Goal: Task Accomplishment & Management: Use online tool/utility

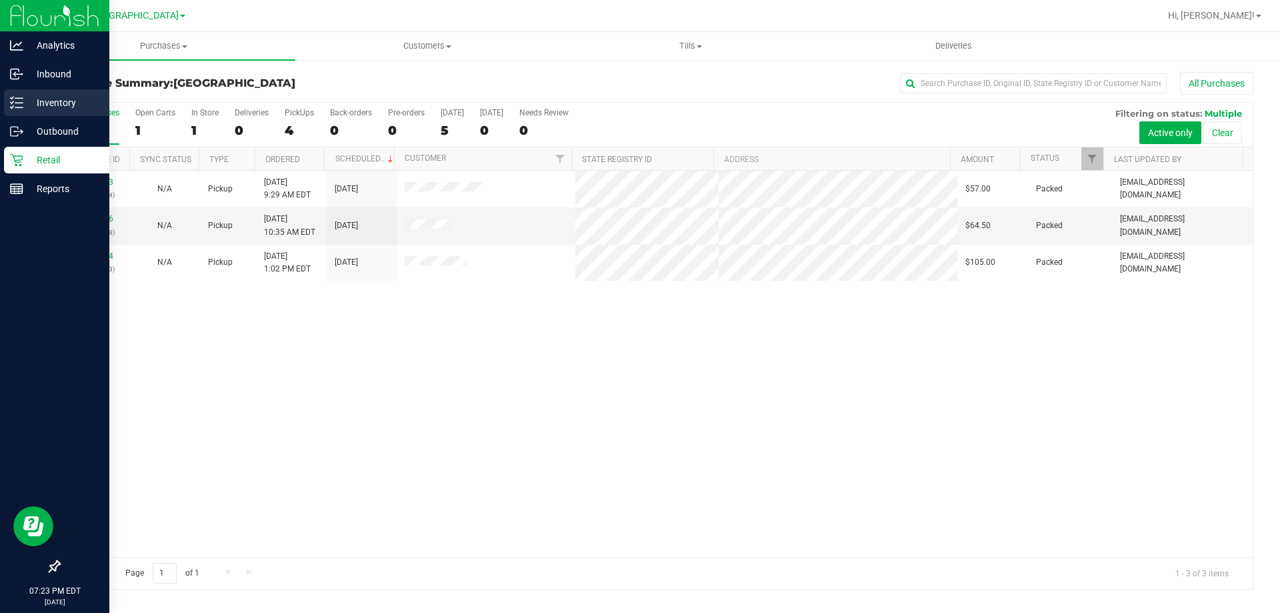
click at [17, 96] on icon at bounding box center [16, 102] width 13 height 13
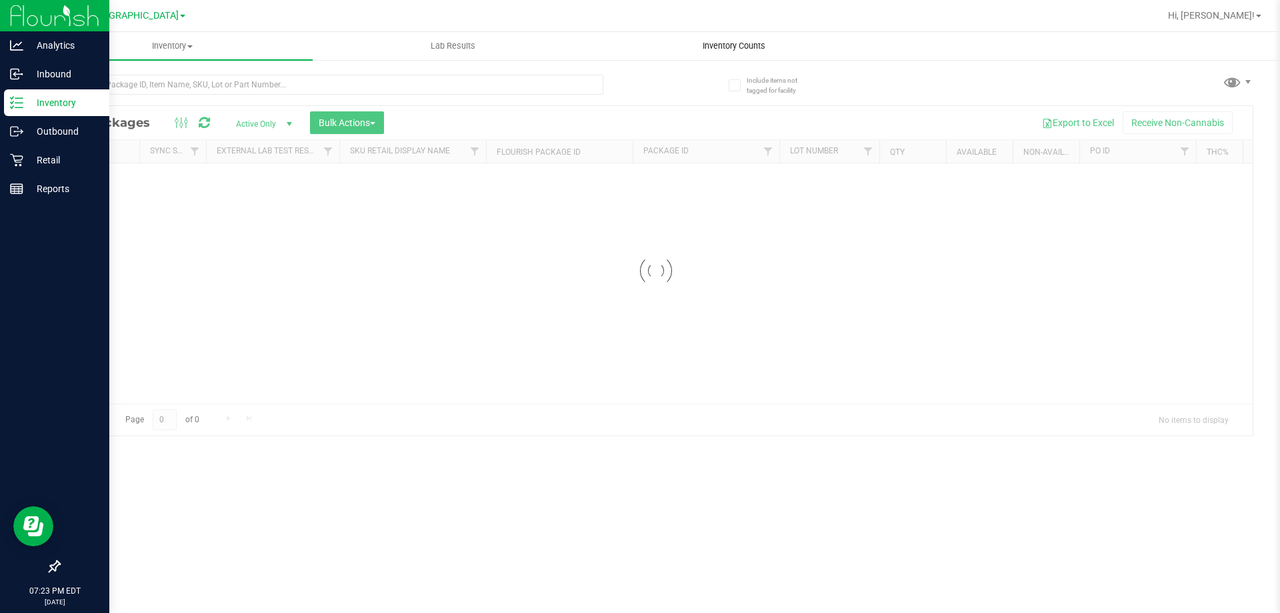
click at [692, 48] on div "Inventory All packages All inventory Waste log Create inventory Lab Results Inv…" at bounding box center [656, 322] width 1248 height 581
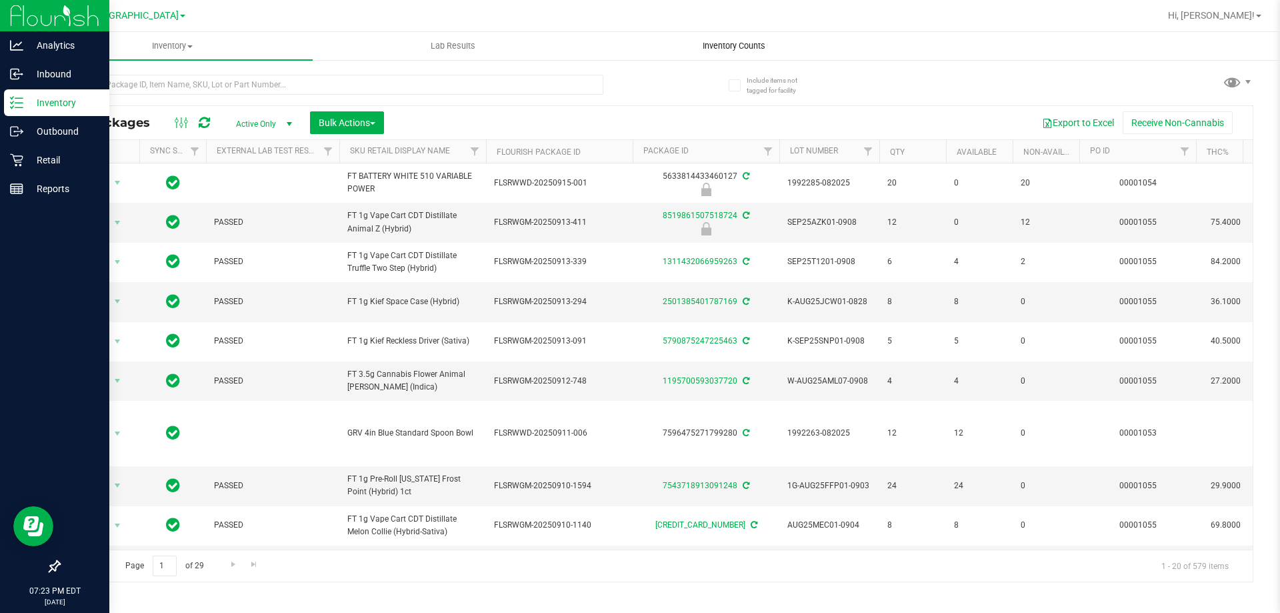
click at [704, 45] on span "Inventory Counts" at bounding box center [734, 46] width 99 height 12
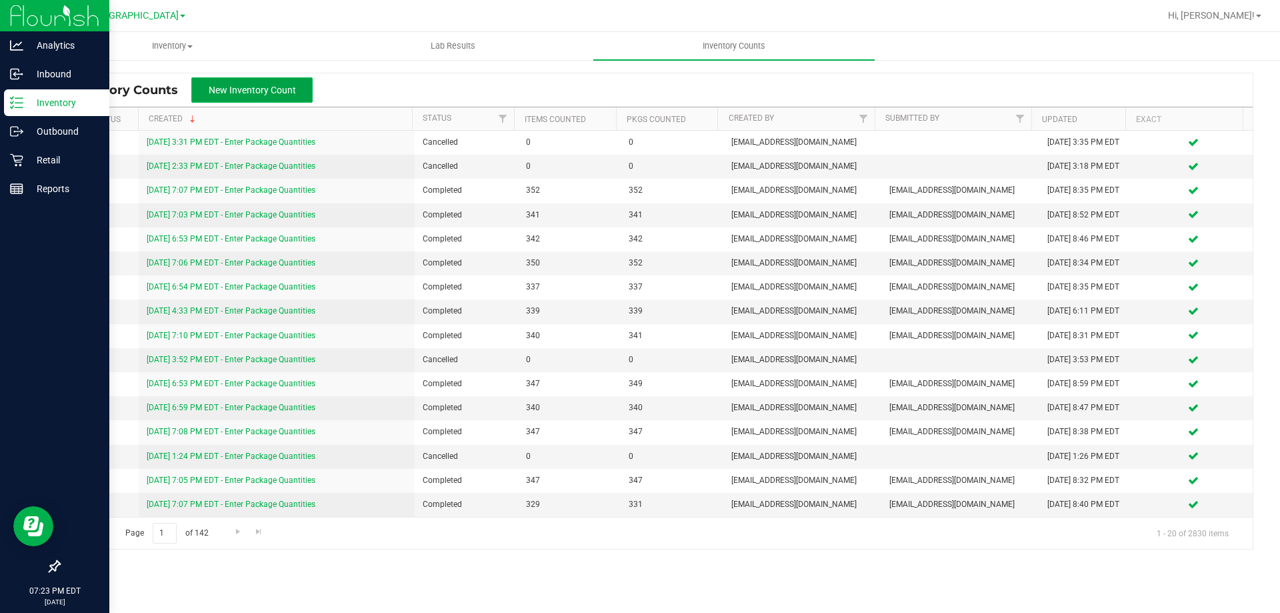
click at [280, 81] on button "New Inventory Count" at bounding box center [251, 89] width 121 height 25
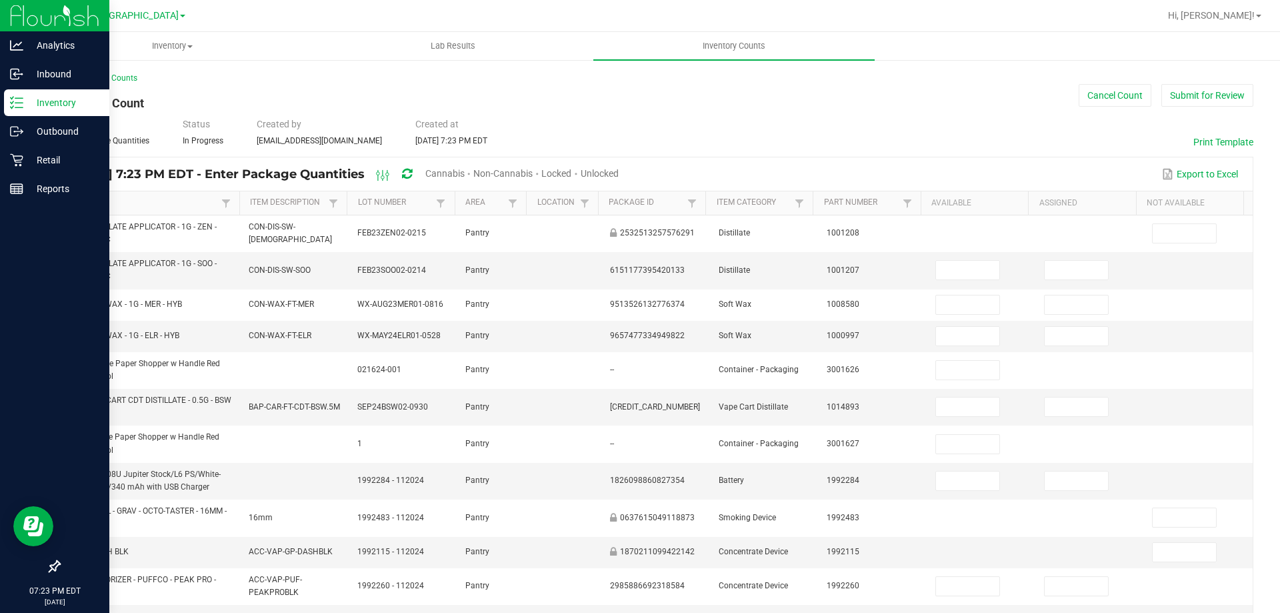
click at [619, 172] on span "Unlocked" at bounding box center [600, 173] width 38 height 11
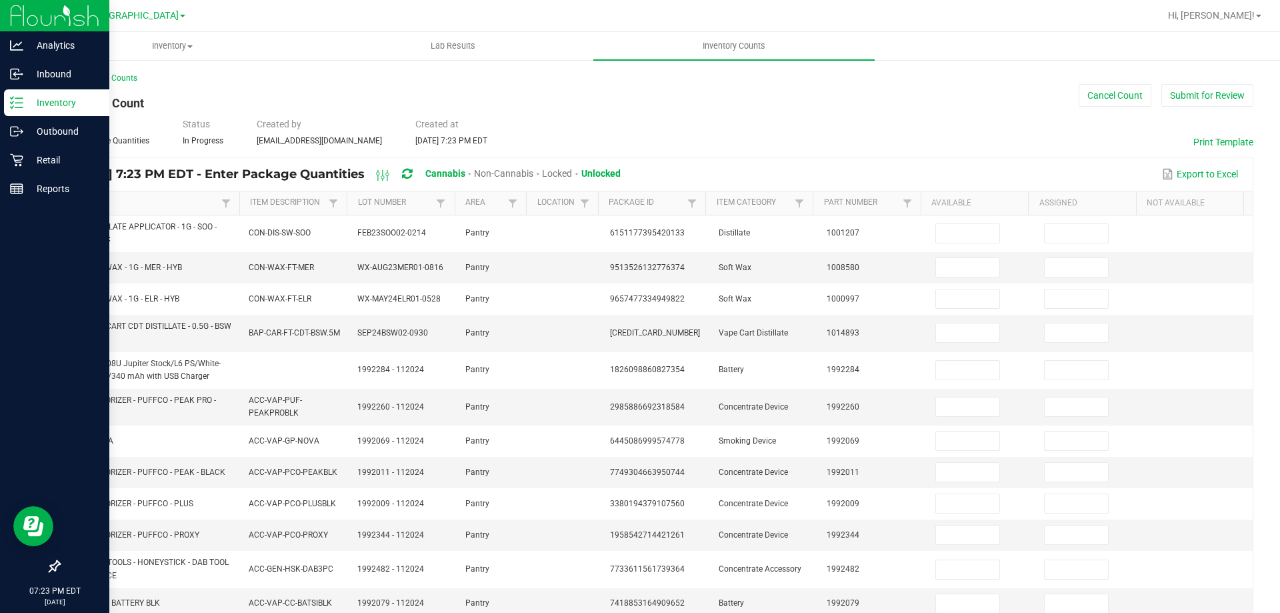
click at [77, 193] on th "Item" at bounding box center [149, 203] width 179 height 24
click at [80, 199] on link "Item" at bounding box center [144, 202] width 147 height 11
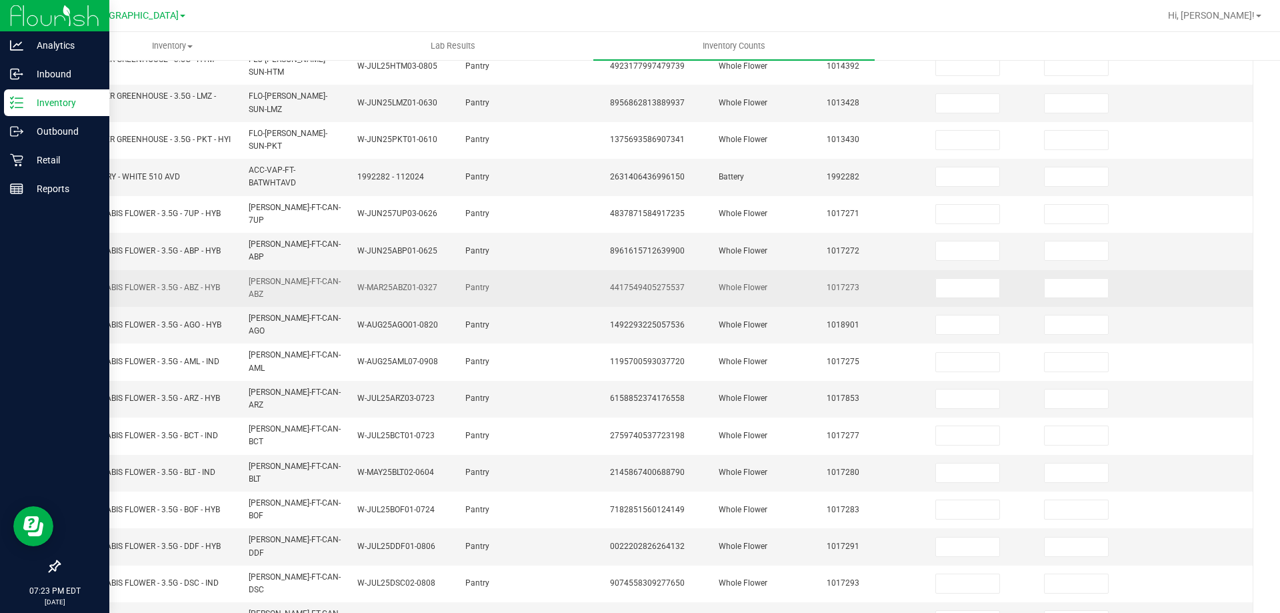
scroll to position [311, 0]
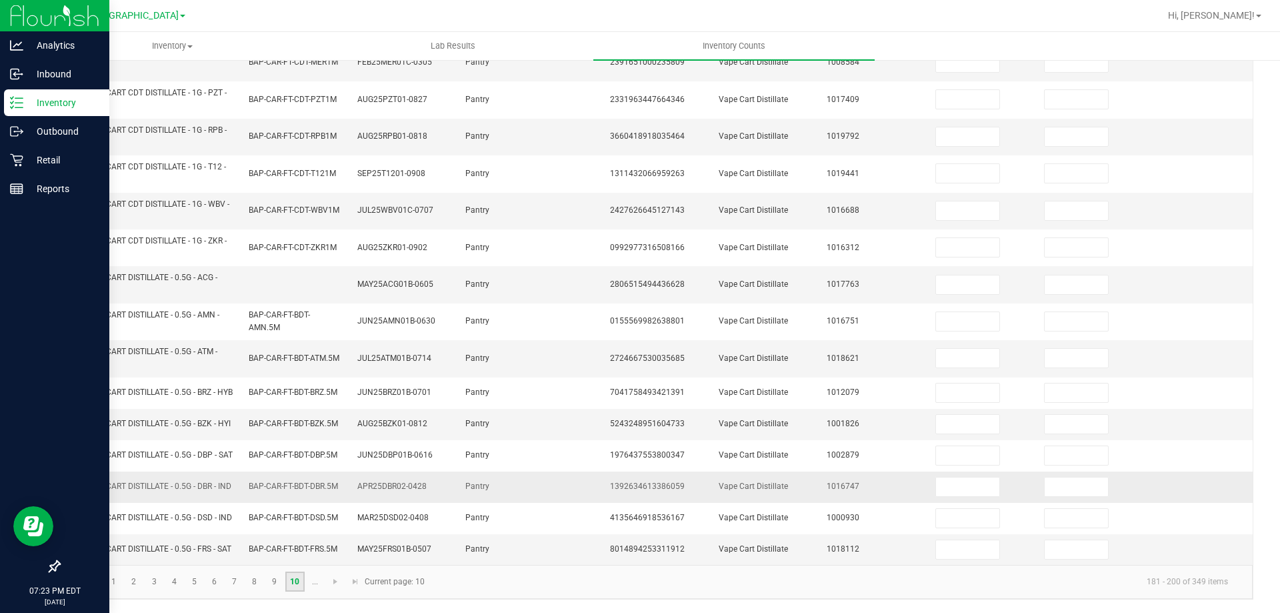
scroll to position [389, 0]
click at [319, 581] on link "..." at bounding box center [314, 581] width 19 height 20
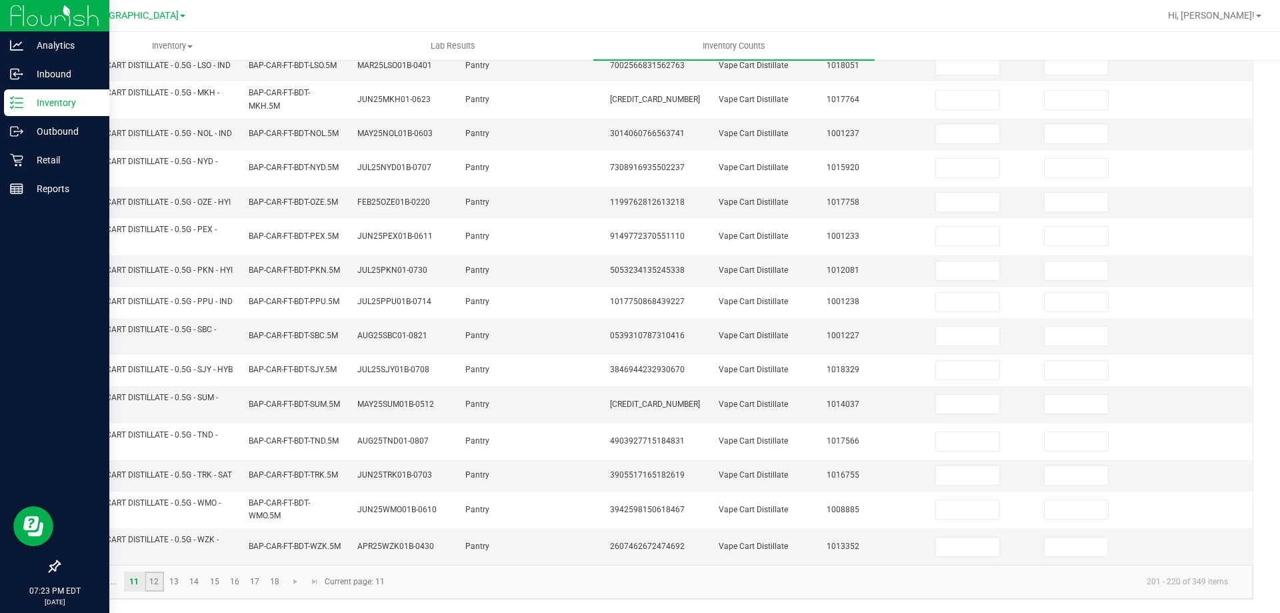
click at [155, 578] on link "12" at bounding box center [154, 581] width 19 height 20
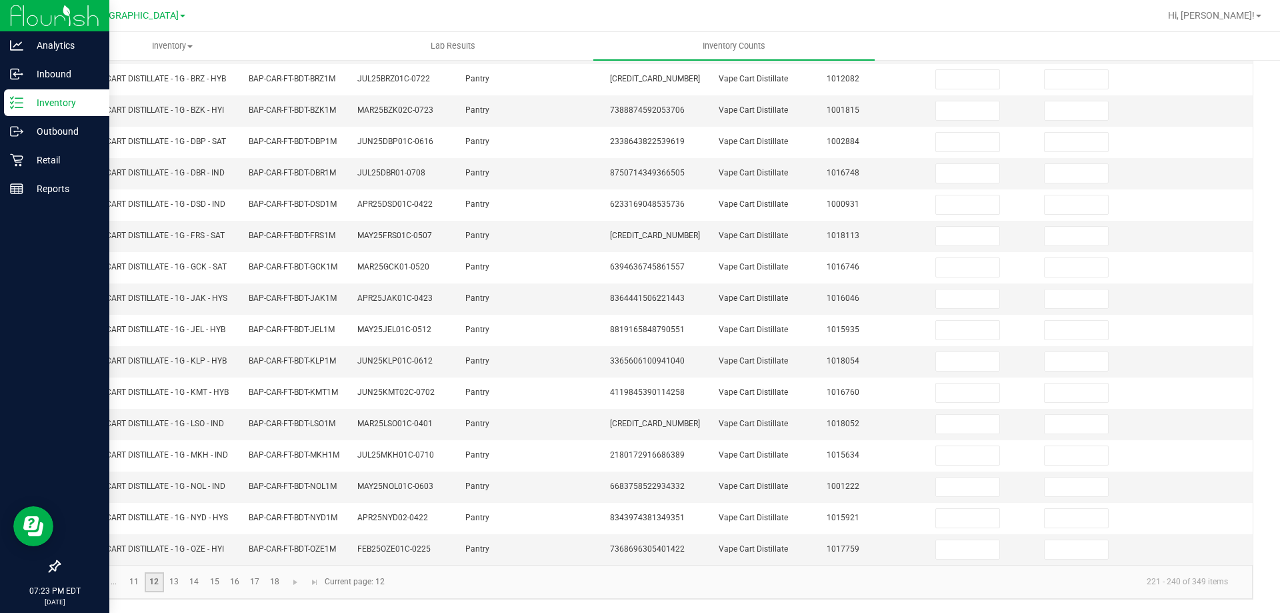
scroll to position [293, 0]
click at [186, 577] on link "14" at bounding box center [194, 582] width 19 height 20
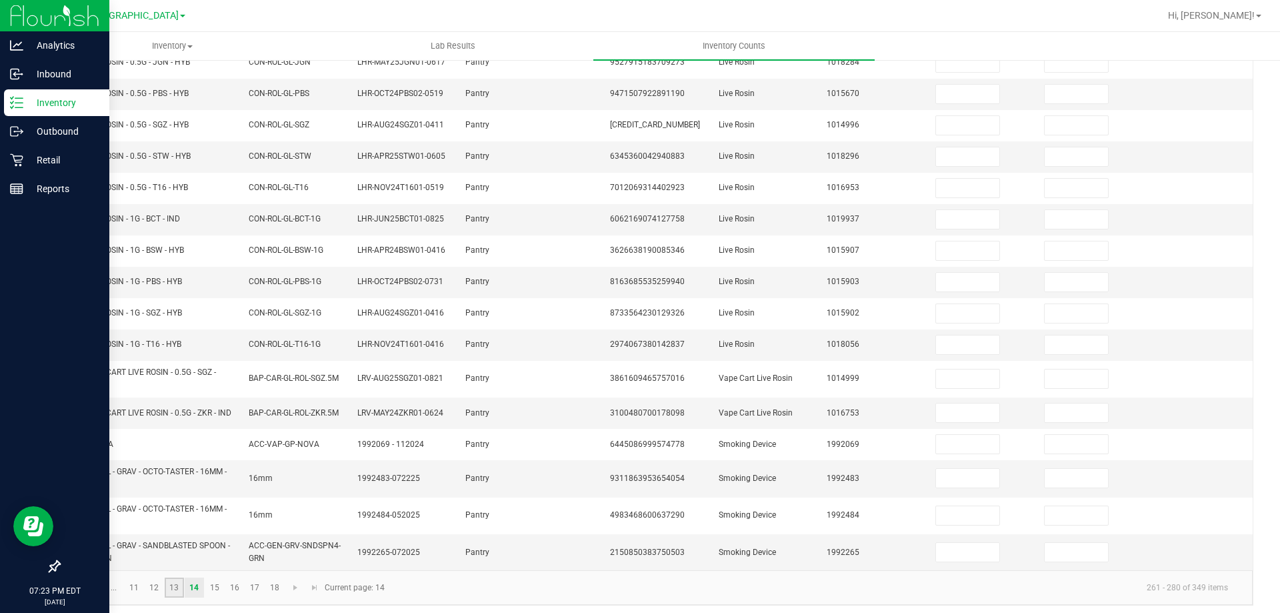
click at [181, 595] on link "13" at bounding box center [174, 587] width 19 height 20
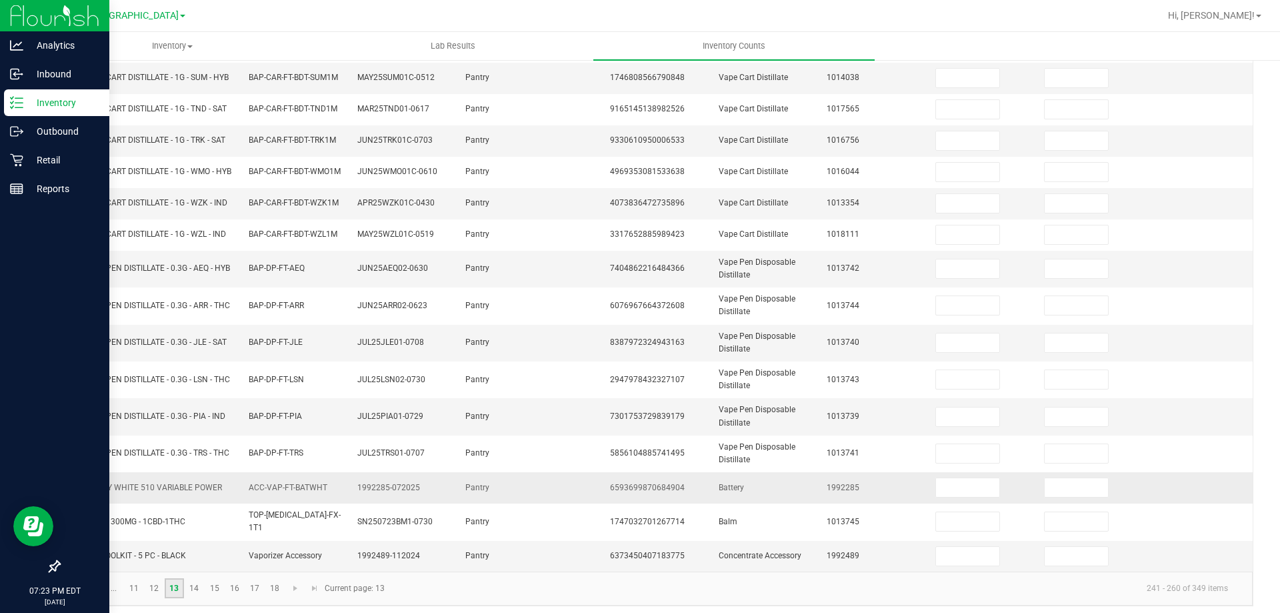
scroll to position [316, 0]
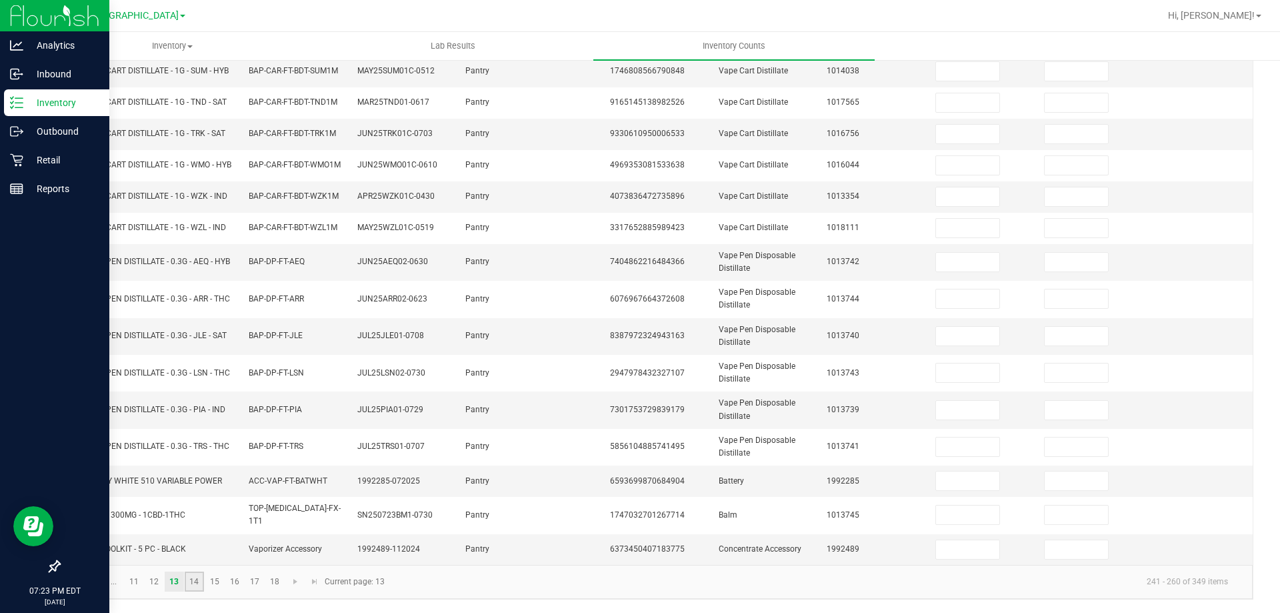
click at [189, 577] on link "14" at bounding box center [194, 581] width 19 height 20
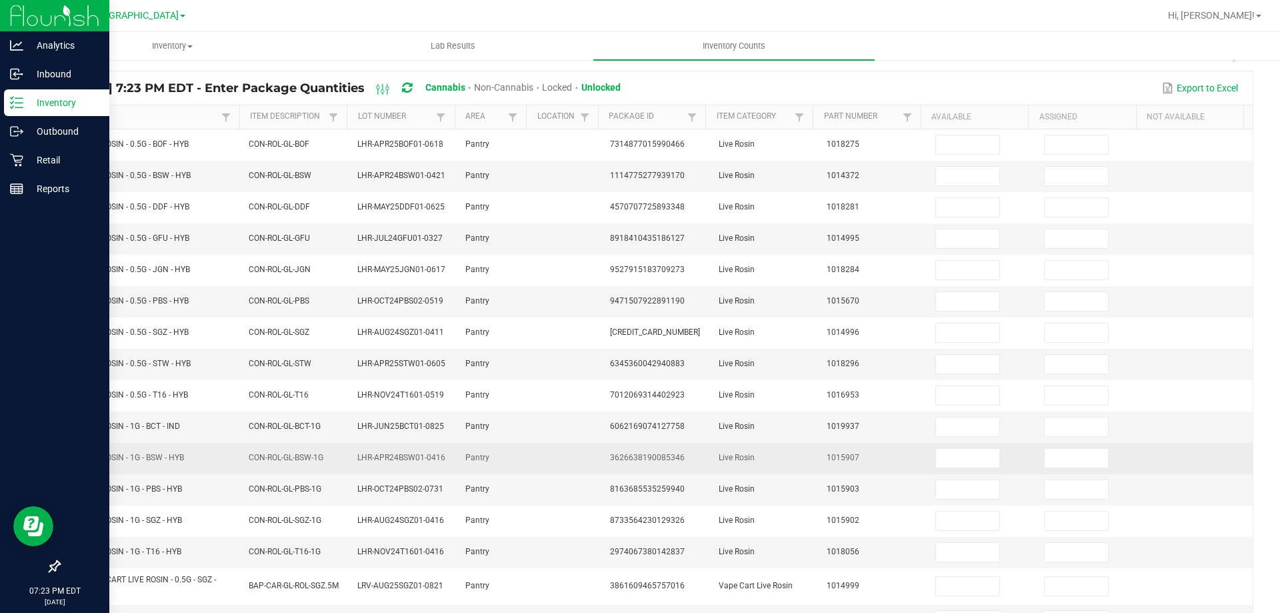
scroll to position [0, 0]
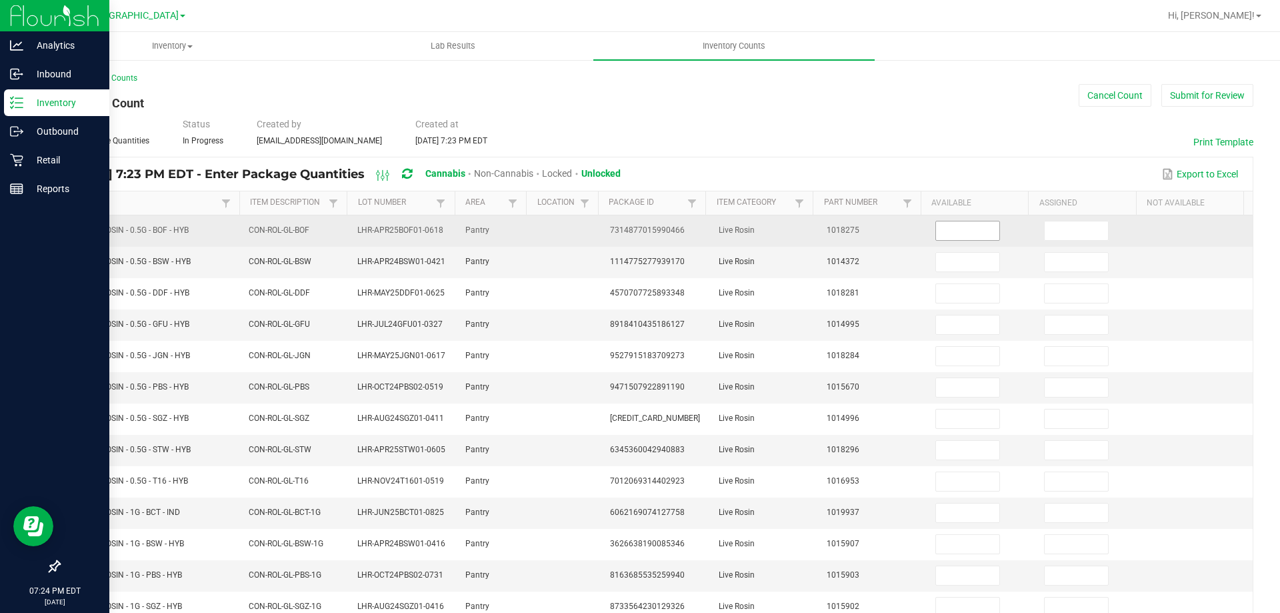
click at [949, 231] on input at bounding box center [967, 230] width 63 height 19
type input "5"
type input "0"
type input "4"
type input "0"
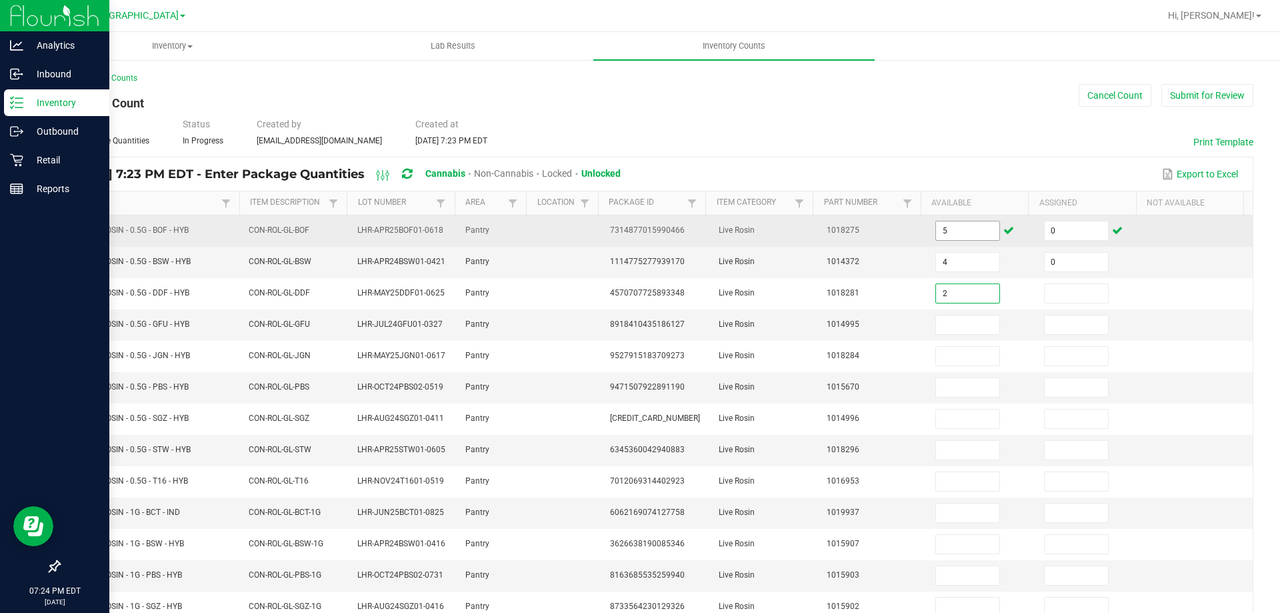
type input "2"
type input "0"
type input "6"
type input "0"
type input "4"
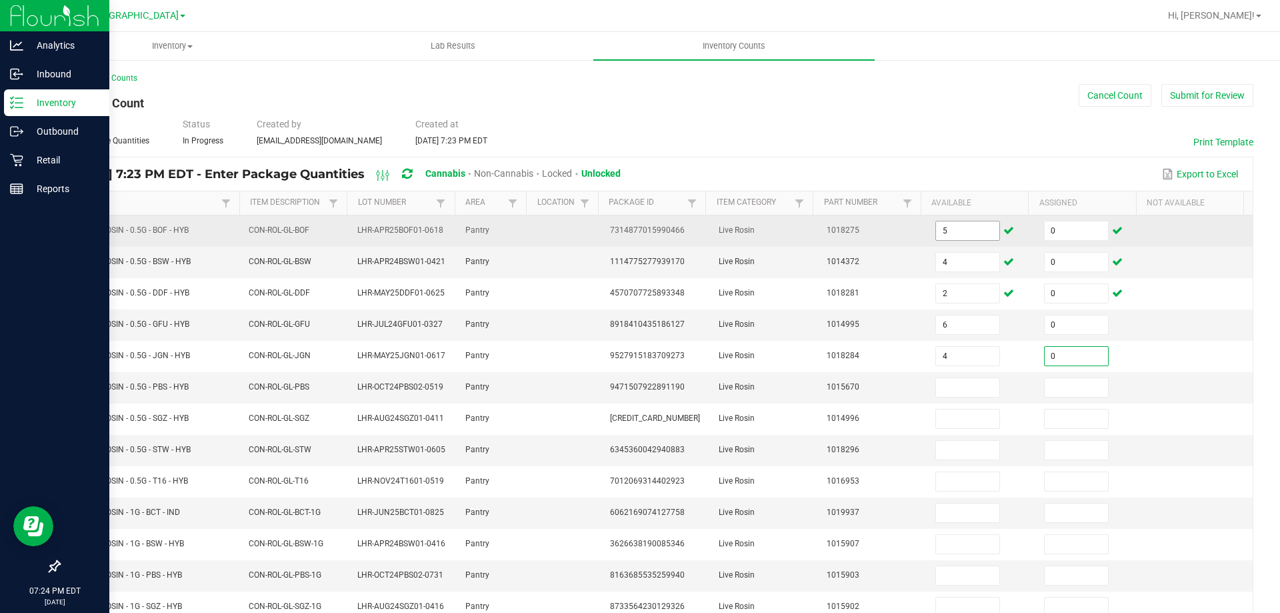
type input "0"
type input "5"
type input "0"
type input "2"
type input "0"
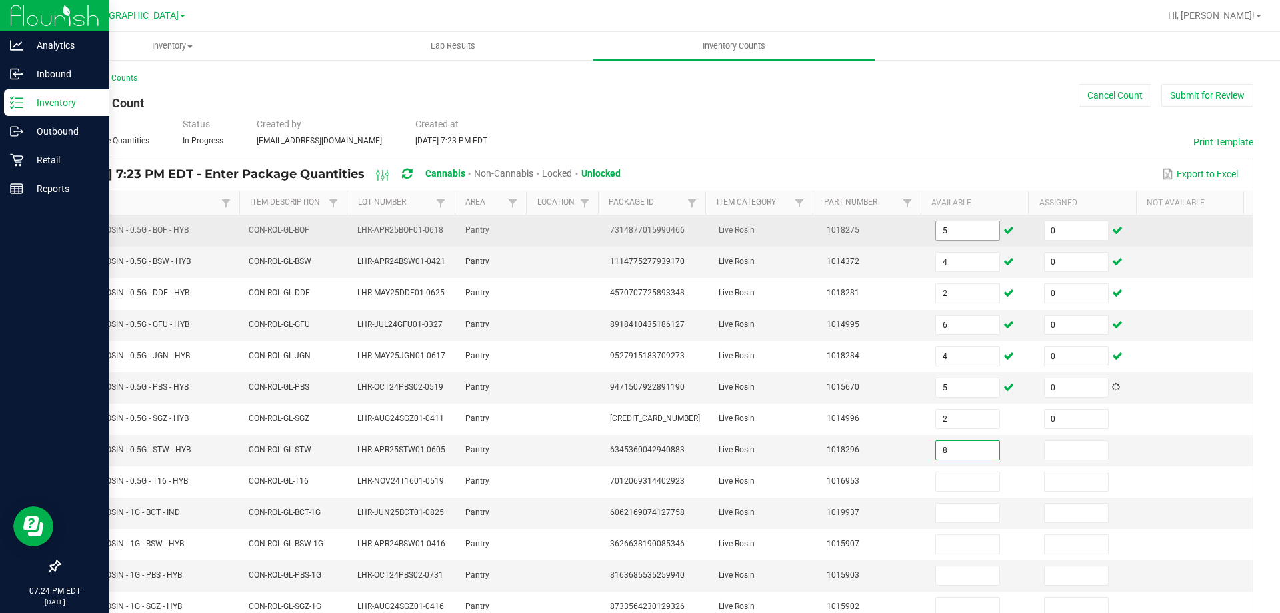
type input "8"
type input "0"
type input "5"
type input "0"
type input "6"
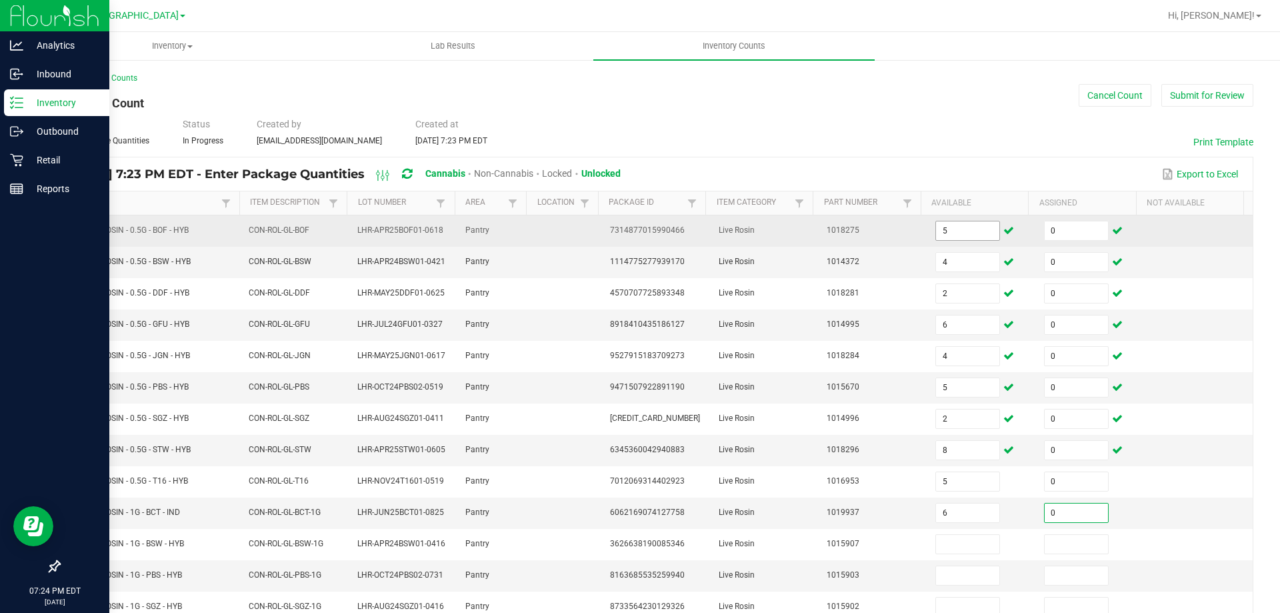
type input "0"
type input "2"
type input "0"
type input "7"
type input "0"
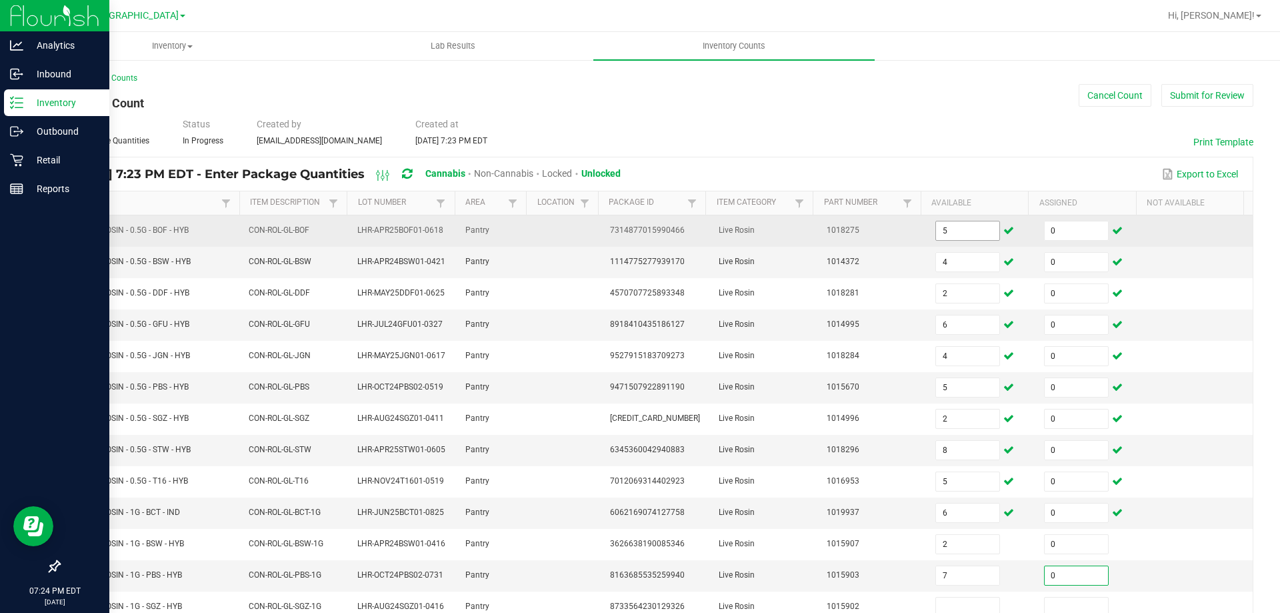
scroll to position [3, 0]
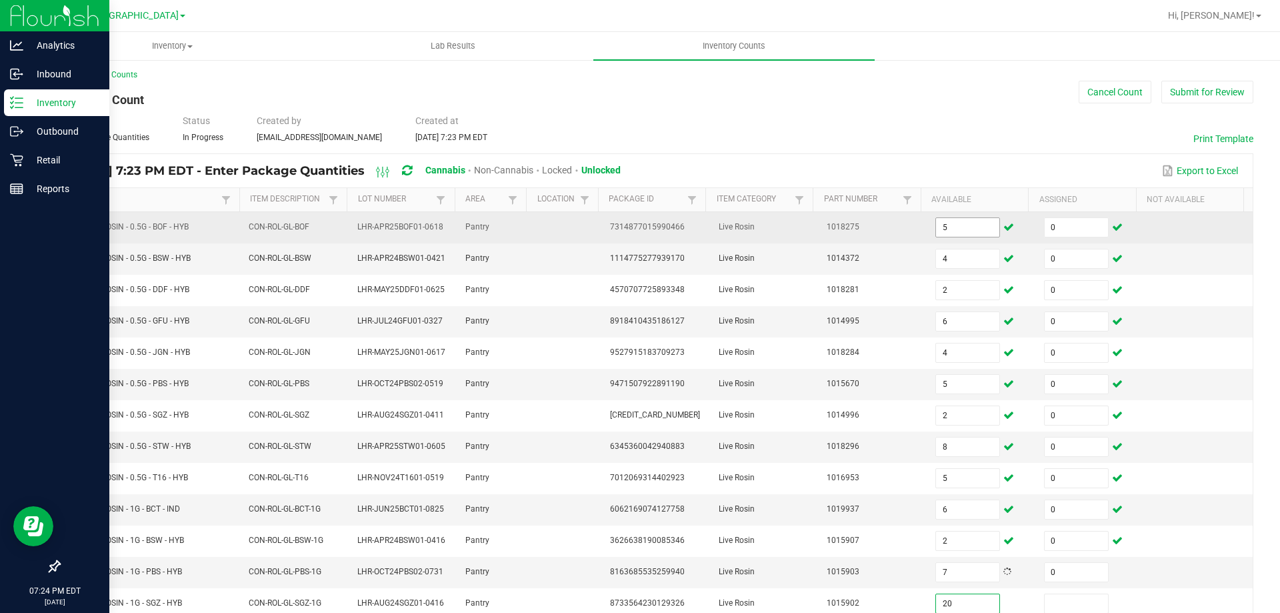
type input "20"
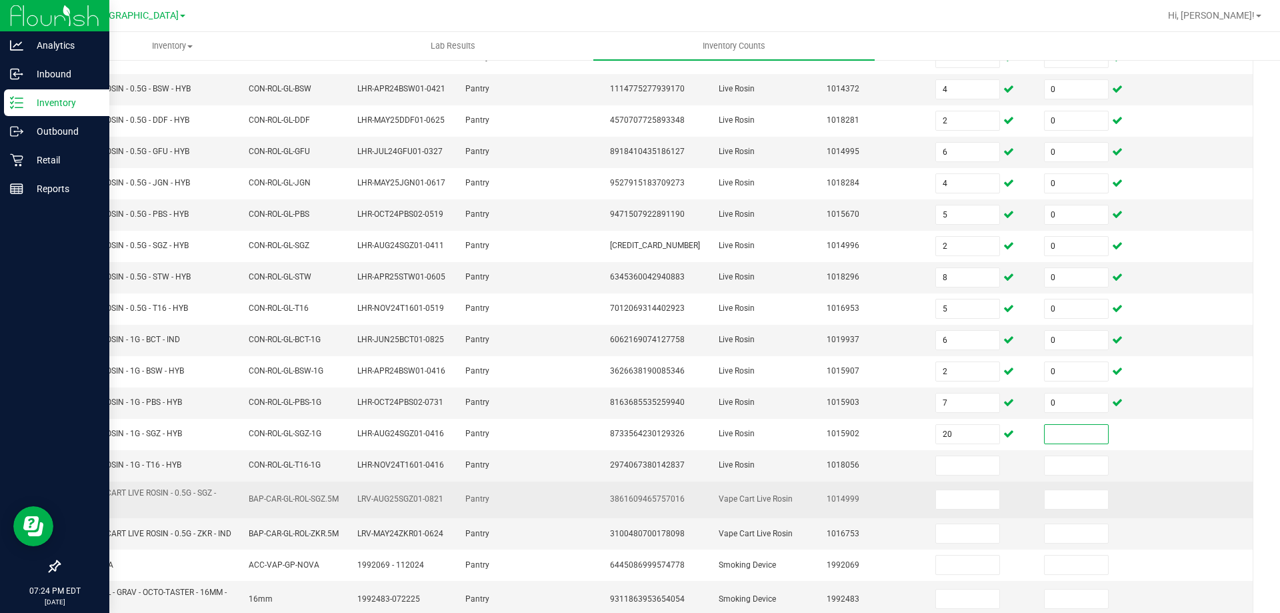
scroll to position [270, 0]
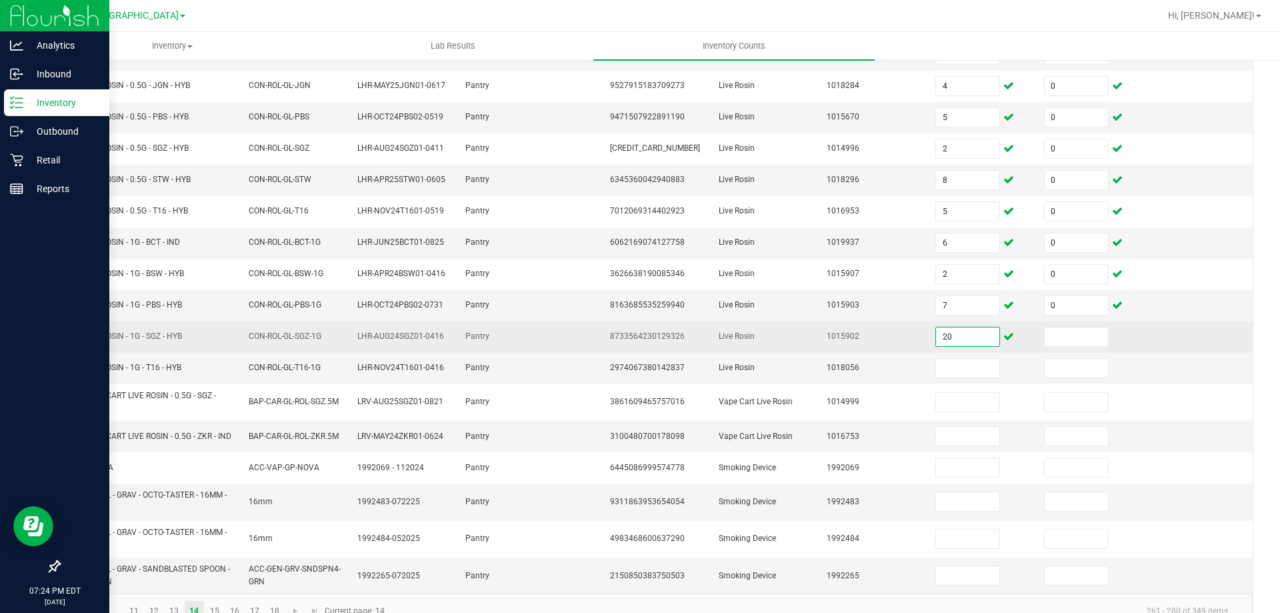
click at [959, 341] on input "20" at bounding box center [967, 336] width 63 height 19
type input "2"
type input "0"
type input "1"
type input "0"
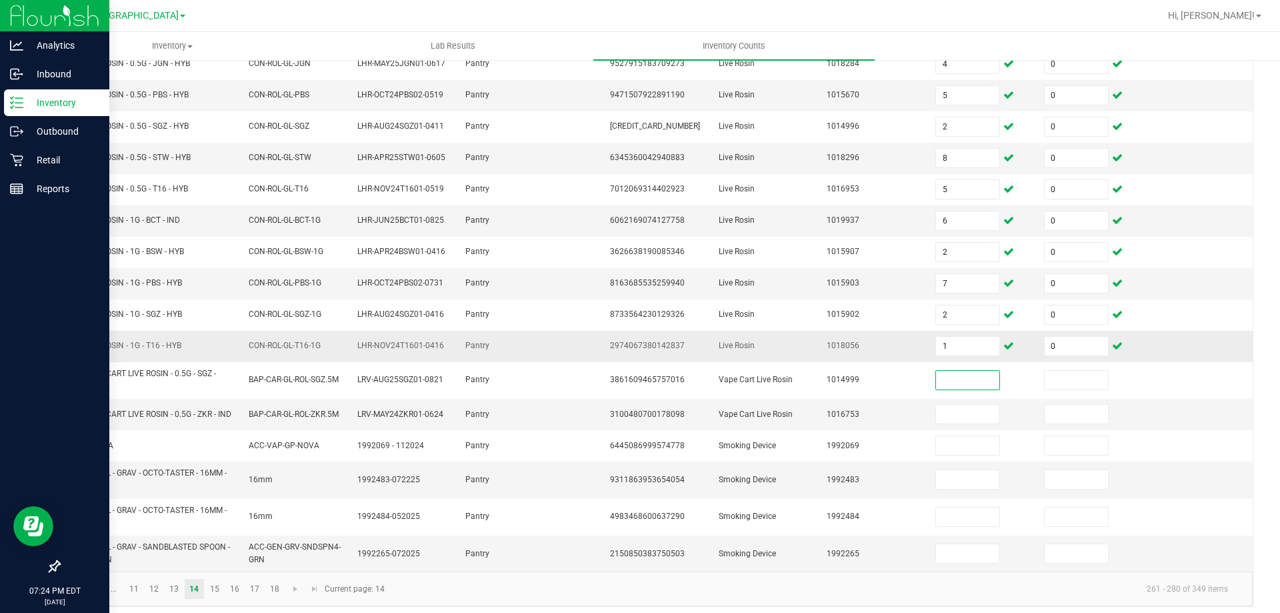
scroll to position [305, 0]
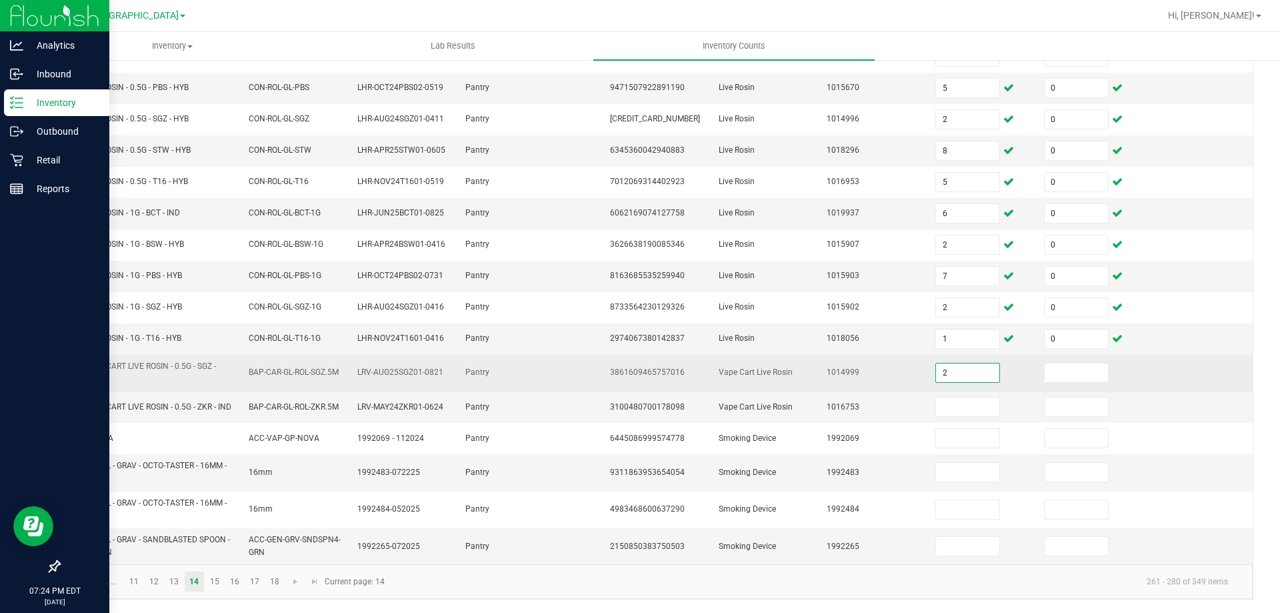
type input "2"
type input "0"
type input "2"
type input "0"
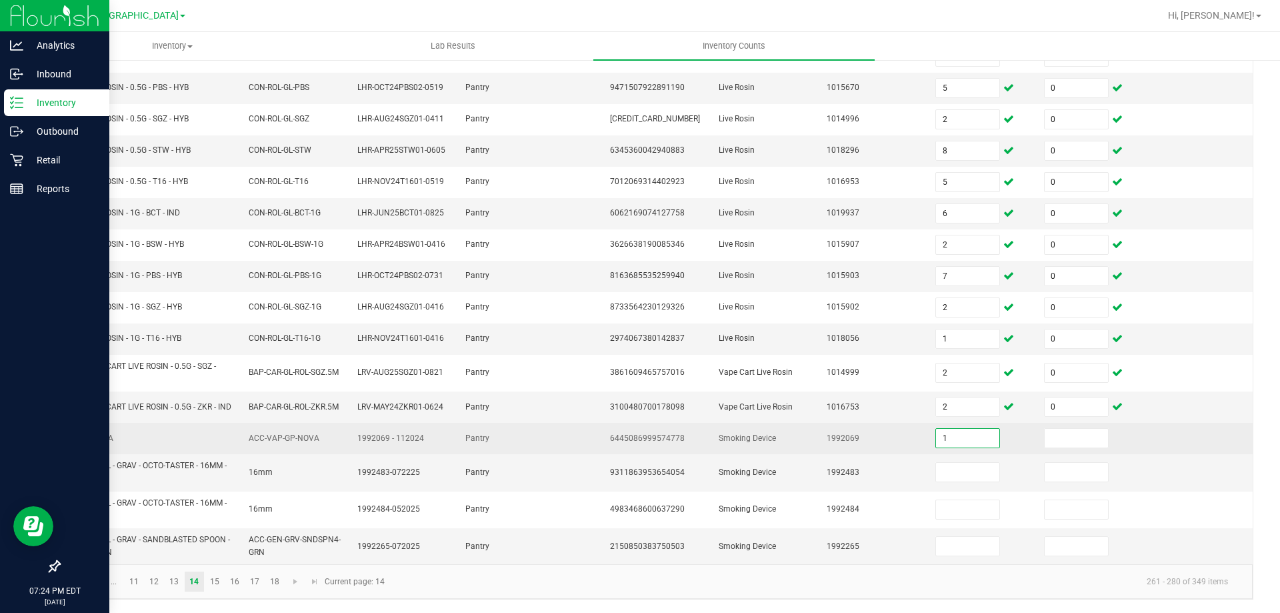
type input "1"
type input "0"
type input "13"
type input "0"
type input "2"
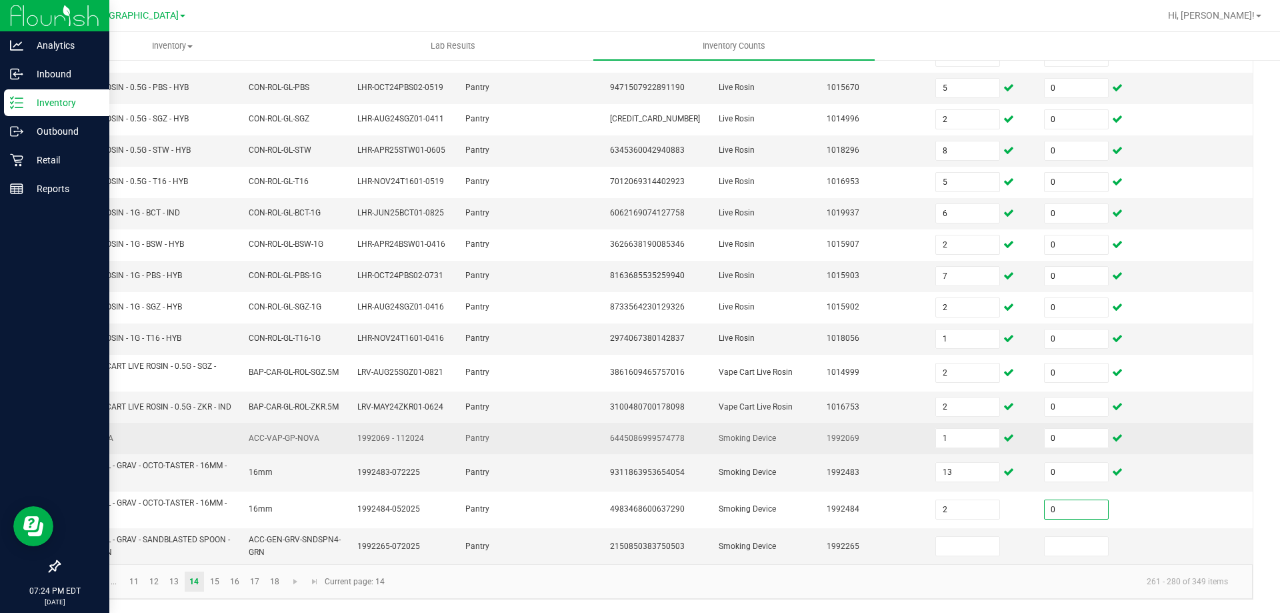
type input "0"
type input "3"
type input "0"
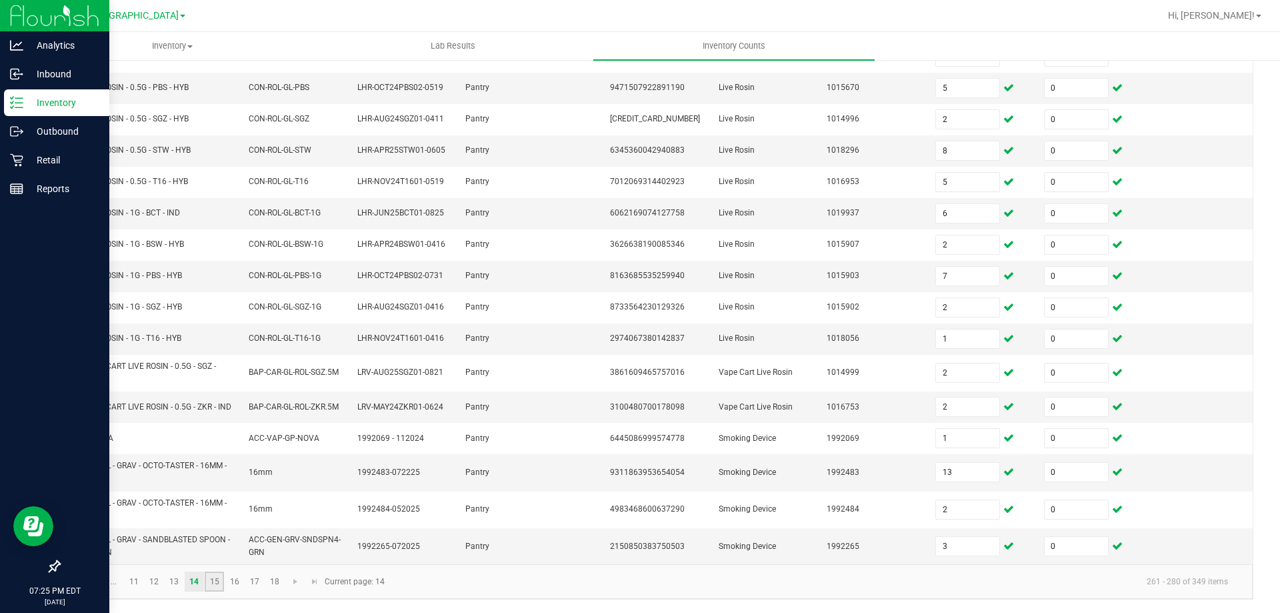
click at [213, 583] on link "15" at bounding box center [214, 581] width 19 height 20
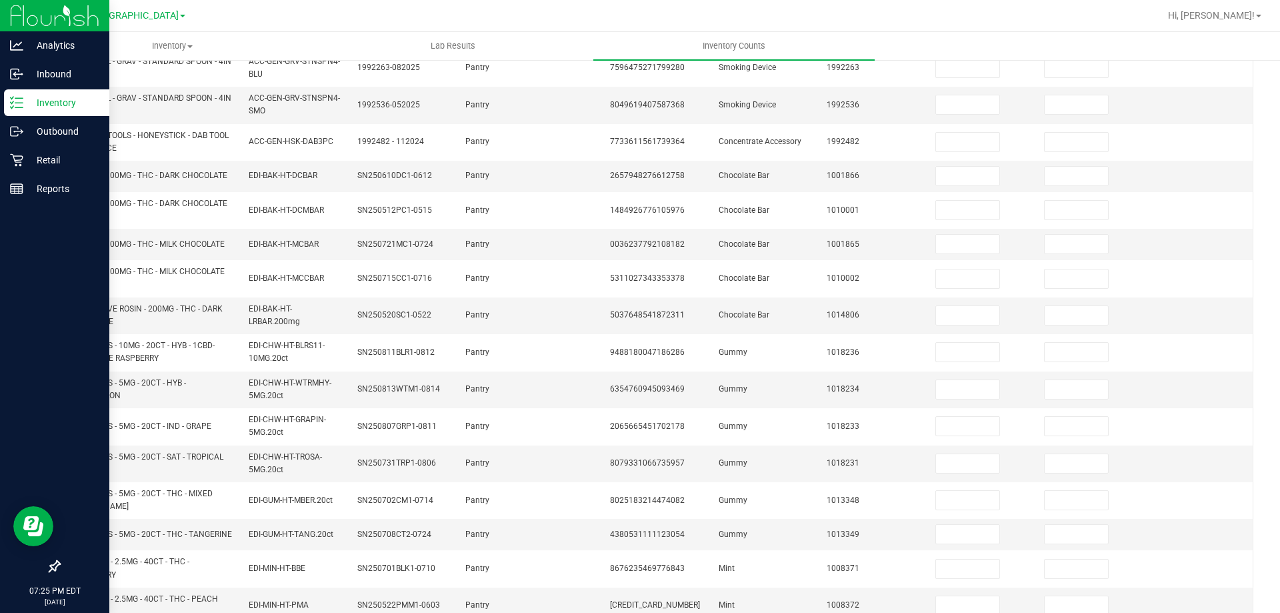
scroll to position [0, 0]
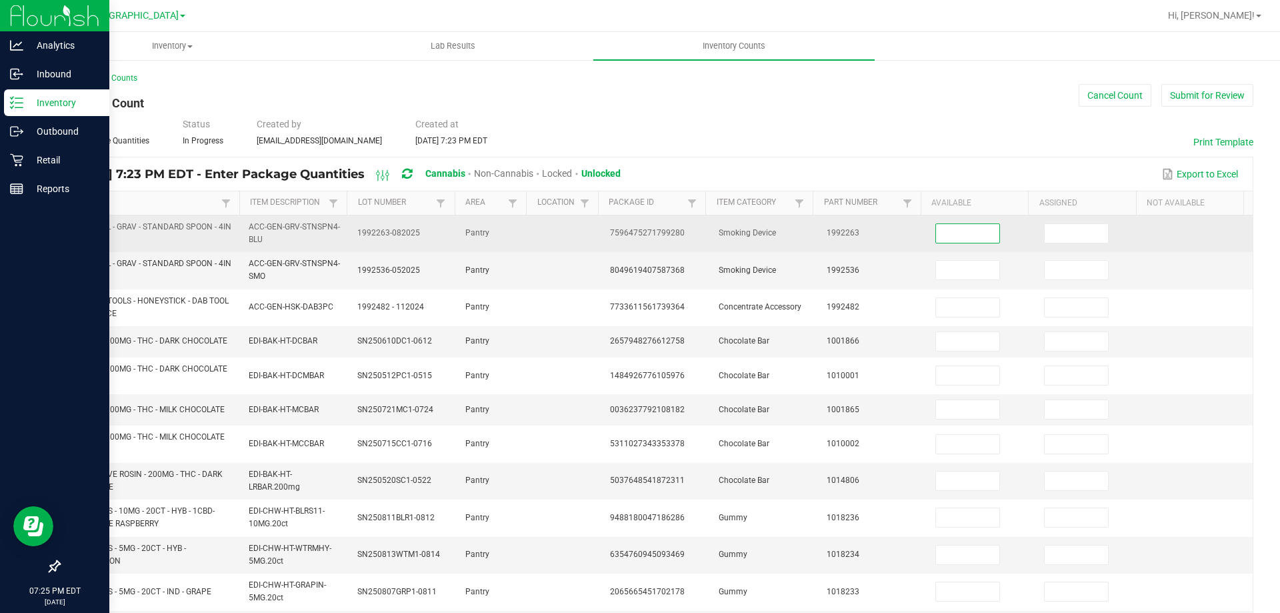
click at [965, 234] on input at bounding box center [967, 233] width 63 height 19
type input "12"
type input "0"
type input "10"
type input "0"
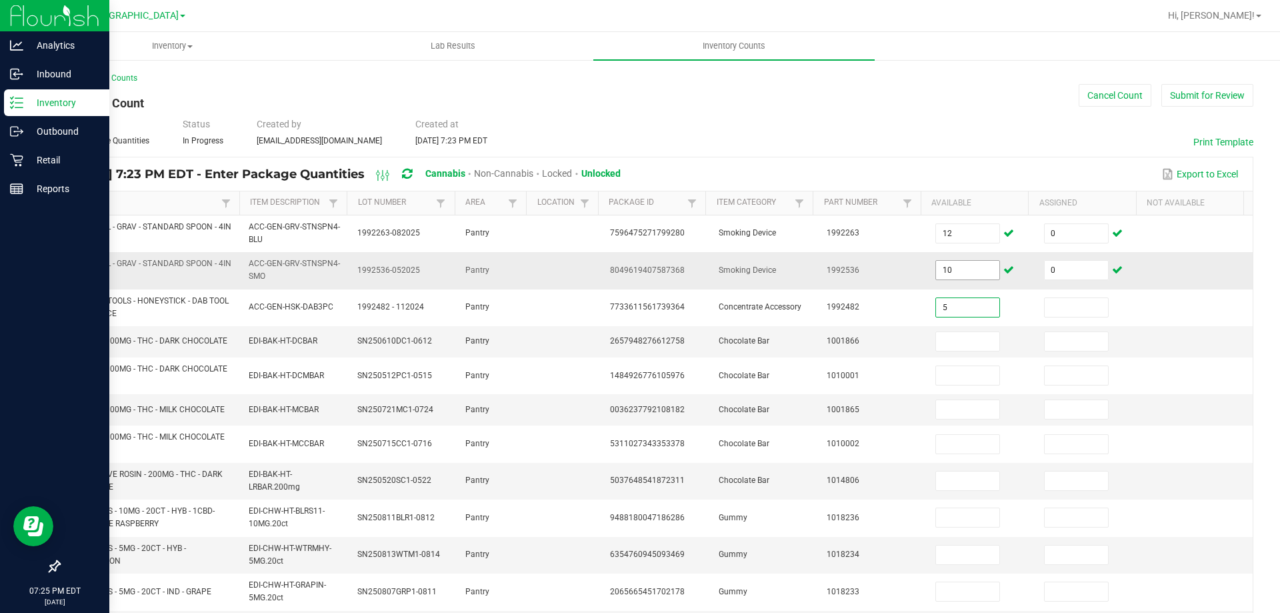
type input "5"
type input "0"
type input "37"
type input "0"
type input "46"
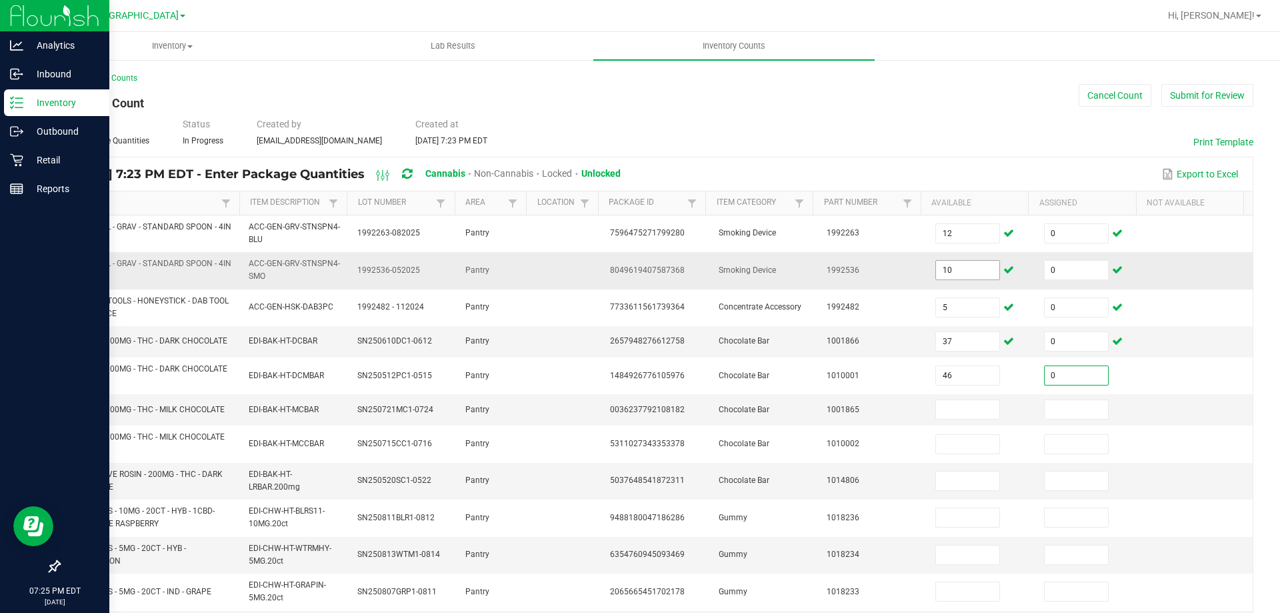
type input "0"
type input "22"
type input "0"
type input "37"
type input "0"
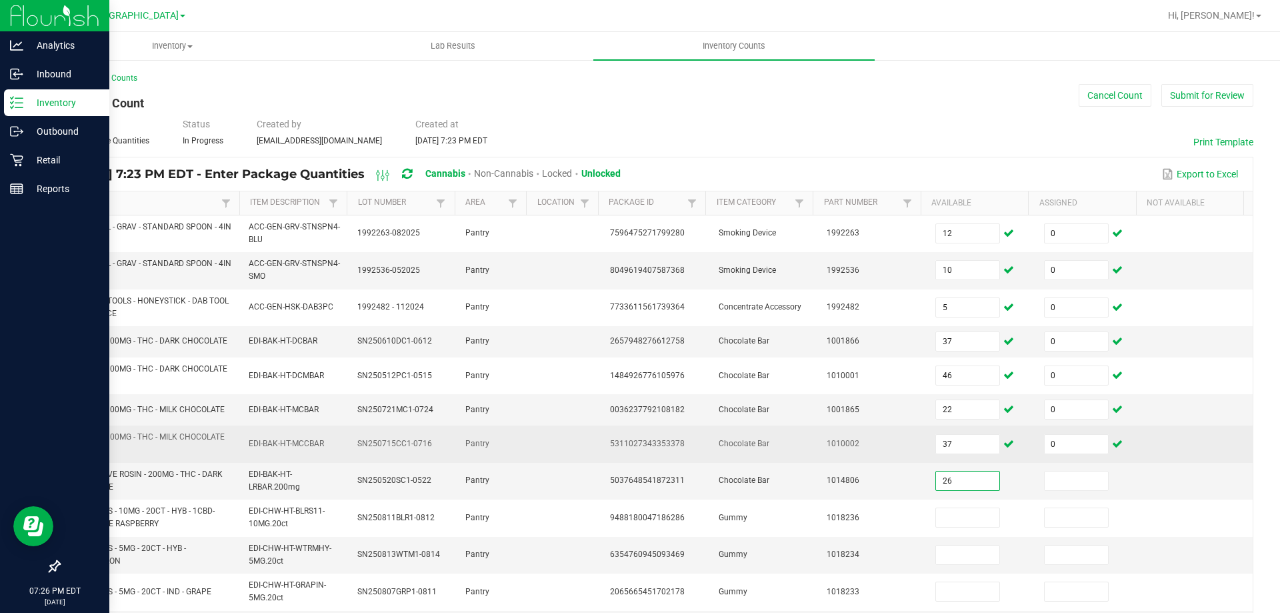
type input "26"
type input "0"
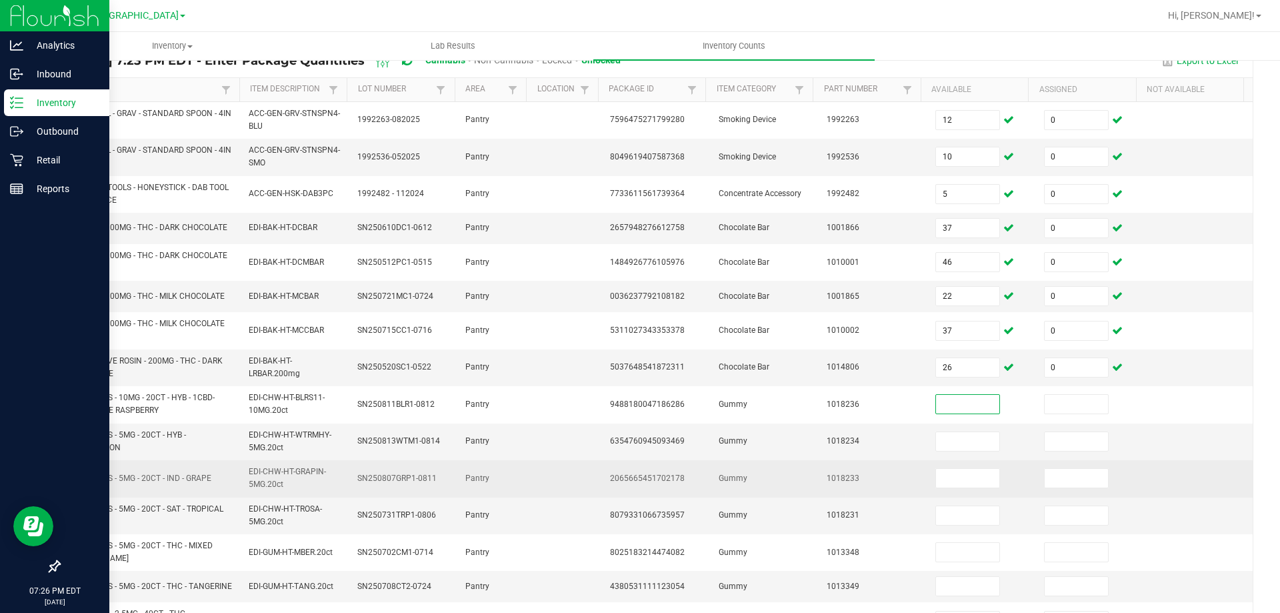
scroll to position [200, 0]
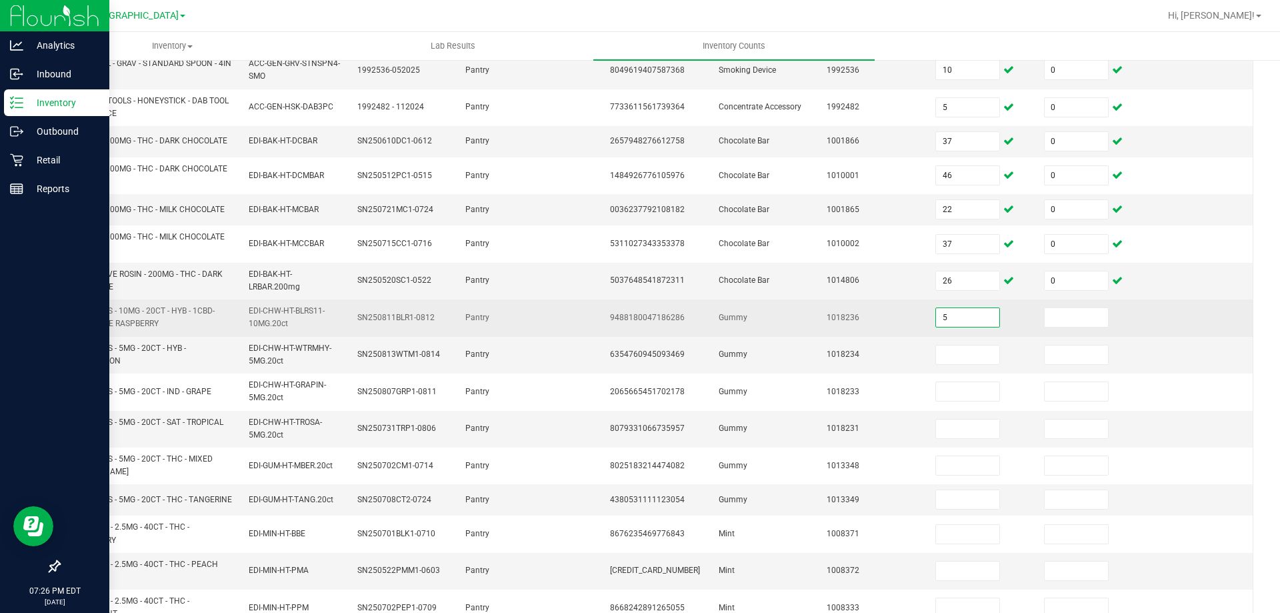
type input "5"
type input "0"
type input "10"
type input "0"
type input "6"
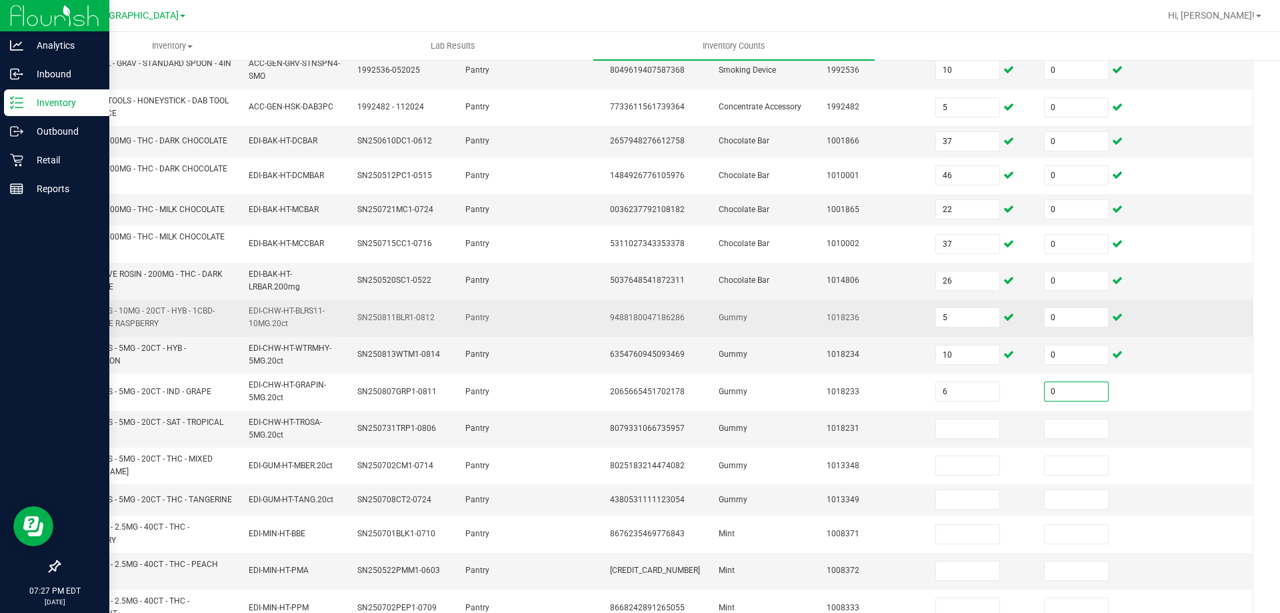
type input "0"
type input "14"
type input "0"
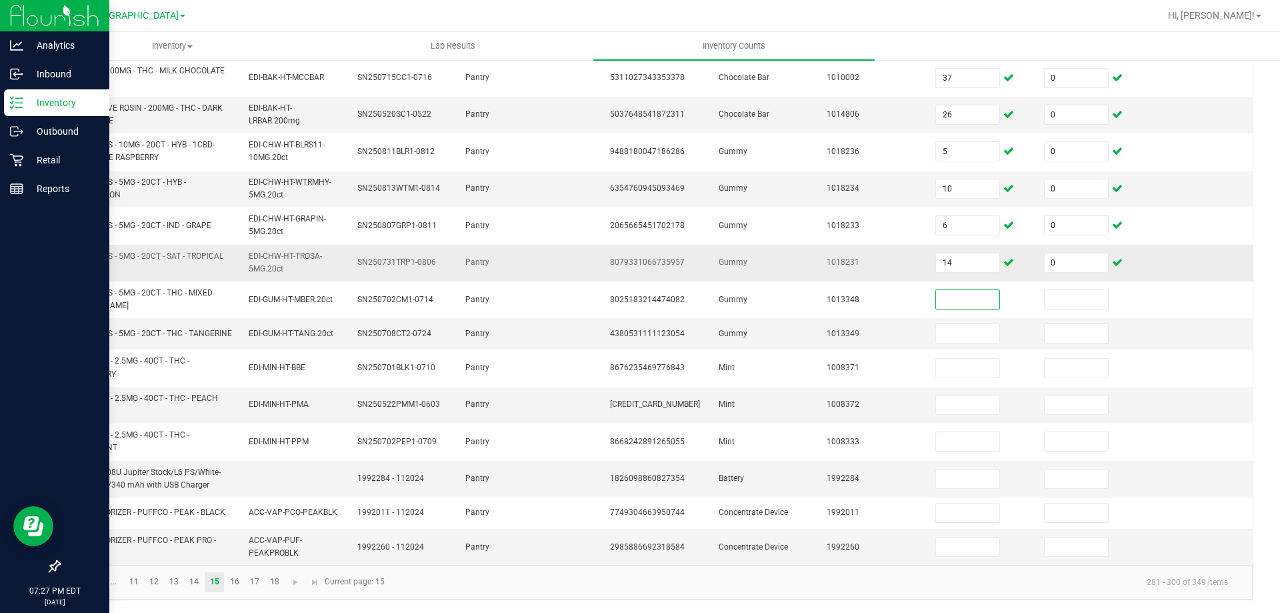
scroll to position [372, 0]
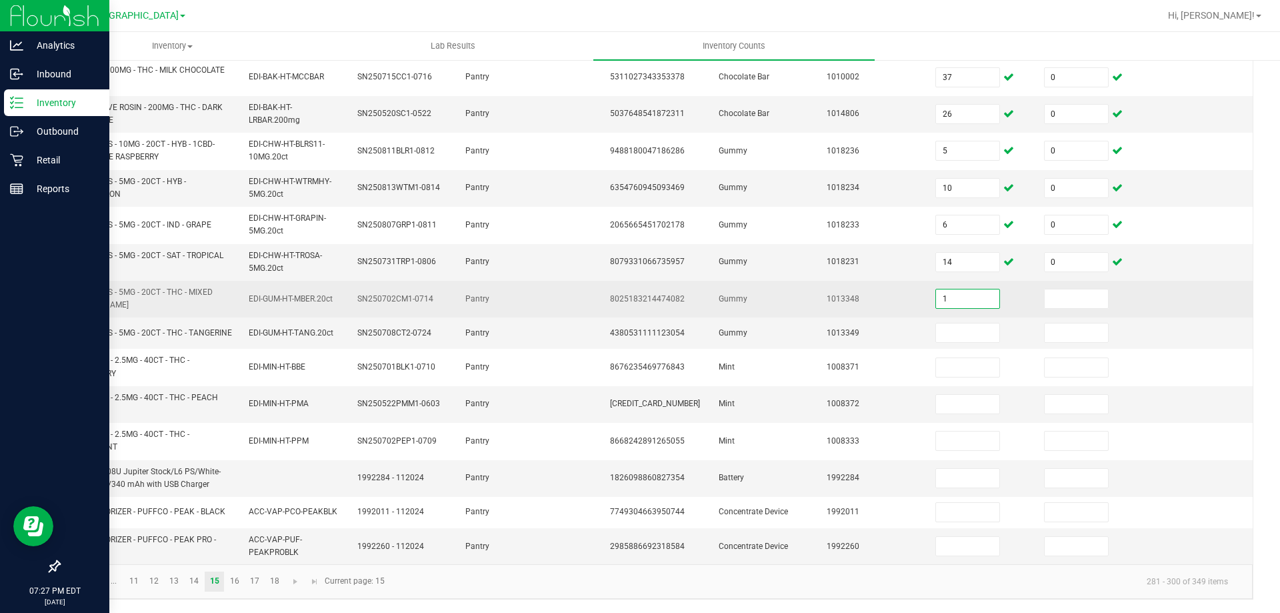
type input "1"
type input "0"
type input "5"
type input "0"
type input "14"
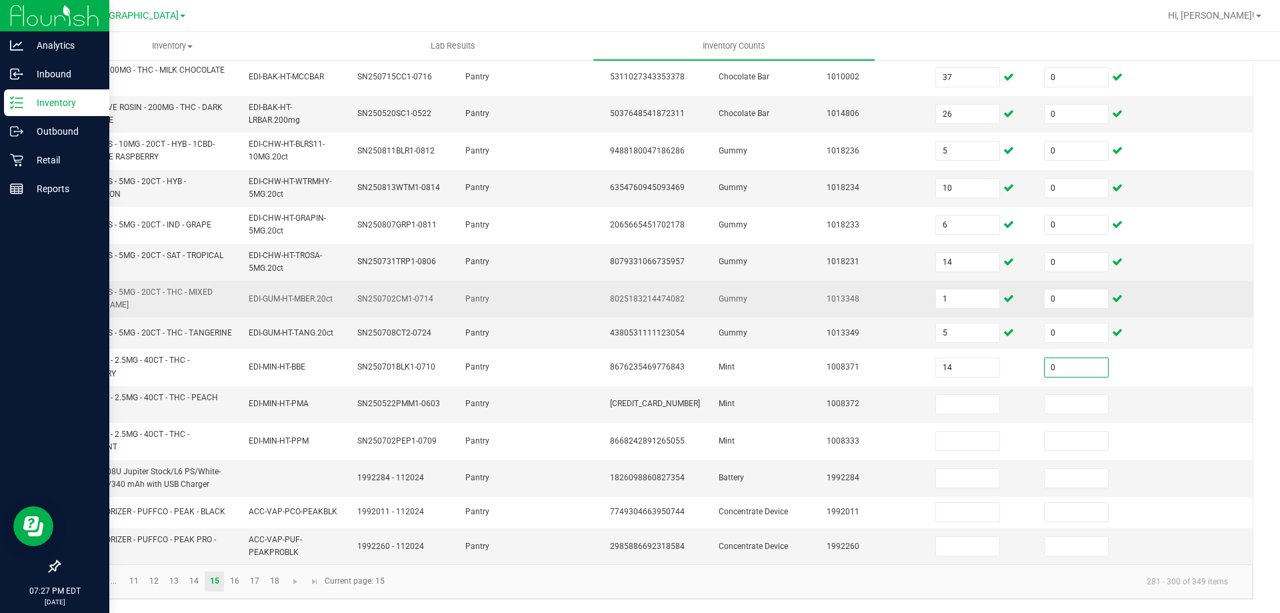
type input "0"
type input "9"
type input "0"
type input "6"
type input "0"
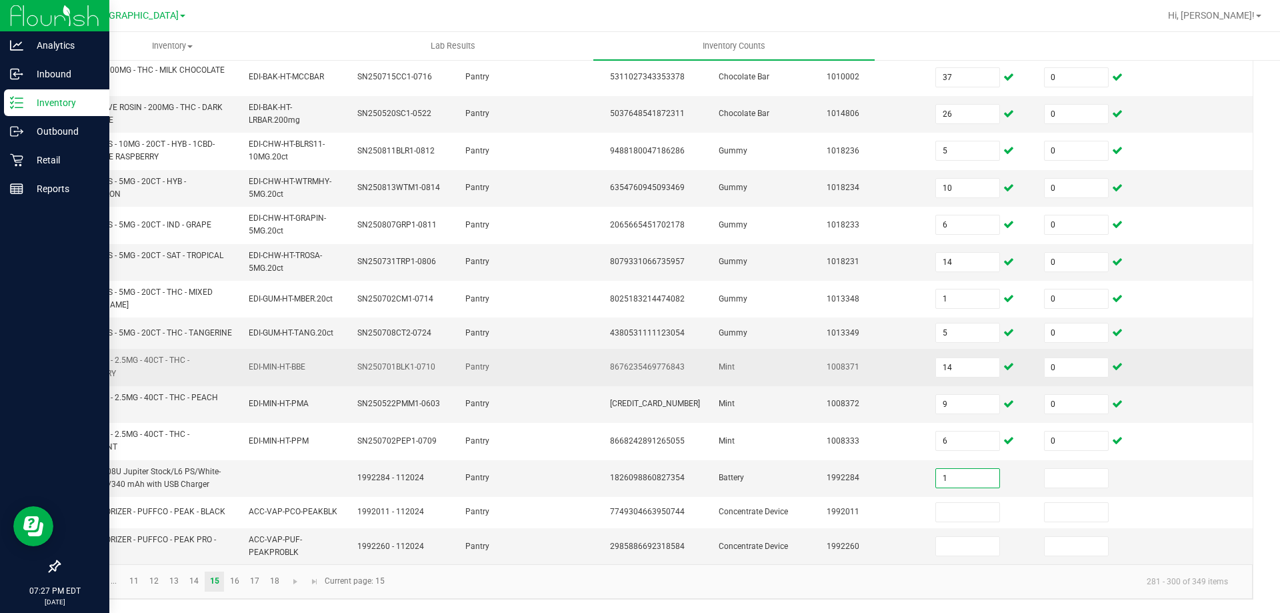
type input "1"
type input "0"
type input "2"
type input "0"
type input "2"
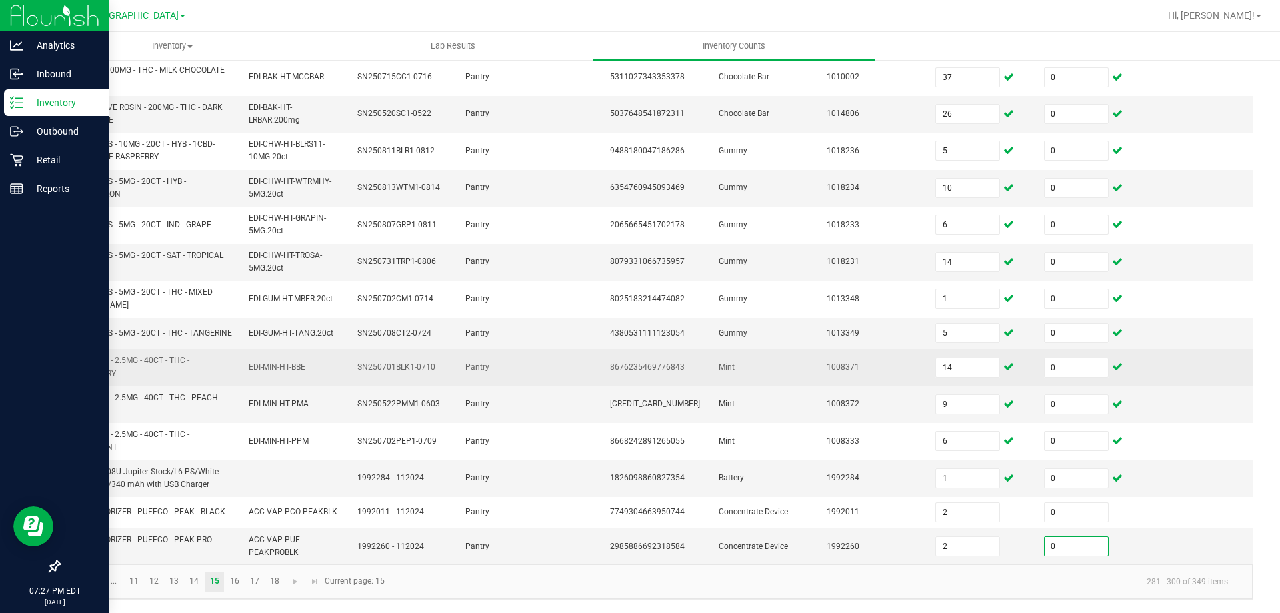
type input "0"
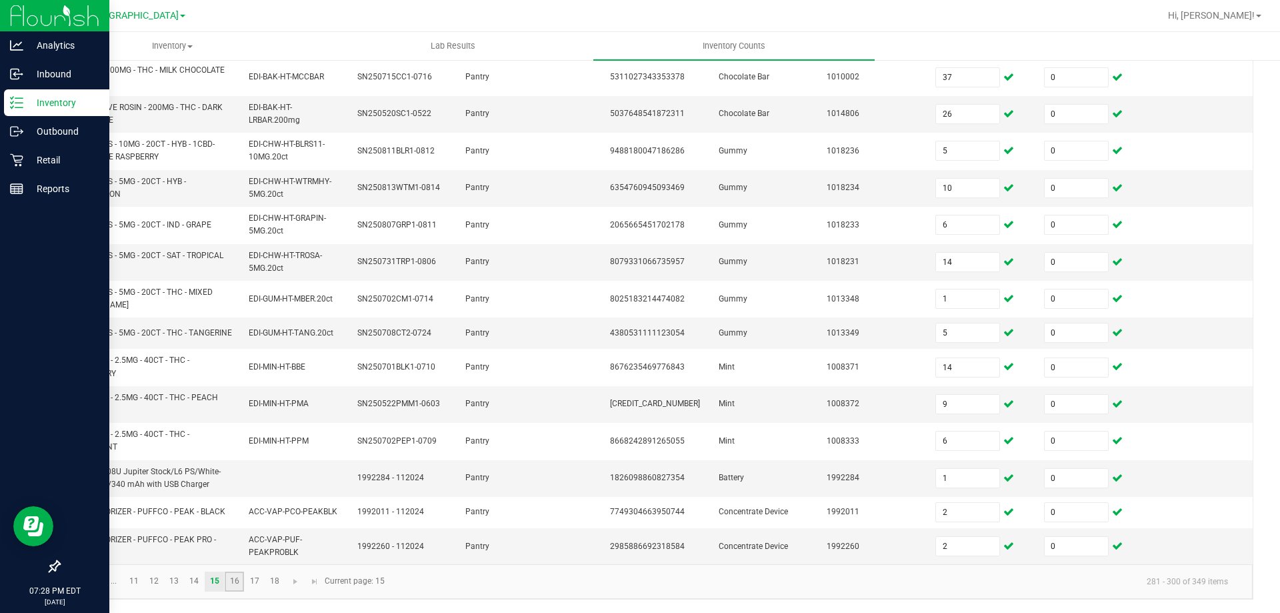
drag, startPoint x: 239, startPoint y: 581, endPoint x: 252, endPoint y: 577, distance: 13.7
click at [239, 581] on link "16" at bounding box center [234, 581] width 19 height 20
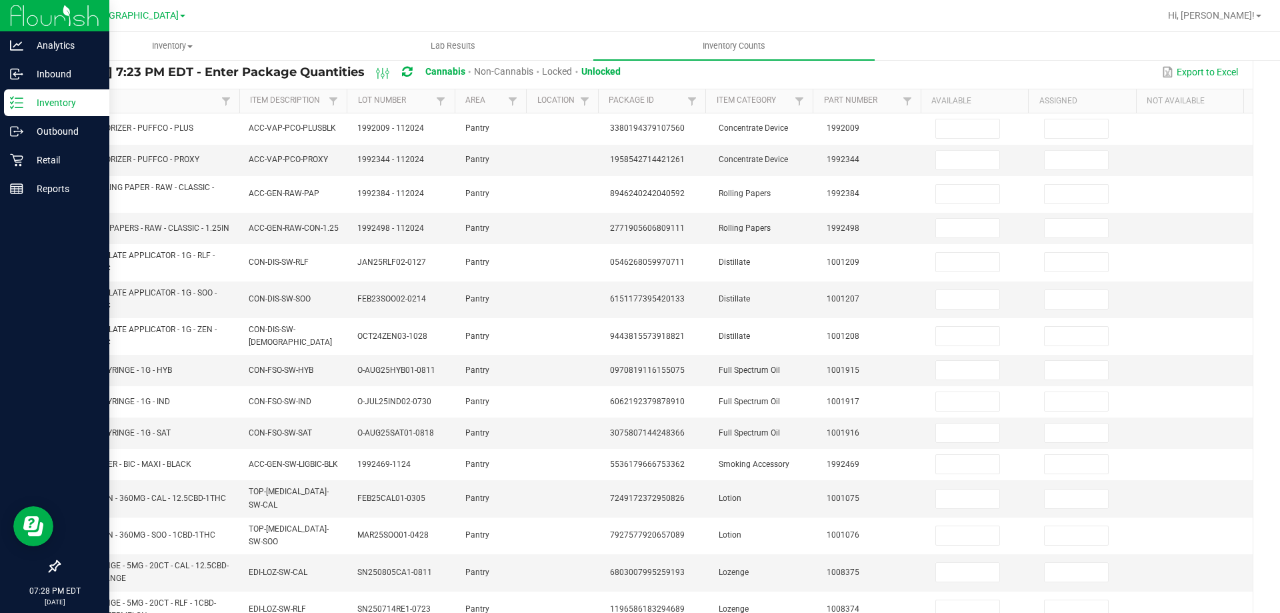
scroll to position [0, 0]
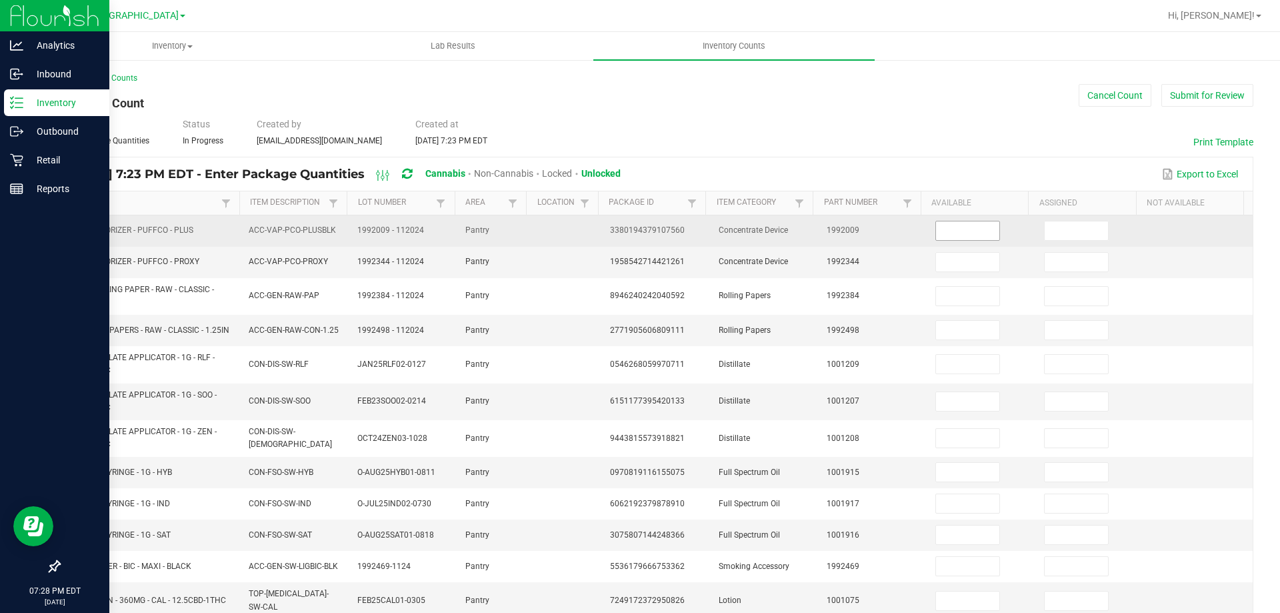
click at [956, 237] on input at bounding box center [967, 230] width 63 height 19
type input "4"
type input "0"
type input "10"
type input "0"
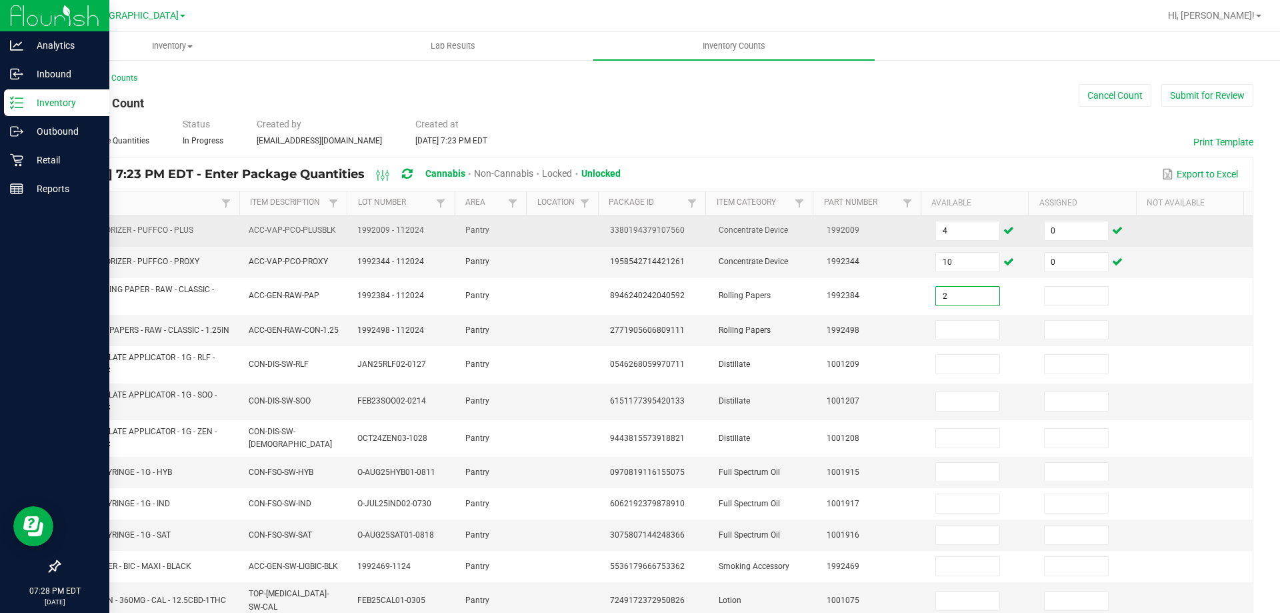
type input "2"
type input "0"
type input "9"
type input "0"
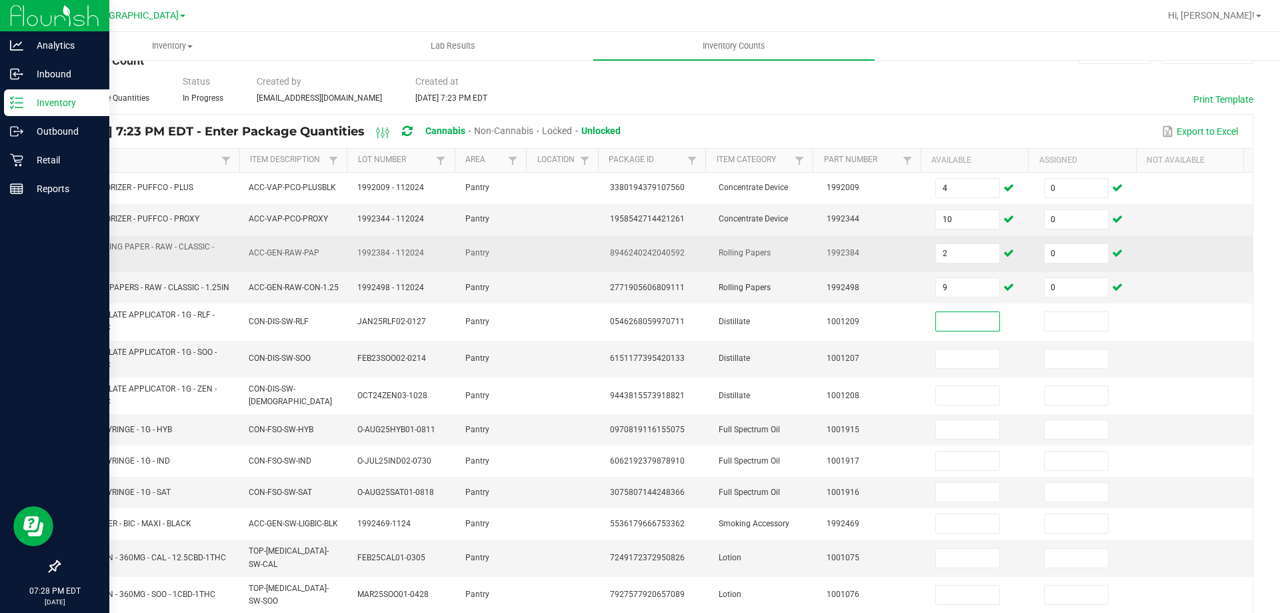
scroll to position [67, 0]
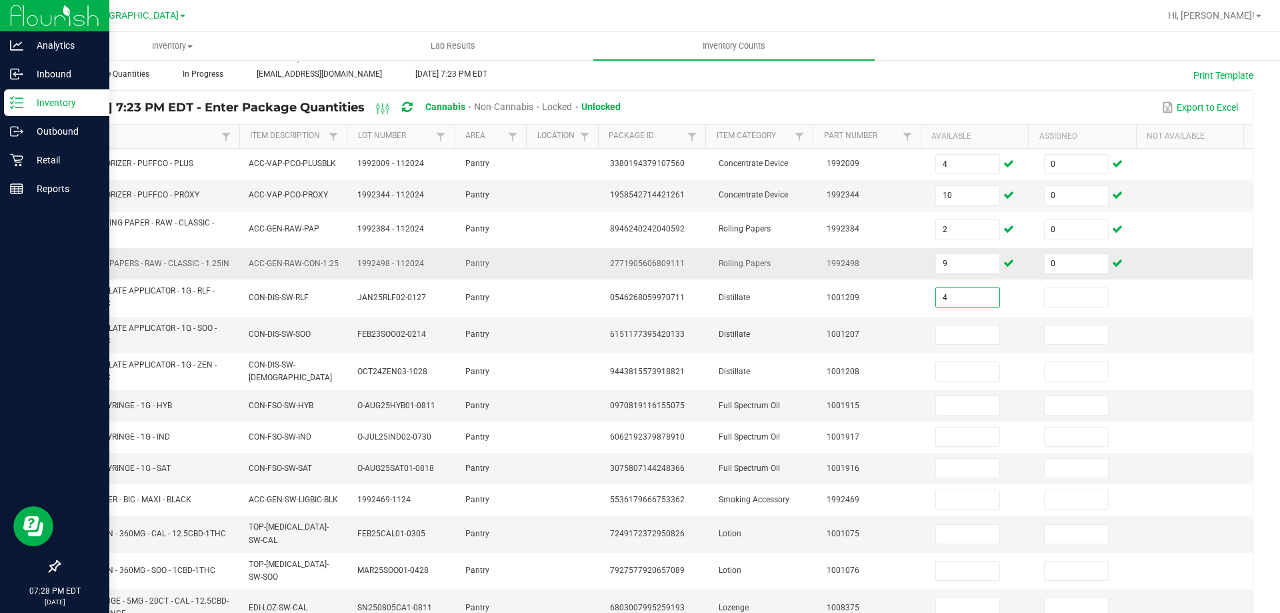
type input "4"
type input "0"
type input "5"
type input "0"
type input "10"
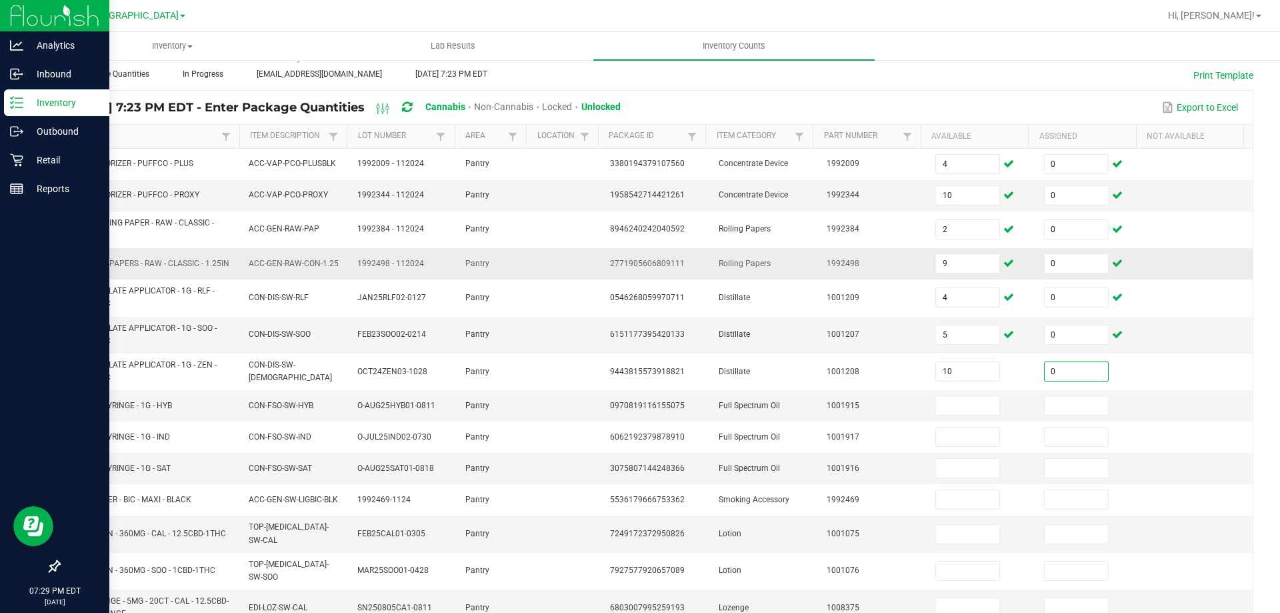
type input "0"
type input "3"
type input "0"
type input "5"
type input "0"
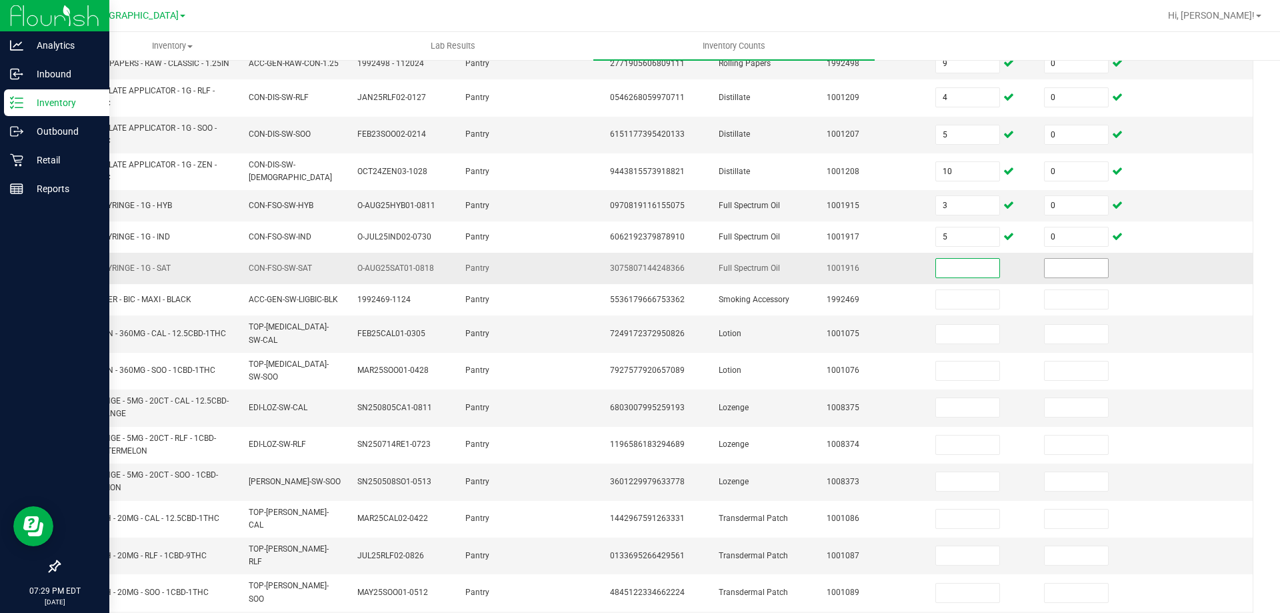
scroll to position [322, 0]
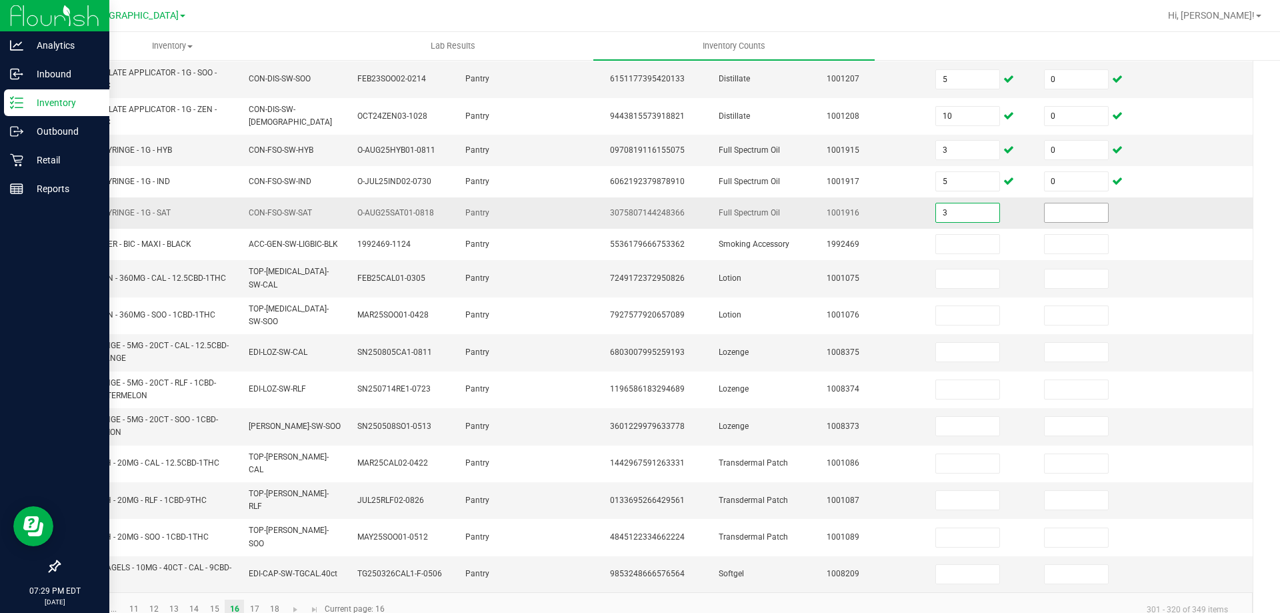
type input "3"
type input "0"
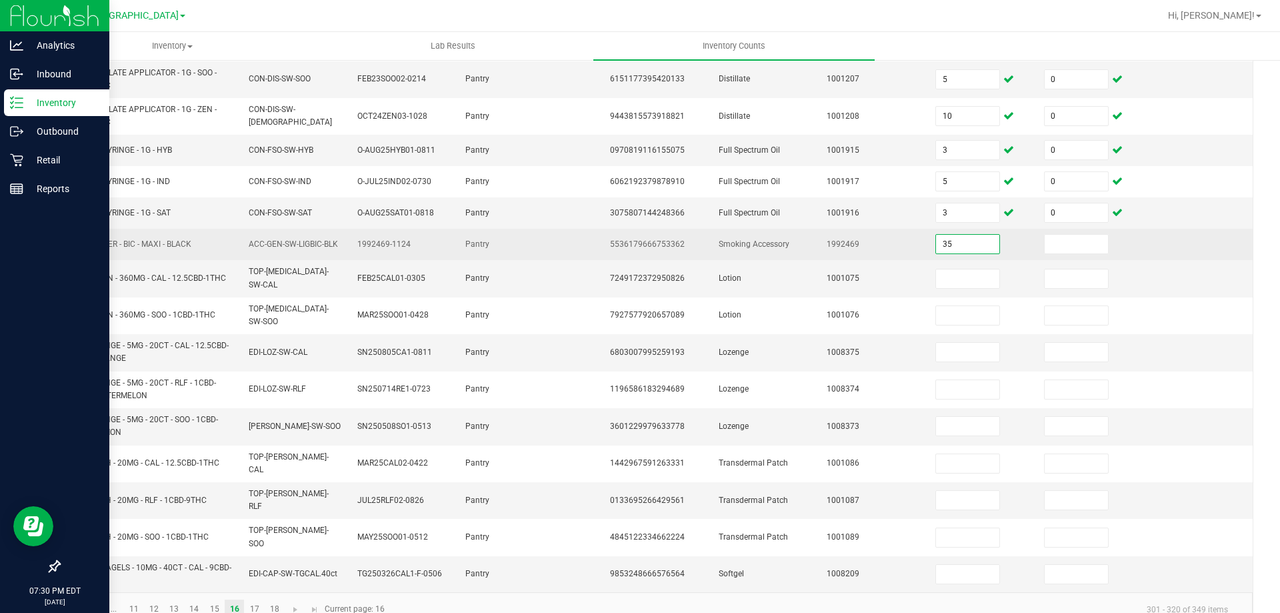
type input "35"
type input "0"
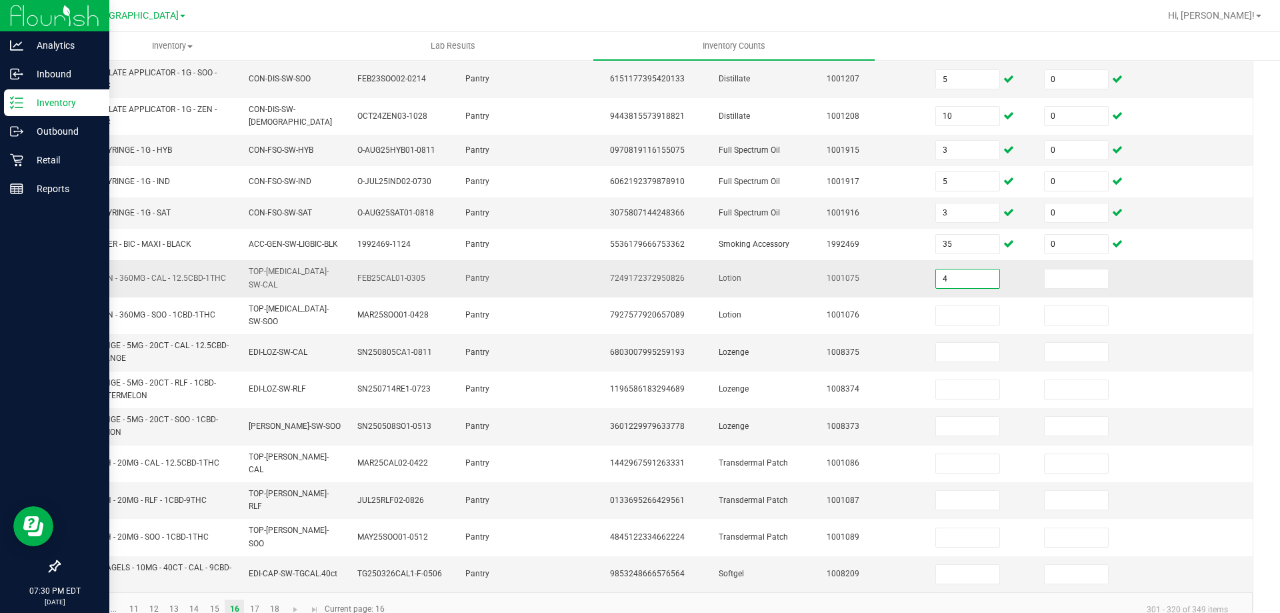
type input "4"
type input "0"
type input "5"
type input "0"
type input "12"
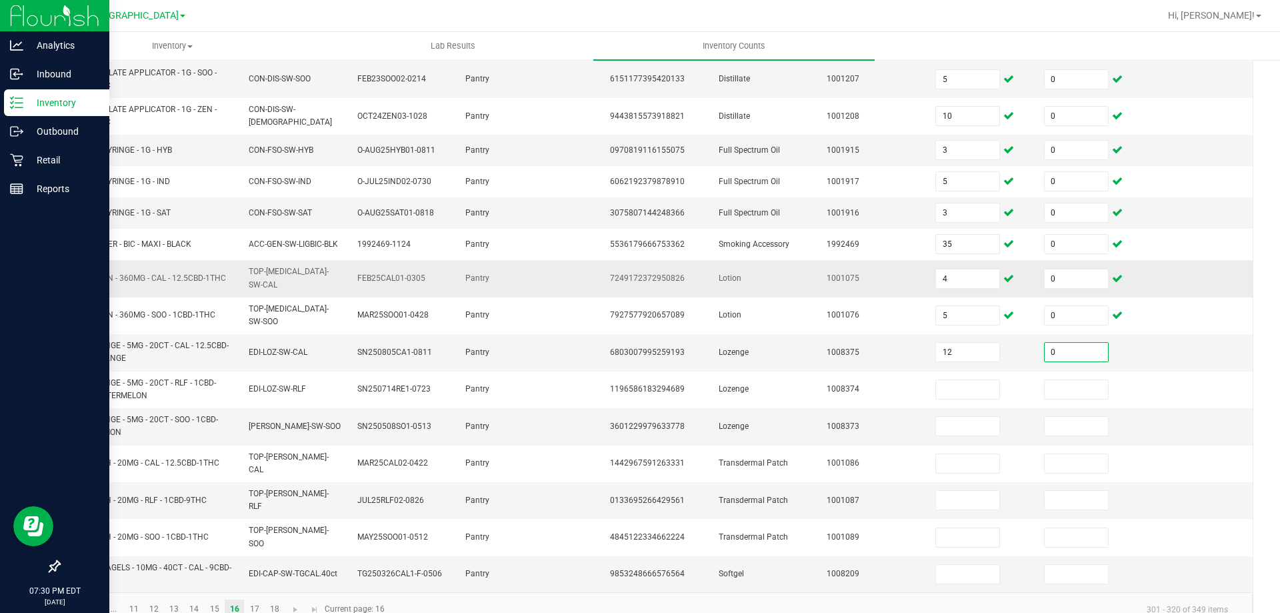
type input "0"
type input "16"
type input "0"
type input "1"
type input "0"
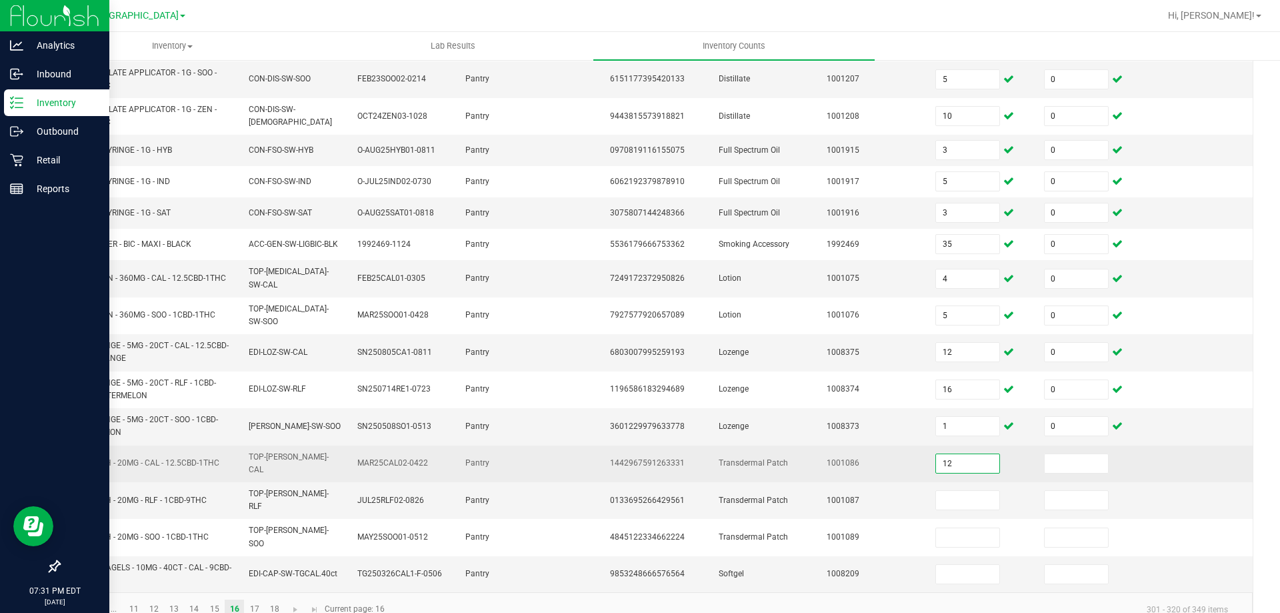
type input "12"
type input "0"
type input "14"
type input "0"
type input "9"
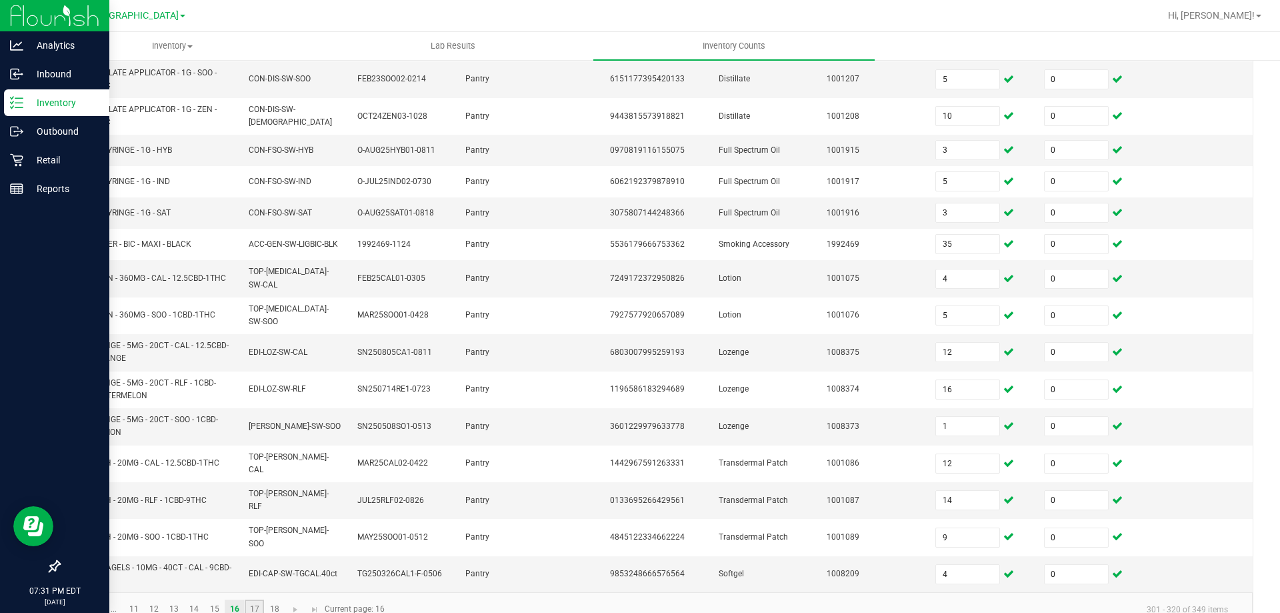
click at [250, 599] on link "17" at bounding box center [254, 609] width 19 height 20
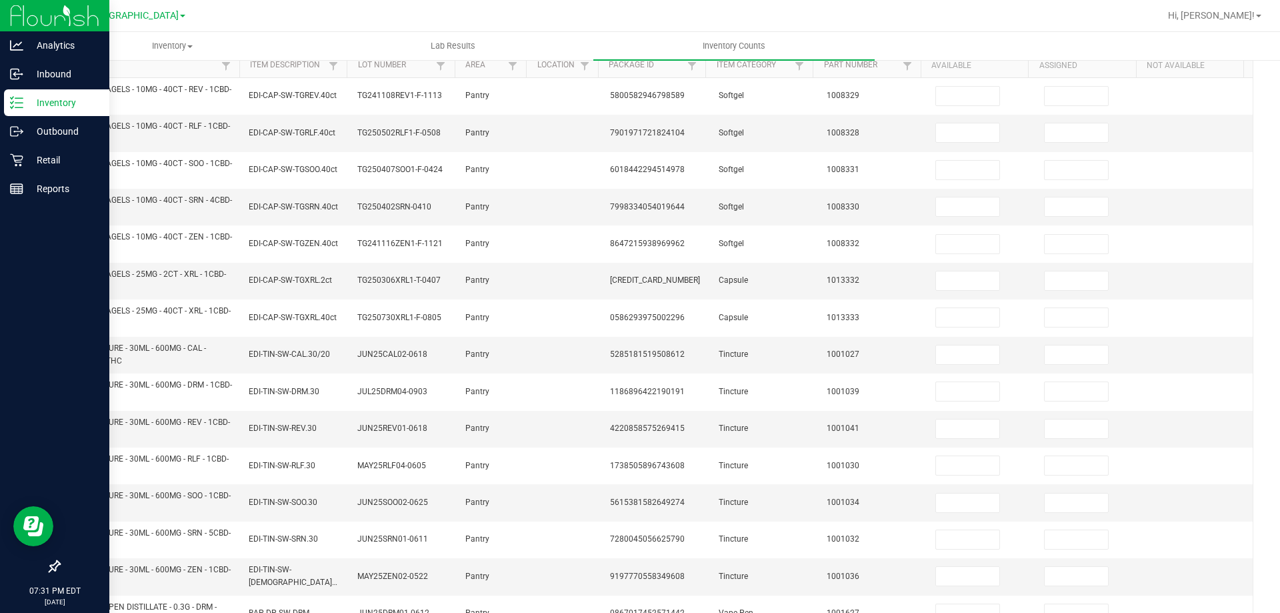
scroll to position [0, 0]
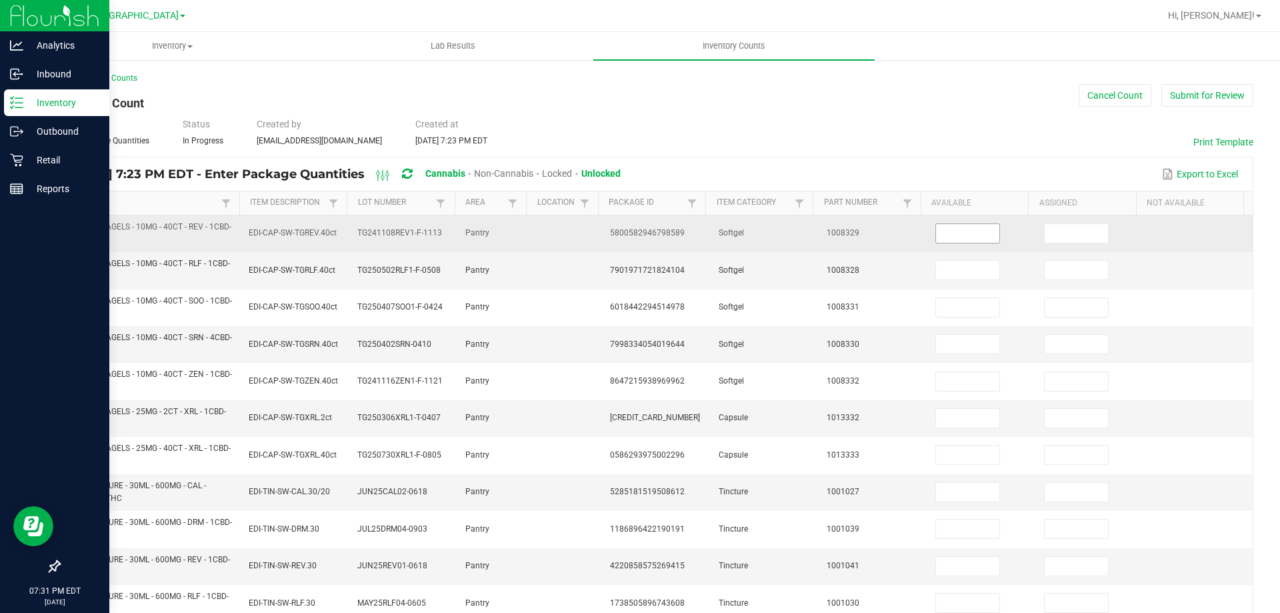
click at [964, 235] on input at bounding box center [967, 233] width 63 height 19
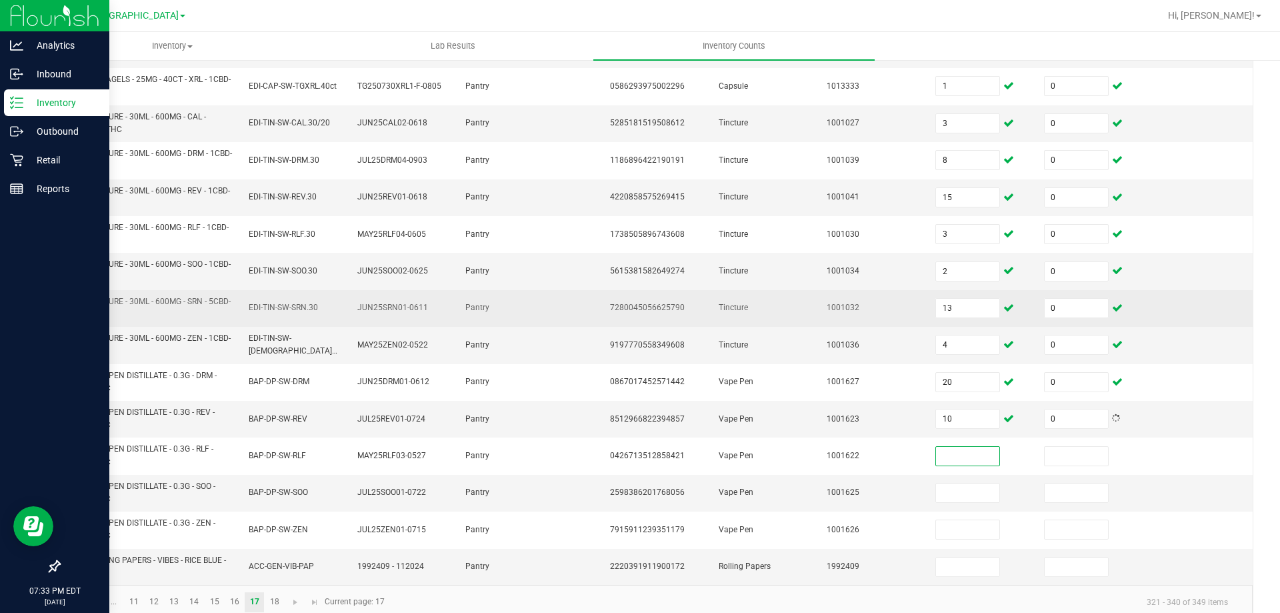
scroll to position [389, 0]
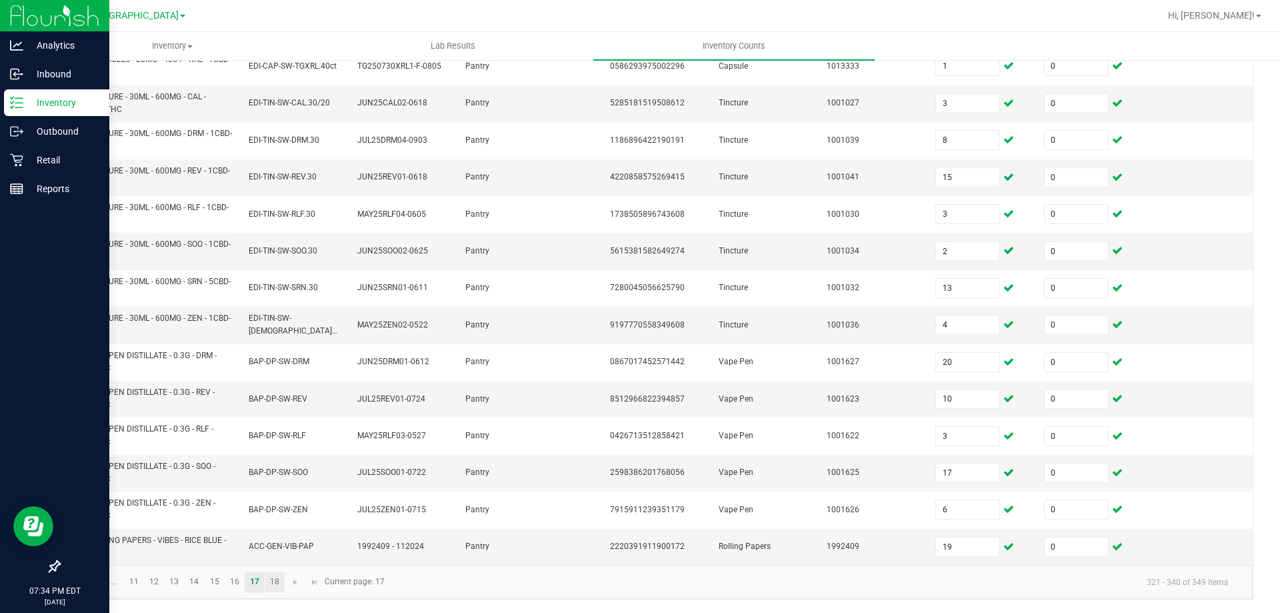
click at [282, 582] on link "18" at bounding box center [274, 582] width 19 height 20
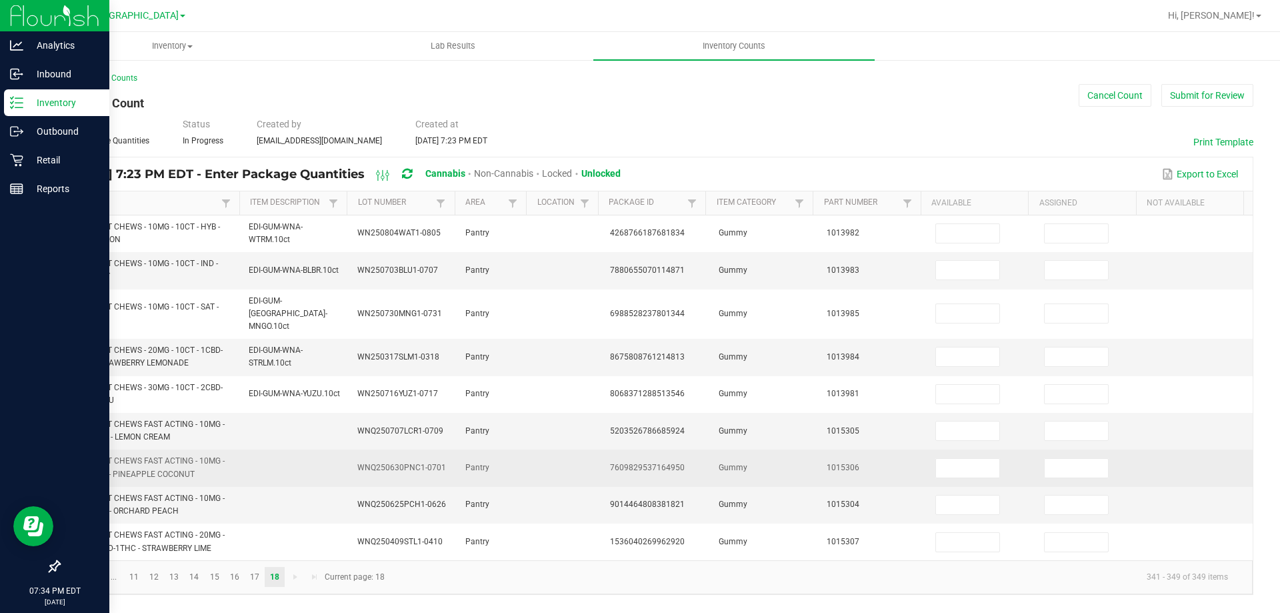
scroll to position [0, 0]
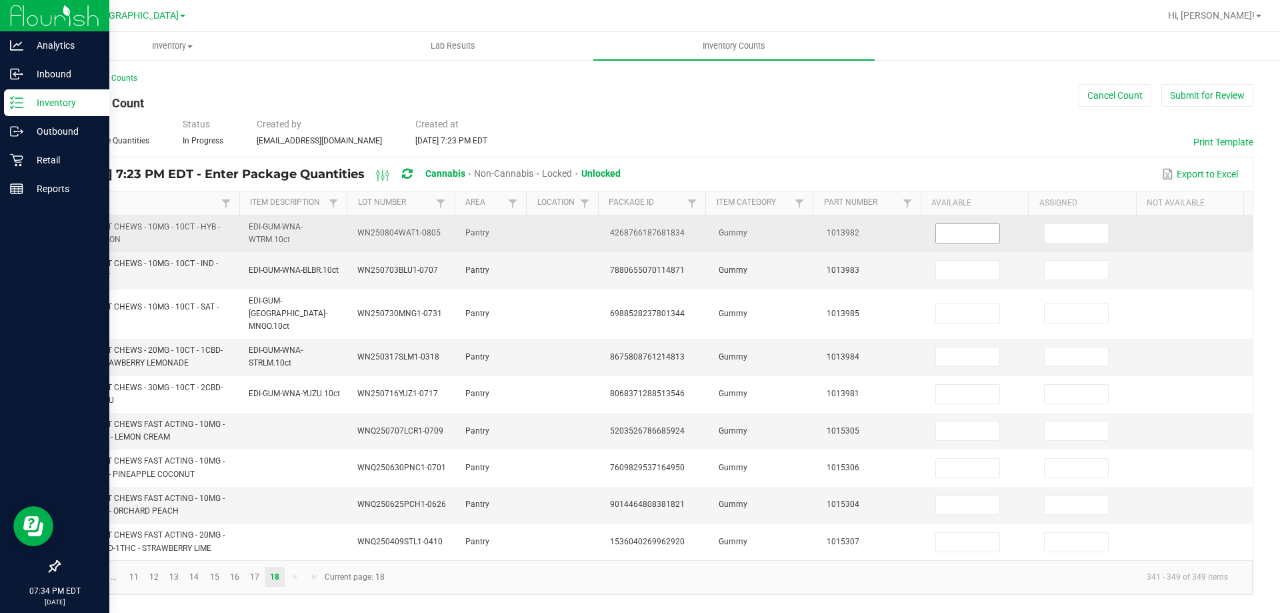
click at [958, 235] on input at bounding box center [967, 233] width 63 height 19
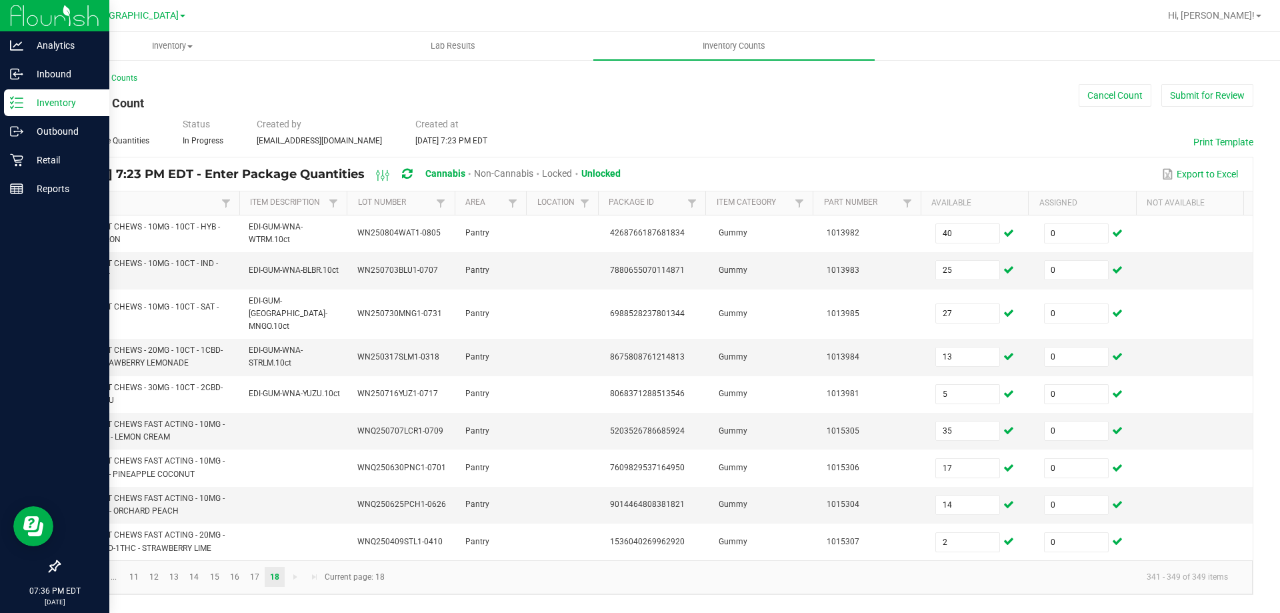
click at [76, 571] on span "Go to the first page" at bounding box center [75, 576] width 11 height 11
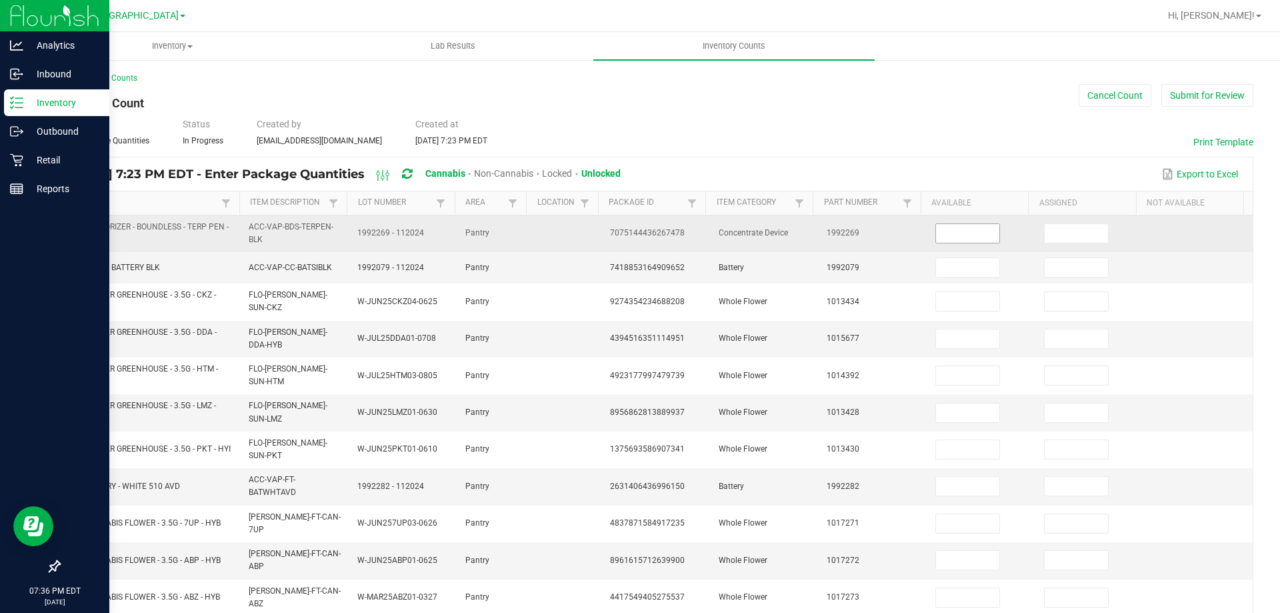
click at [957, 231] on input at bounding box center [967, 233] width 63 height 19
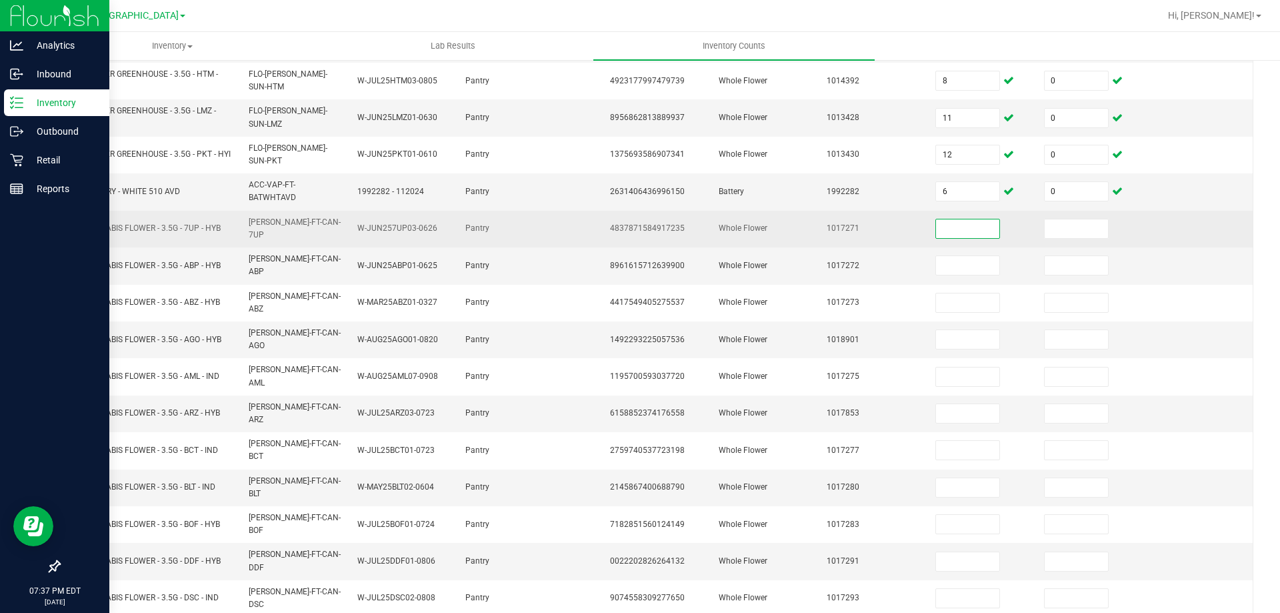
scroll to position [311, 0]
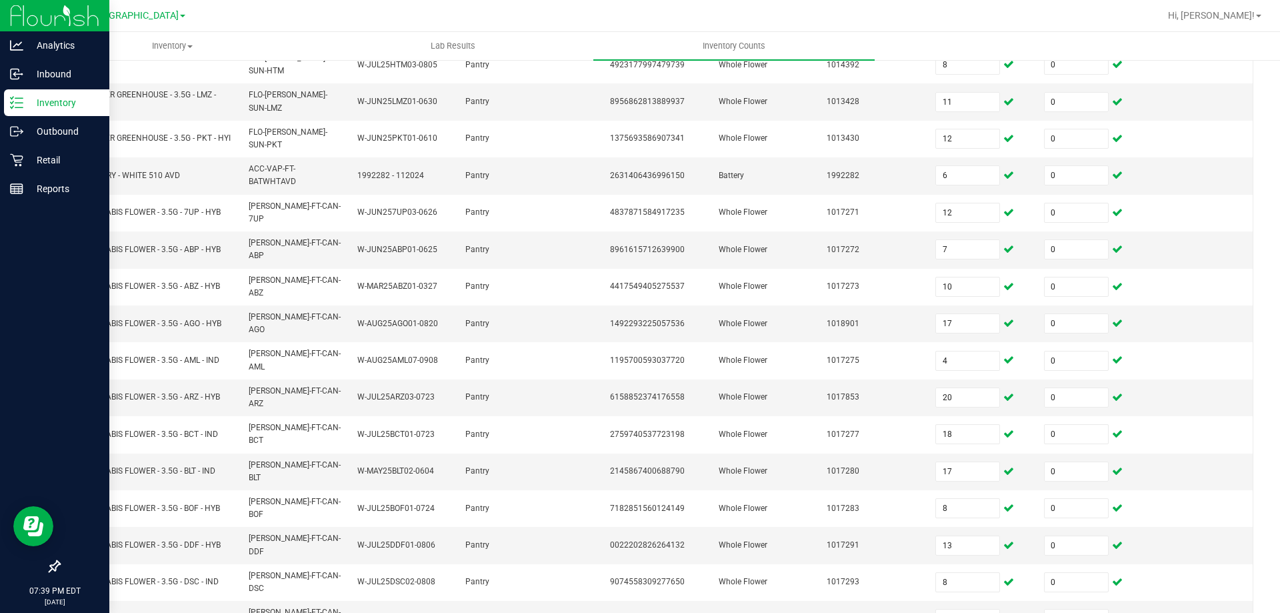
drag, startPoint x: 136, startPoint y: 578, endPoint x: 177, endPoint y: 578, distance: 40.7
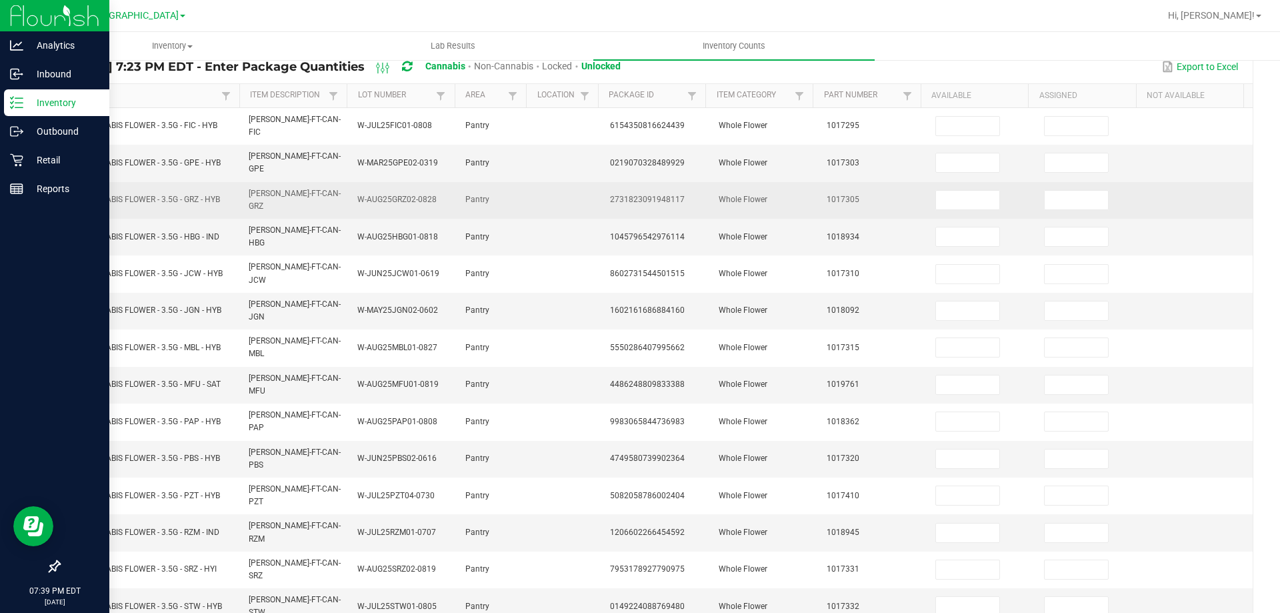
scroll to position [0, 0]
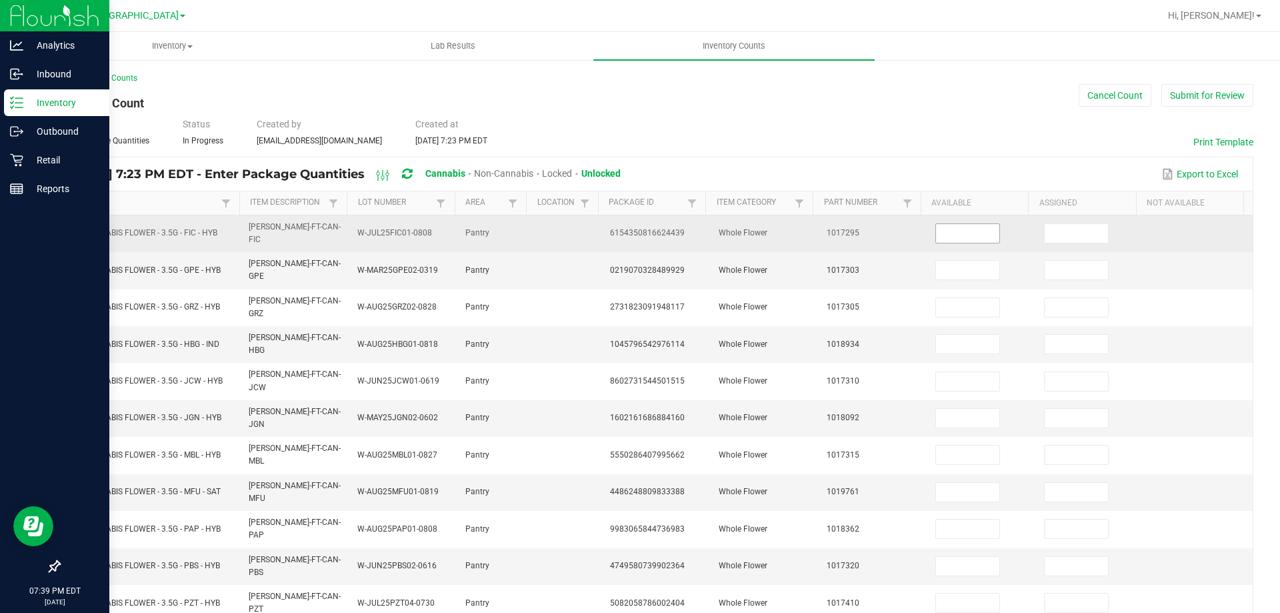
click at [954, 235] on input at bounding box center [967, 233] width 63 height 19
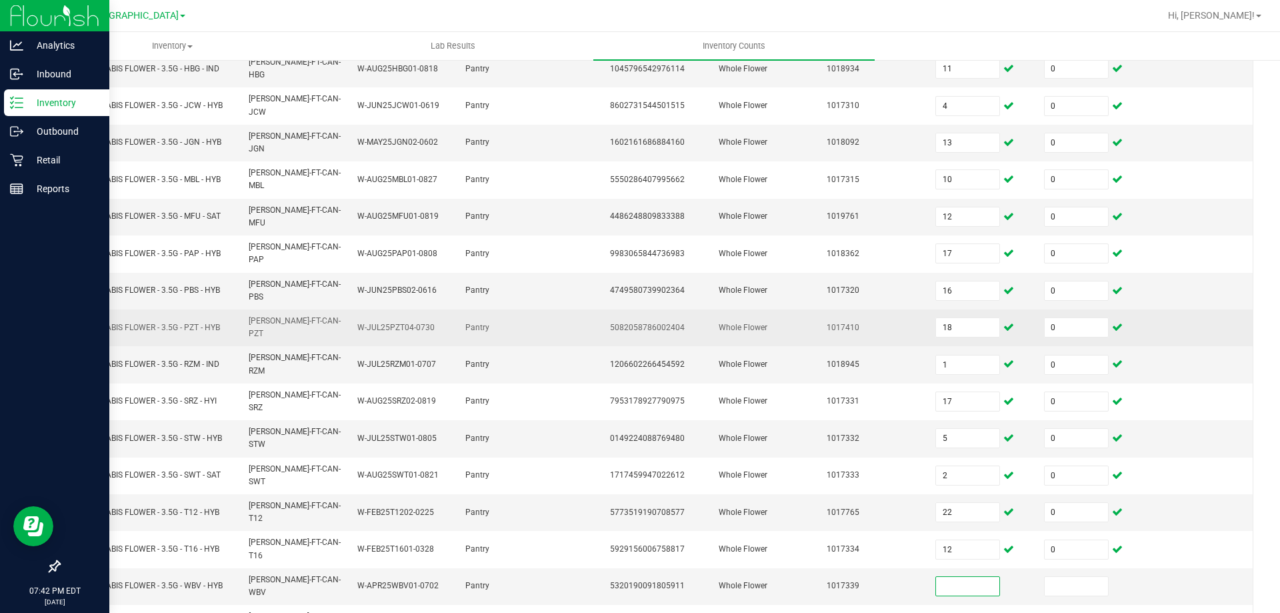
scroll to position [277, 0]
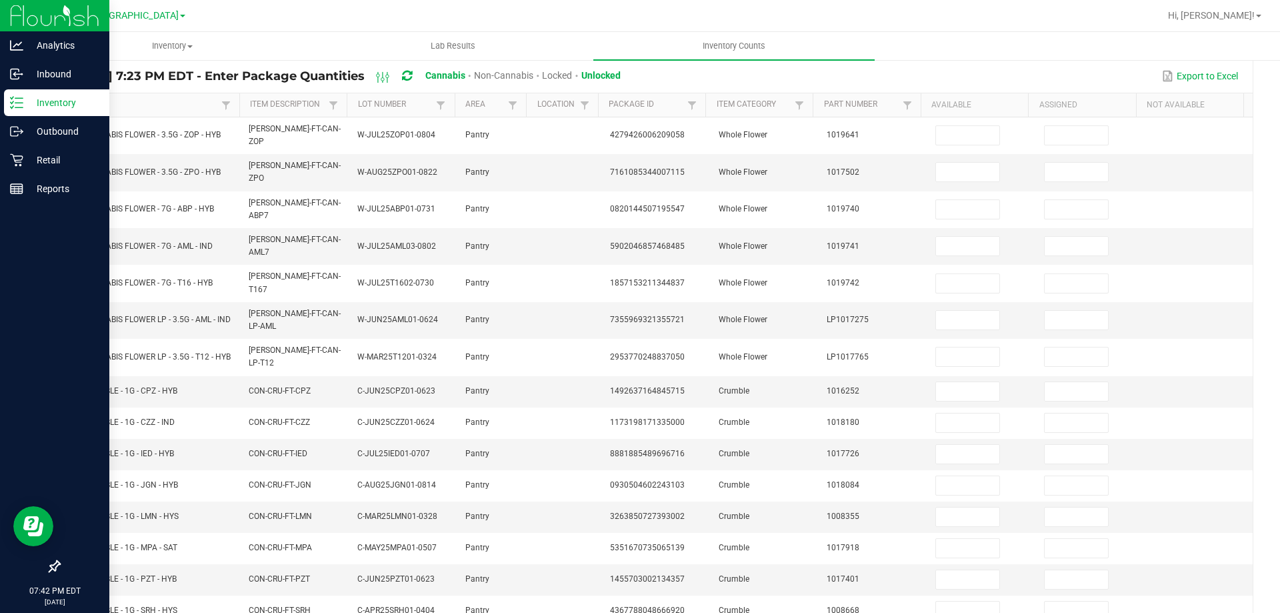
scroll to position [0, 0]
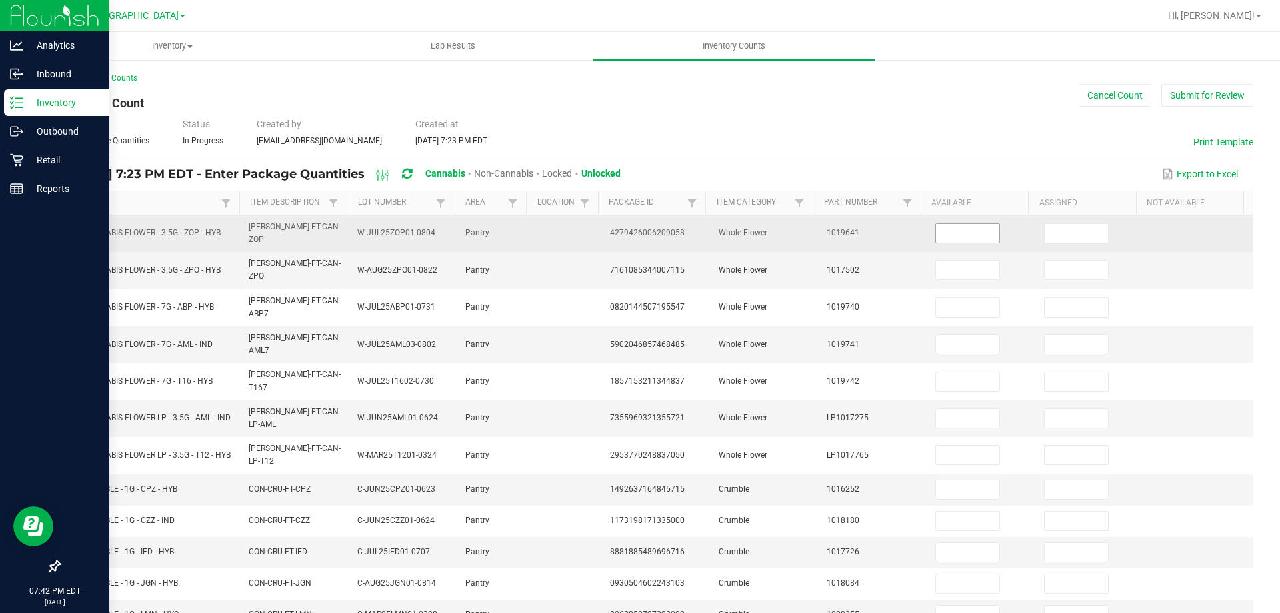
click at [959, 226] on input at bounding box center [967, 233] width 63 height 19
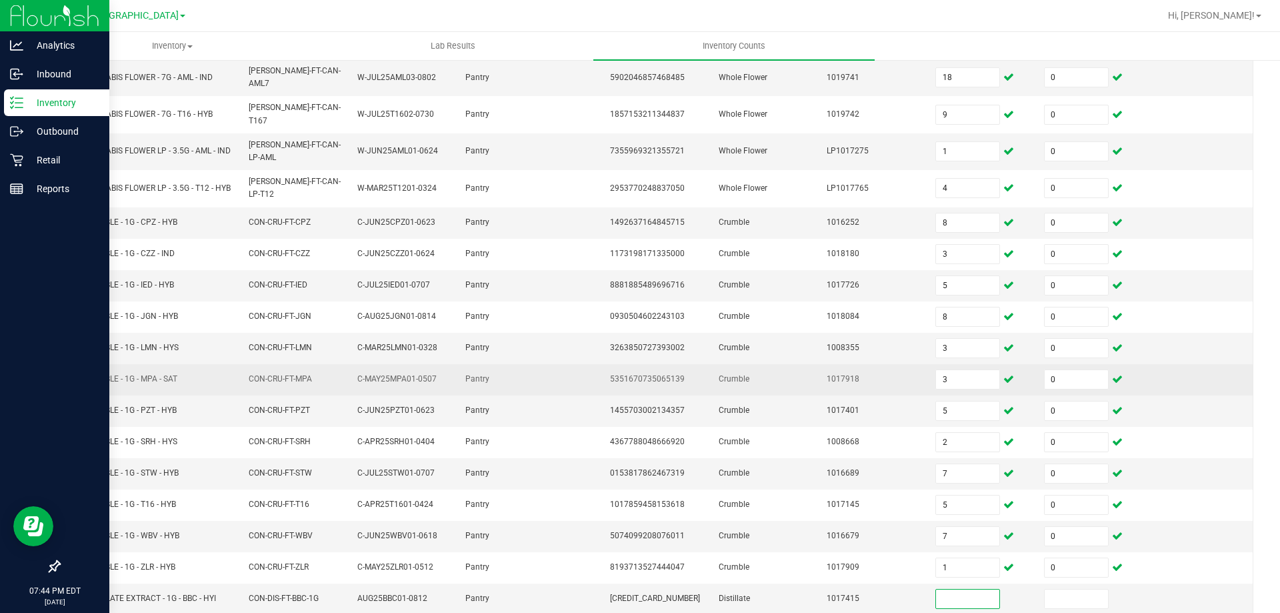
scroll to position [288, 0]
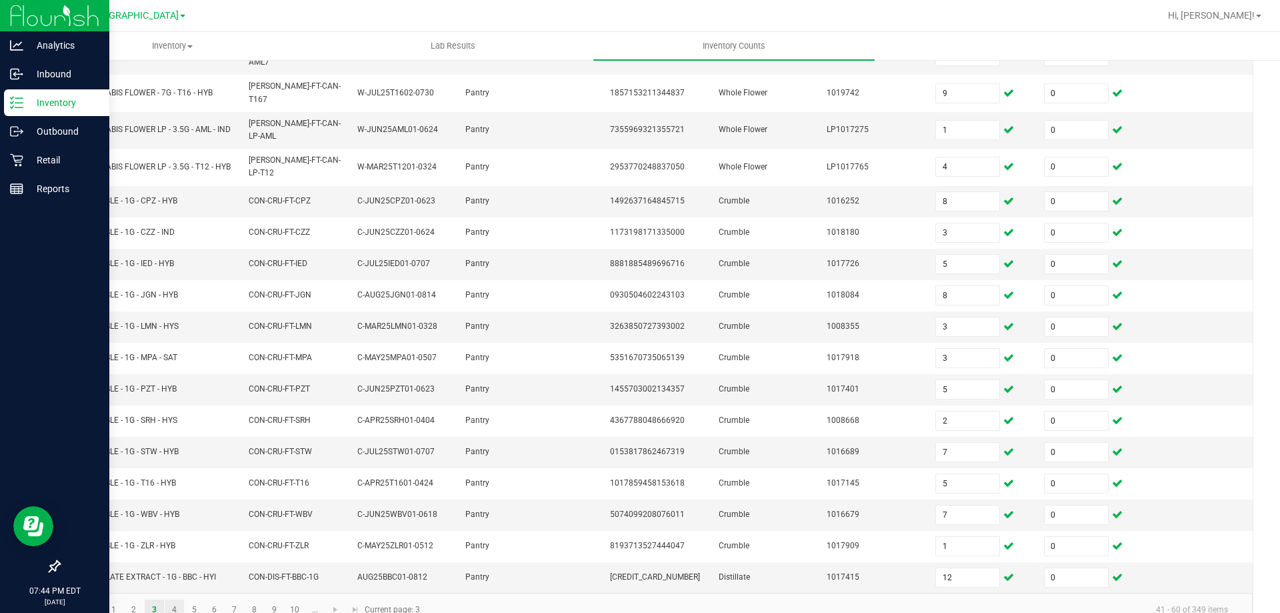
click at [181, 599] on link "4" at bounding box center [174, 609] width 19 height 20
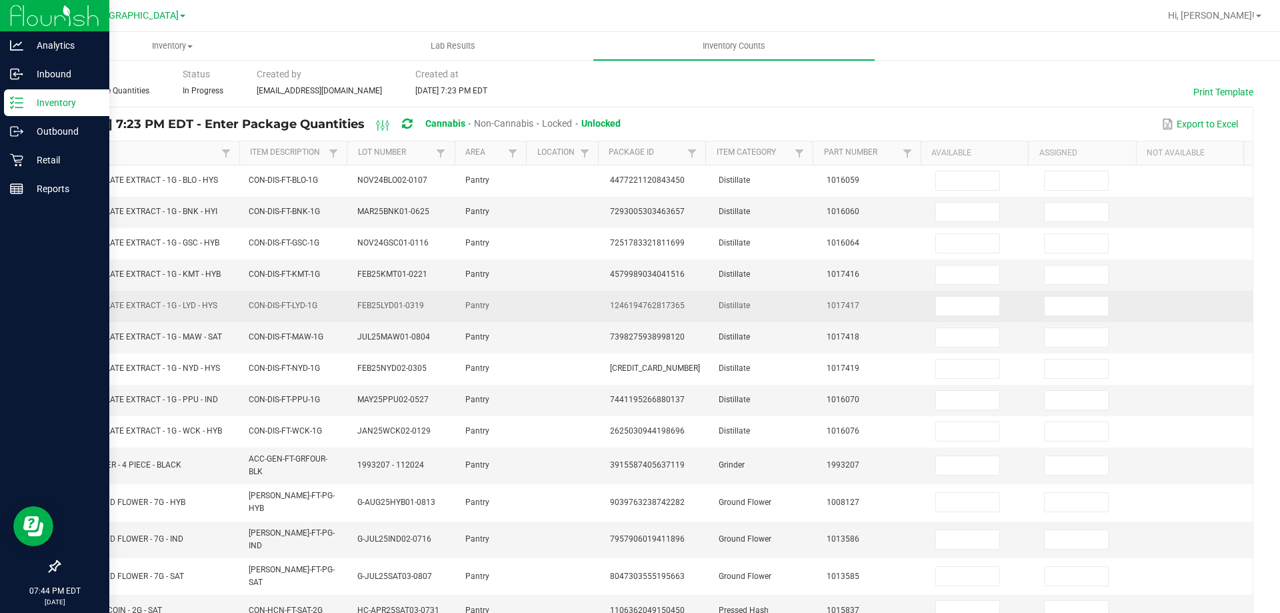
scroll to position [0, 0]
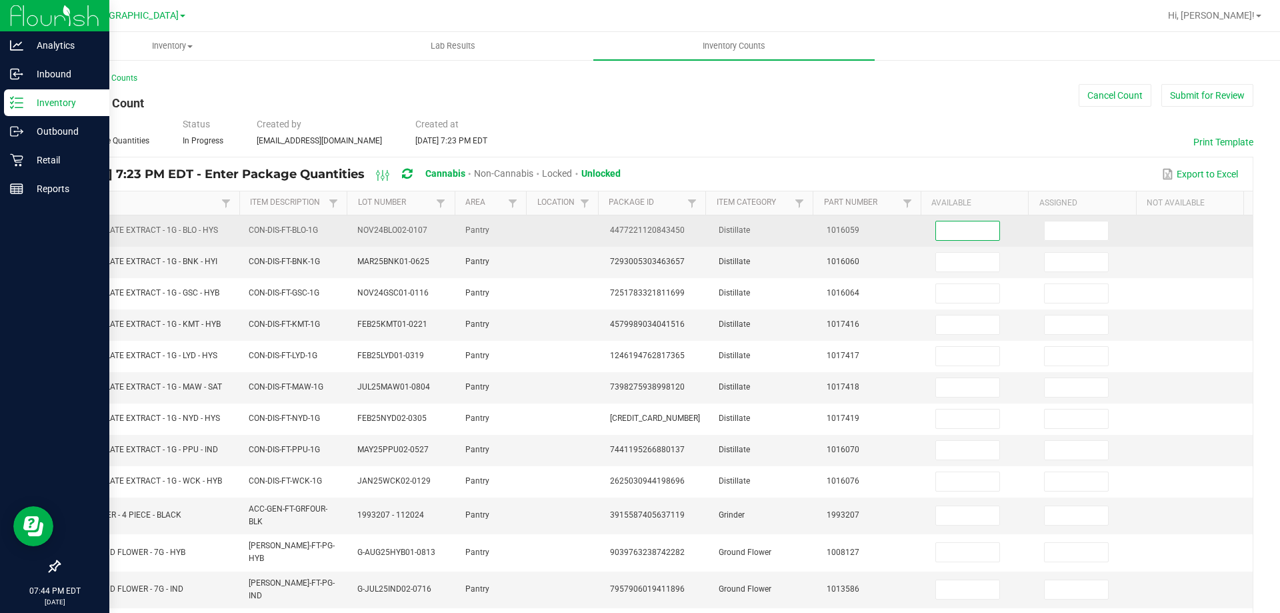
click at [936, 227] on input at bounding box center [967, 230] width 63 height 19
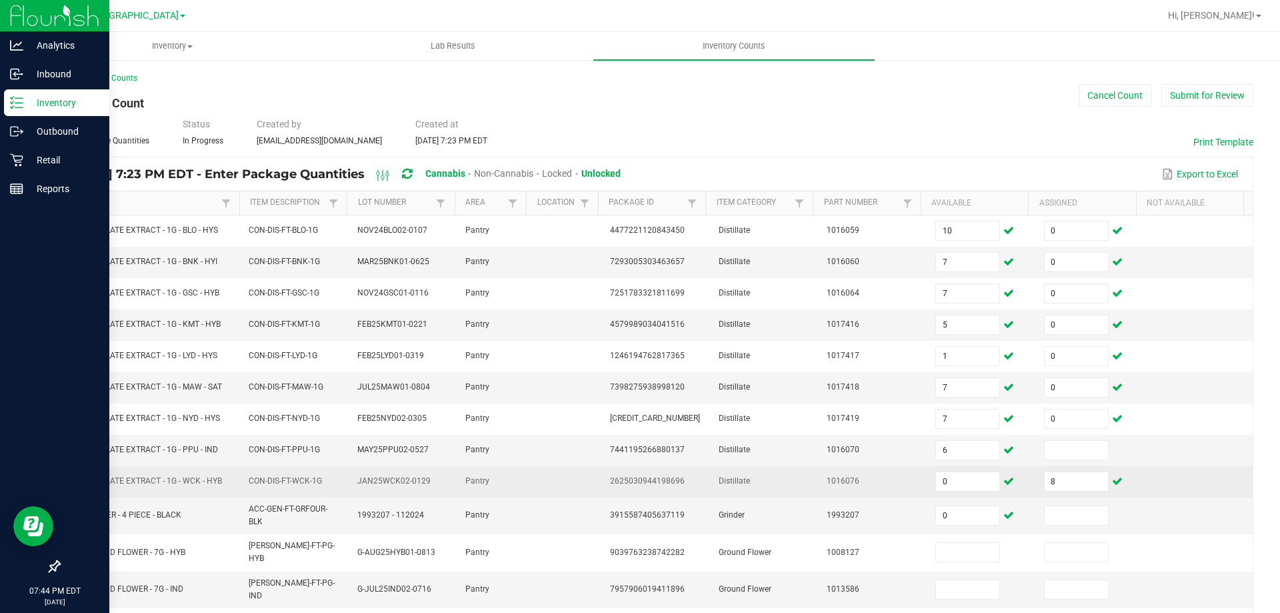
click at [1067, 495] on td "8" at bounding box center [1090, 481] width 109 height 31
click at [1066, 469] on td "8" at bounding box center [1090, 481] width 109 height 31
click at [1067, 473] on input "8" at bounding box center [1076, 481] width 63 height 19
click at [975, 479] on input "0" at bounding box center [967, 481] width 63 height 19
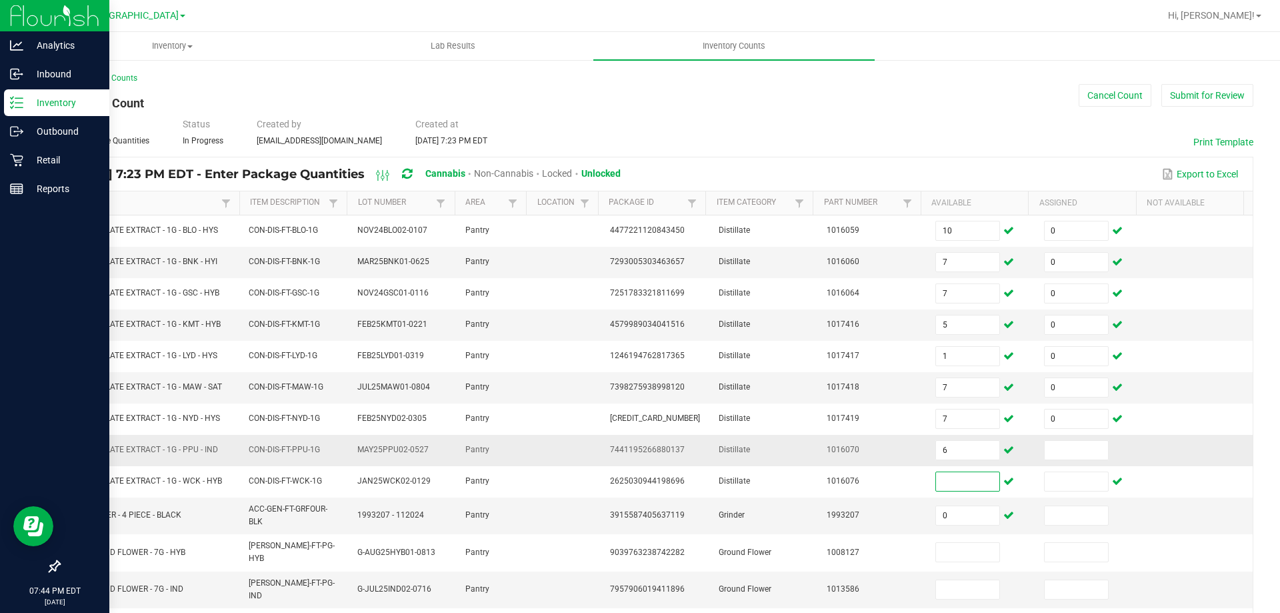
click at [1107, 436] on td at bounding box center [1090, 450] width 109 height 31
click at [1072, 447] on input at bounding box center [1076, 450] width 63 height 19
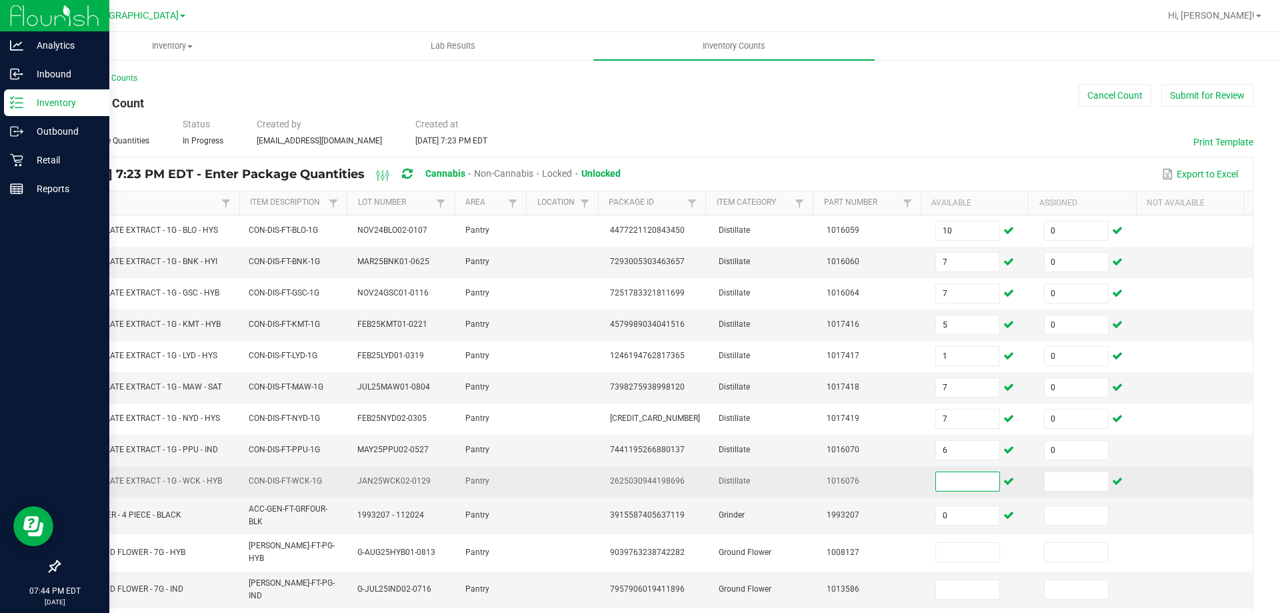
click at [936, 479] on input at bounding box center [967, 481] width 63 height 19
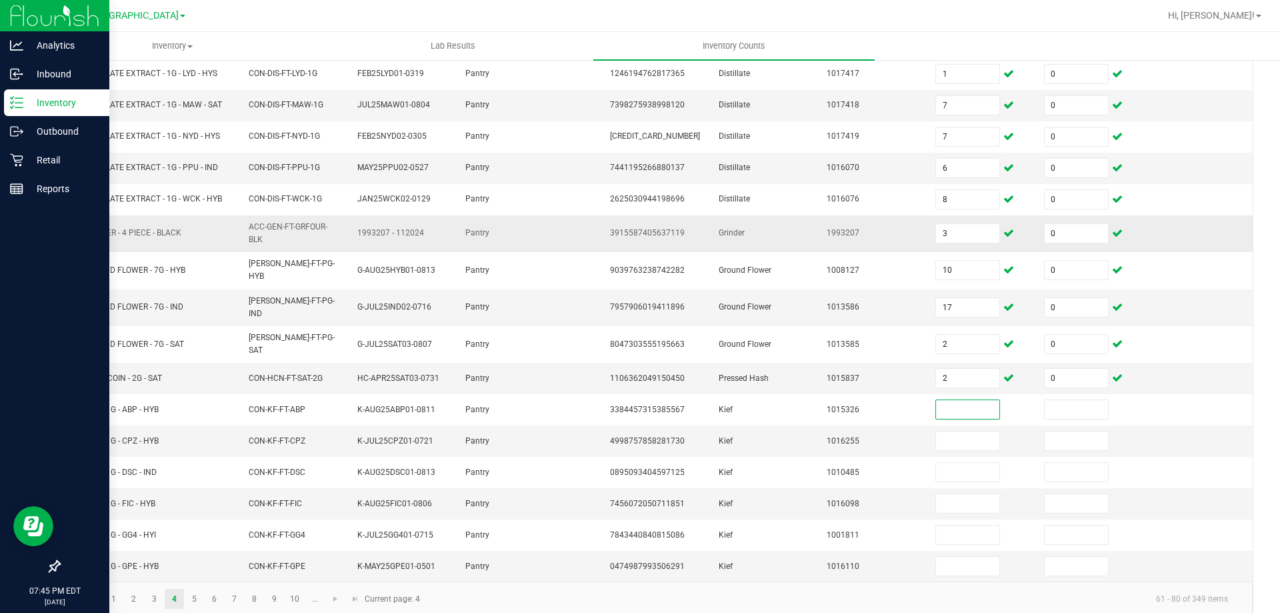
scroll to position [283, 0]
click at [189, 588] on link "5" at bounding box center [194, 598] width 19 height 20
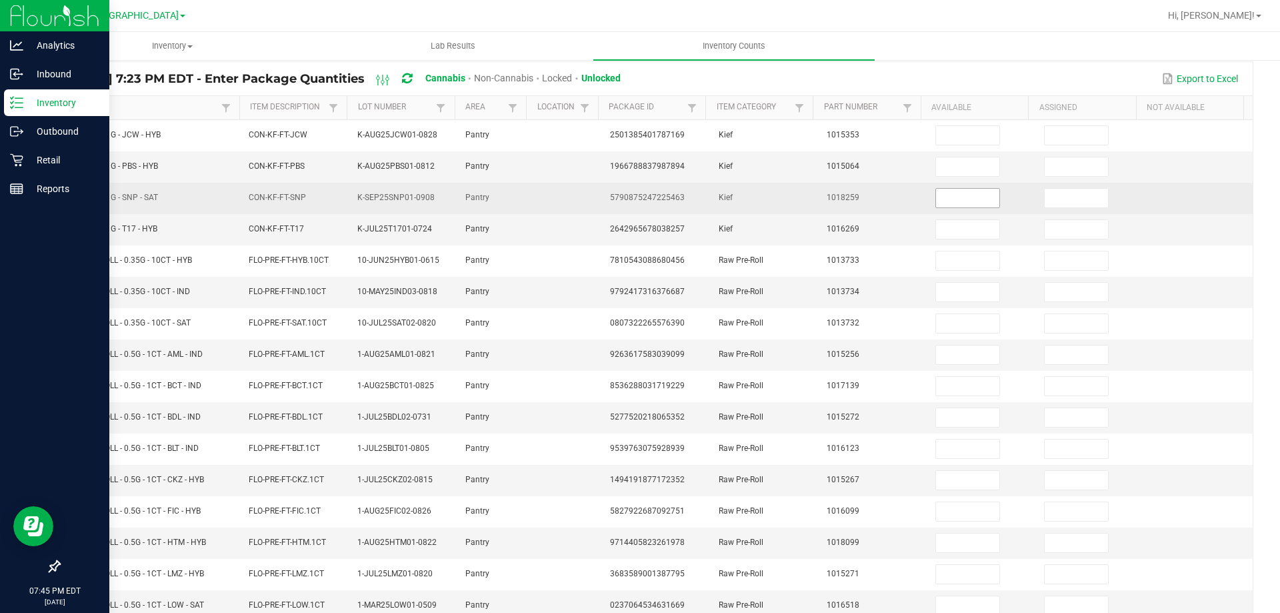
scroll to position [0, 0]
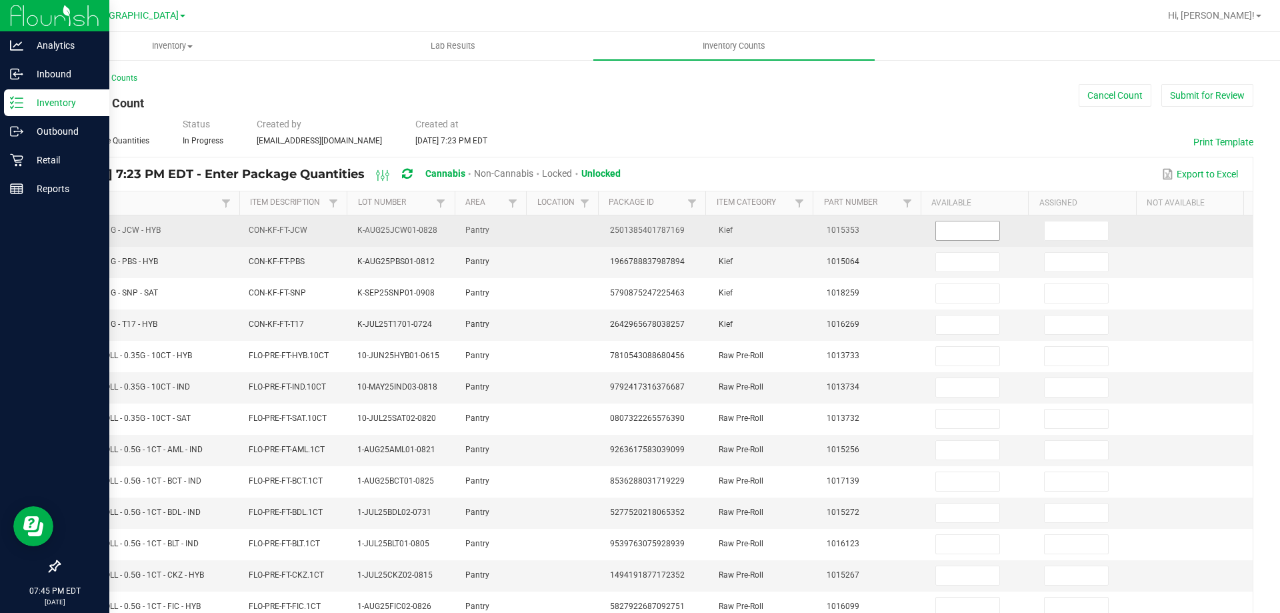
click at [969, 232] on input at bounding box center [967, 230] width 63 height 19
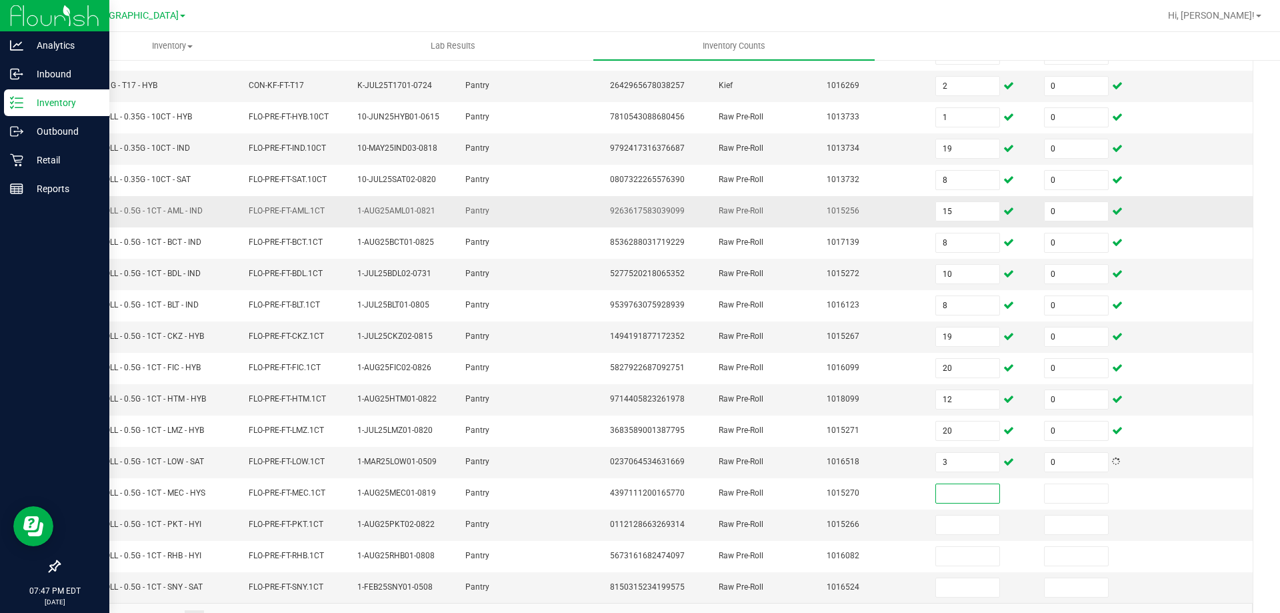
scroll to position [277, 0]
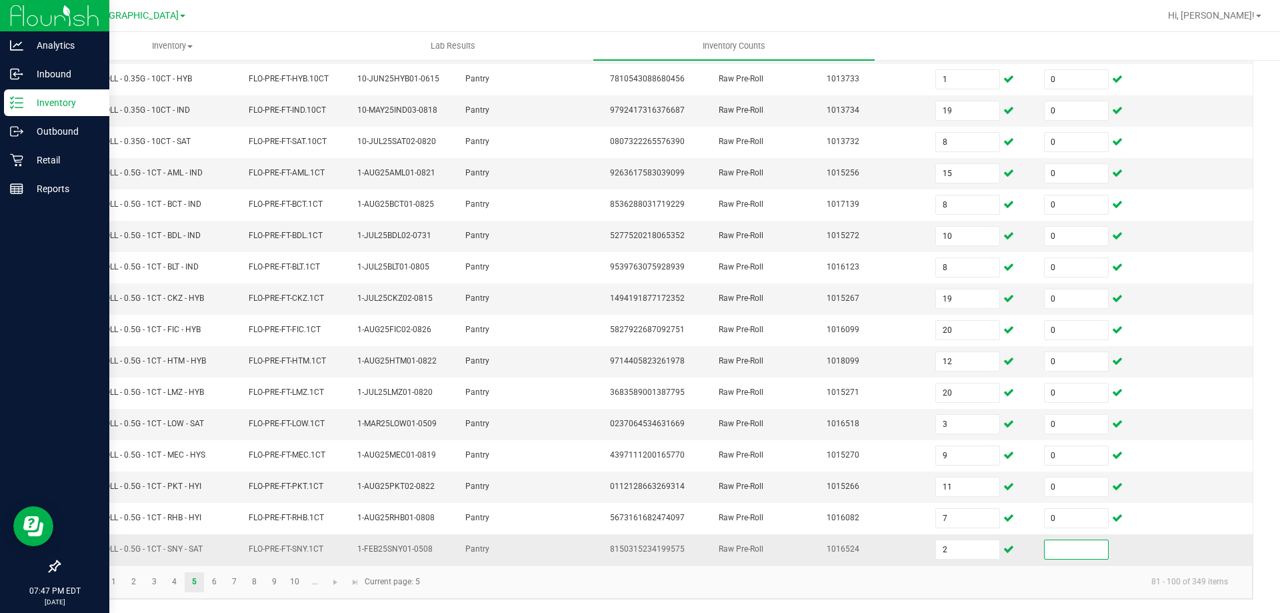
click at [1057, 549] on input at bounding box center [1076, 549] width 63 height 19
click at [215, 583] on link "6" at bounding box center [214, 582] width 19 height 20
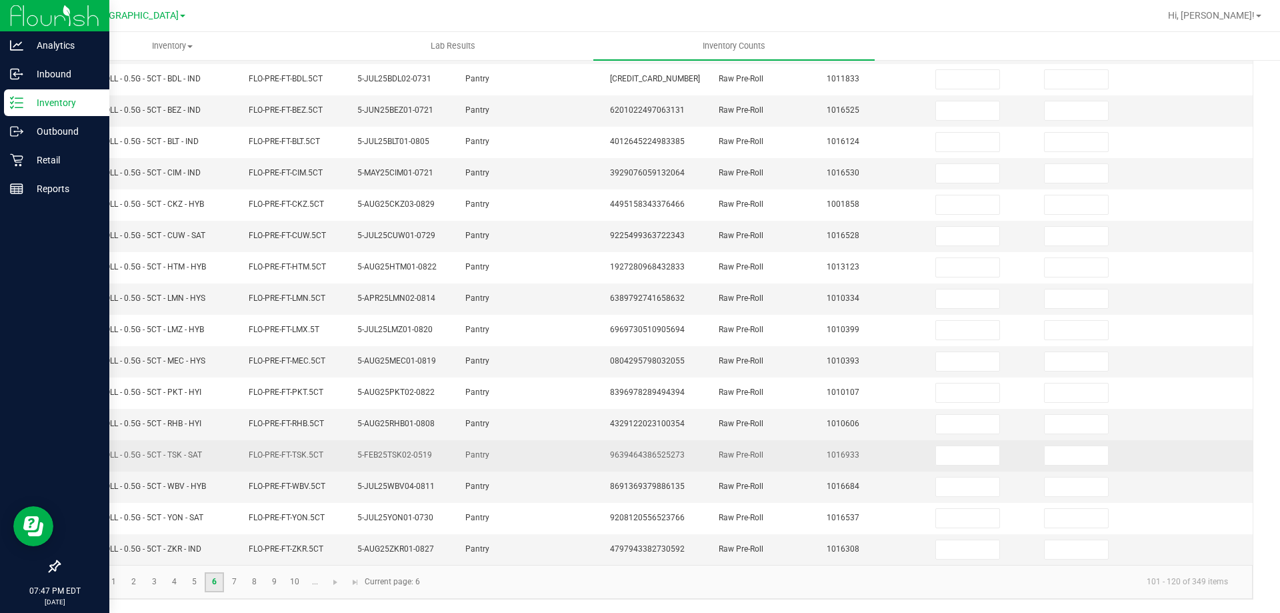
scroll to position [0, 0]
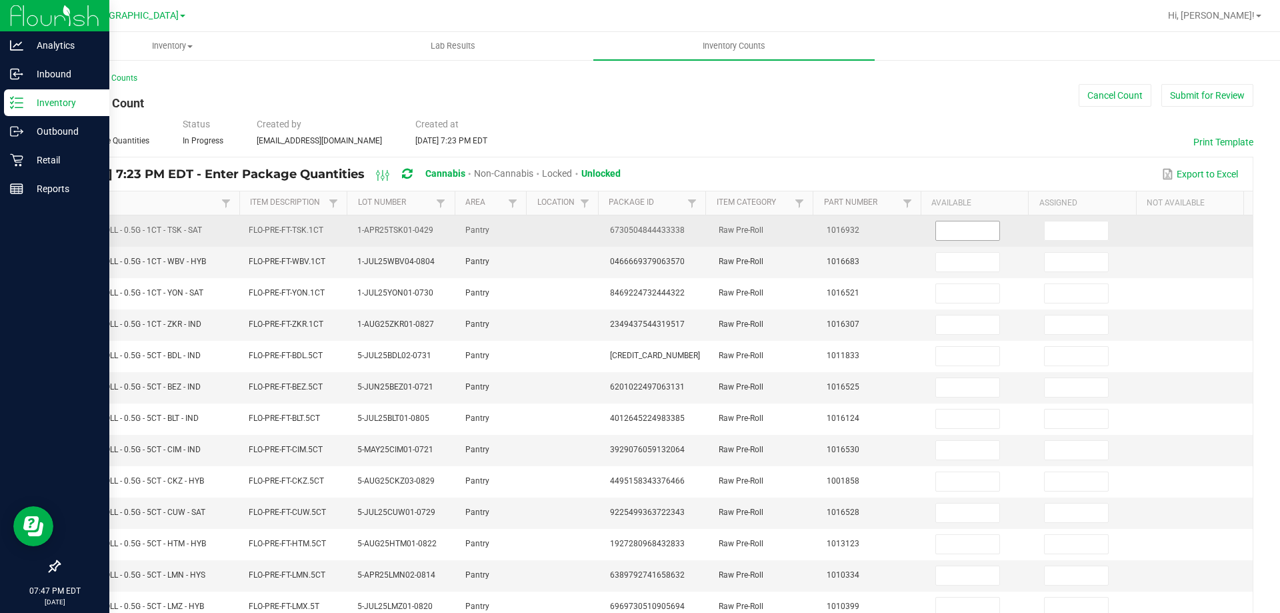
click at [950, 237] on input at bounding box center [967, 230] width 63 height 19
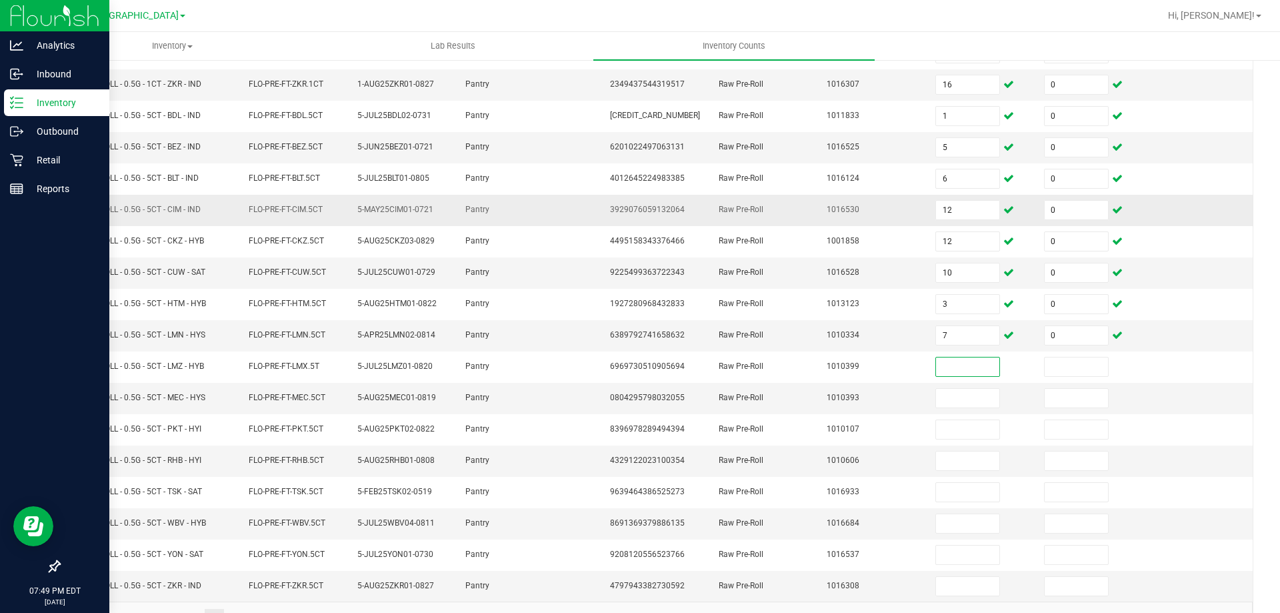
scroll to position [267, 0]
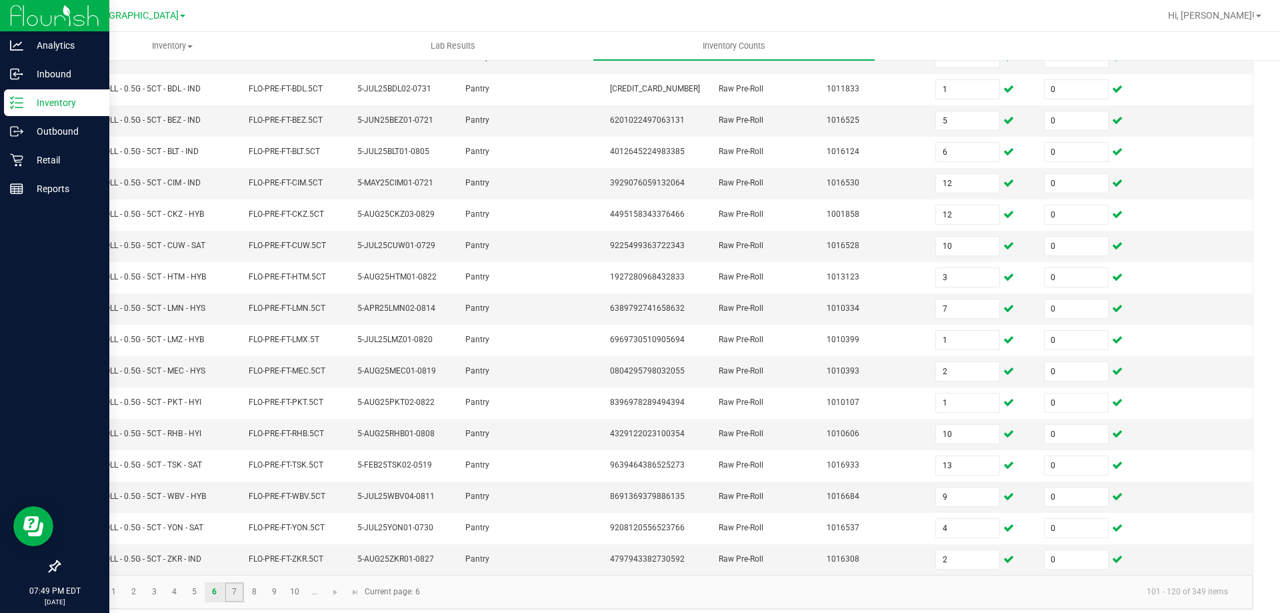
click at [232, 590] on link "7" at bounding box center [234, 592] width 19 height 20
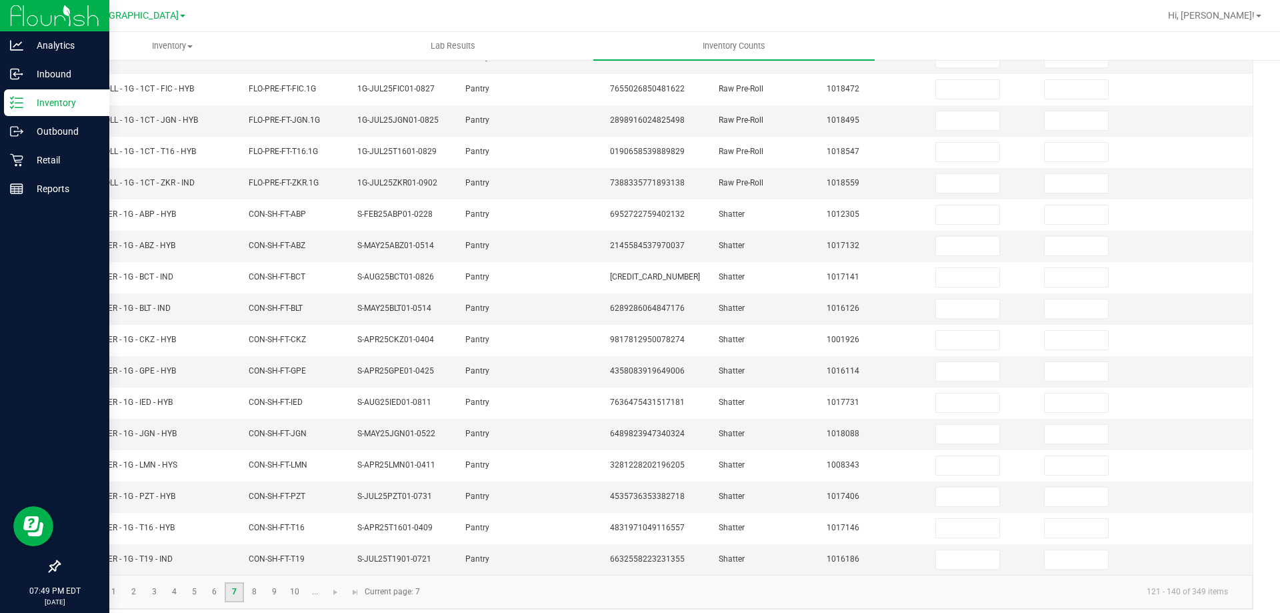
scroll to position [0, 0]
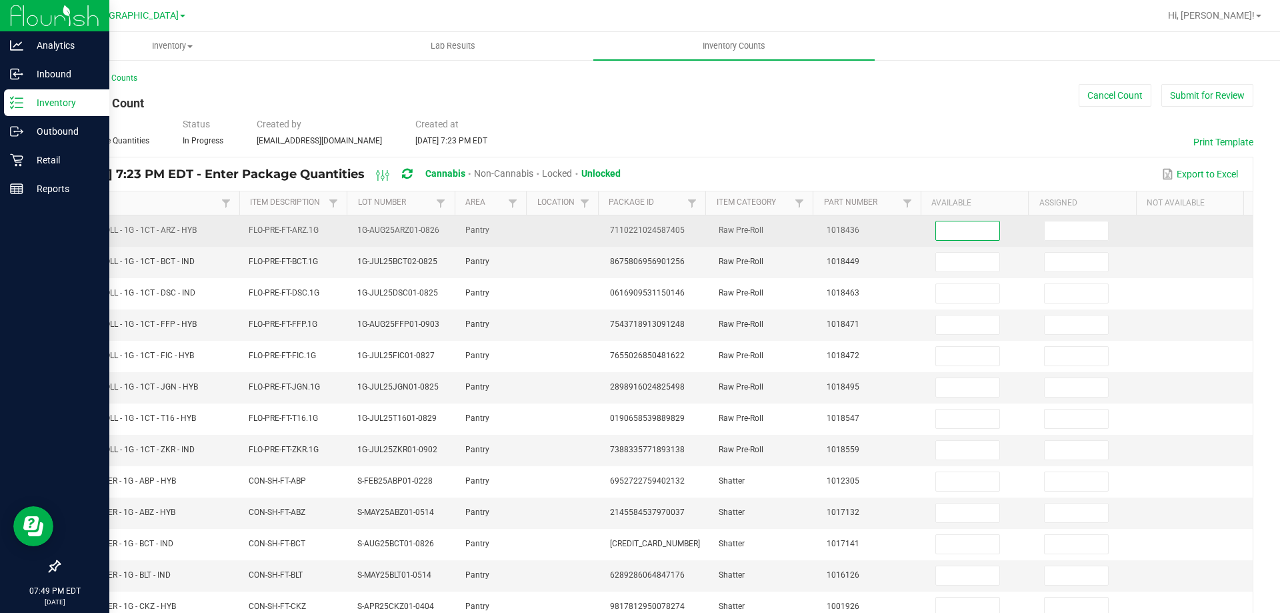
click at [936, 232] on input at bounding box center [967, 230] width 63 height 19
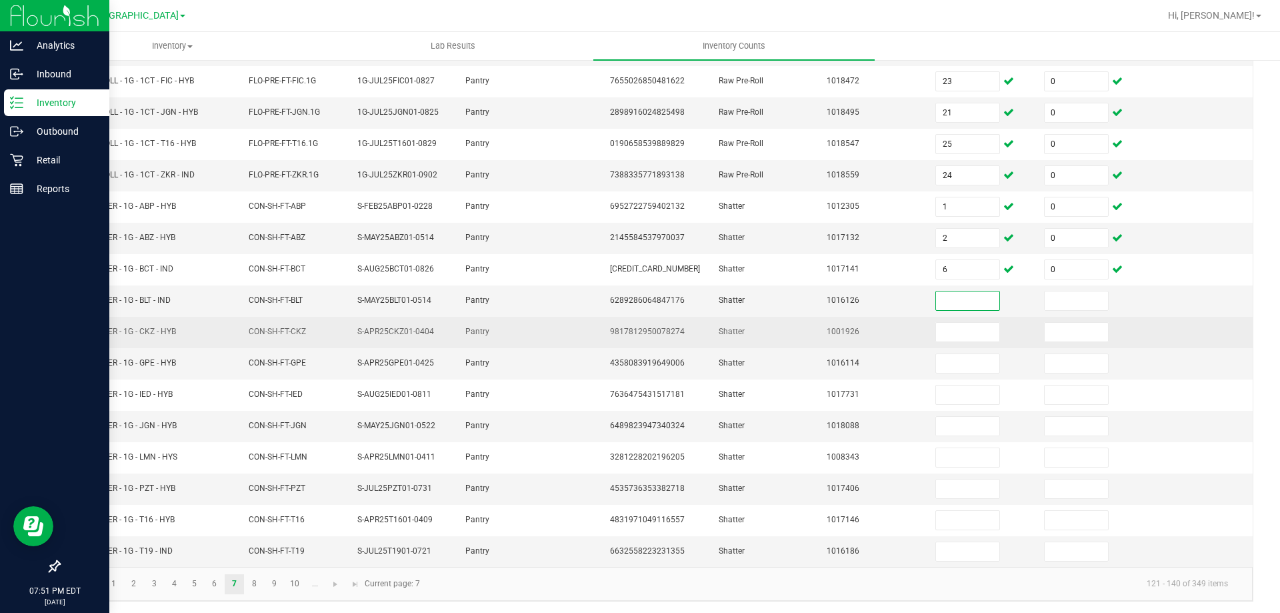
scroll to position [277, 0]
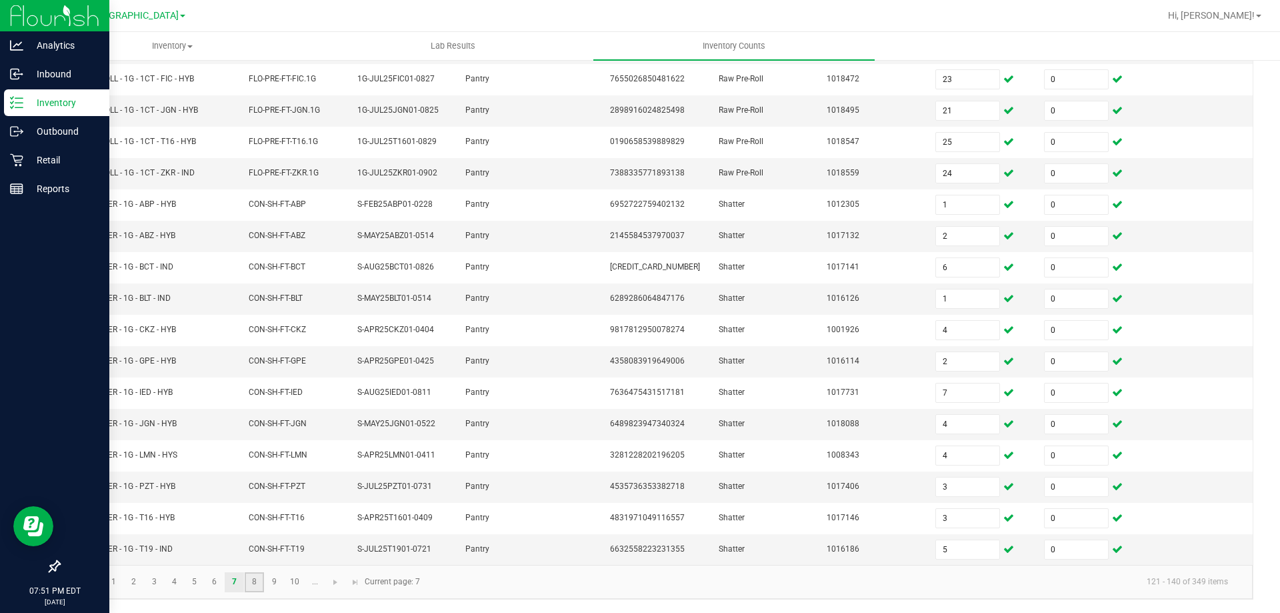
click at [258, 577] on link "8" at bounding box center [254, 582] width 19 height 20
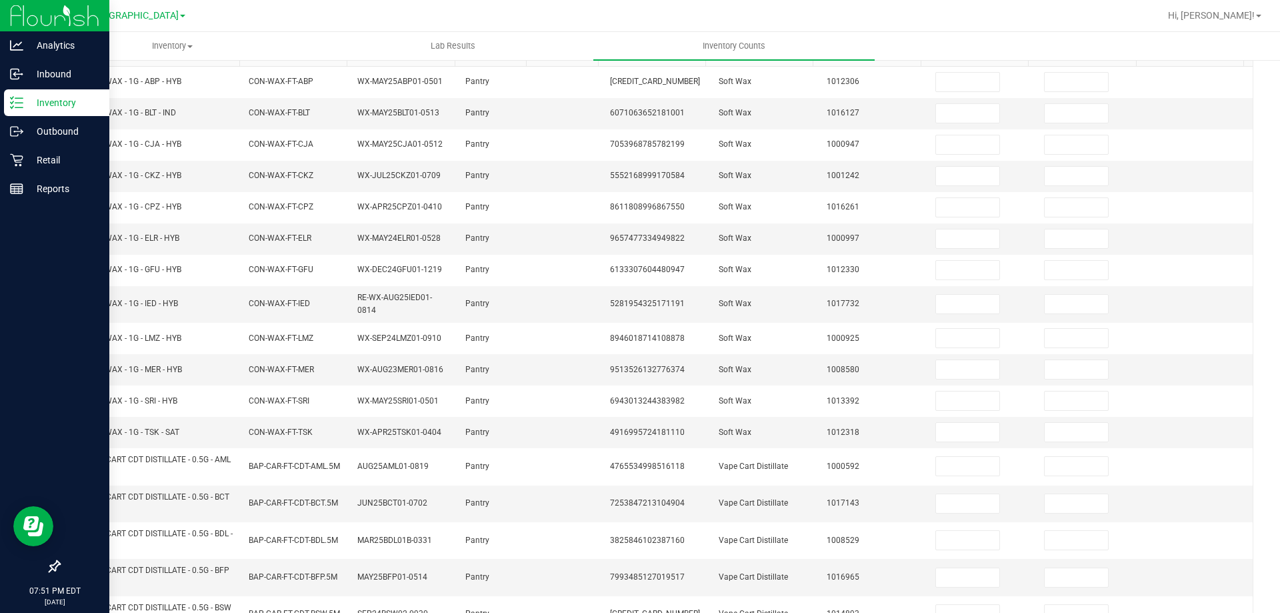
scroll to position [0, 0]
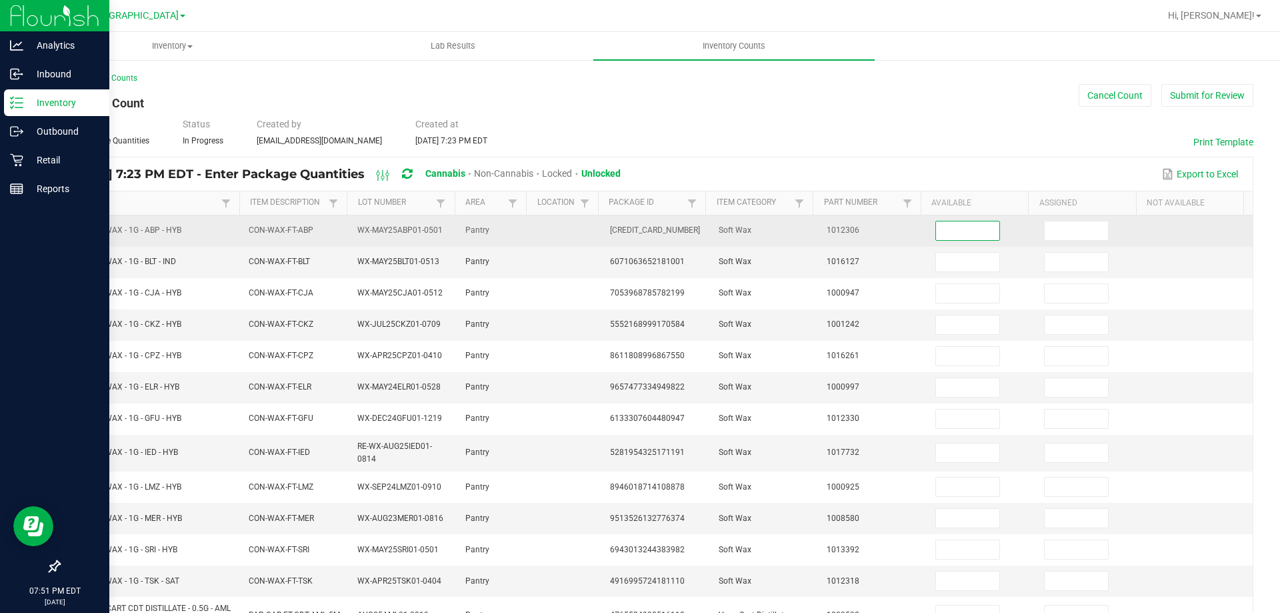
click at [953, 229] on input at bounding box center [967, 230] width 63 height 19
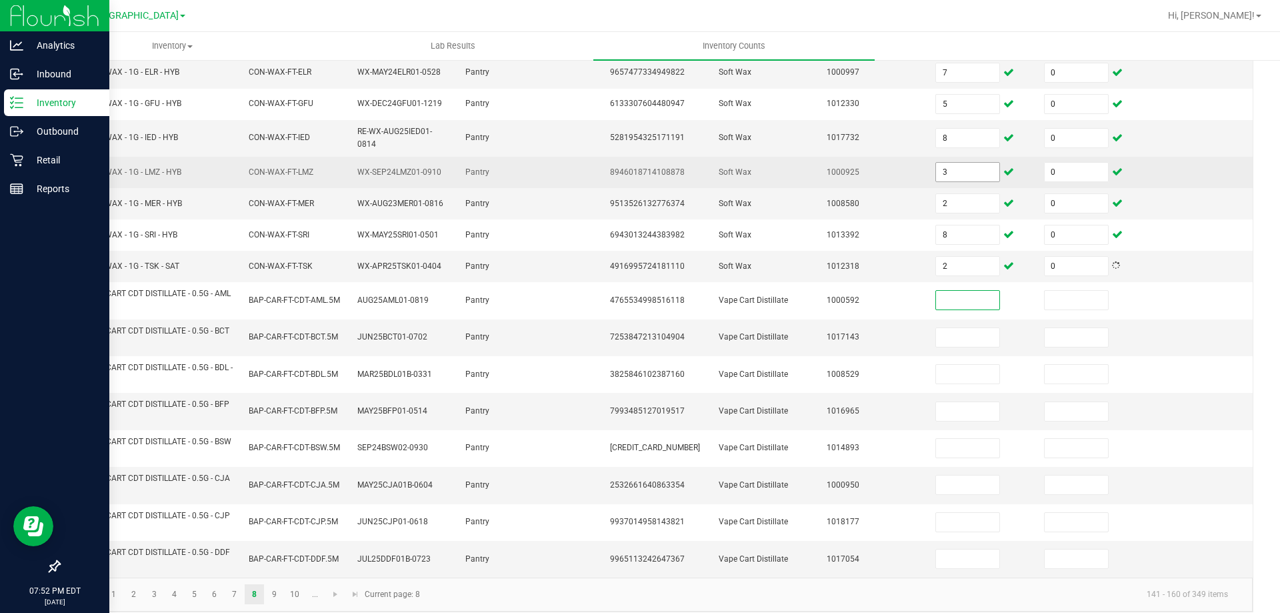
scroll to position [327, 0]
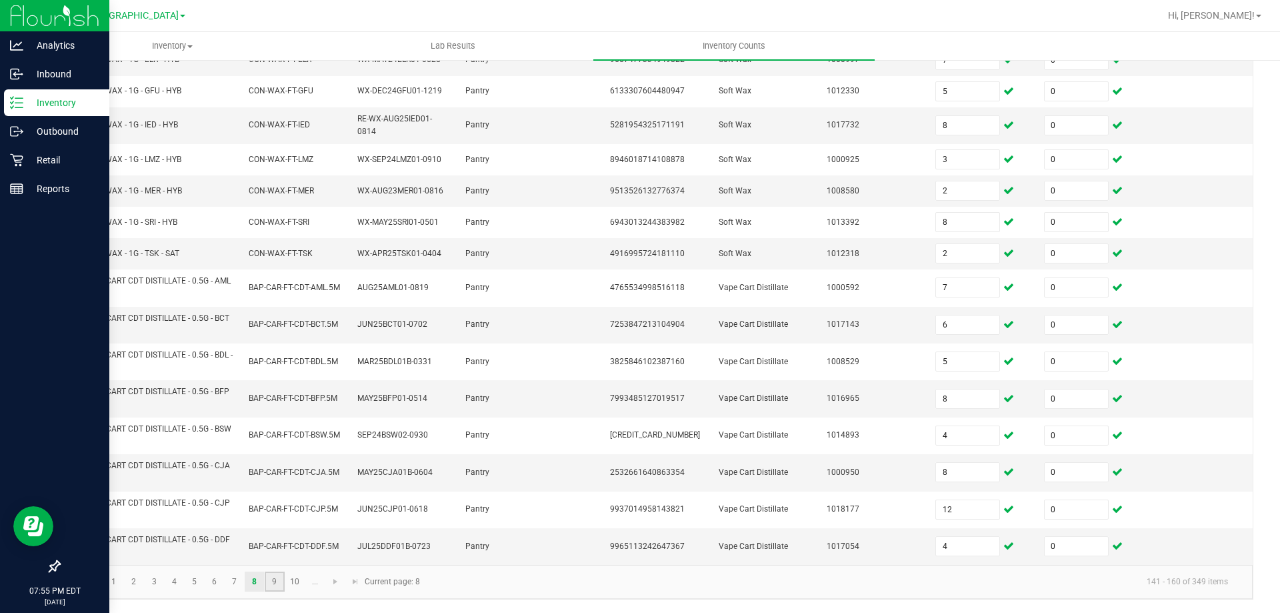
click at [277, 584] on link "9" at bounding box center [274, 581] width 19 height 20
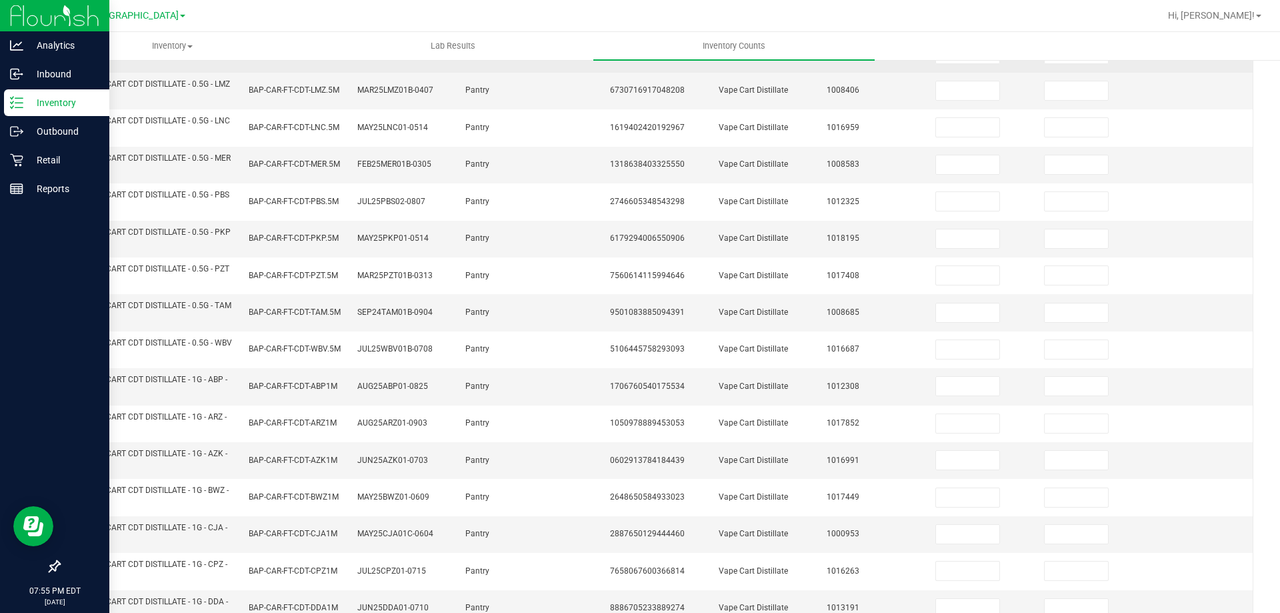
scroll to position [0, 0]
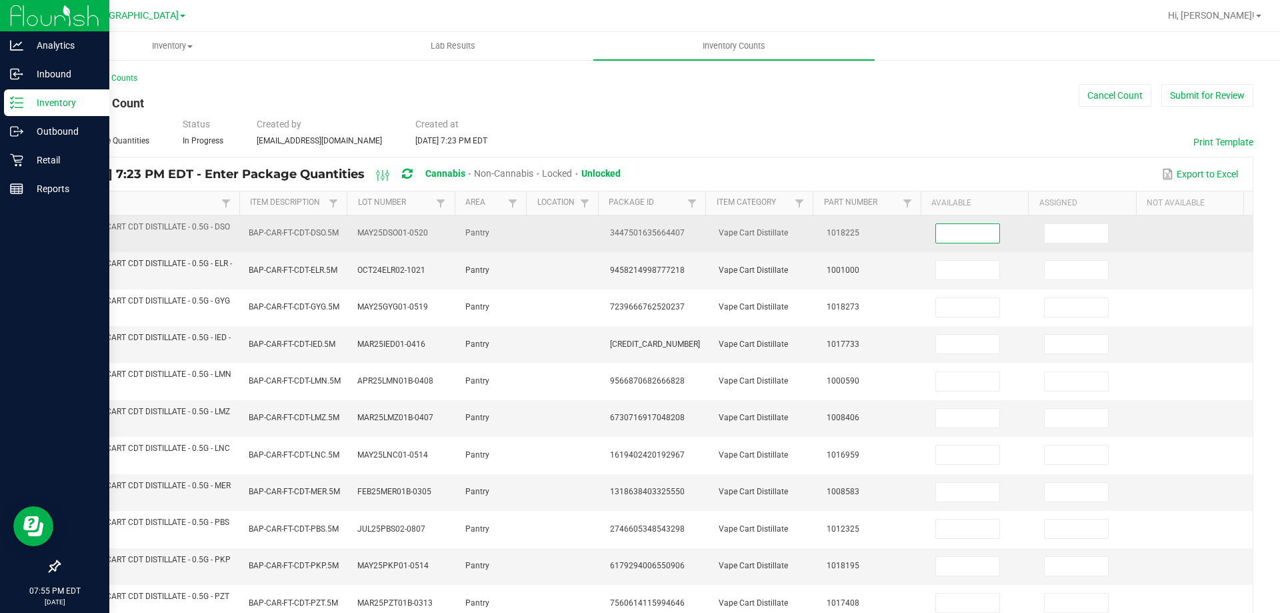
click at [954, 229] on input at bounding box center [967, 233] width 63 height 19
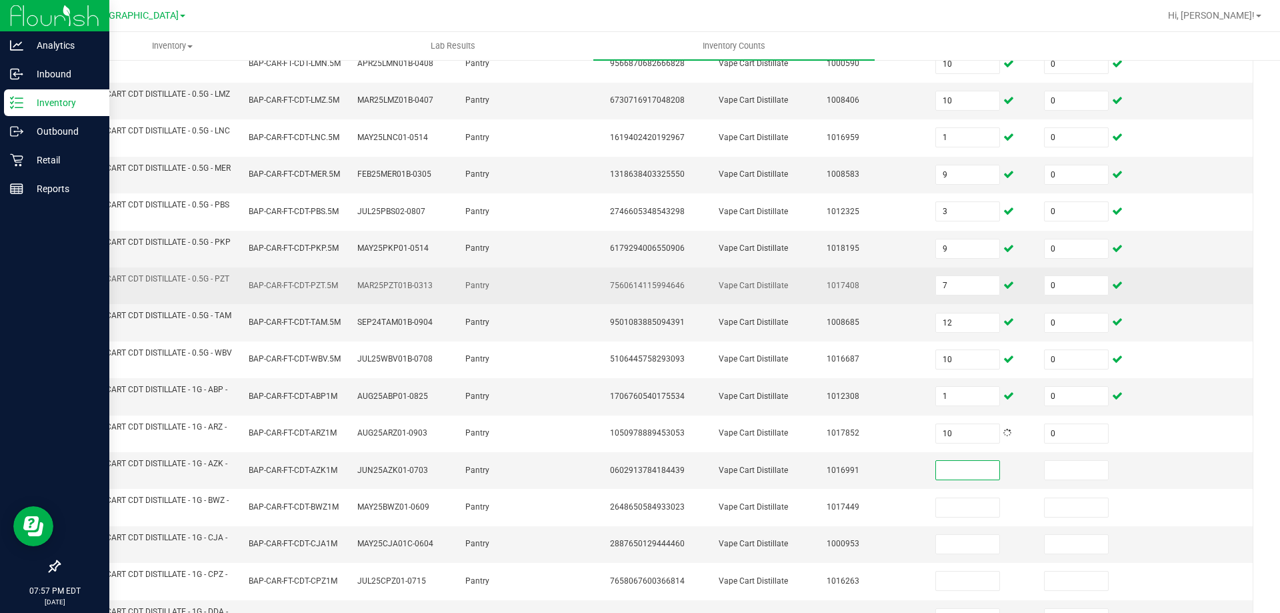
scroll to position [389, 0]
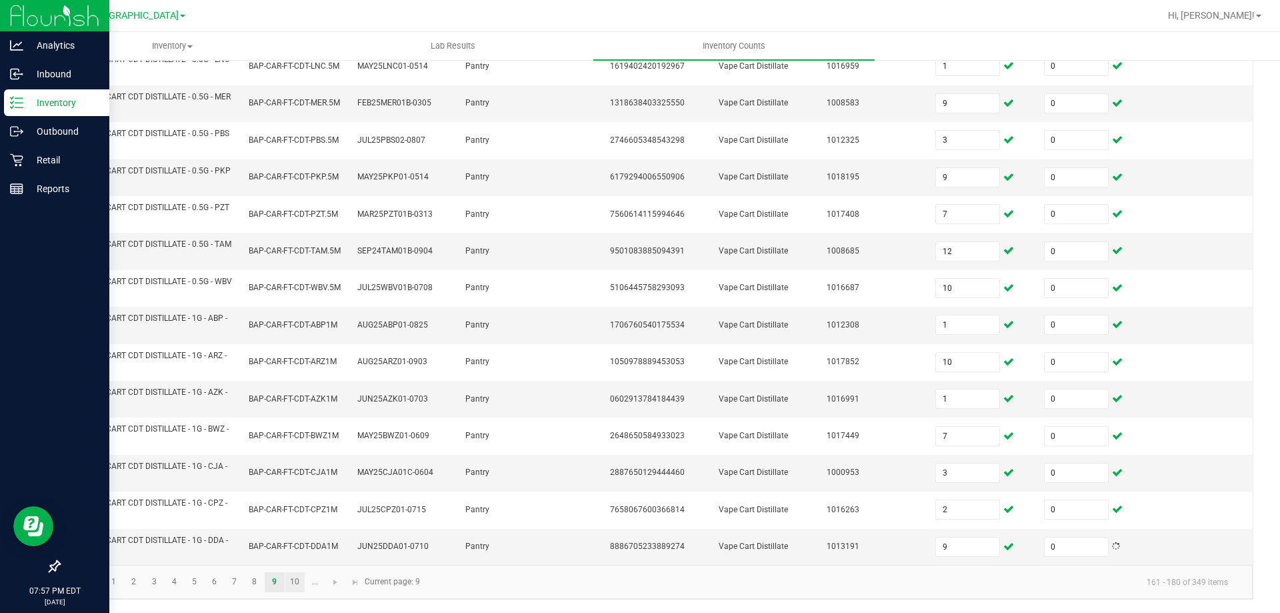
click at [301, 581] on link "10" at bounding box center [294, 582] width 19 height 20
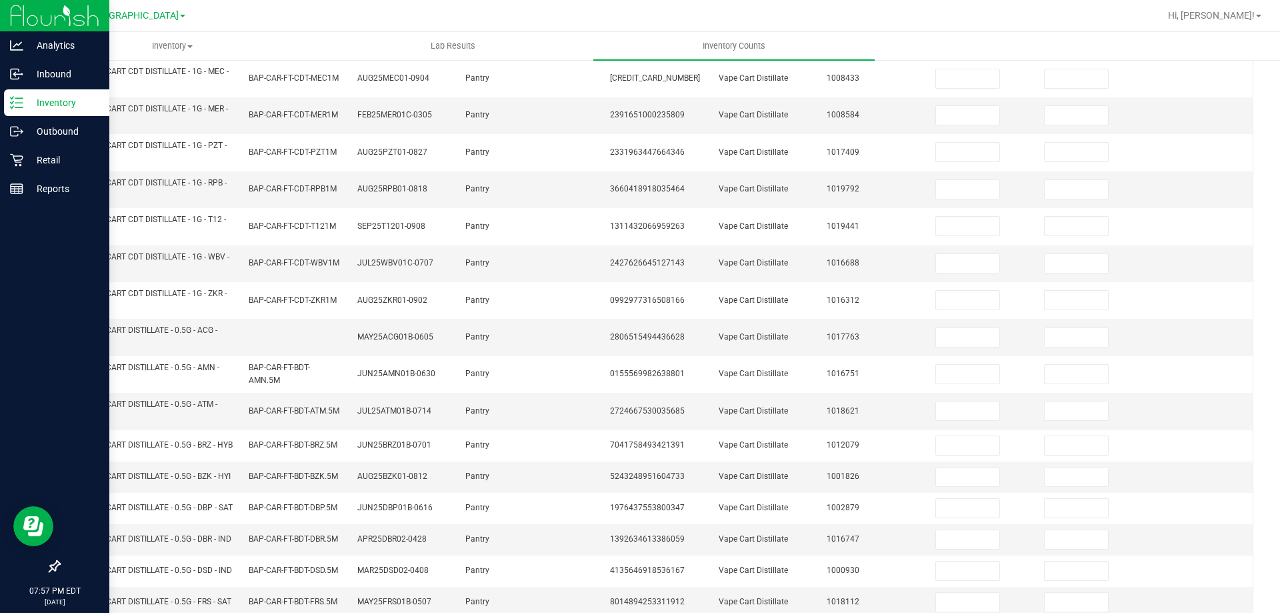
scroll to position [55, 0]
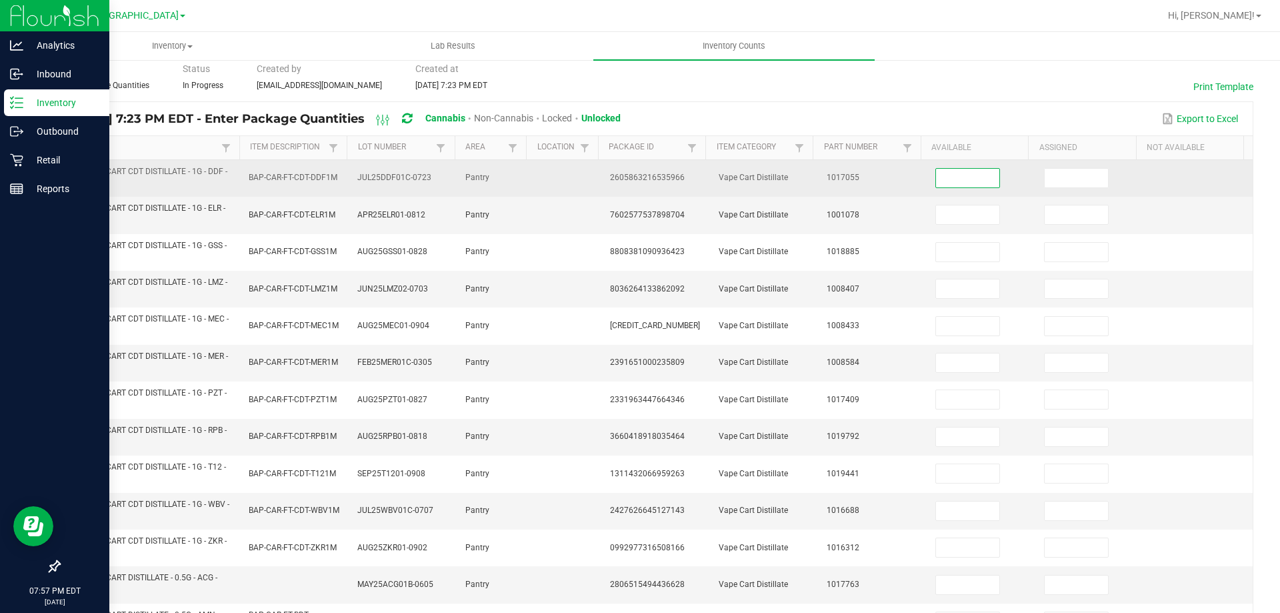
click at [963, 181] on input at bounding box center [967, 178] width 63 height 19
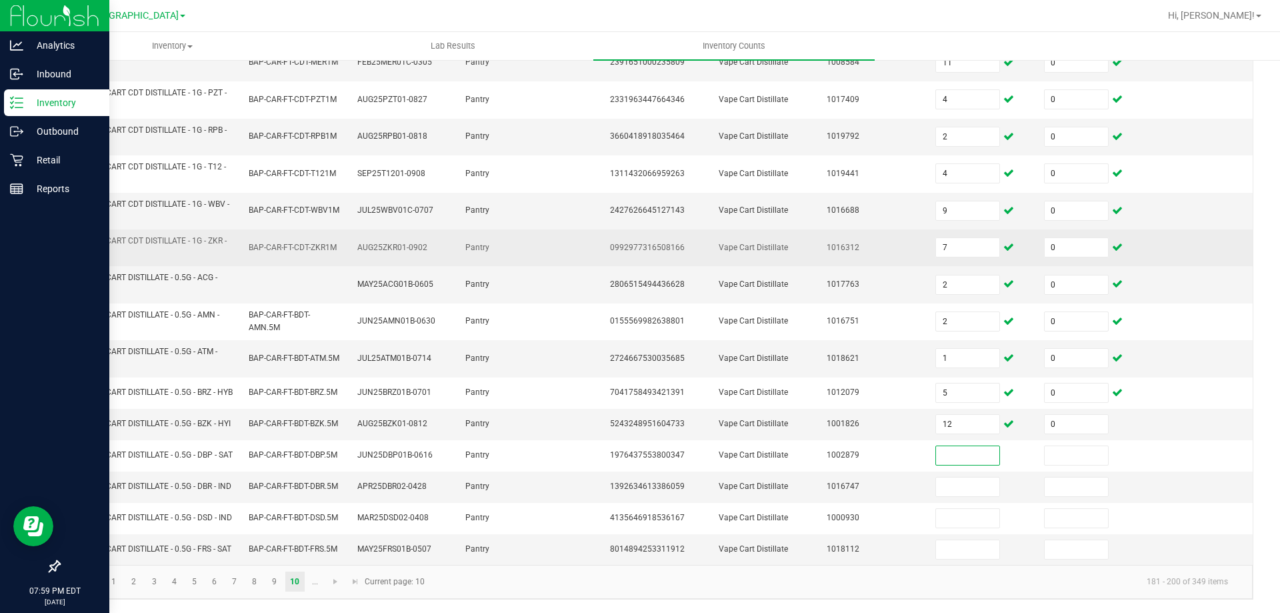
scroll to position [389, 0]
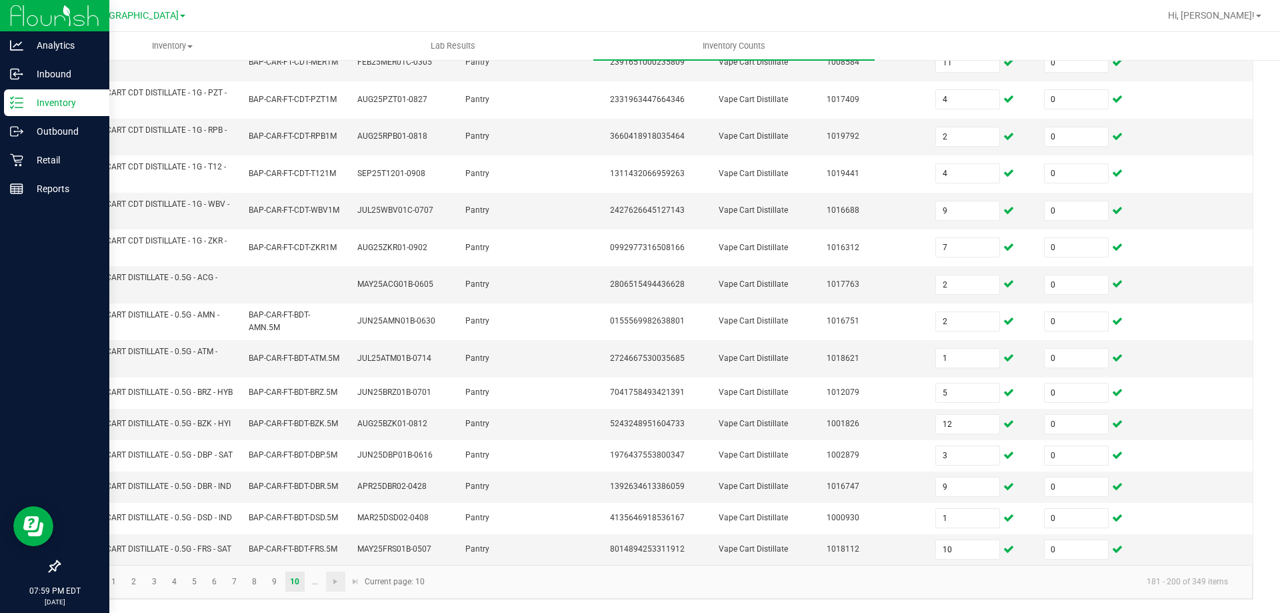
click at [342, 583] on link at bounding box center [335, 581] width 19 height 20
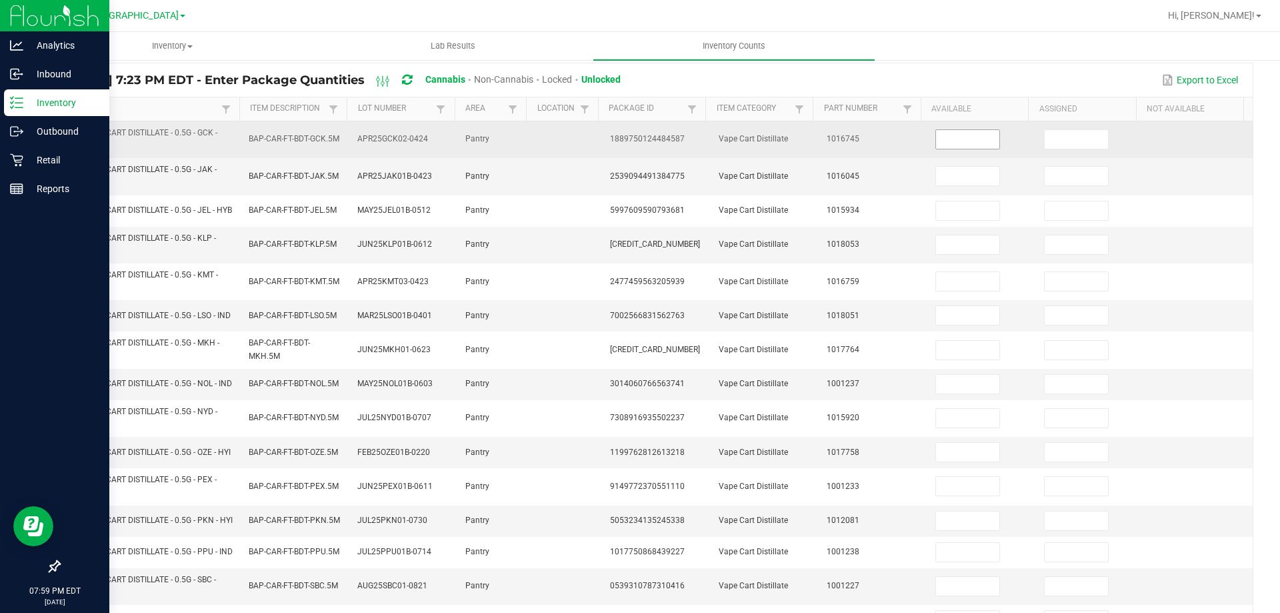
scroll to position [0, 0]
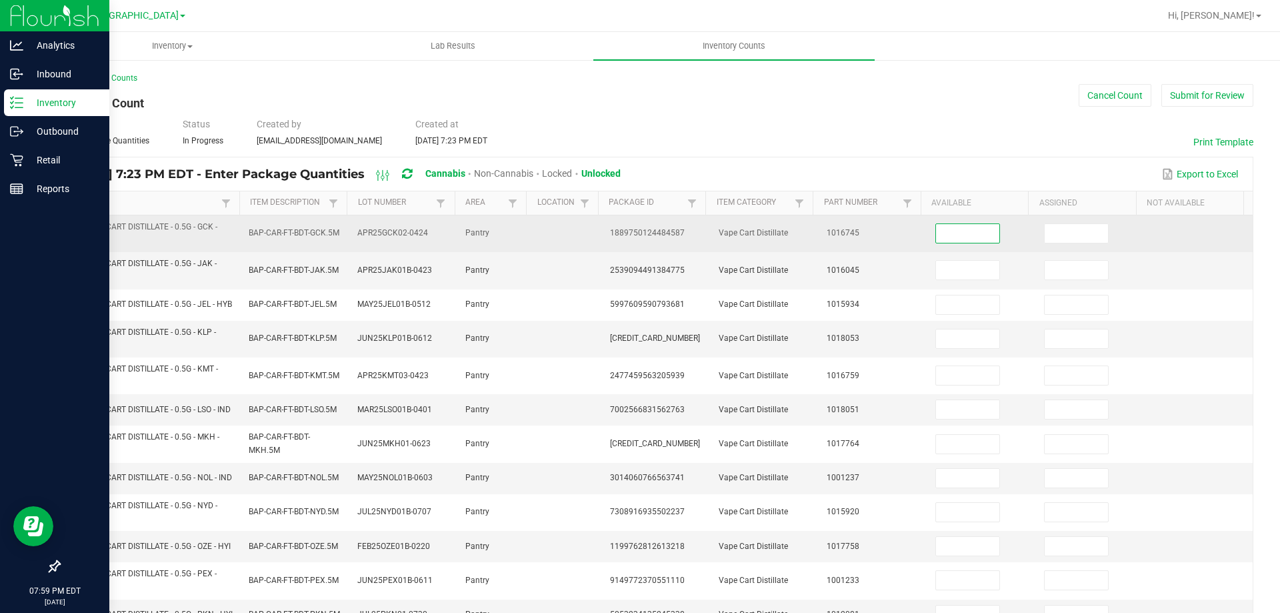
click at [966, 239] on input at bounding box center [967, 233] width 63 height 19
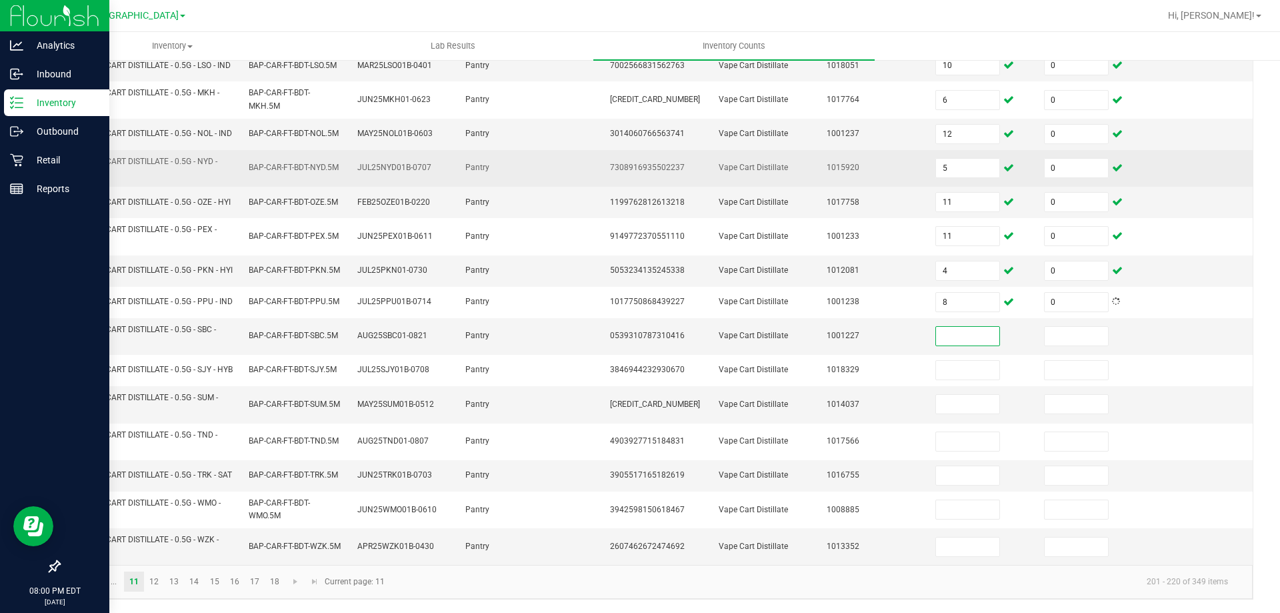
scroll to position [389, 0]
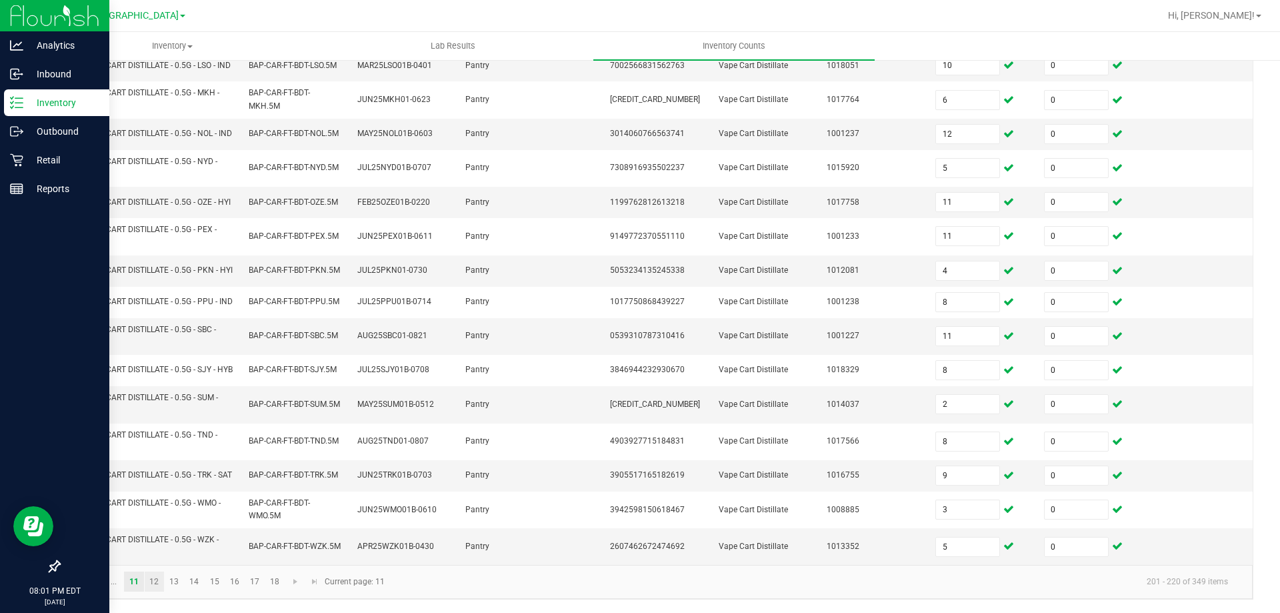
click at [160, 581] on link "12" at bounding box center [154, 581] width 19 height 20
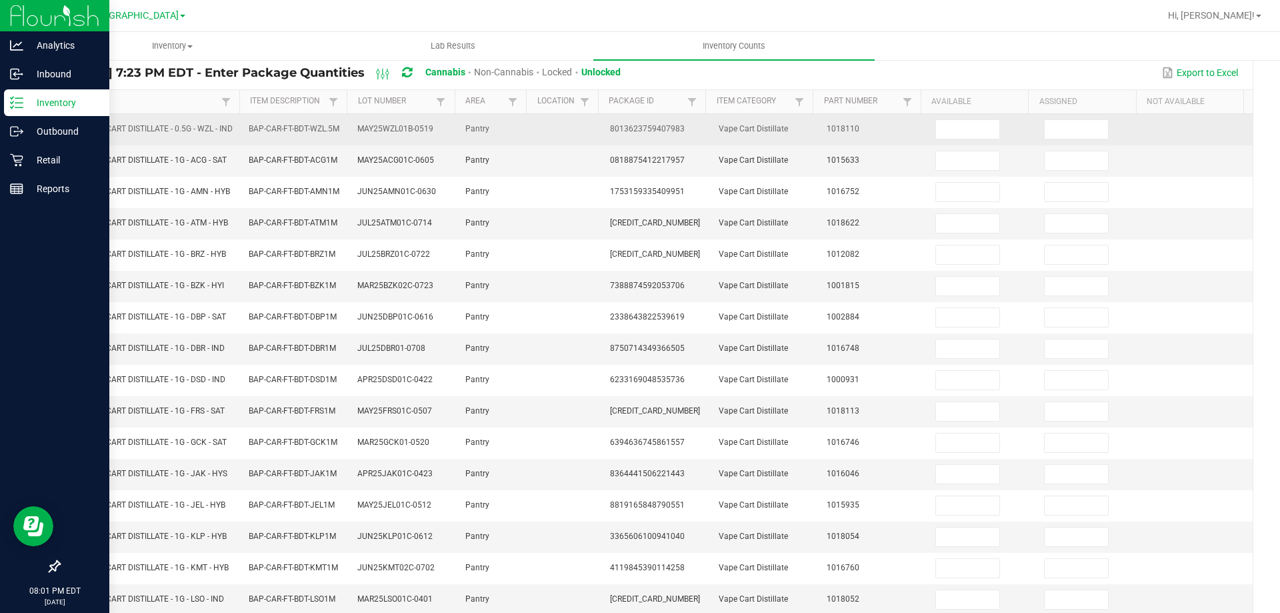
scroll to position [0, 0]
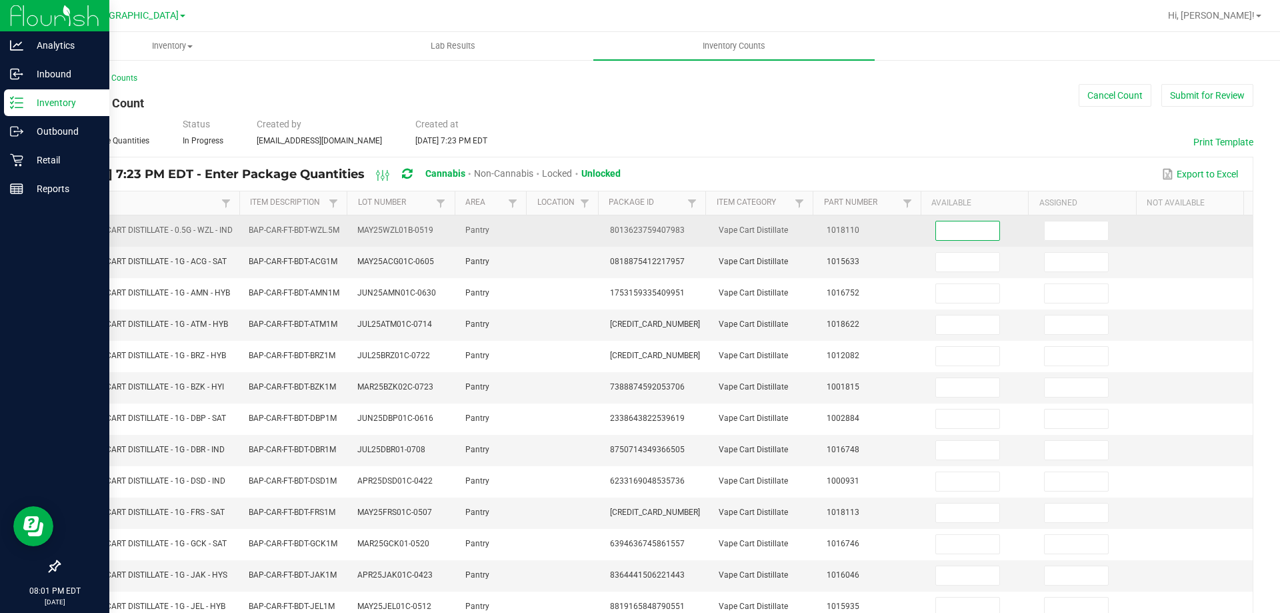
click at [940, 231] on input at bounding box center [967, 230] width 63 height 19
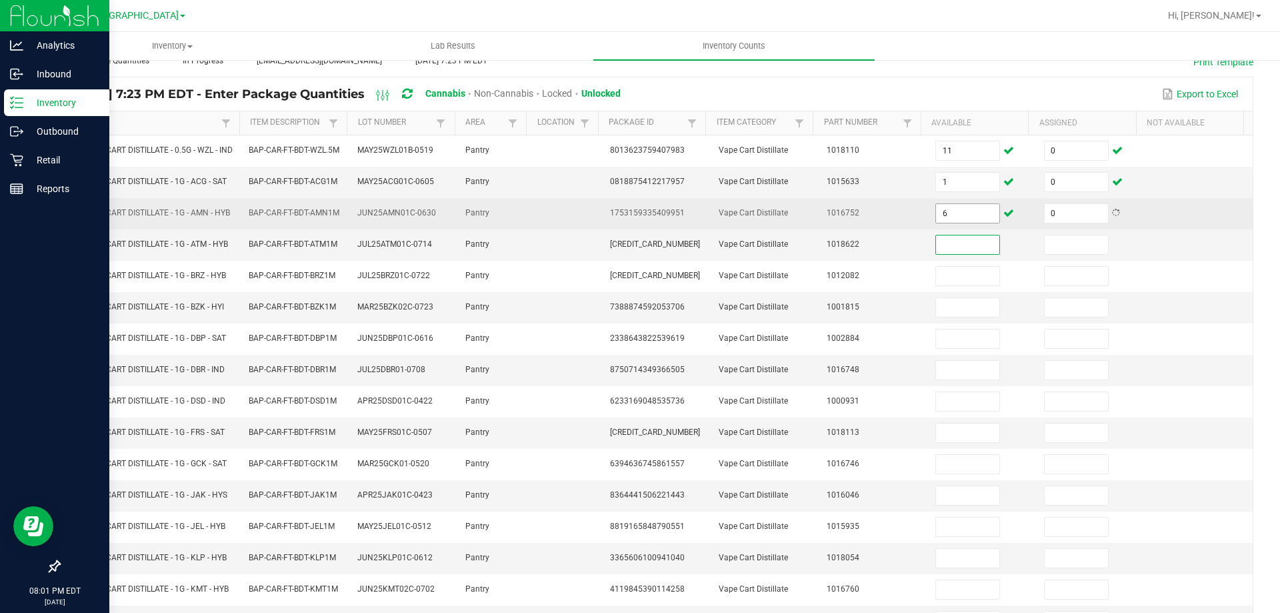
scroll to position [200, 0]
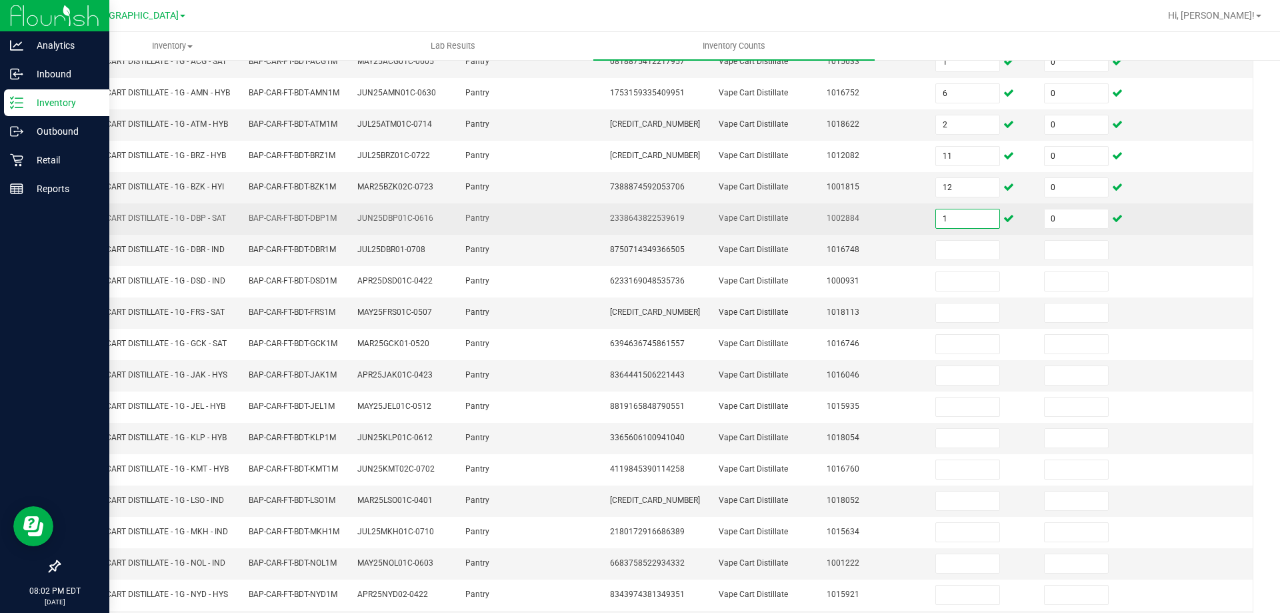
click at [936, 228] on input "1" at bounding box center [967, 218] width 63 height 19
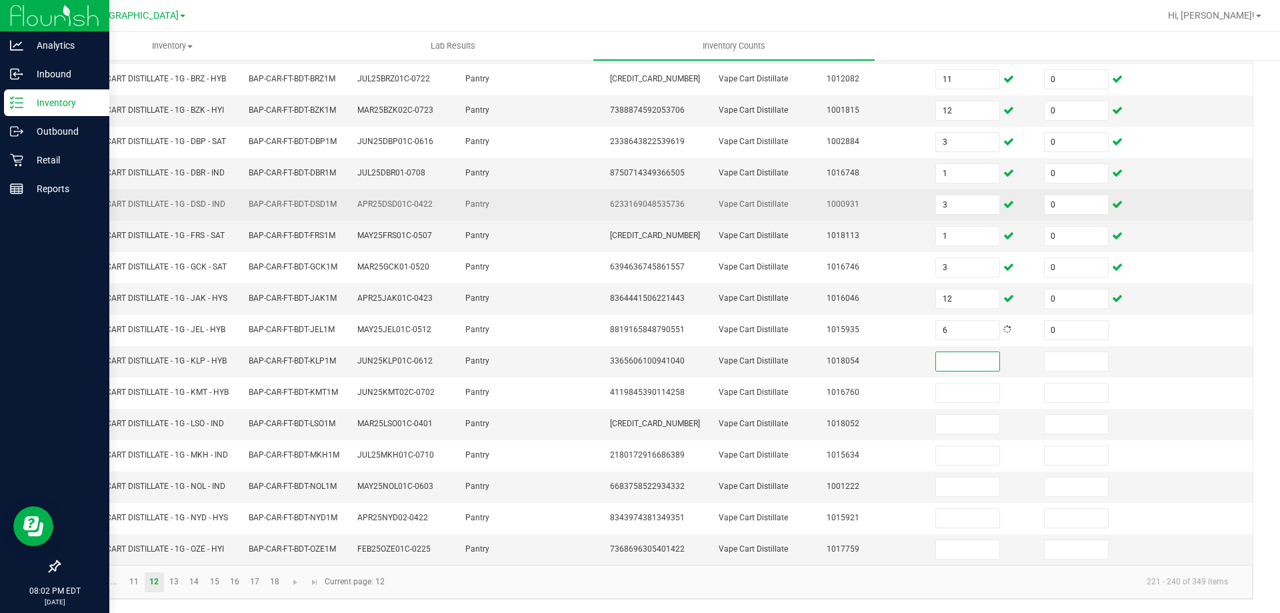
scroll to position [293, 0]
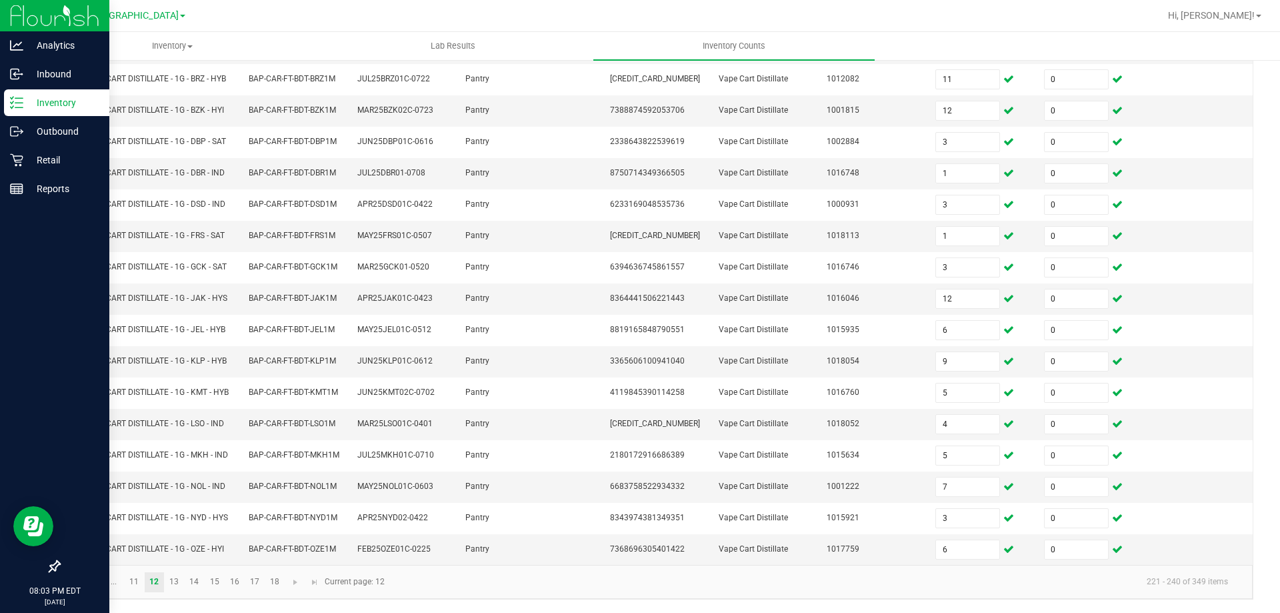
click at [169, 569] on kendo-pager "... 11 12 13 14 15 16 17 18 221 - 240 of 349 items Current page: 12" at bounding box center [656, 582] width 1194 height 34
click at [178, 577] on link "13" at bounding box center [174, 582] width 19 height 20
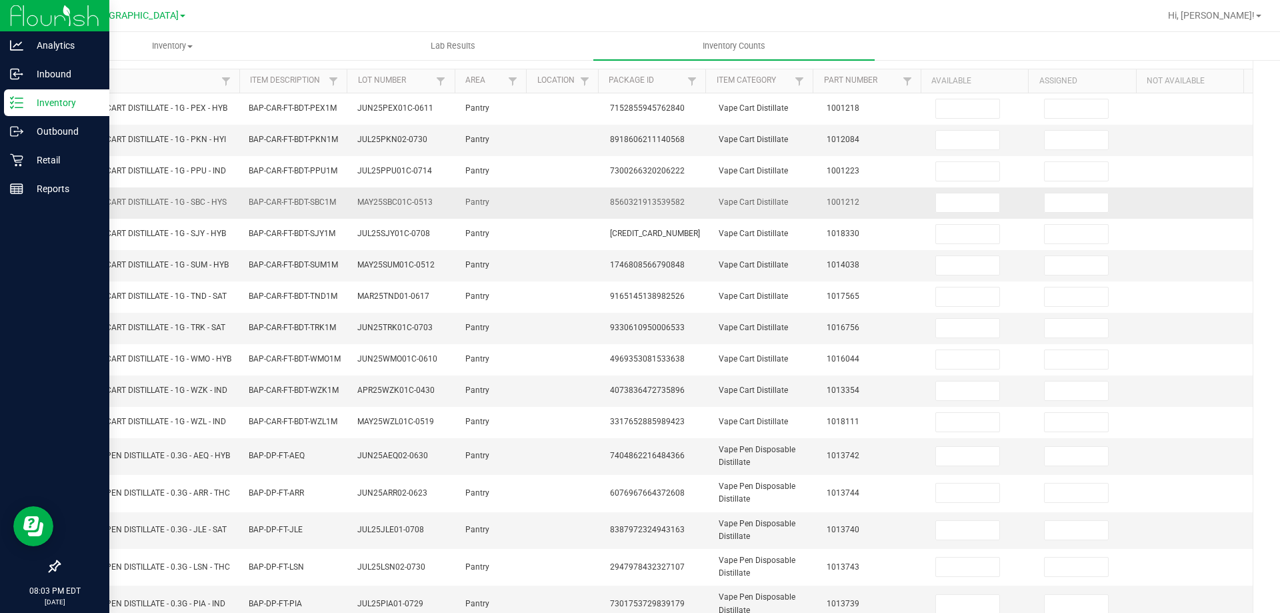
scroll to position [0, 0]
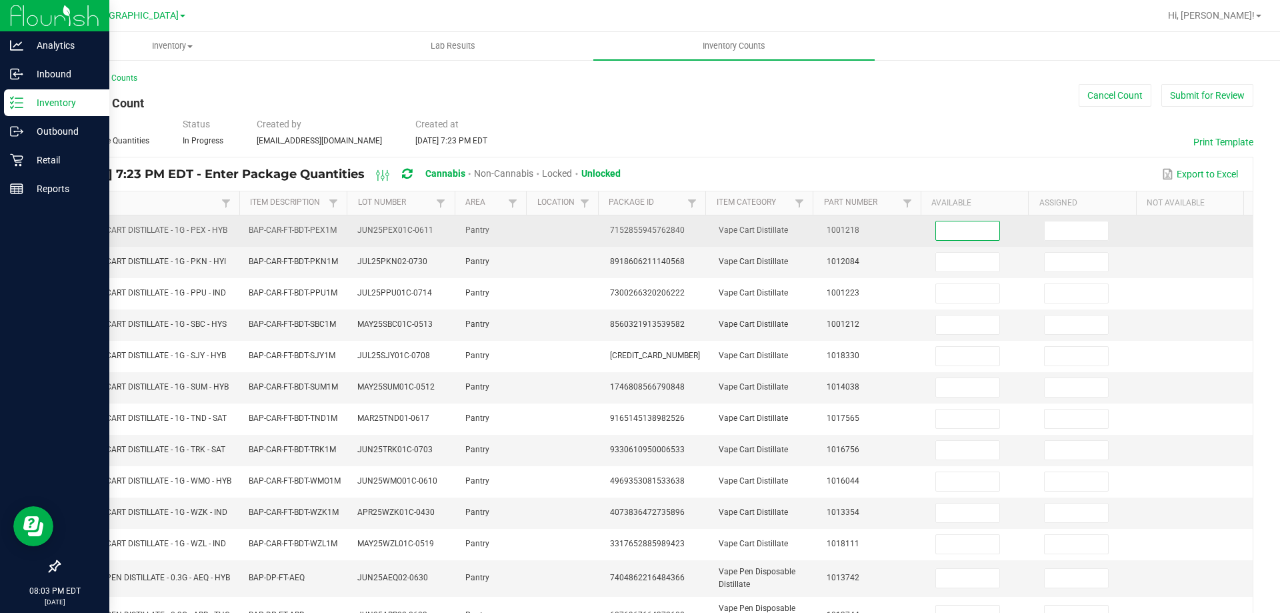
click at [946, 227] on input at bounding box center [967, 230] width 63 height 19
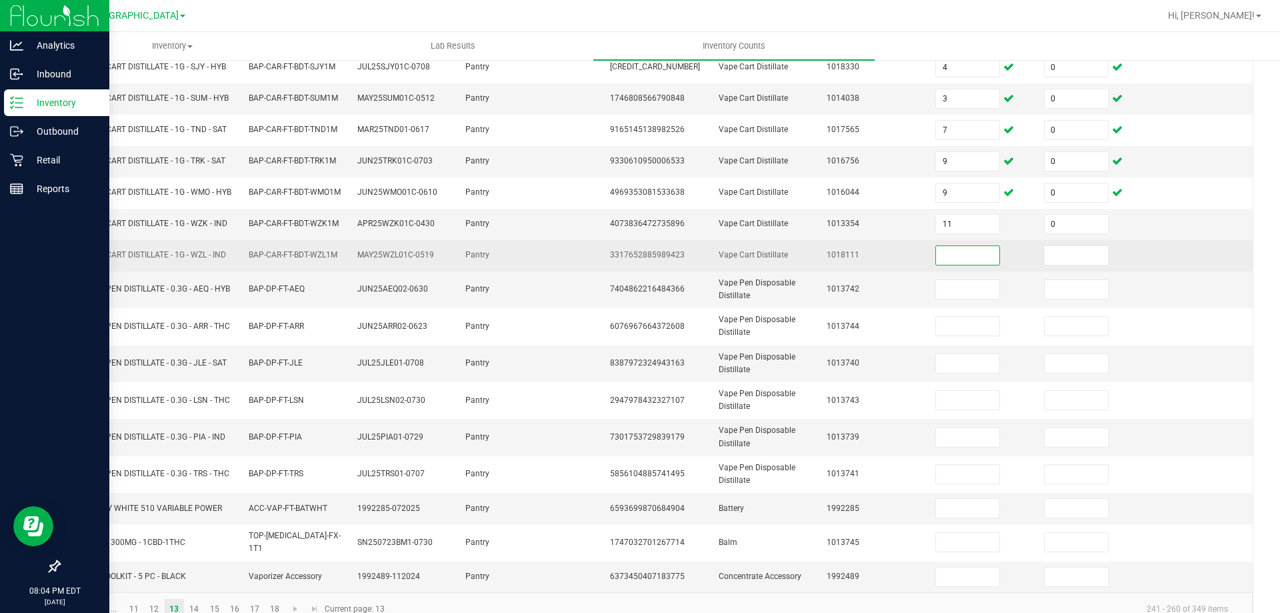
scroll to position [316, 0]
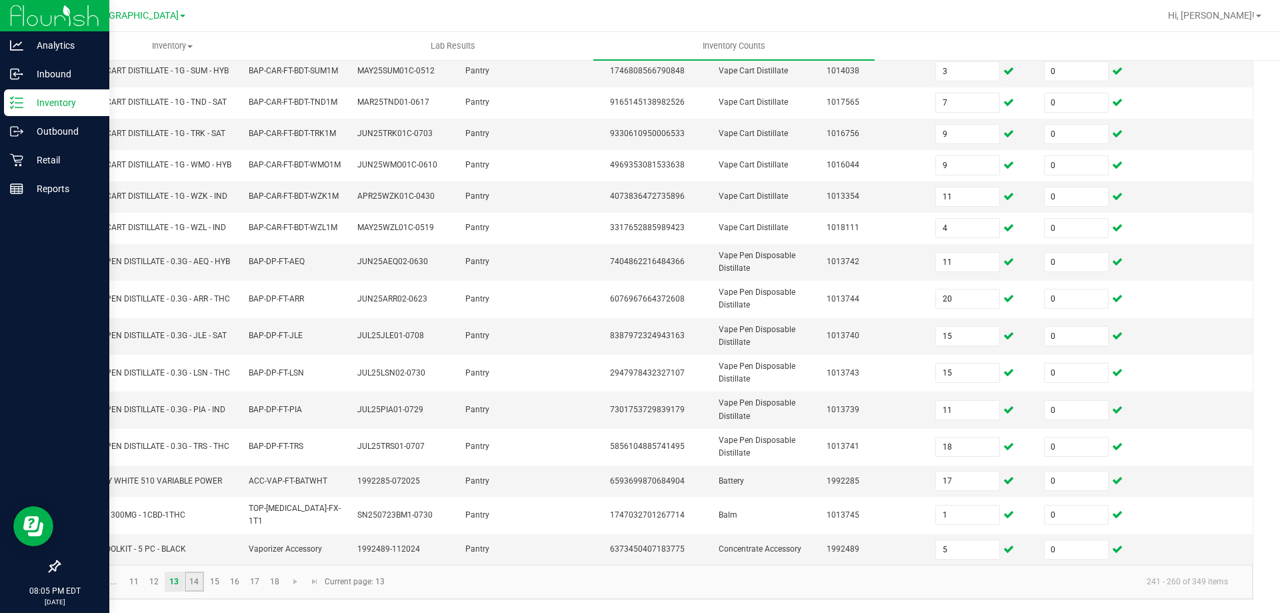
click at [191, 577] on link "14" at bounding box center [194, 581] width 19 height 20
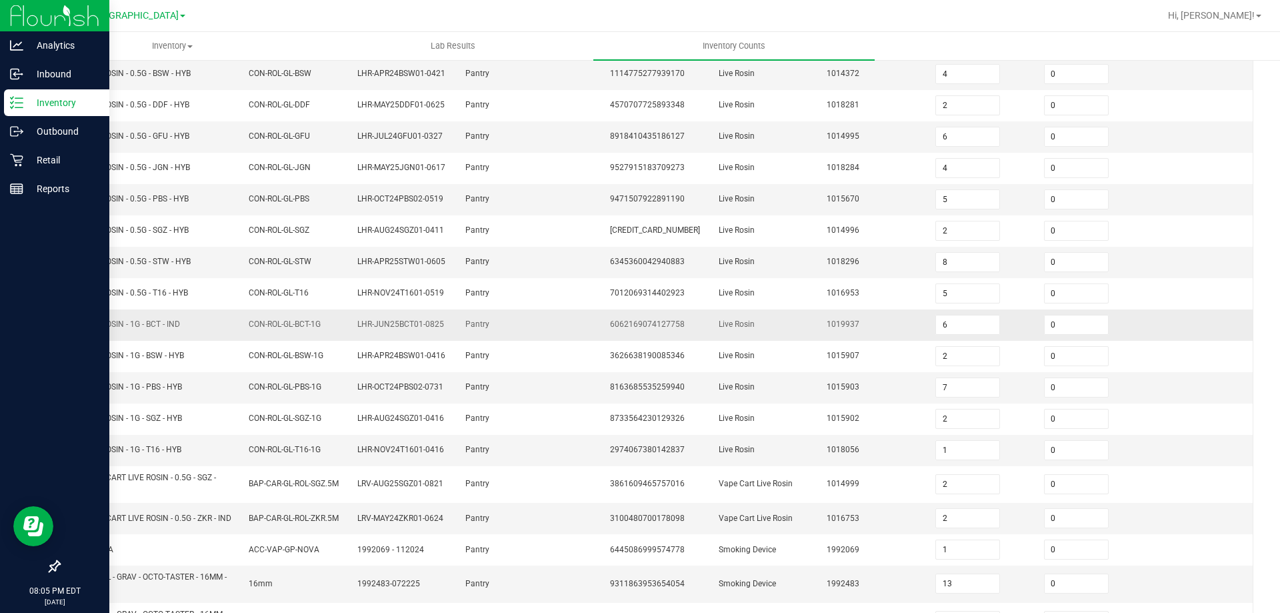
scroll to position [305, 0]
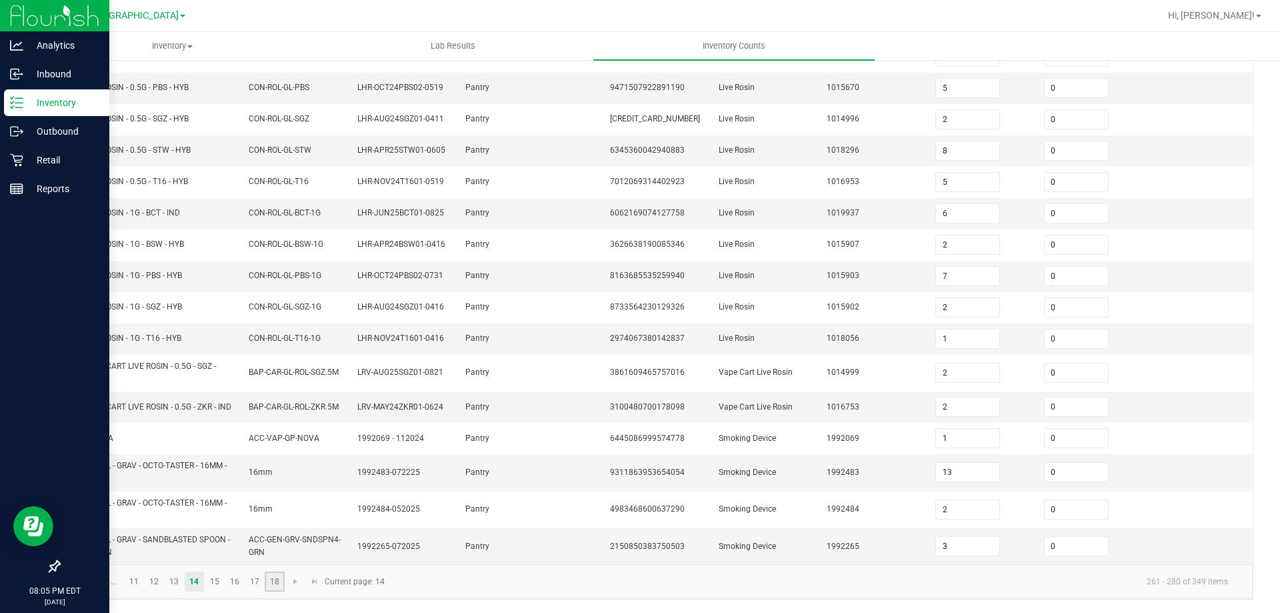
click at [271, 586] on link "18" at bounding box center [274, 581] width 19 height 20
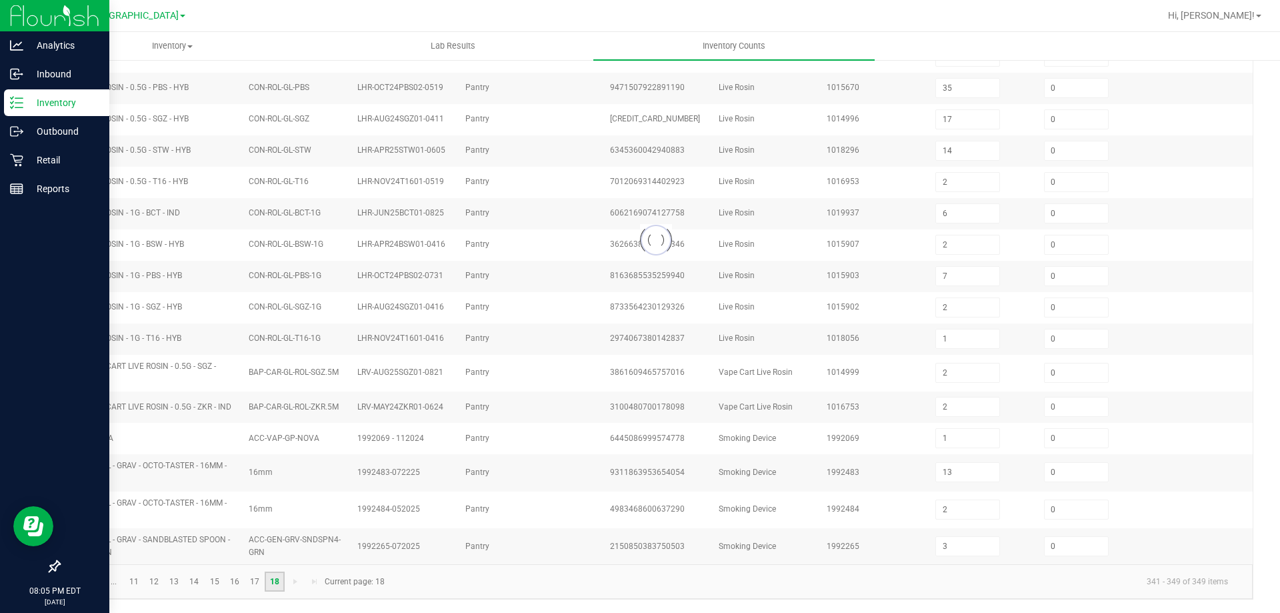
scroll to position [0, 0]
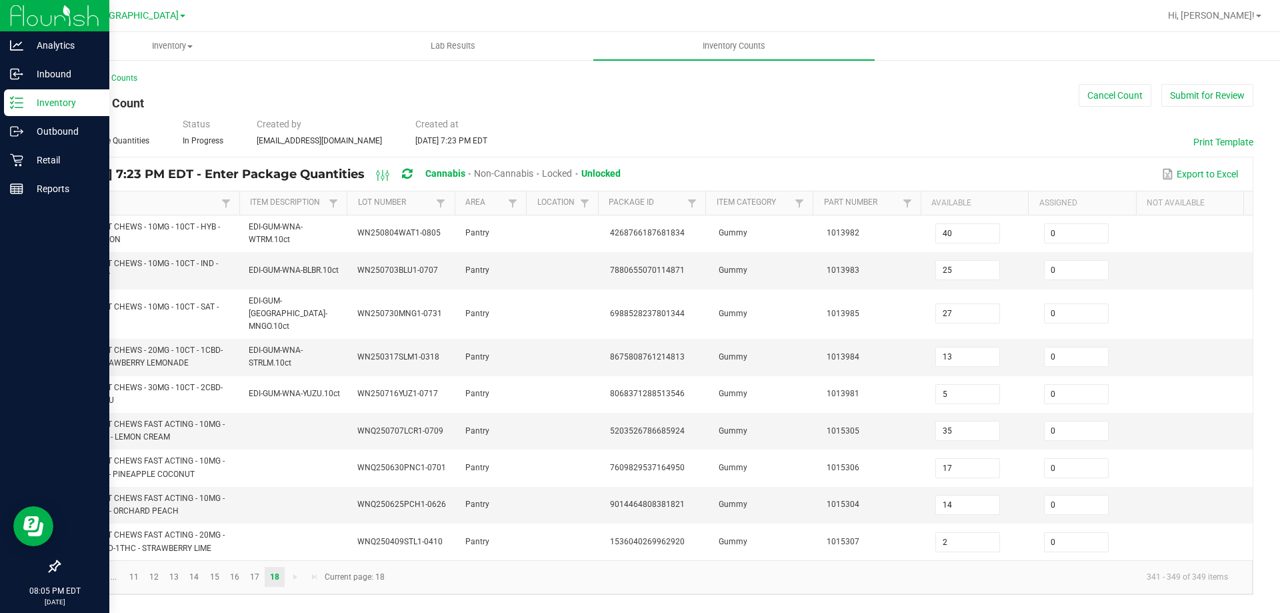
click at [92, 571] on span "Go to the previous page" at bounding box center [94, 576] width 11 height 11
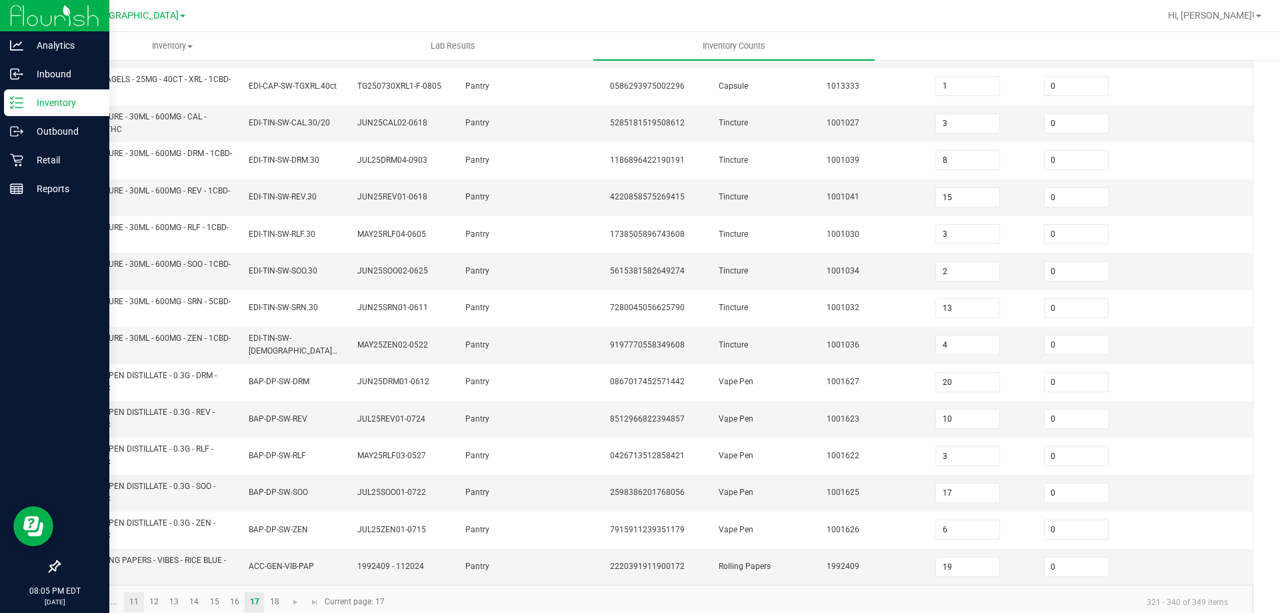
scroll to position [389, 0]
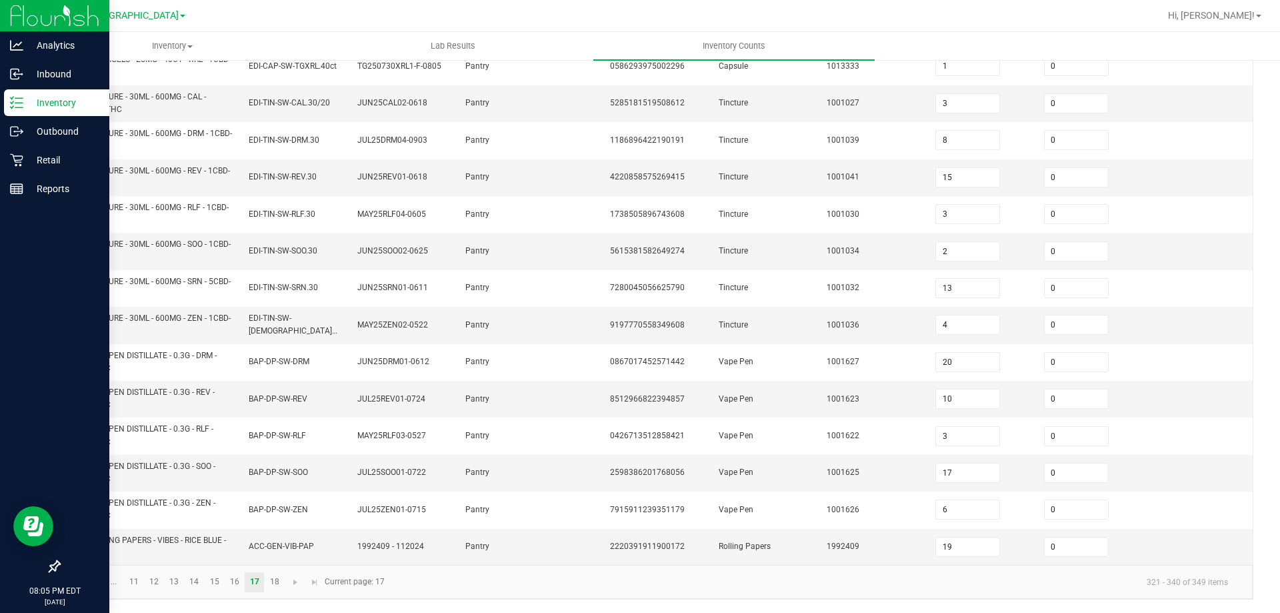
click at [76, 583] on span "Go to the first page" at bounding box center [75, 582] width 11 height 11
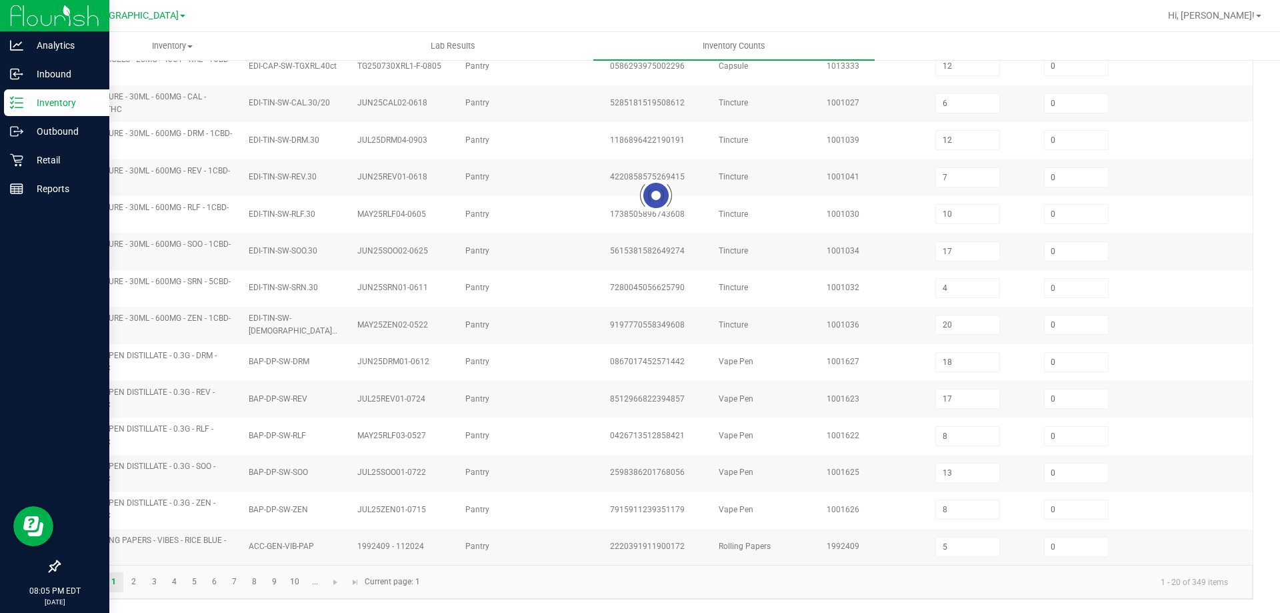
scroll to position [311, 0]
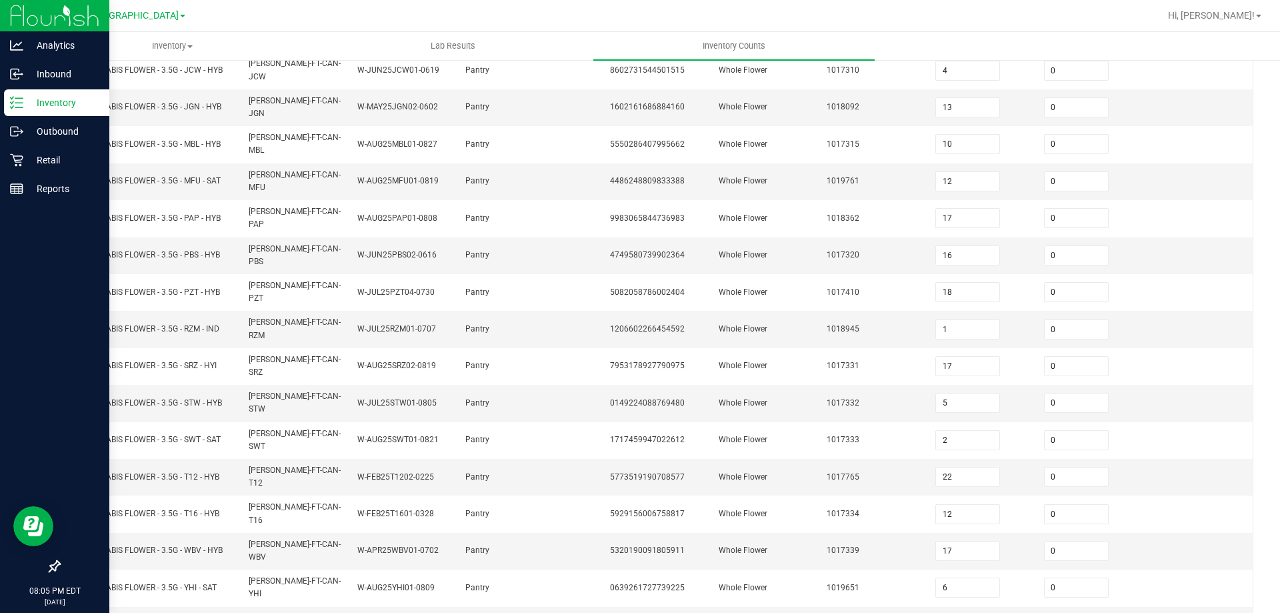
scroll to position [277, 0]
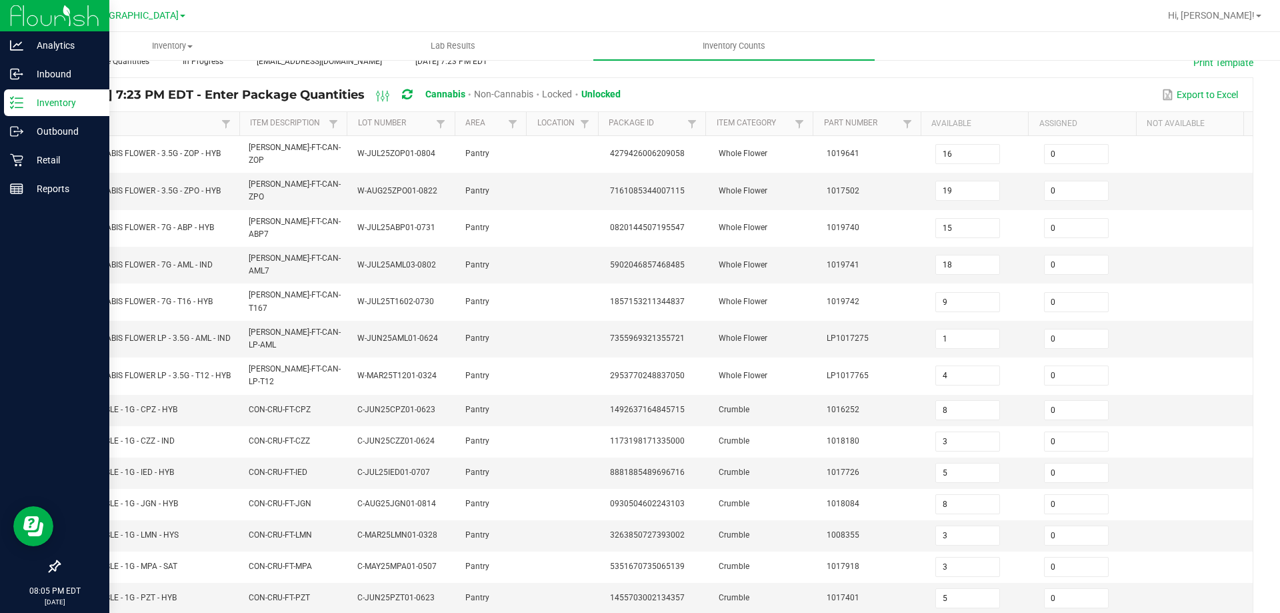
scroll to position [288, 0]
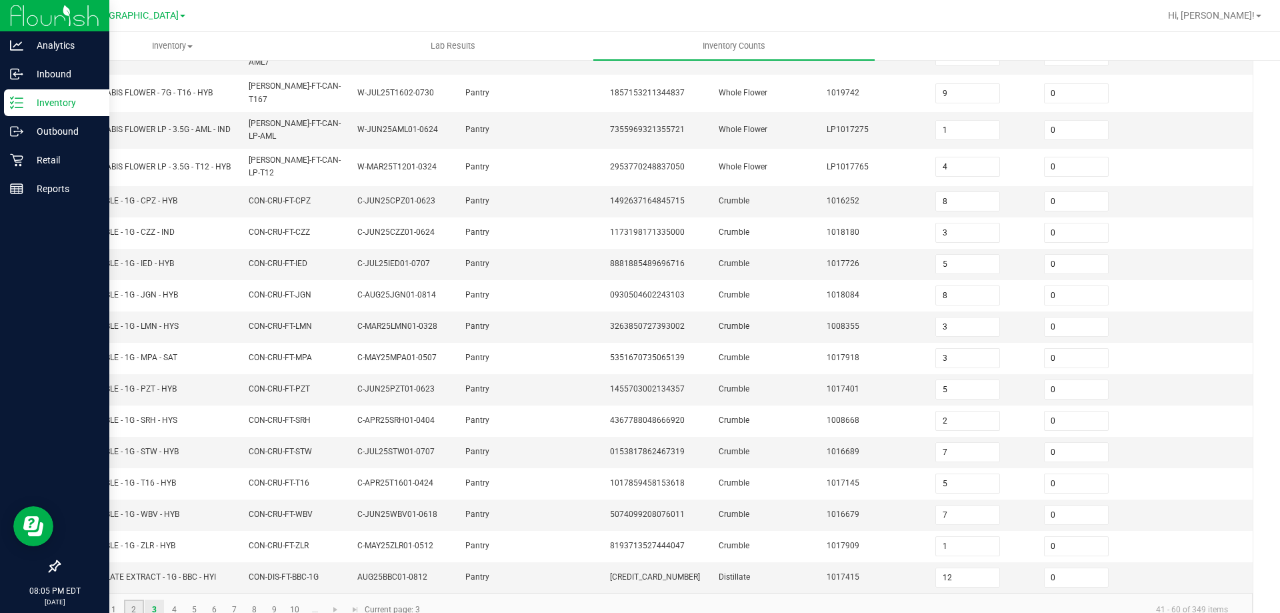
click at [140, 599] on link "2" at bounding box center [133, 609] width 19 height 20
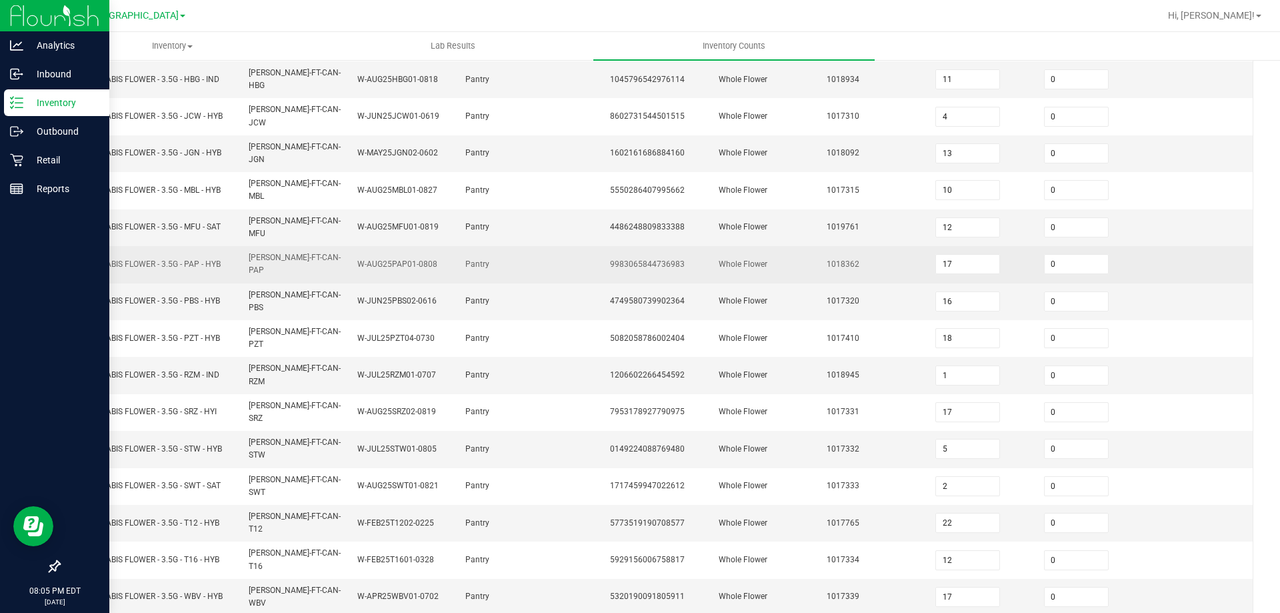
scroll to position [277, 0]
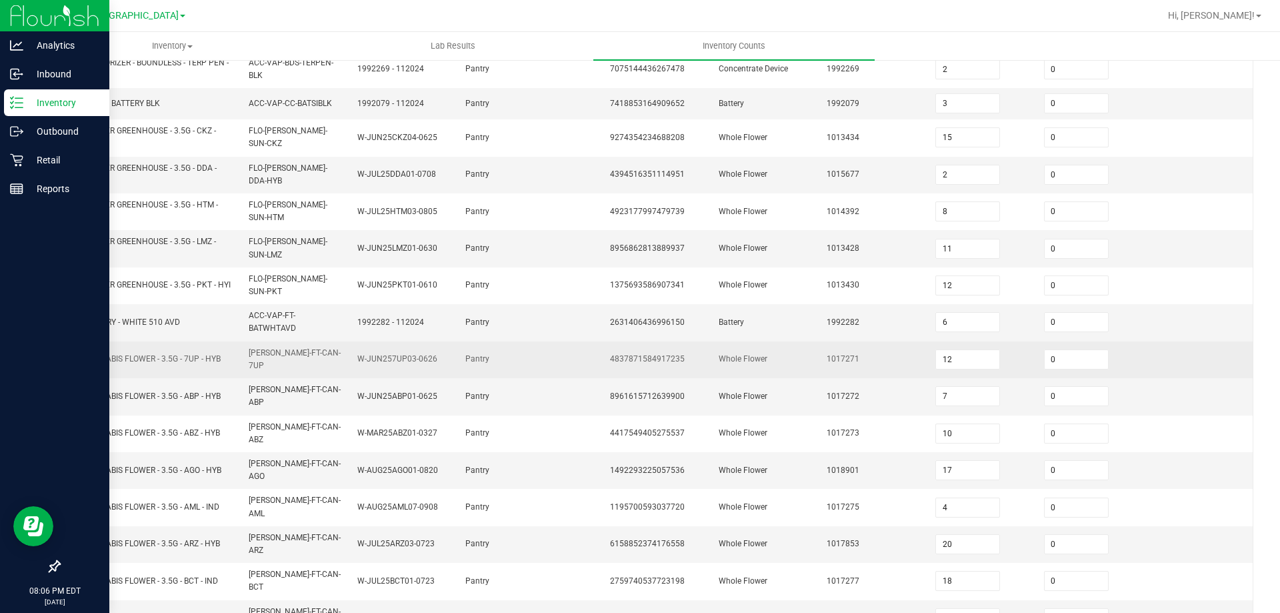
scroll to position [143, 0]
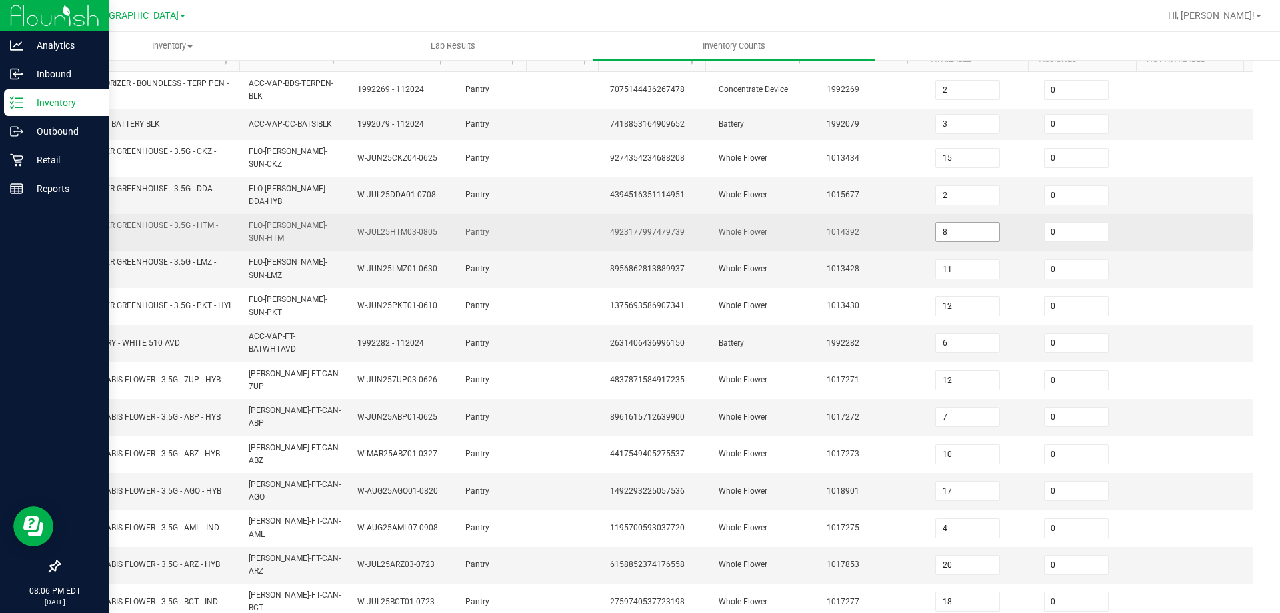
click at [946, 233] on input "8" at bounding box center [967, 232] width 63 height 19
click at [882, 230] on td "1014392" at bounding box center [873, 232] width 109 height 37
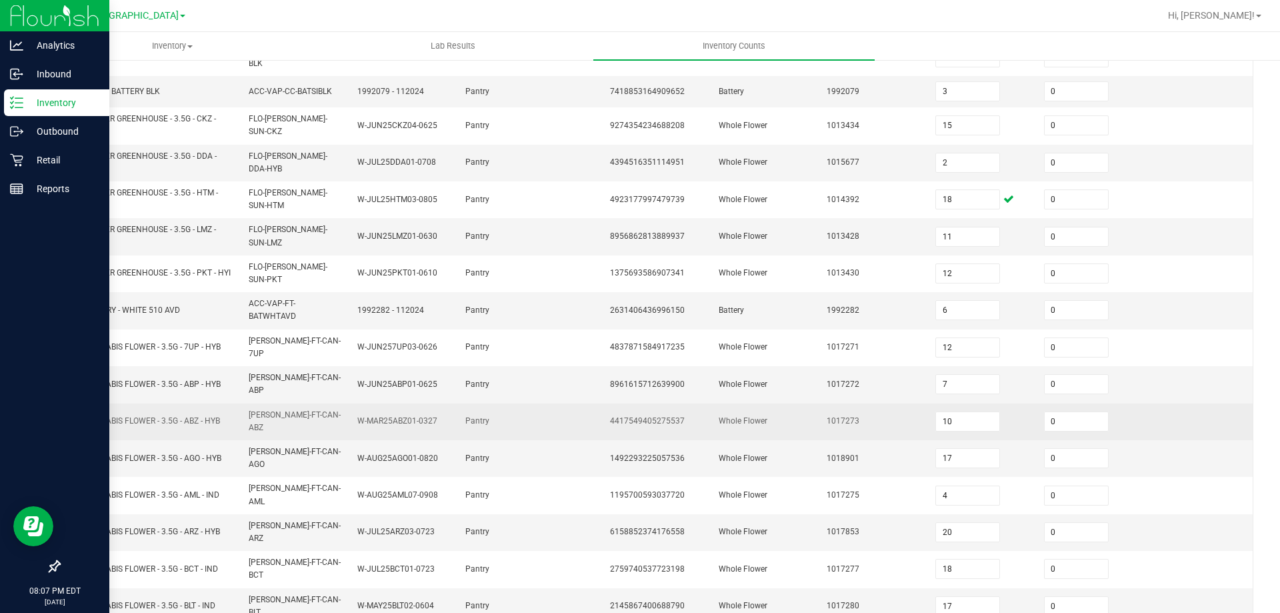
scroll to position [311, 0]
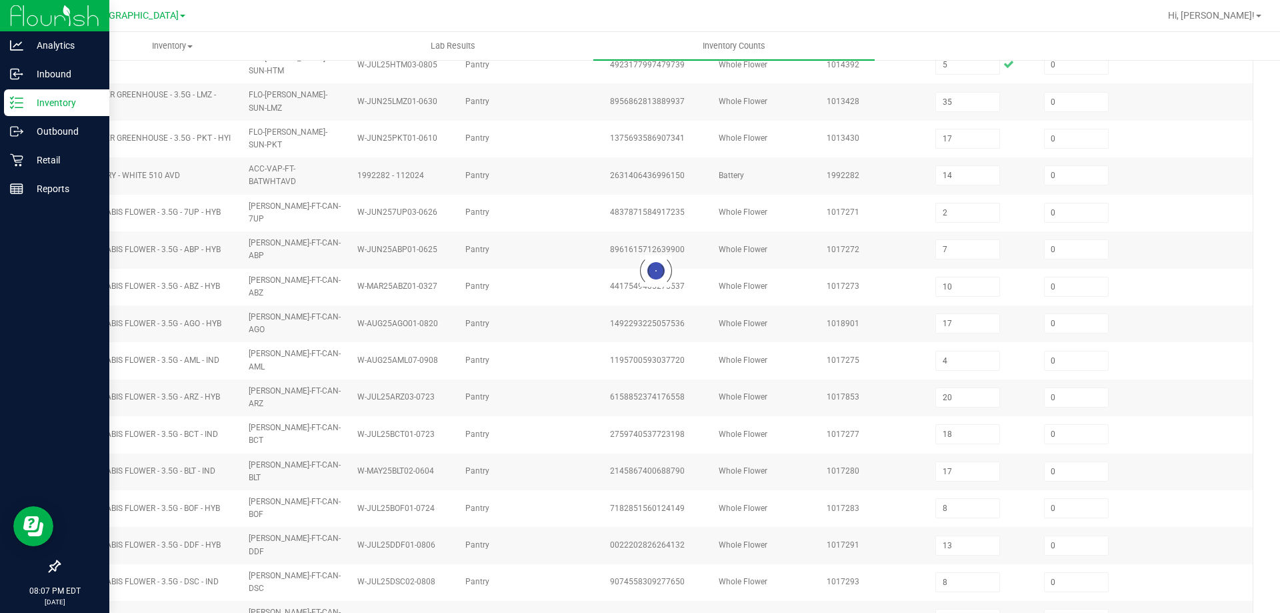
scroll to position [0, 0]
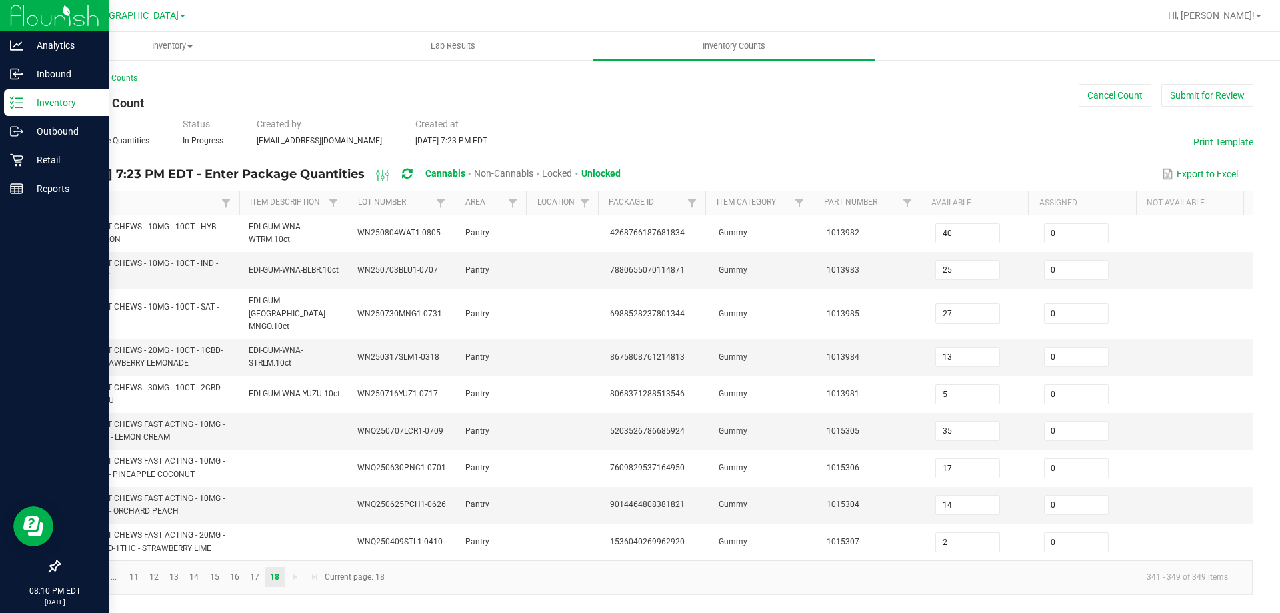
click at [78, 571] on span "Go to the first page" at bounding box center [75, 576] width 11 height 11
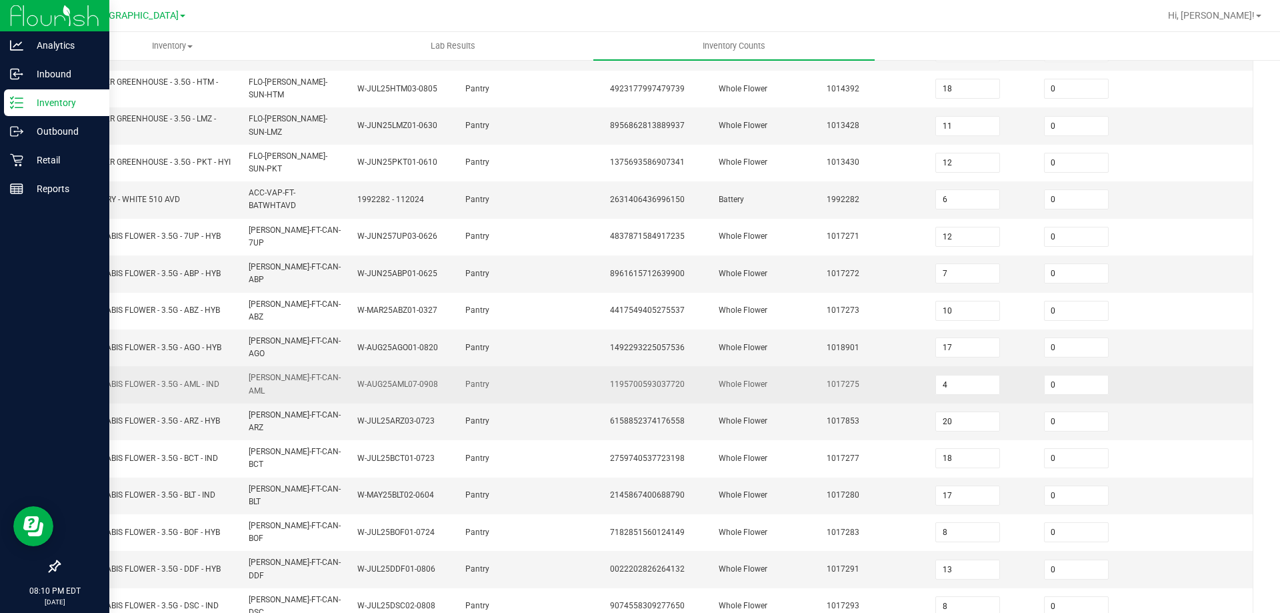
scroll to position [311, 0]
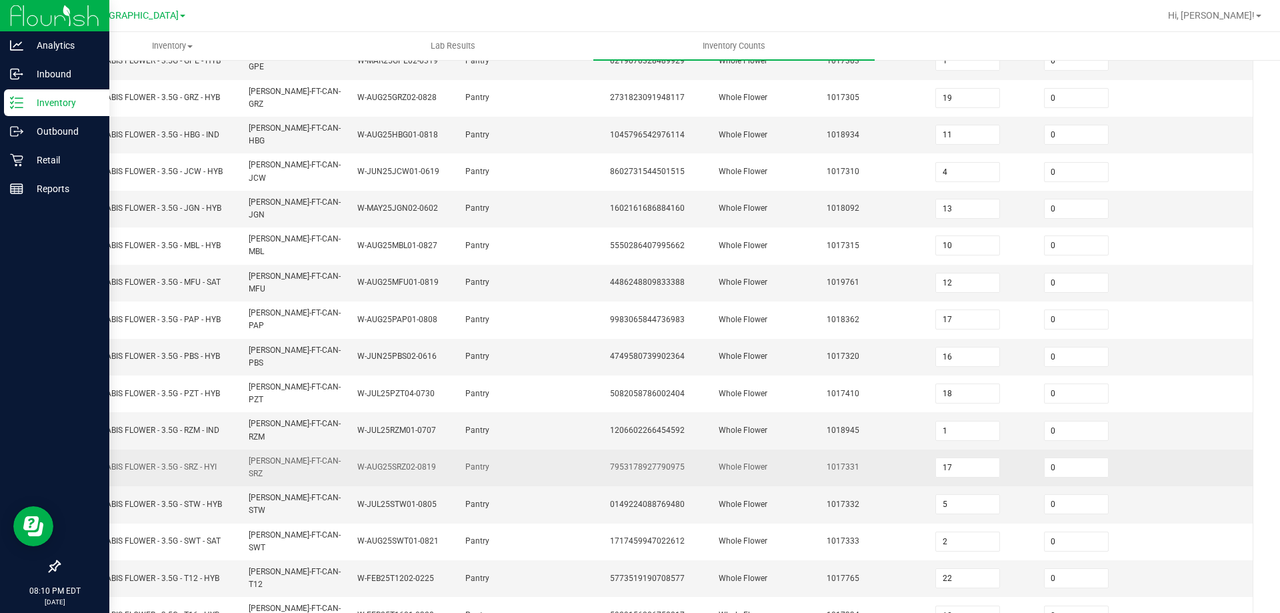
scroll to position [143, 0]
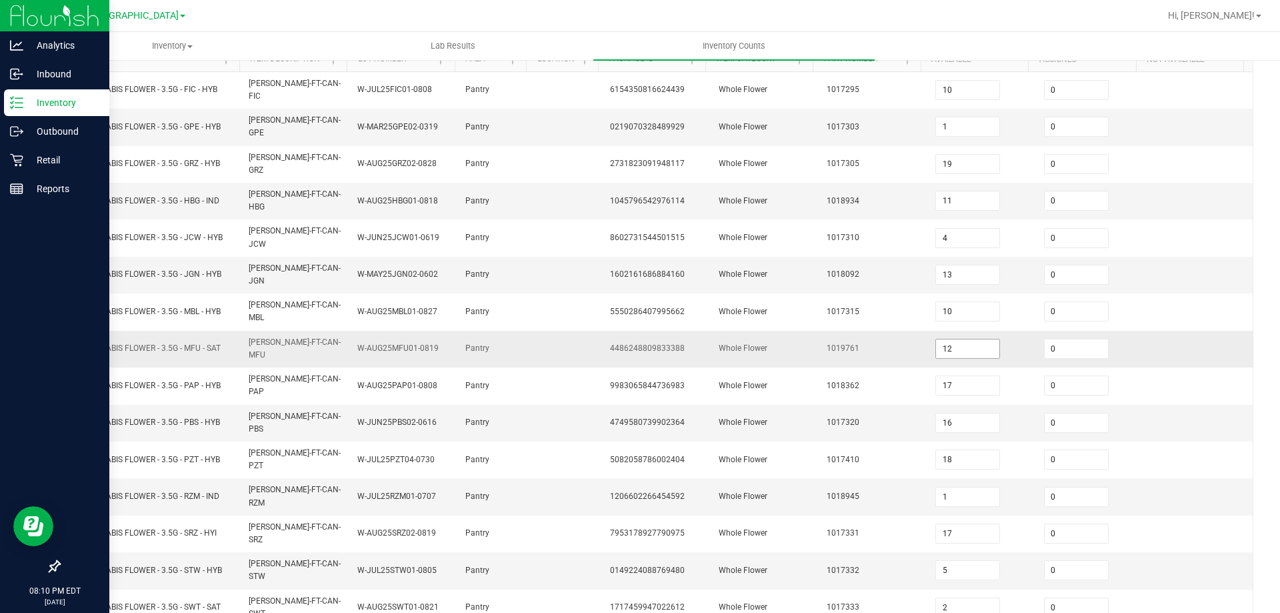
click at [968, 339] on input "12" at bounding box center [967, 348] width 63 height 19
click at [905, 331] on td "1019761" at bounding box center [873, 349] width 109 height 37
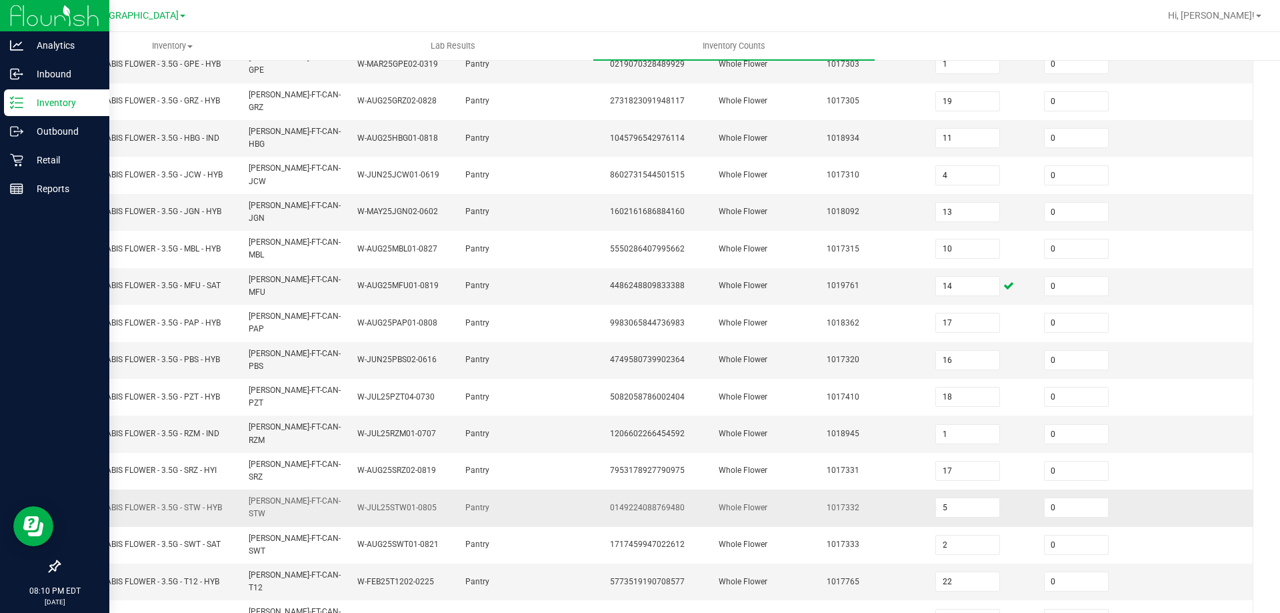
scroll to position [277, 0]
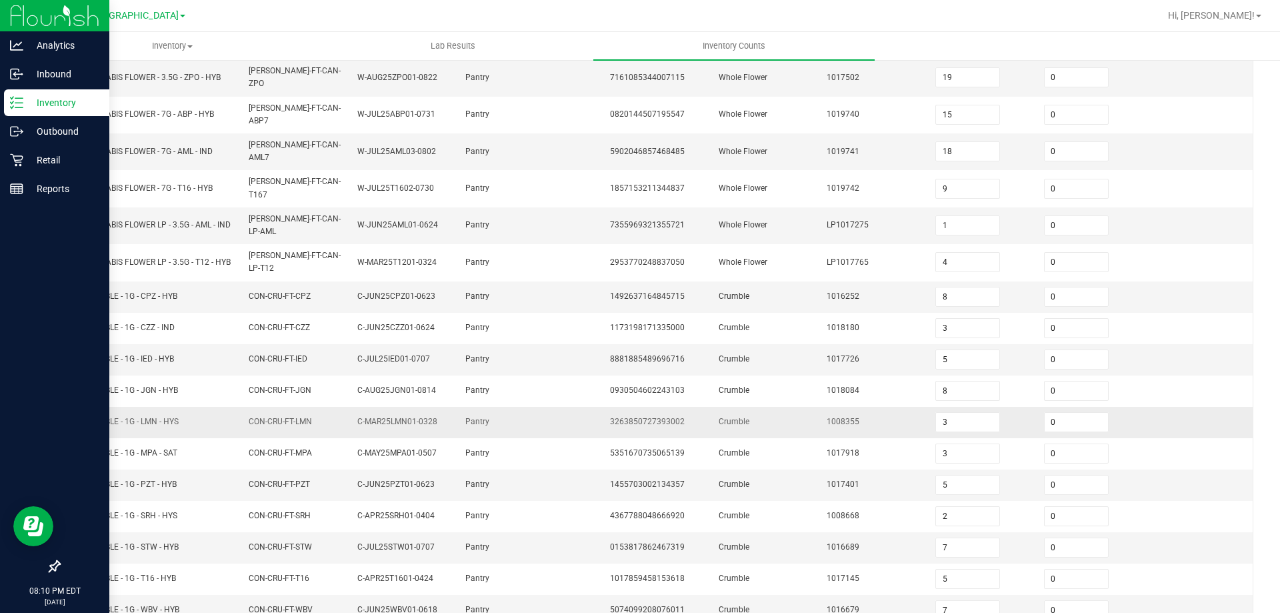
scroll to position [288, 0]
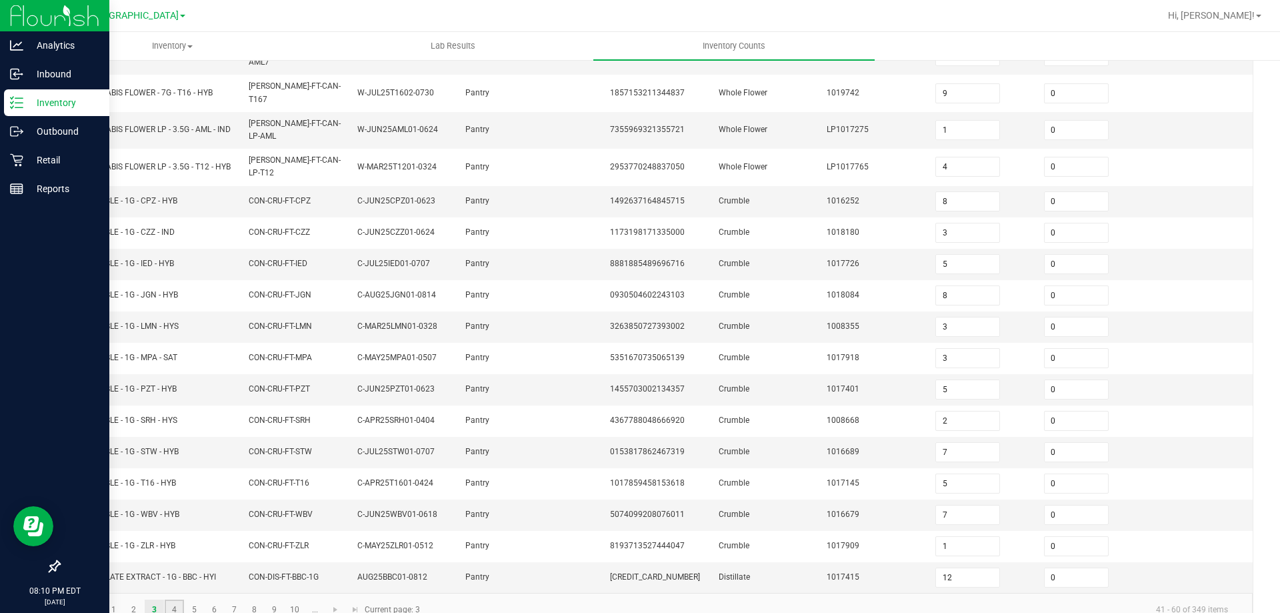
click at [180, 599] on link "4" at bounding box center [174, 609] width 19 height 20
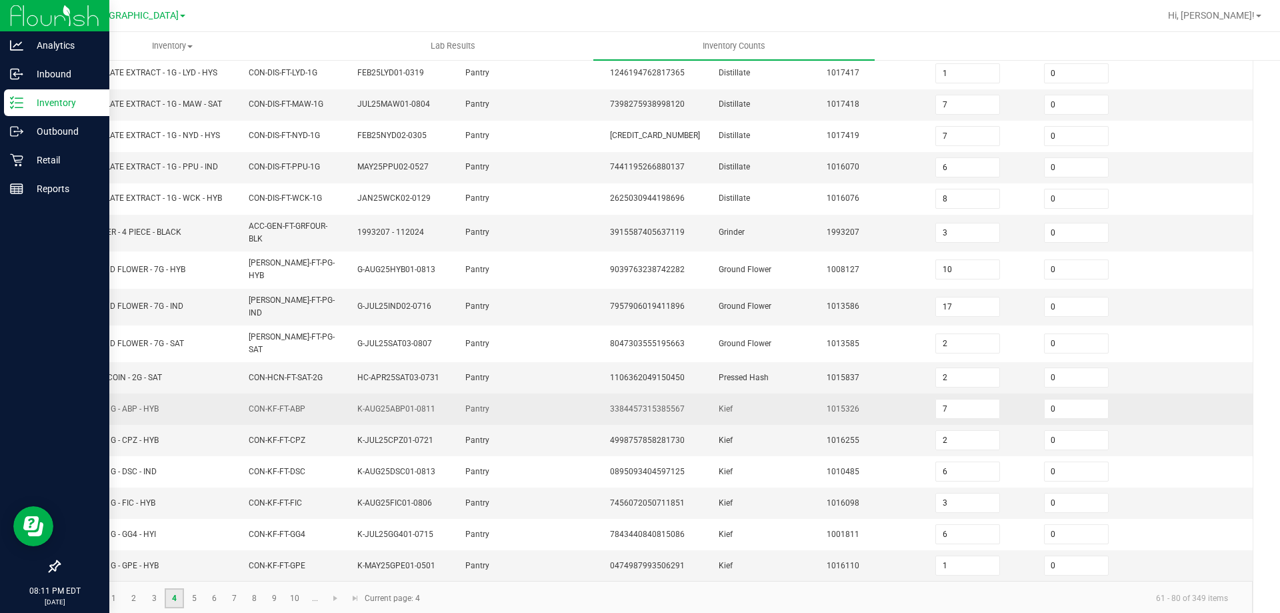
scroll to position [216, 0]
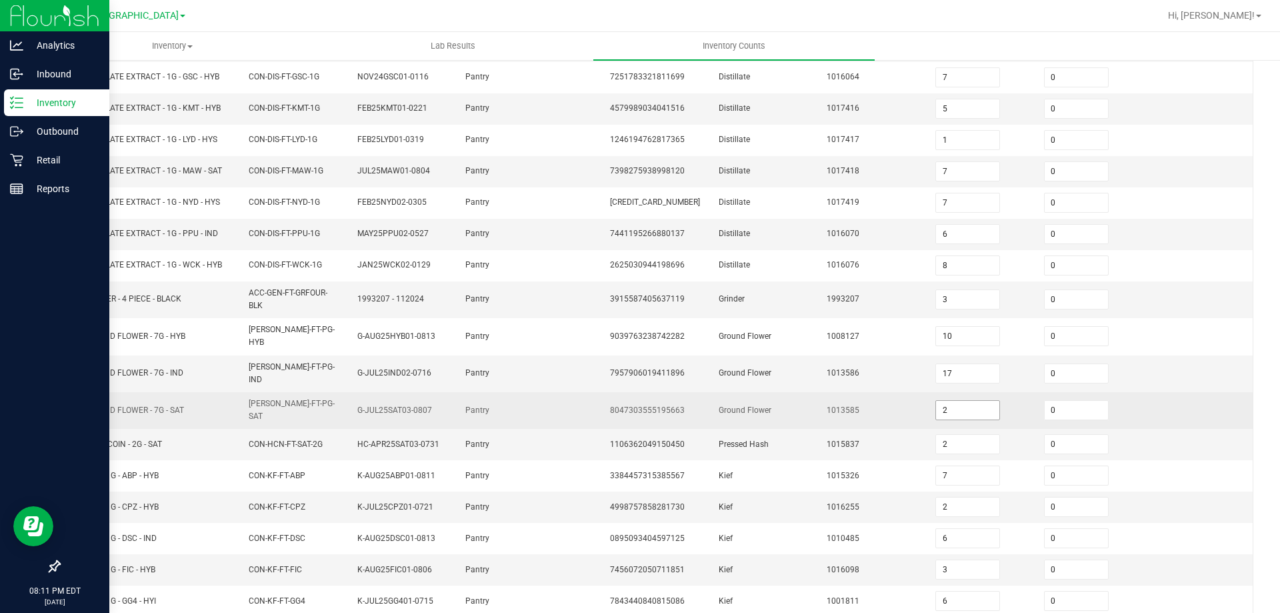
click at [980, 401] on input "2" at bounding box center [967, 410] width 63 height 19
click at [889, 395] on td "1013585" at bounding box center [873, 410] width 109 height 37
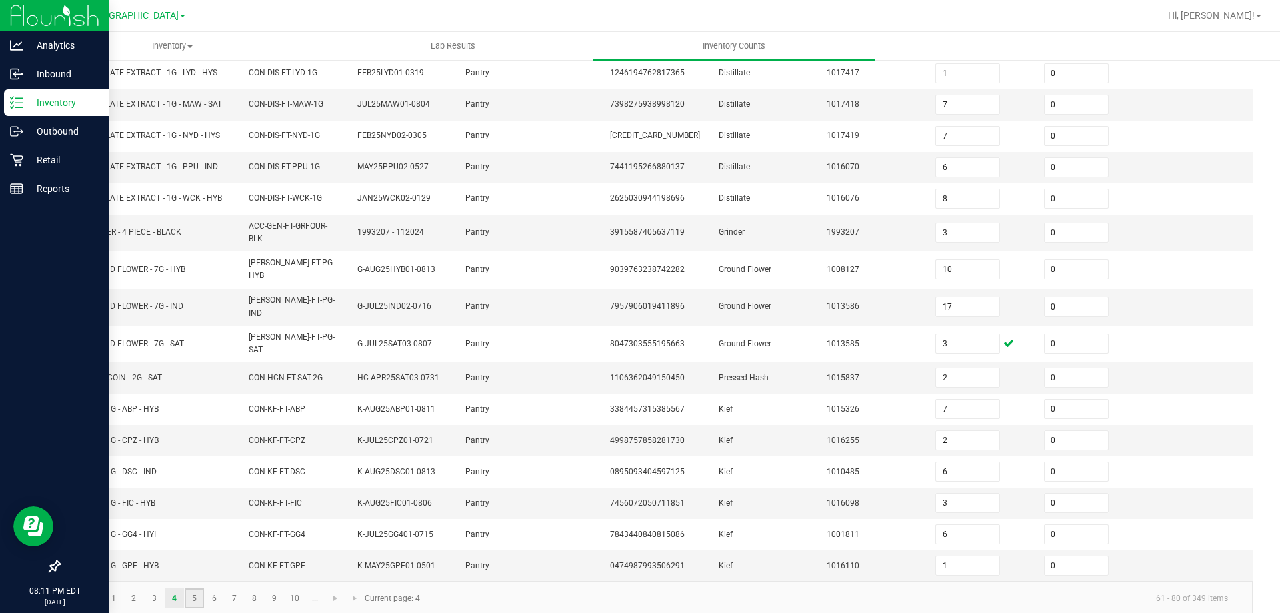
click at [199, 588] on link "5" at bounding box center [194, 598] width 19 height 20
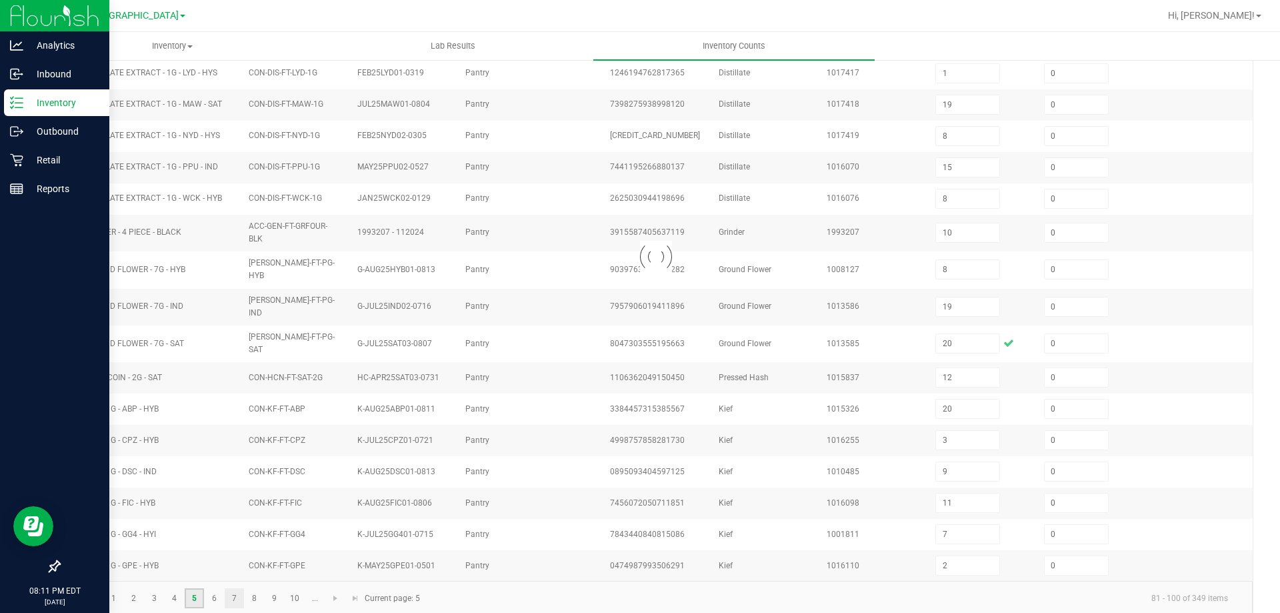
scroll to position [277, 0]
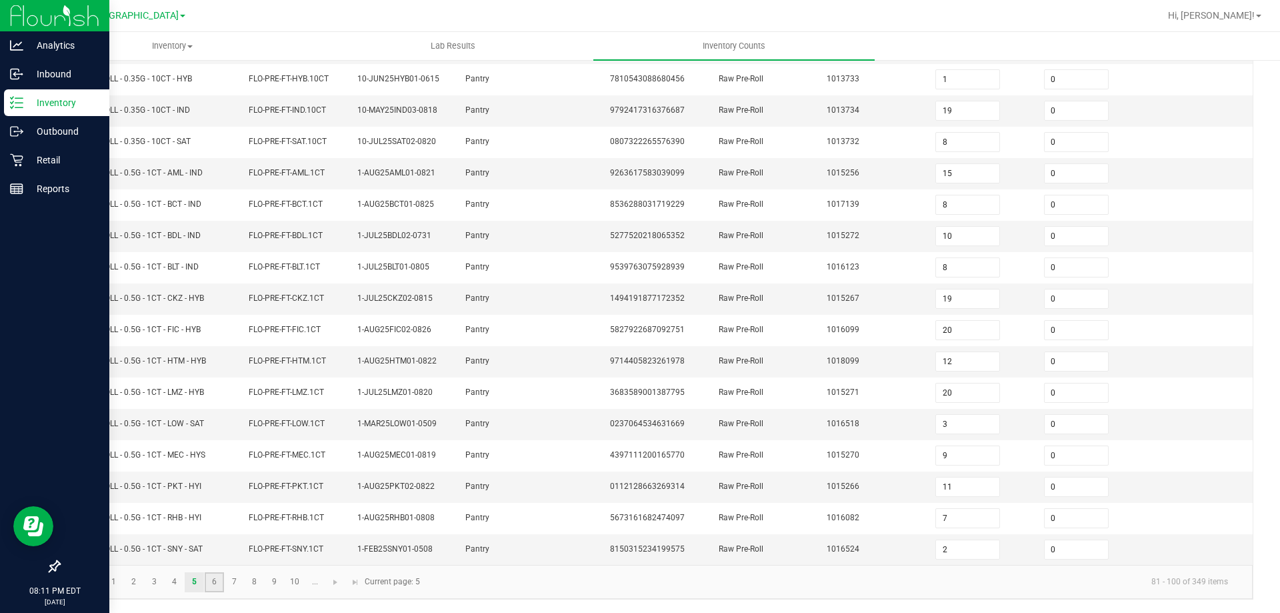
click at [219, 579] on link "6" at bounding box center [214, 582] width 19 height 20
click at [233, 579] on link "7" at bounding box center [234, 582] width 19 height 20
click at [260, 582] on link "8" at bounding box center [254, 582] width 19 height 20
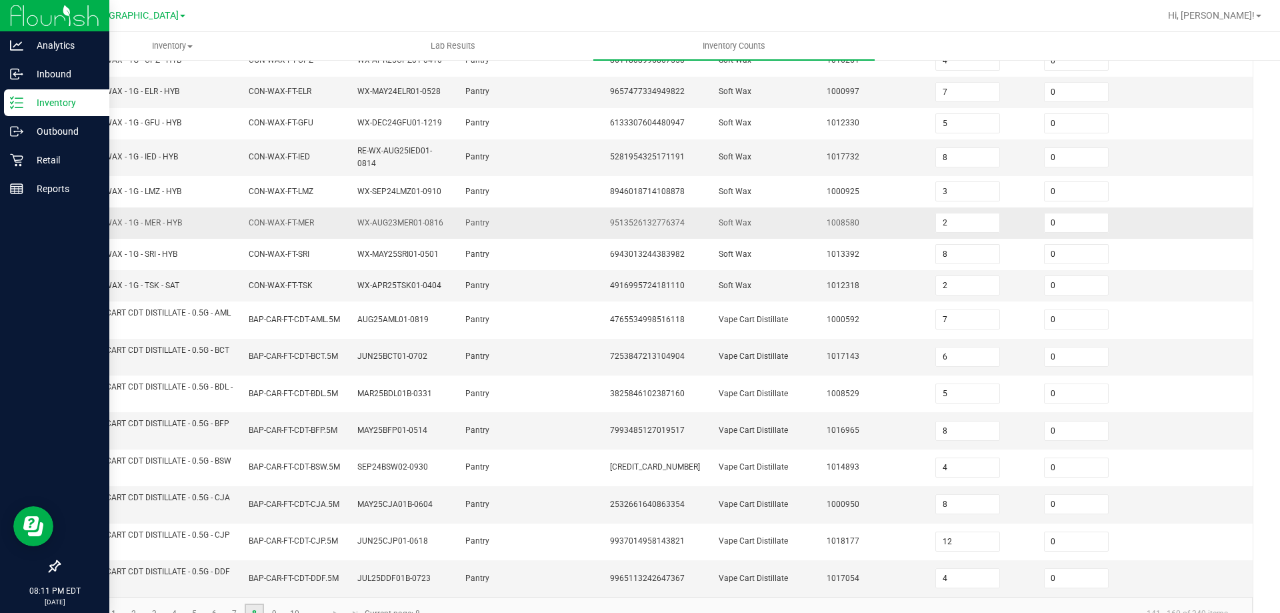
scroll to position [327, 0]
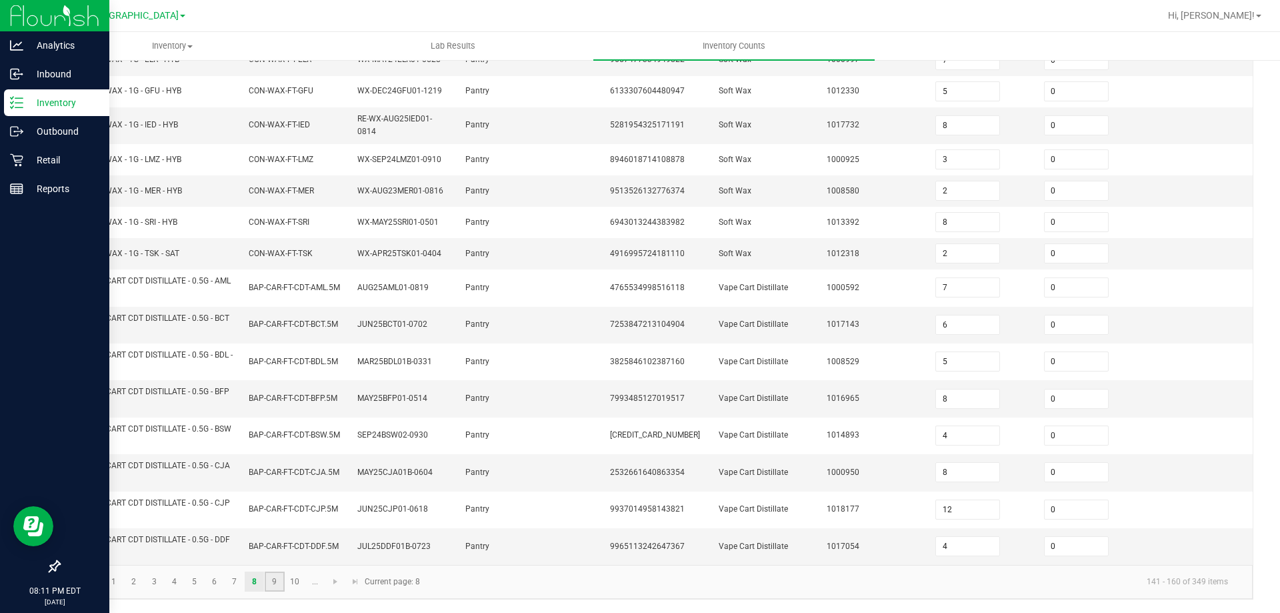
click at [278, 581] on link "9" at bounding box center [274, 581] width 19 height 20
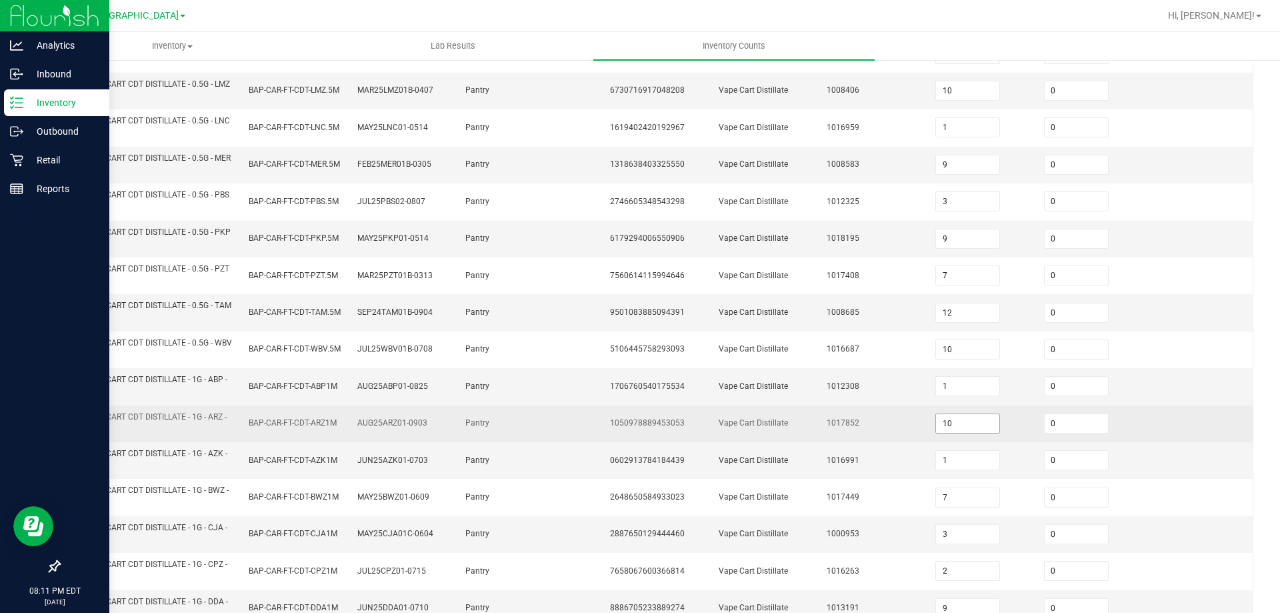
click at [953, 425] on input "10" at bounding box center [967, 423] width 63 height 19
click at [908, 427] on td "1017852" at bounding box center [873, 423] width 109 height 37
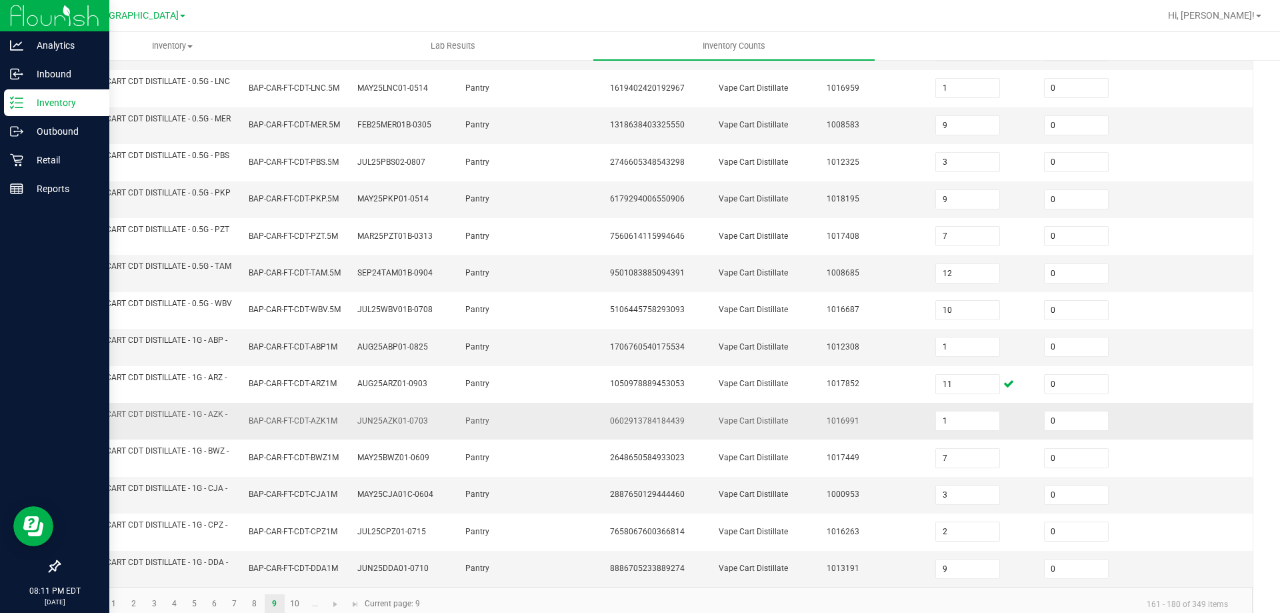
scroll to position [389, 0]
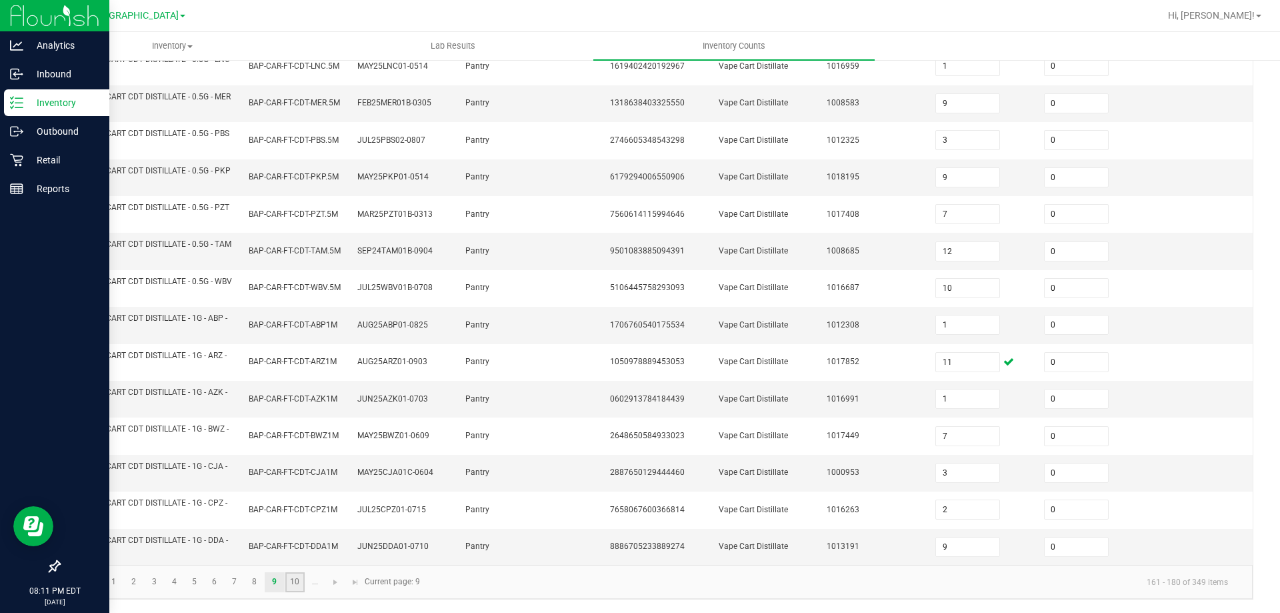
click at [291, 585] on link "10" at bounding box center [294, 582] width 19 height 20
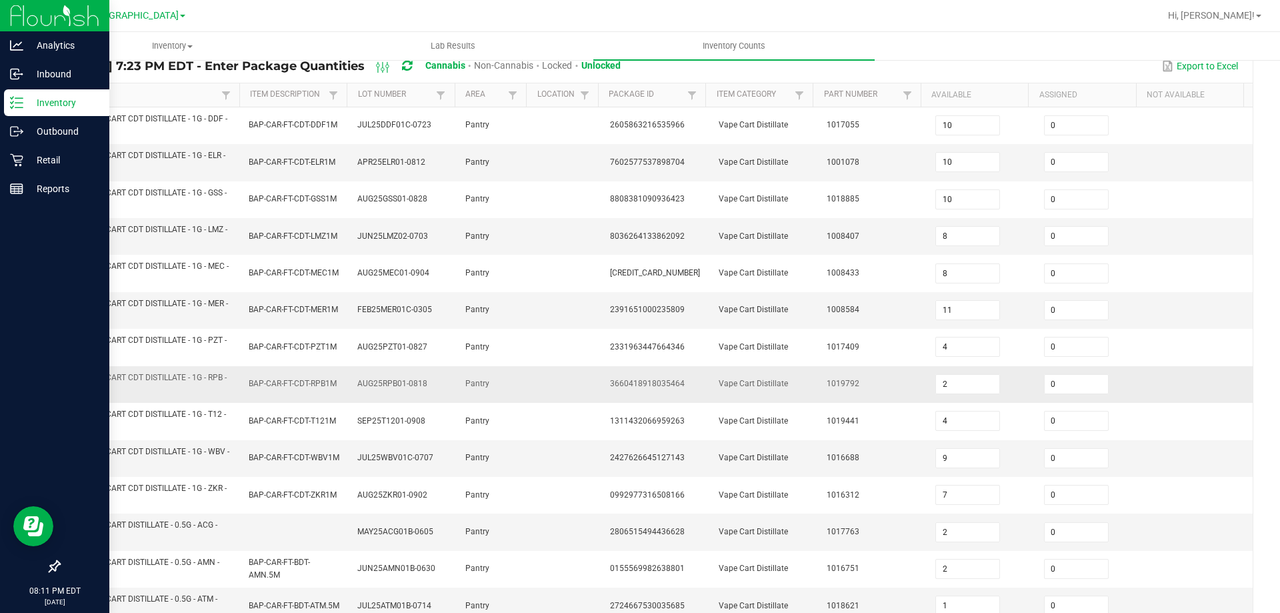
scroll to position [189, 0]
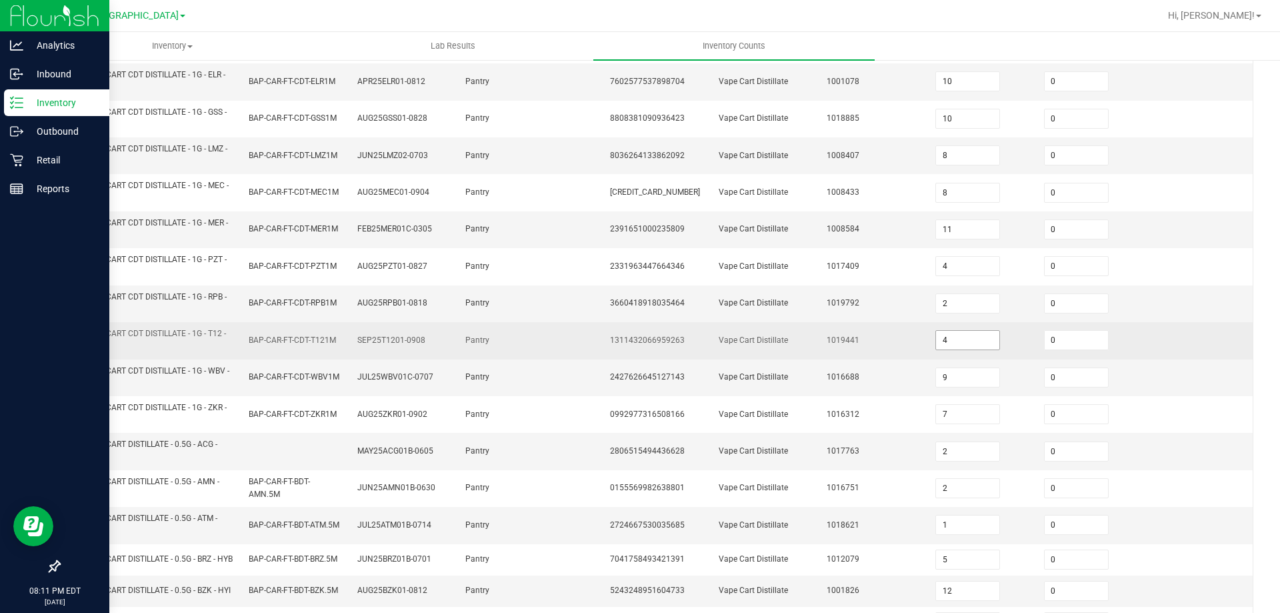
click at [976, 344] on input "4" at bounding box center [967, 340] width 63 height 19
click at [880, 337] on td "1019441" at bounding box center [873, 340] width 109 height 37
click at [960, 343] on input "5" at bounding box center [967, 340] width 63 height 19
click at [873, 343] on td "1019441" at bounding box center [873, 340] width 109 height 37
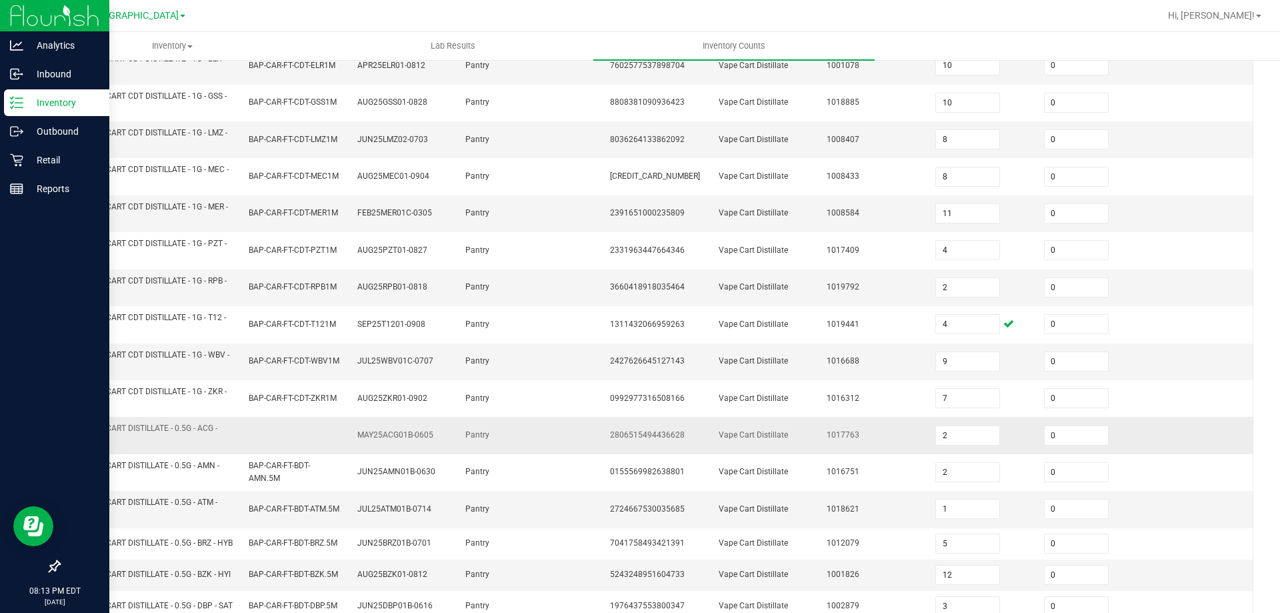
scroll to position [389, 0]
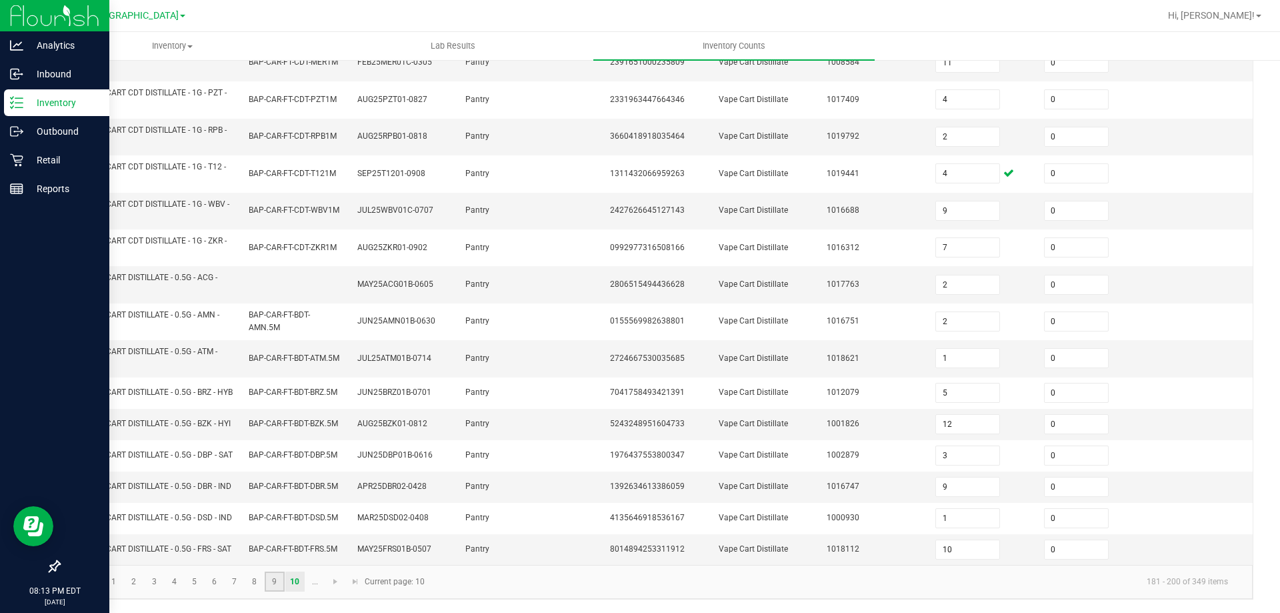
click at [282, 581] on link "9" at bounding box center [274, 581] width 19 height 20
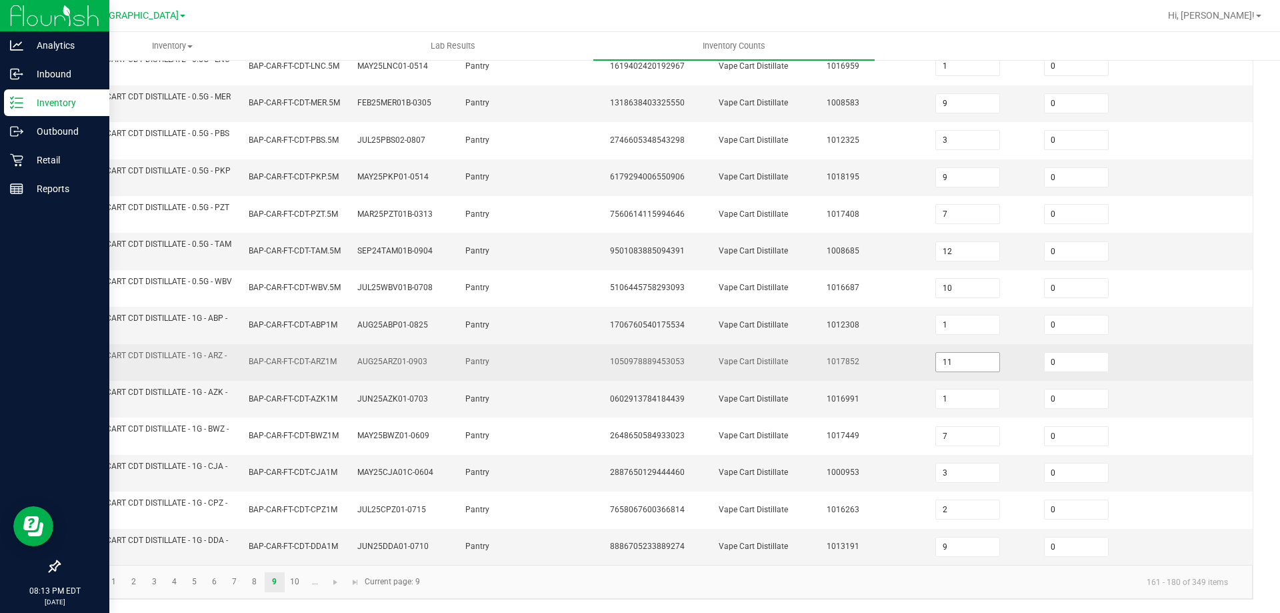
click at [958, 363] on input "11" at bounding box center [967, 362] width 63 height 19
click at [889, 362] on td "1017852" at bounding box center [873, 362] width 109 height 37
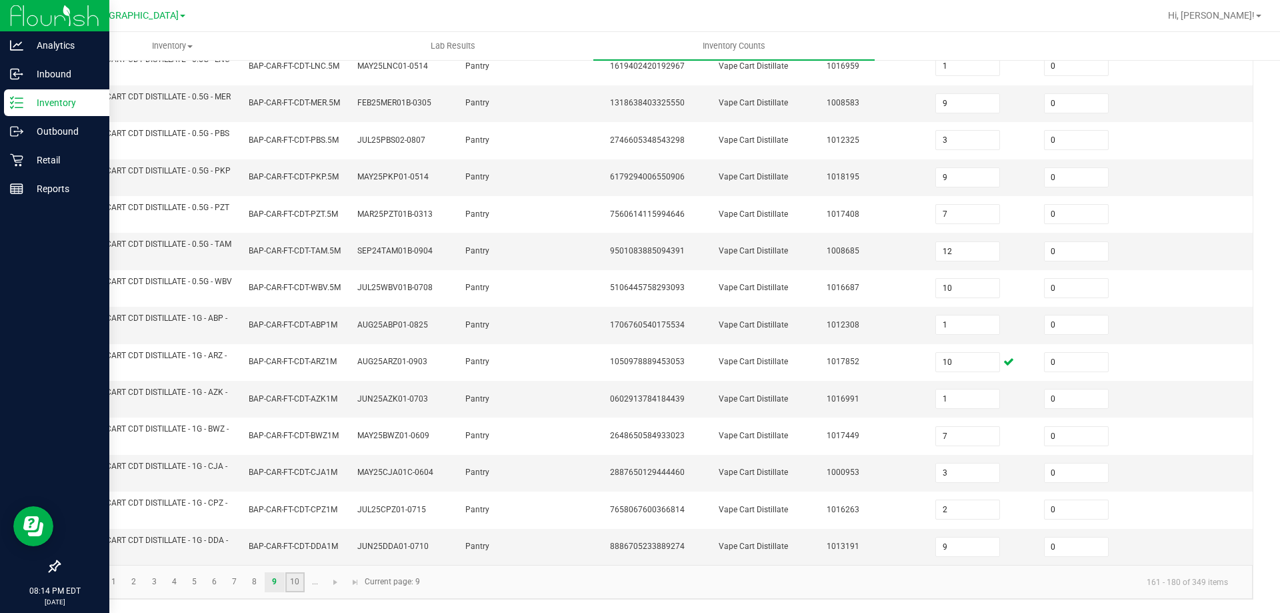
click at [295, 582] on link "10" at bounding box center [294, 582] width 19 height 20
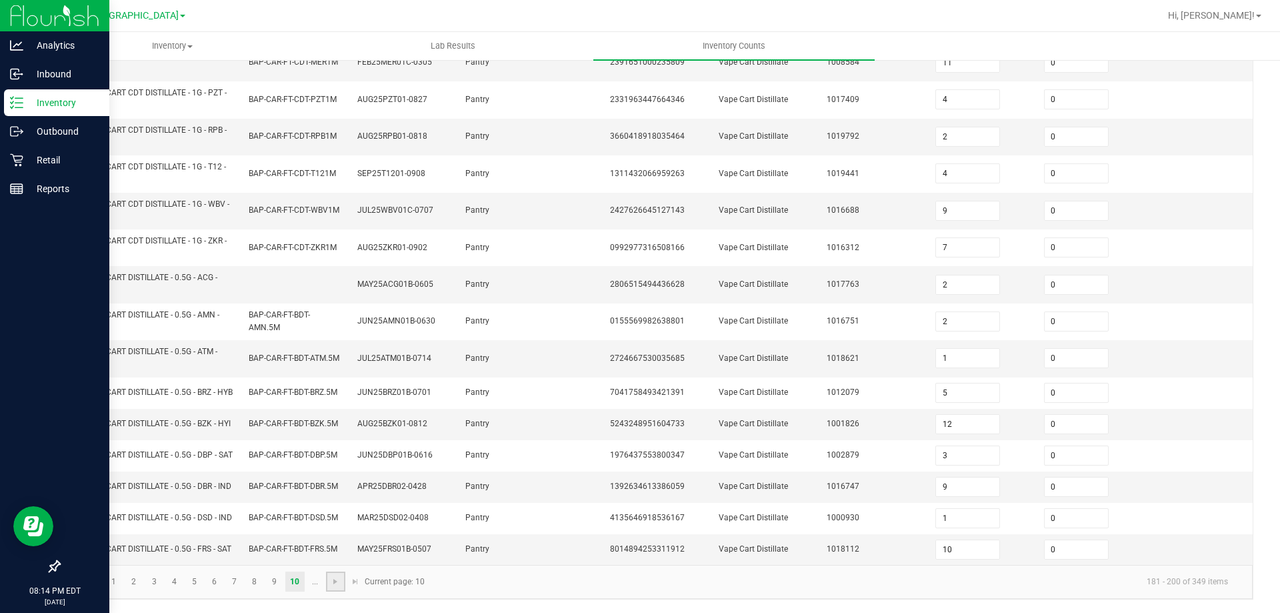
click at [337, 575] on link at bounding box center [335, 581] width 19 height 20
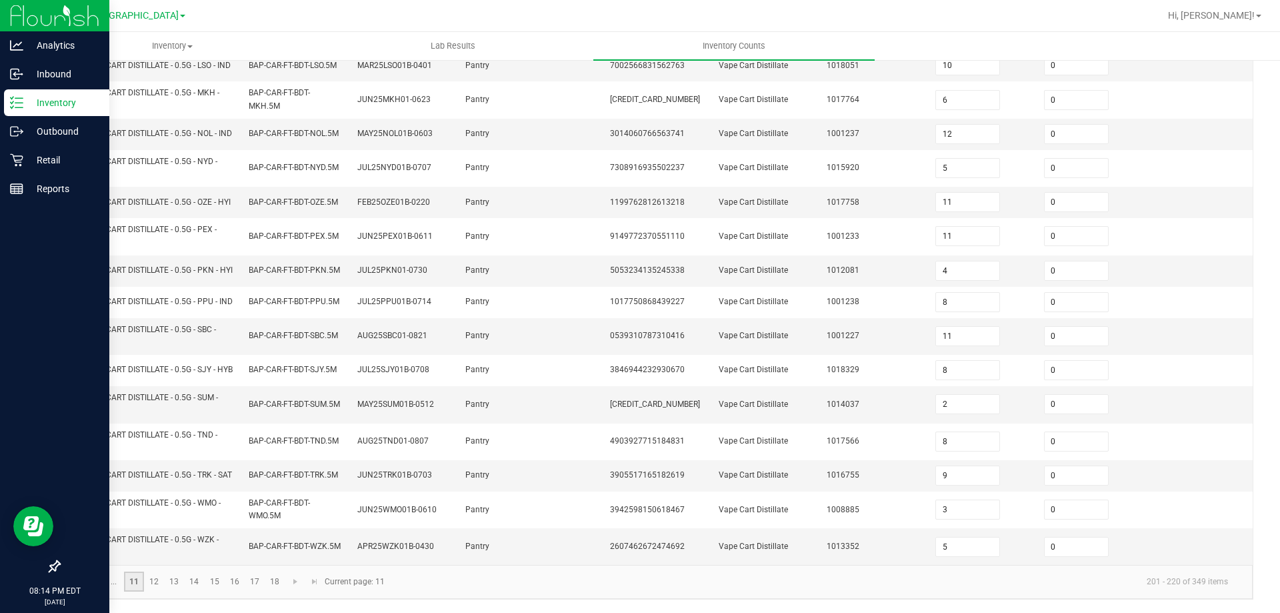
click at [136, 580] on link "11" at bounding box center [133, 581] width 19 height 20
click at [151, 580] on link "12" at bounding box center [154, 581] width 19 height 20
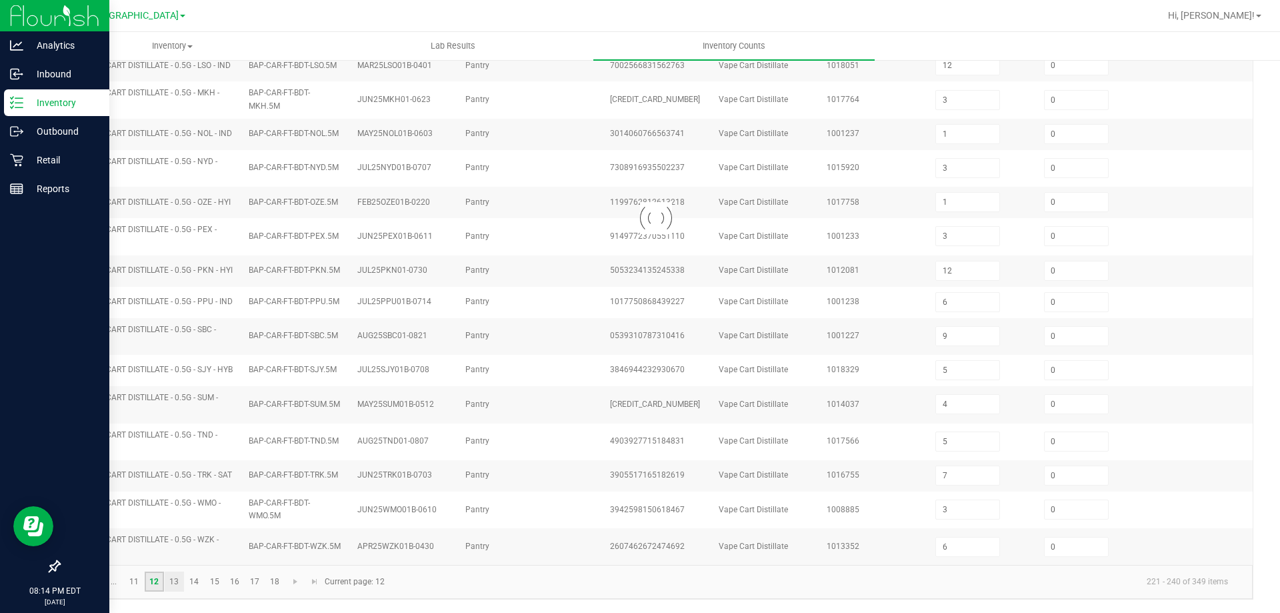
scroll to position [293, 0]
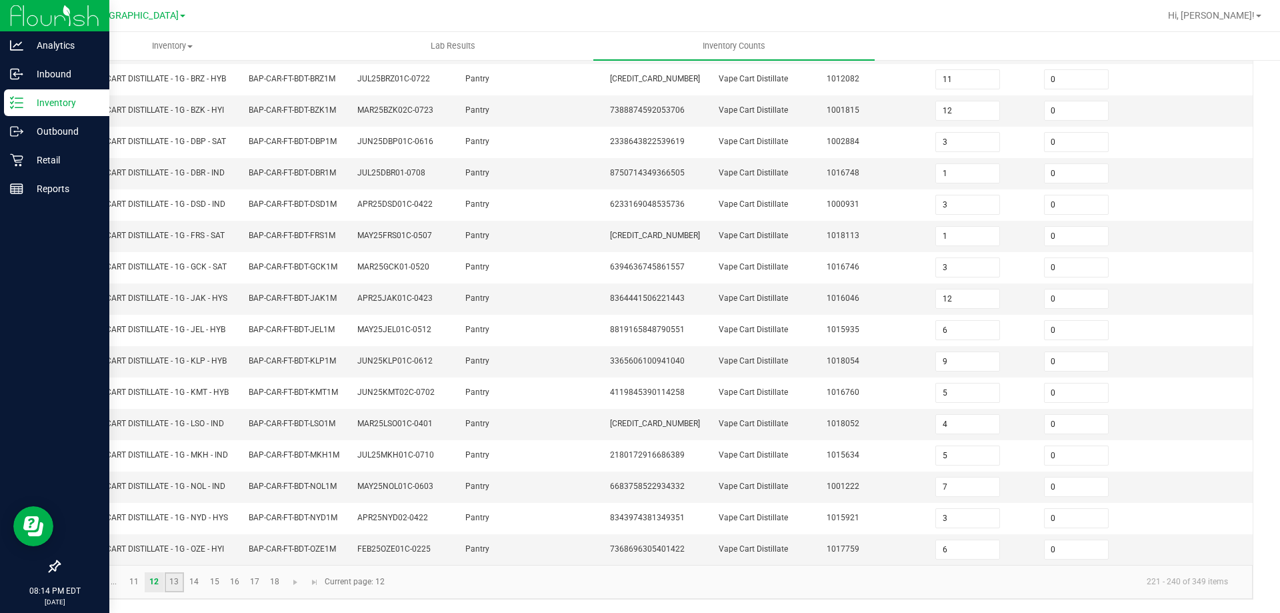
click at [180, 581] on link "13" at bounding box center [174, 582] width 19 height 20
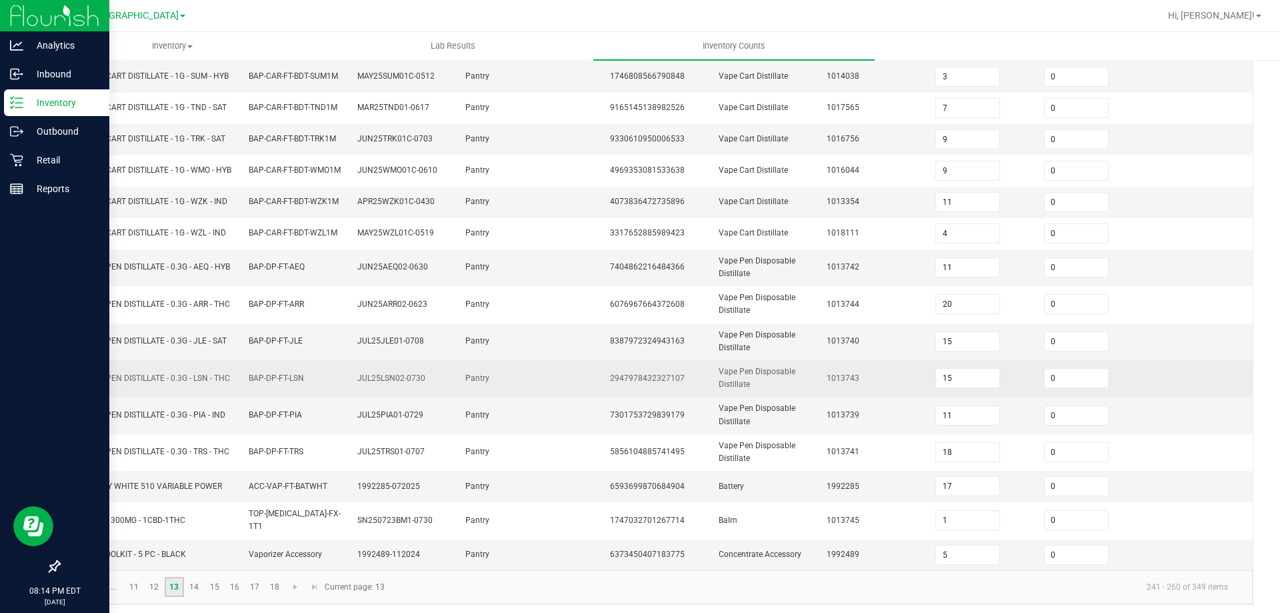
scroll to position [316, 0]
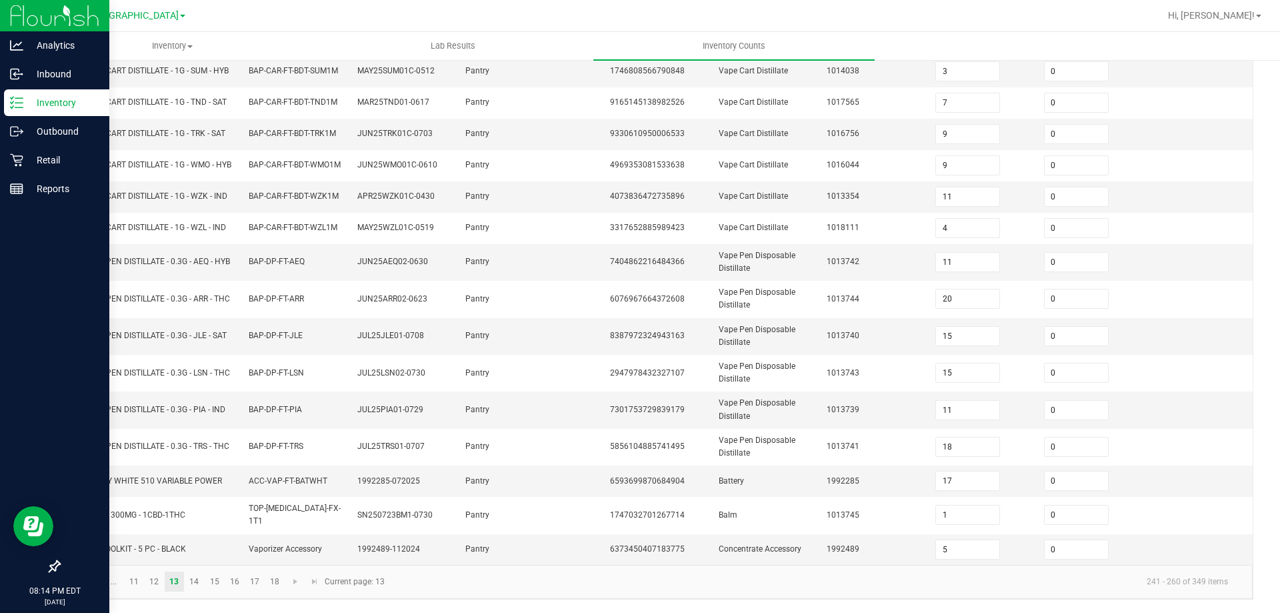
click at [220, 569] on kendo-pager "... 11 12 13 14 15 16 17 18 241 - 260 of 349 items Current page: 13" at bounding box center [656, 582] width 1194 height 34
click at [218, 575] on link "15" at bounding box center [214, 581] width 19 height 20
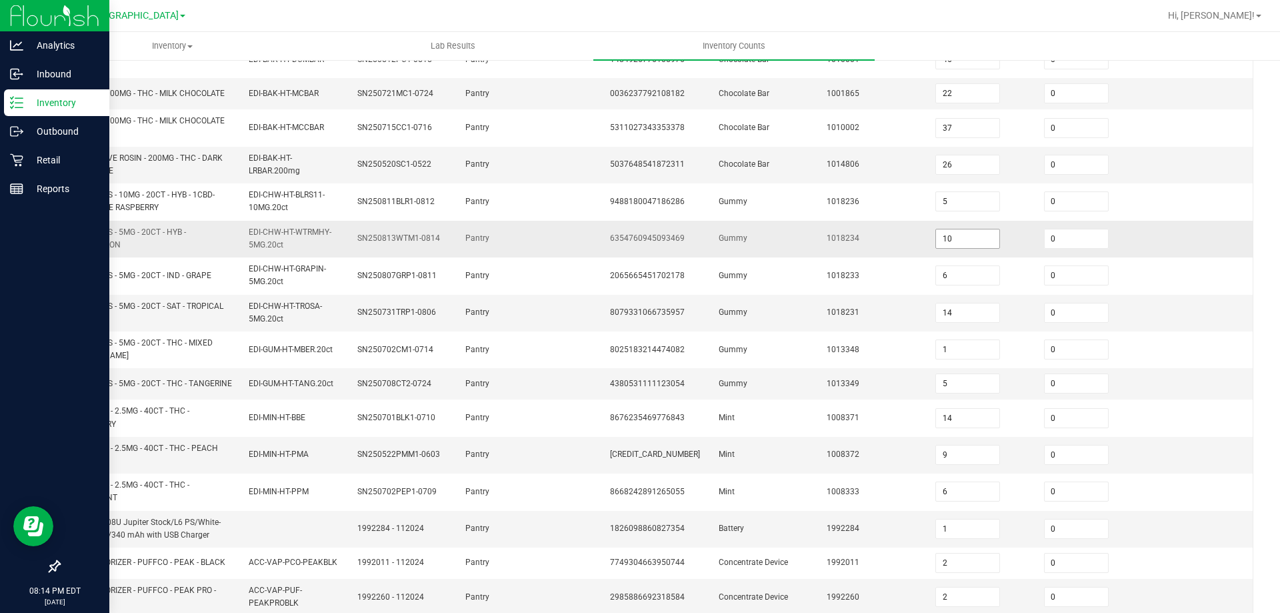
click at [944, 237] on input "10" at bounding box center [967, 238] width 63 height 19
click at [868, 245] on td "1018234" at bounding box center [873, 239] width 109 height 37
click at [958, 161] on input "26" at bounding box center [967, 164] width 63 height 19
click at [867, 171] on td "1014806" at bounding box center [873, 165] width 109 height 37
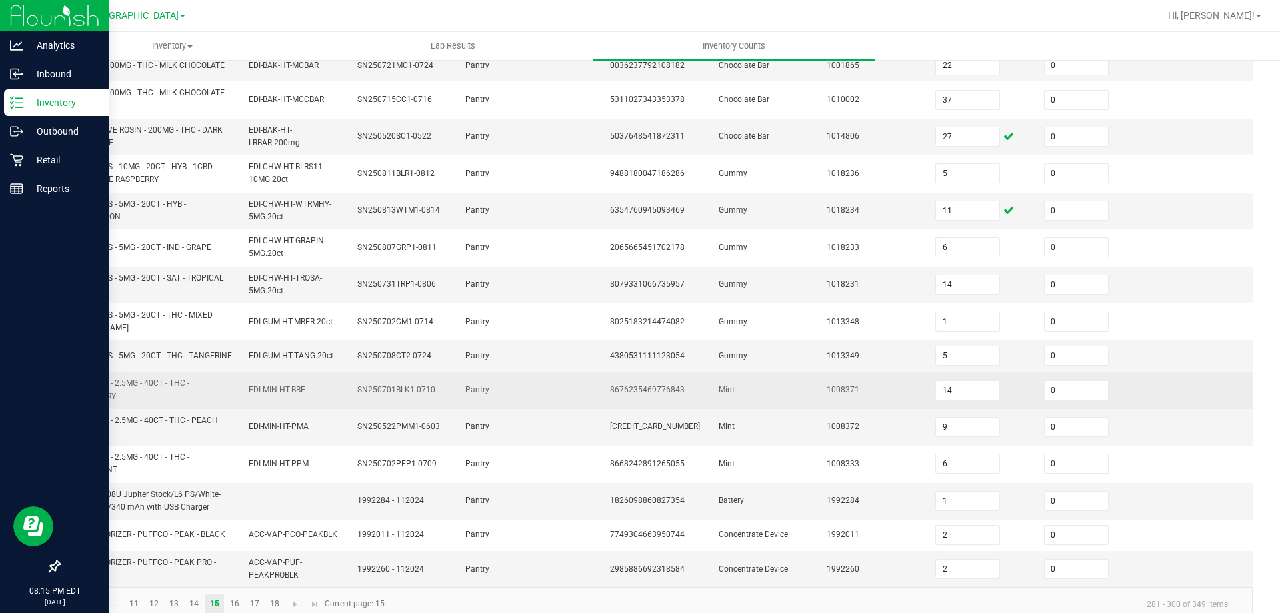
scroll to position [372, 0]
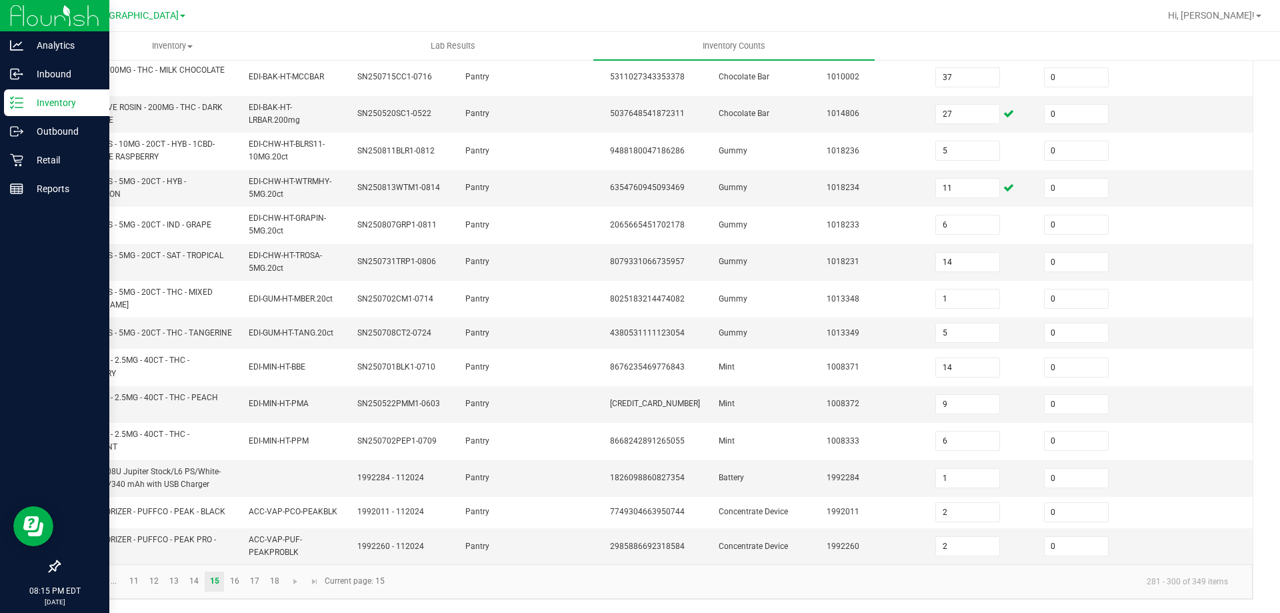
click at [91, 582] on span "Go to the previous page" at bounding box center [94, 581] width 11 height 11
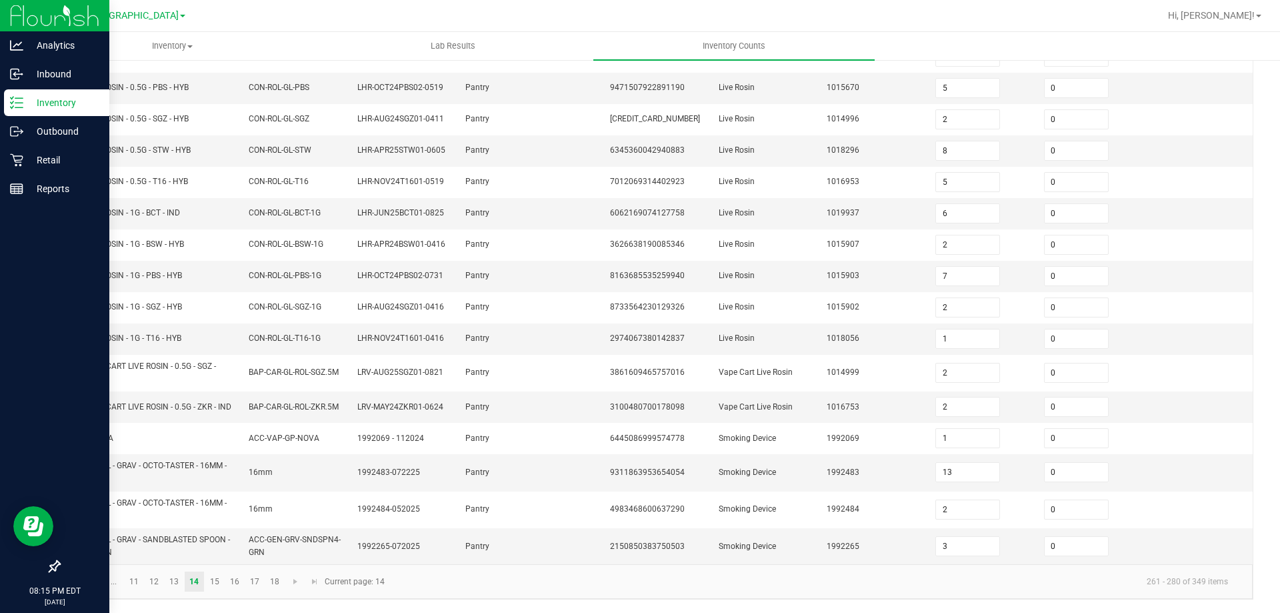
scroll to position [305, 0]
click at [81, 584] on link at bounding box center [74, 581] width 19 height 20
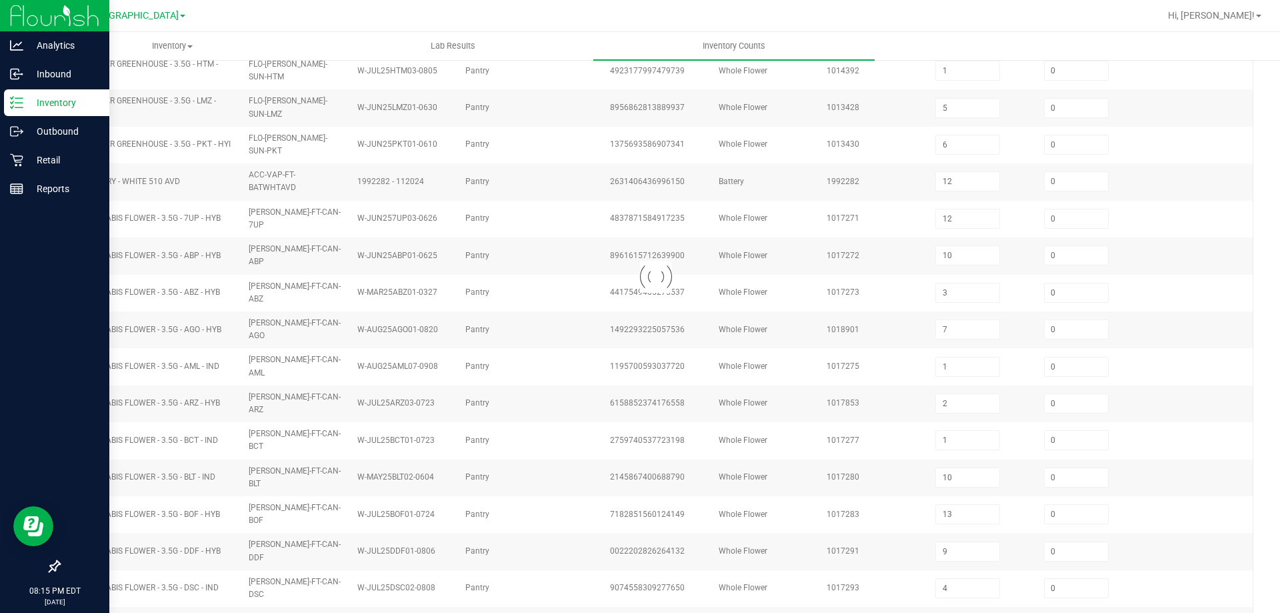
scroll to position [277, 0]
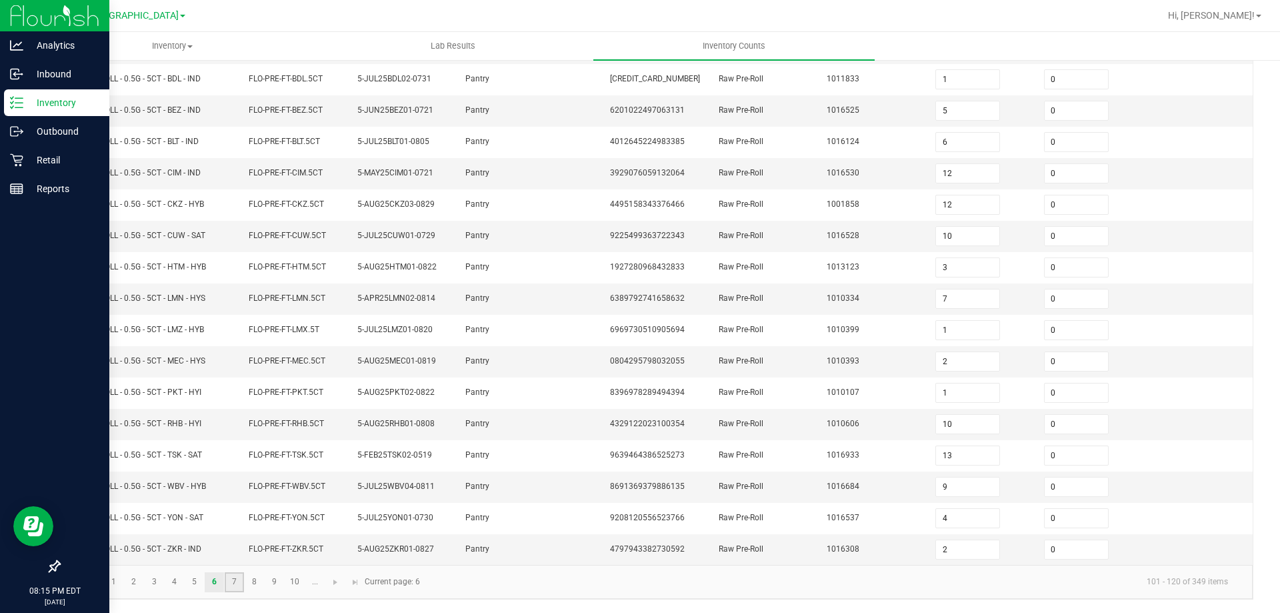
click at [237, 585] on link "7" at bounding box center [234, 582] width 19 height 20
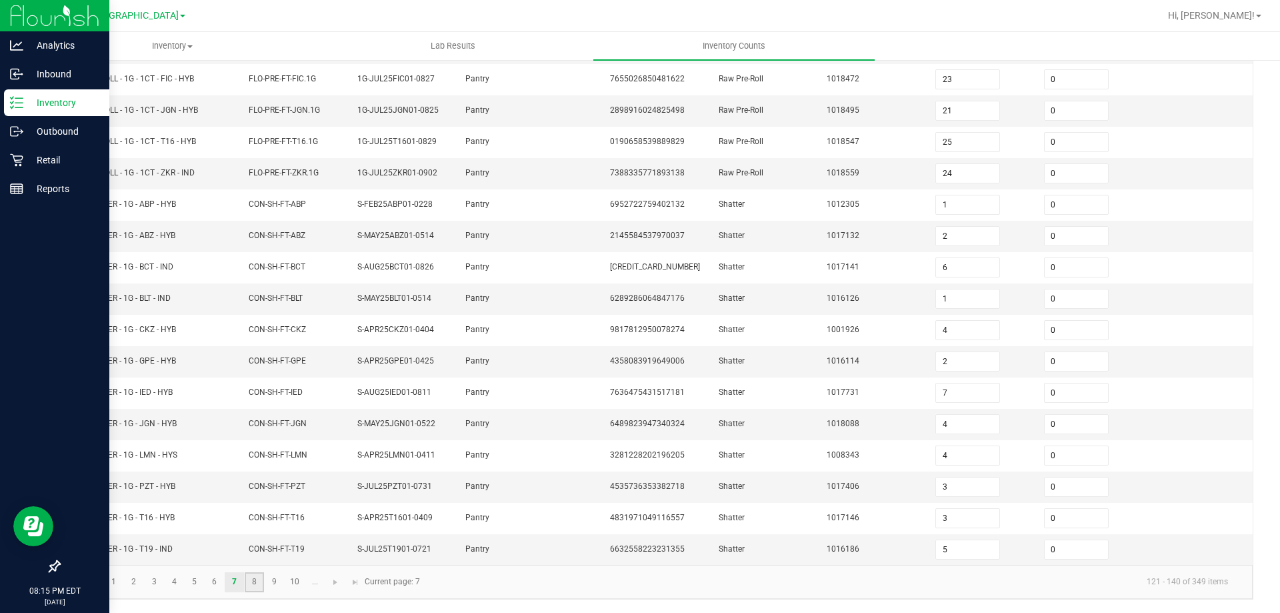
click at [255, 581] on link "8" at bounding box center [254, 582] width 19 height 20
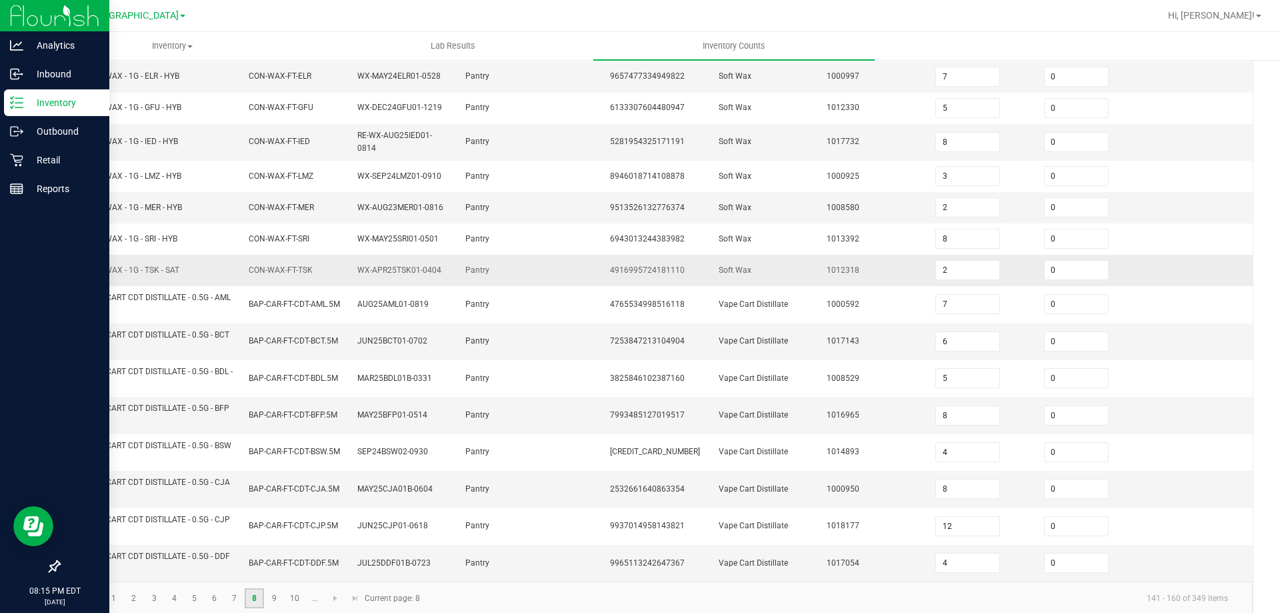
scroll to position [327, 0]
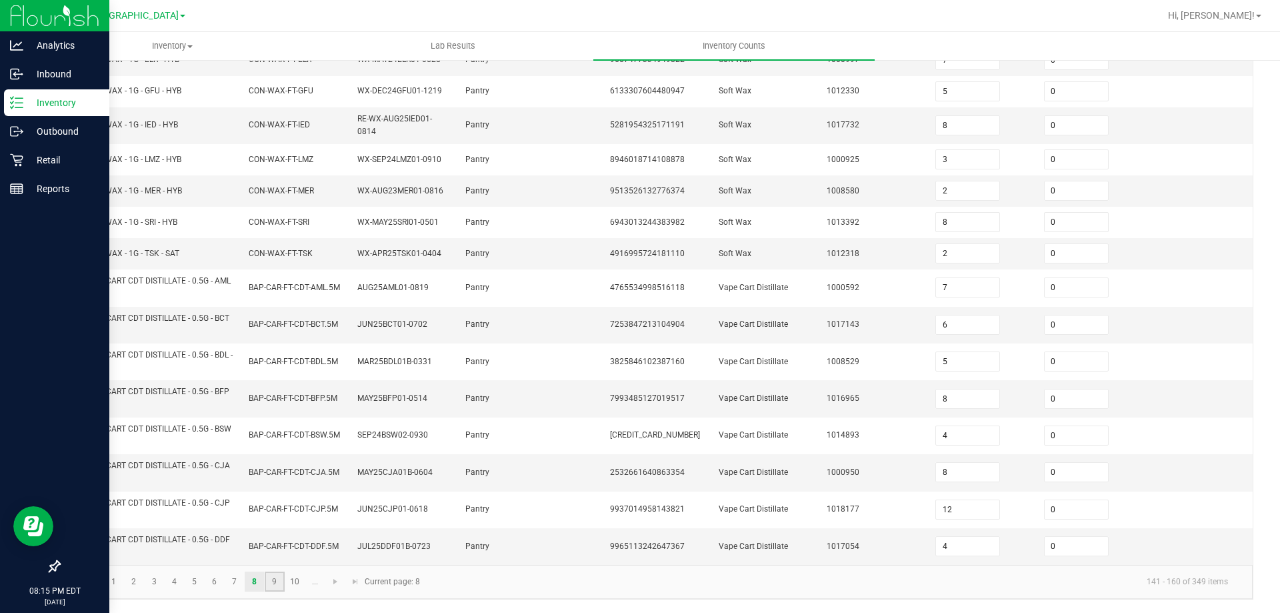
click at [273, 574] on link "9" at bounding box center [274, 581] width 19 height 20
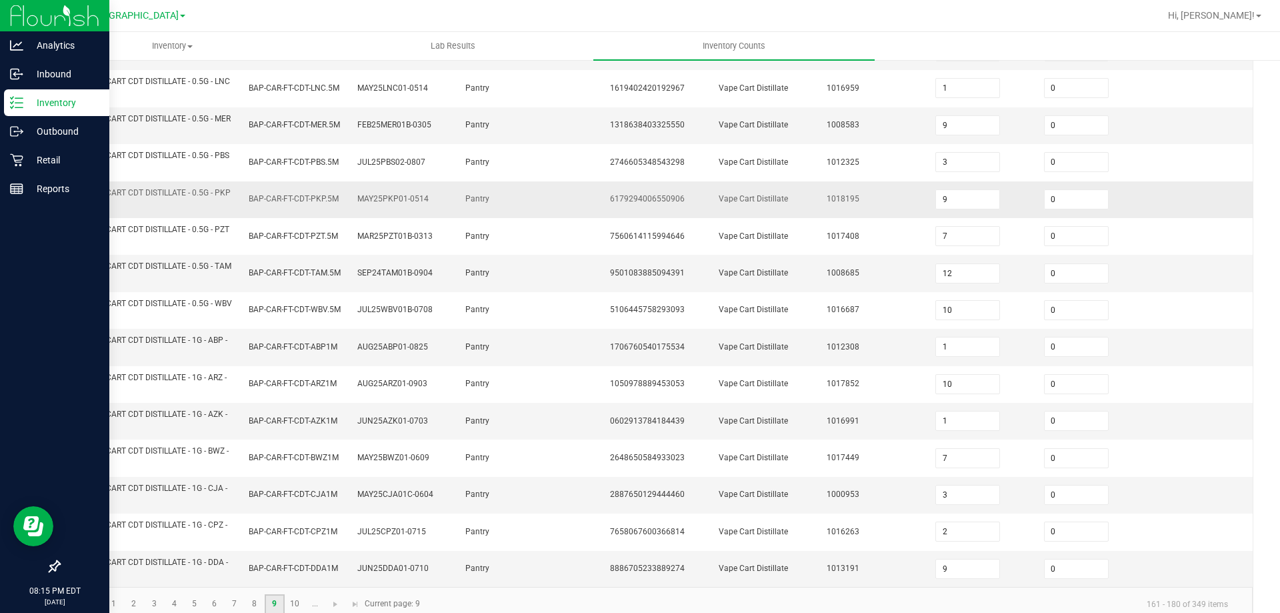
scroll to position [389, 0]
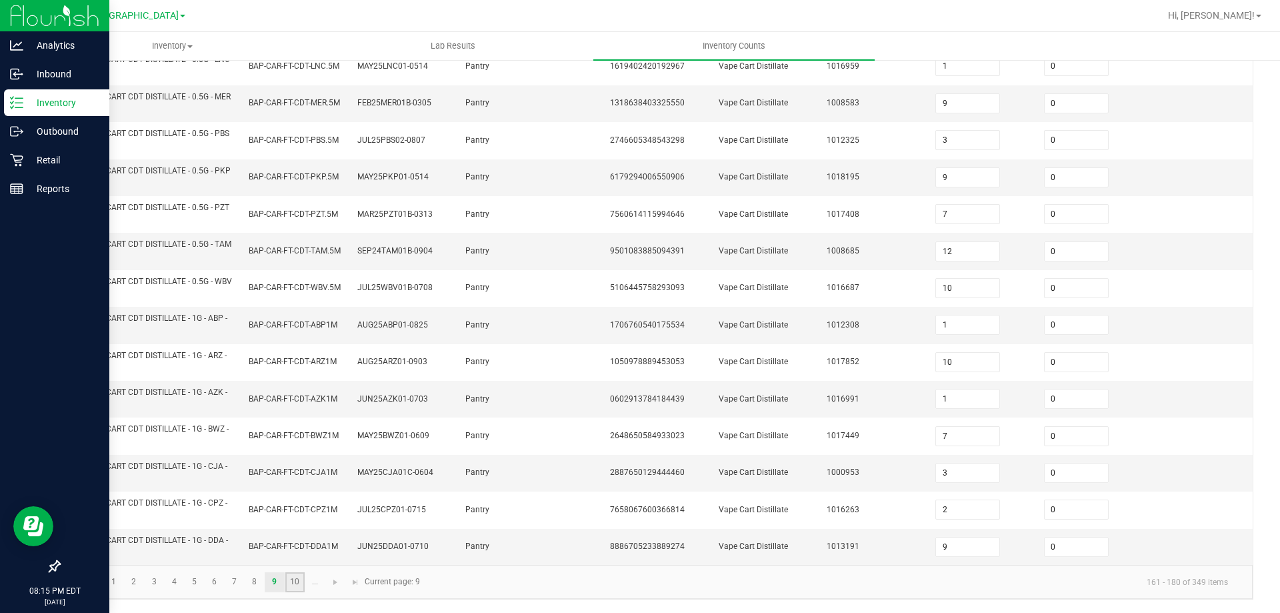
click at [293, 587] on link "10" at bounding box center [294, 582] width 19 height 20
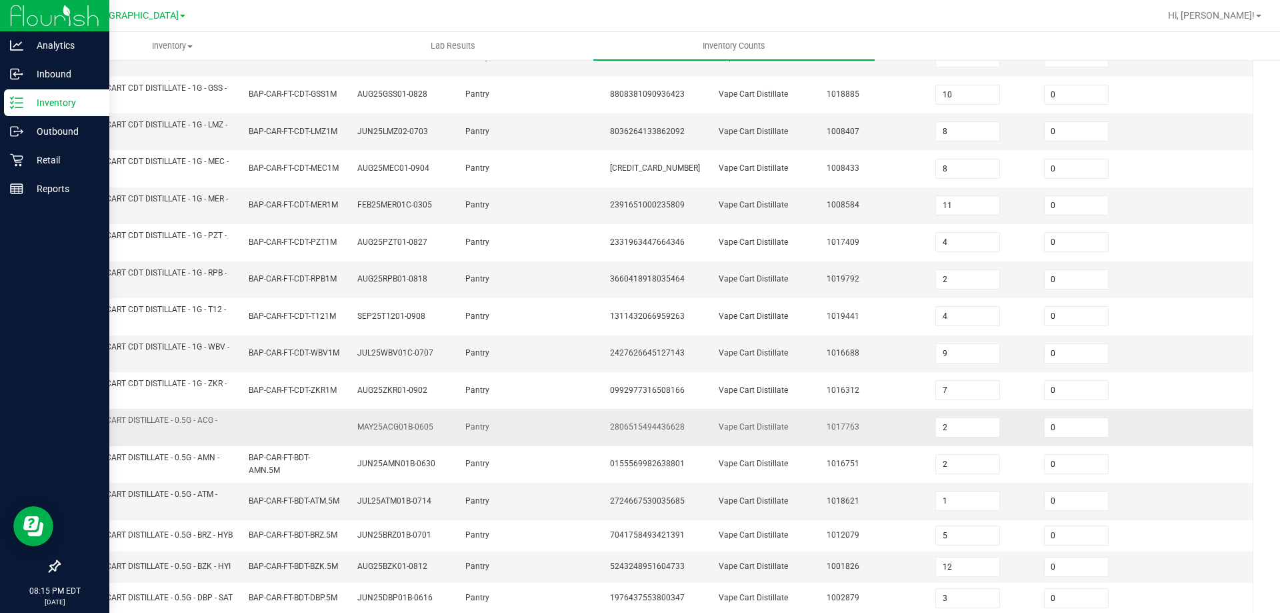
scroll to position [189, 0]
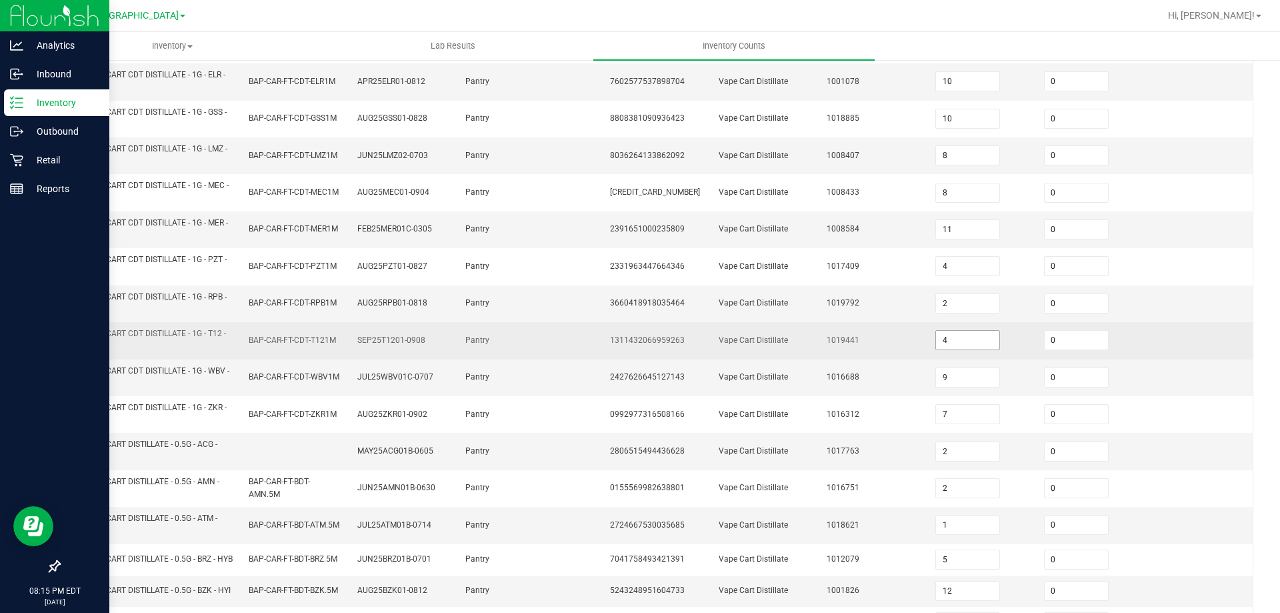
click at [958, 338] on input "4" at bounding box center [967, 340] width 63 height 19
click at [884, 347] on td "1019441" at bounding box center [873, 340] width 109 height 37
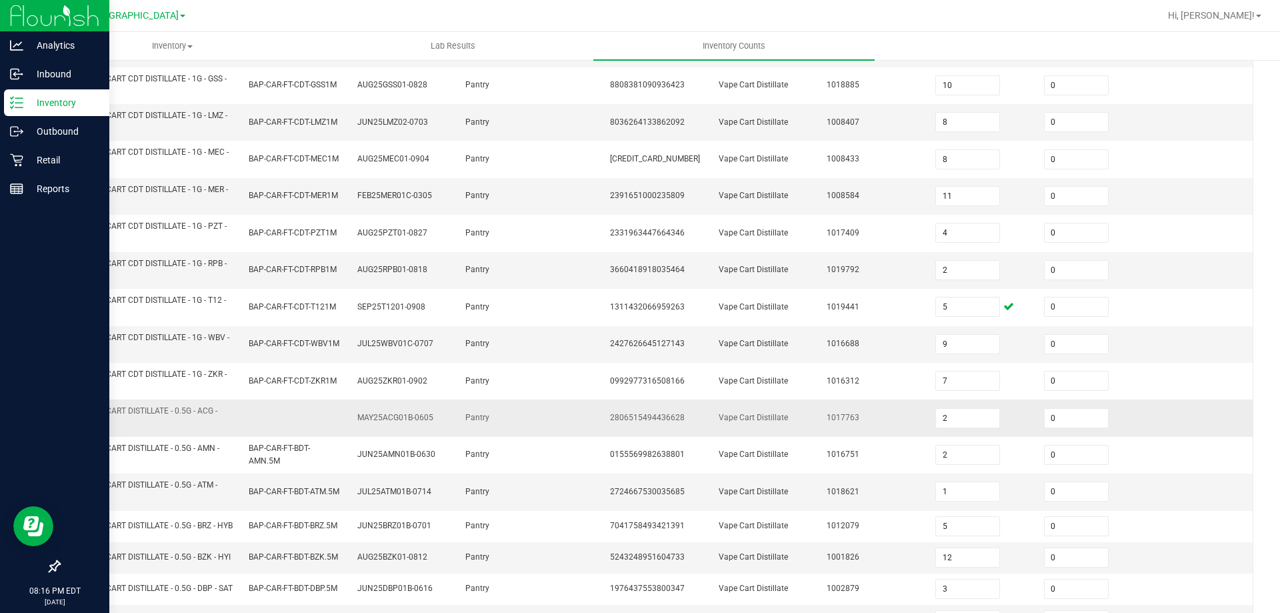
scroll to position [389, 0]
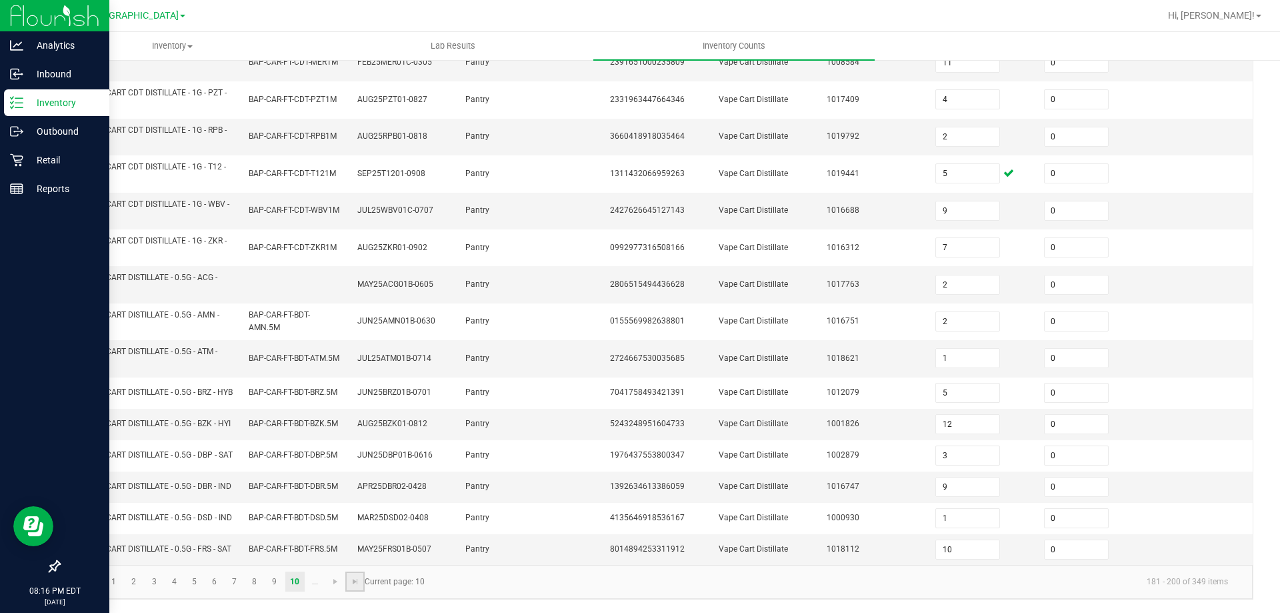
click at [345, 581] on link at bounding box center [354, 581] width 19 height 20
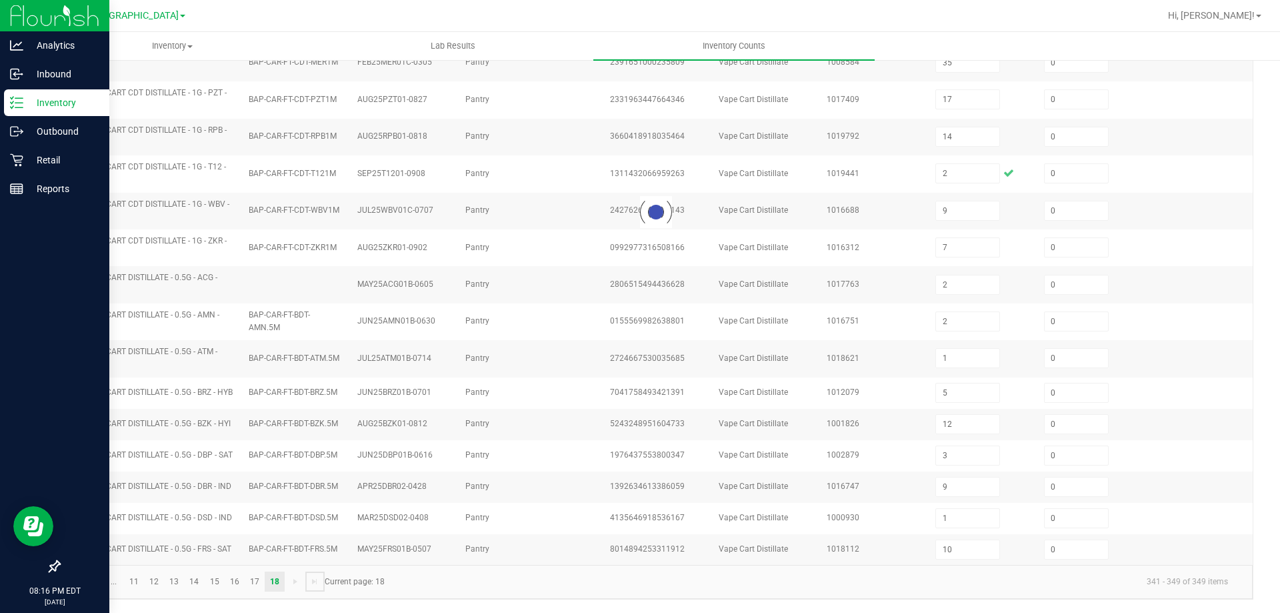
scroll to position [0, 0]
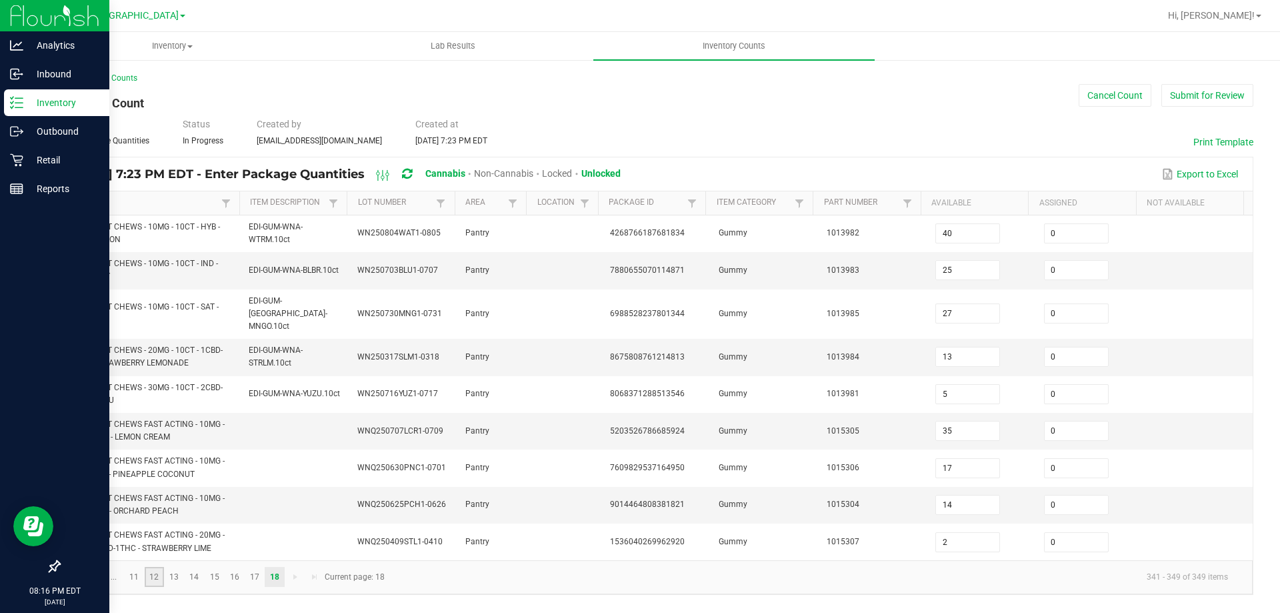
click at [157, 567] on link "12" at bounding box center [154, 577] width 19 height 20
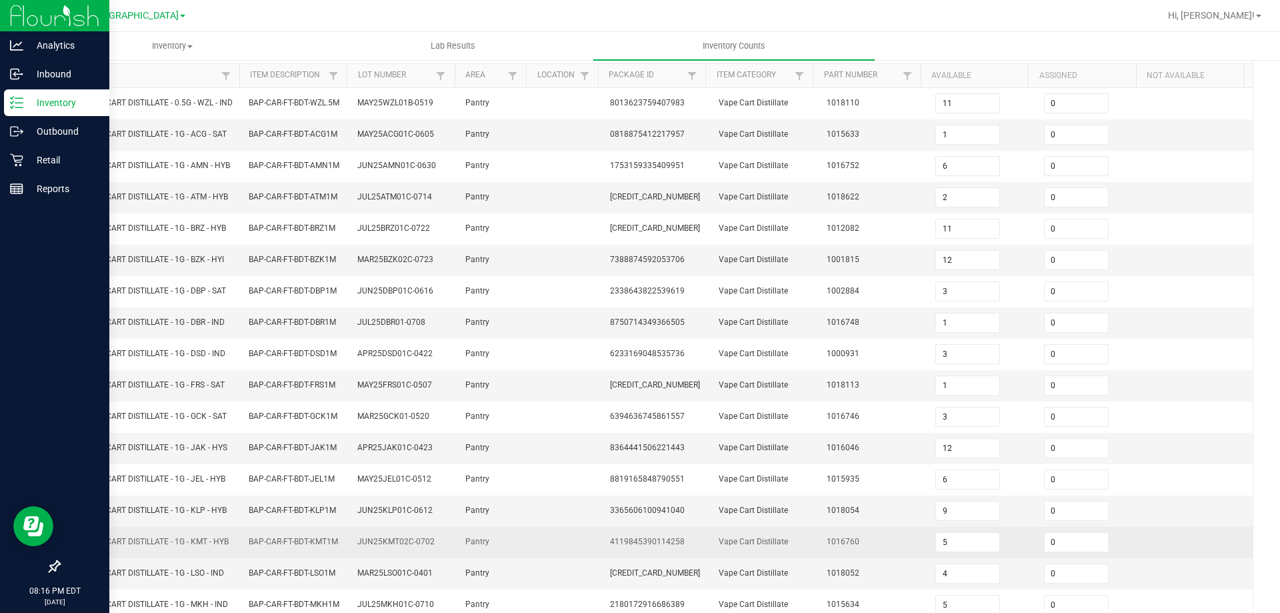
scroll to position [293, 0]
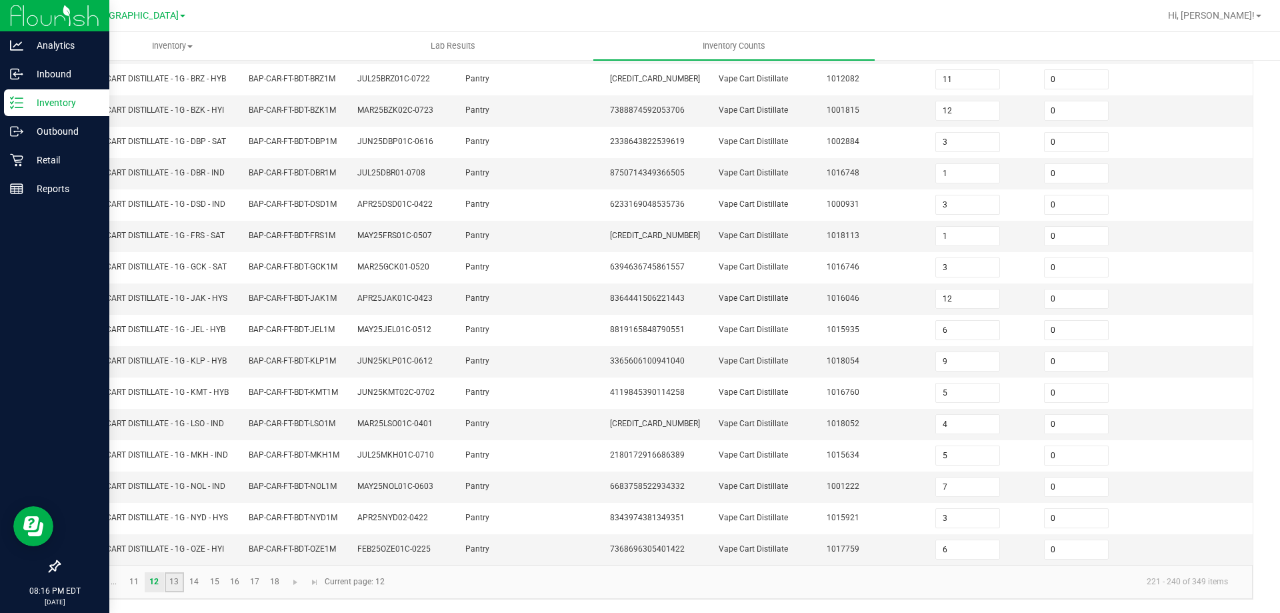
click at [183, 582] on link "13" at bounding box center [174, 582] width 19 height 20
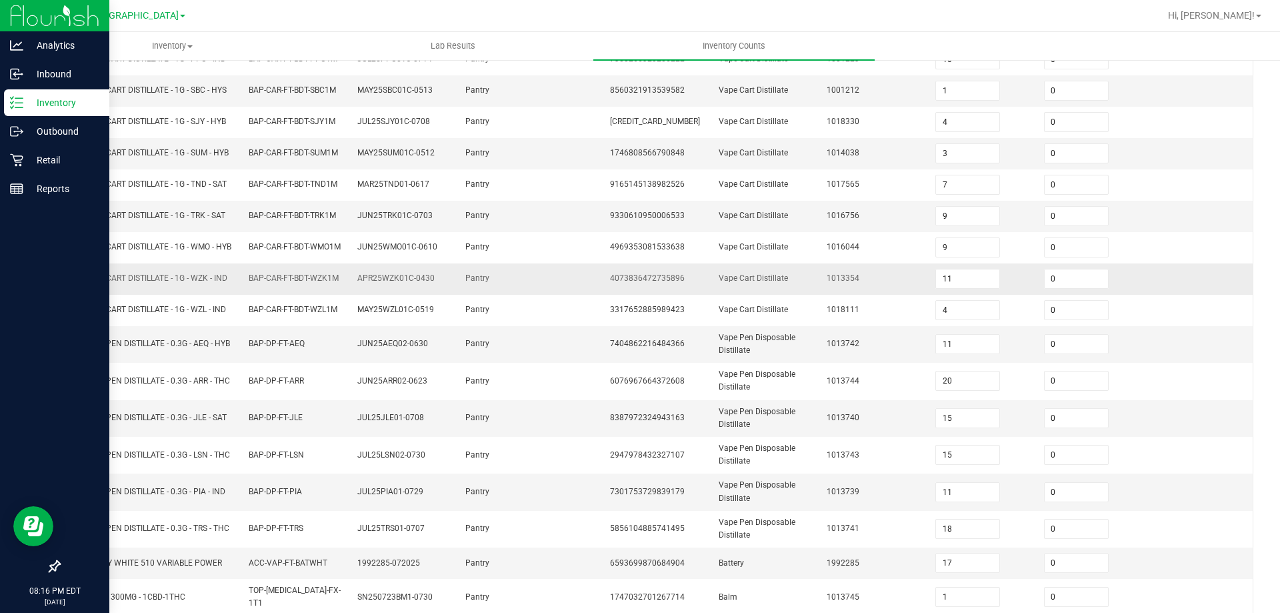
scroll to position [316, 0]
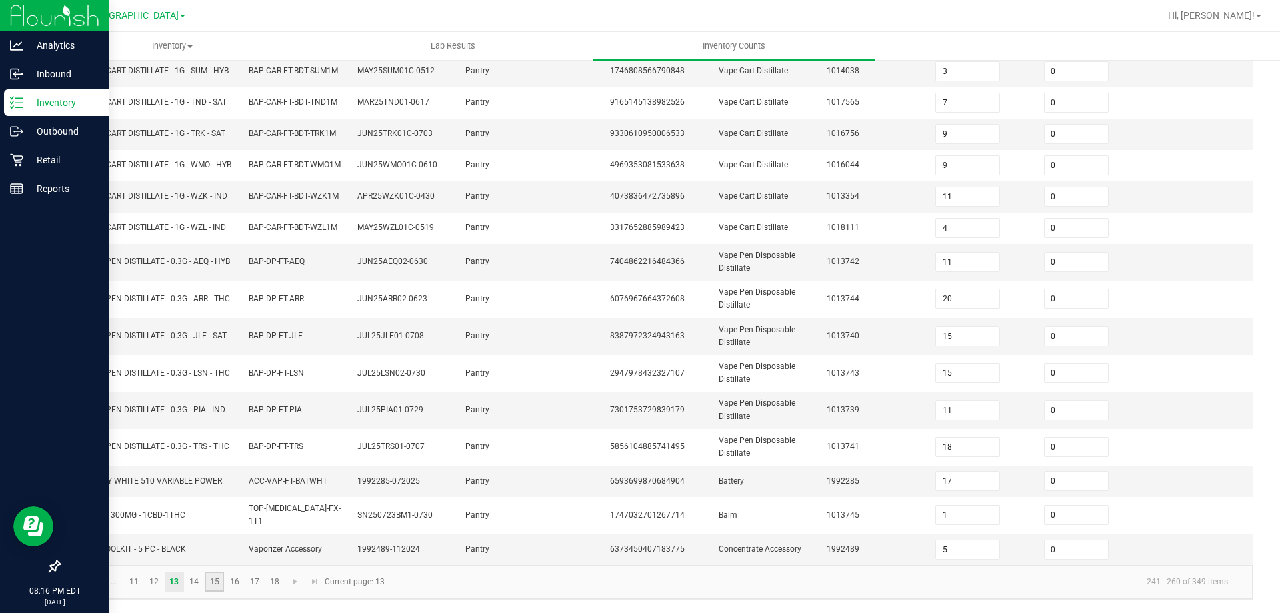
click at [219, 583] on link "15" at bounding box center [214, 581] width 19 height 20
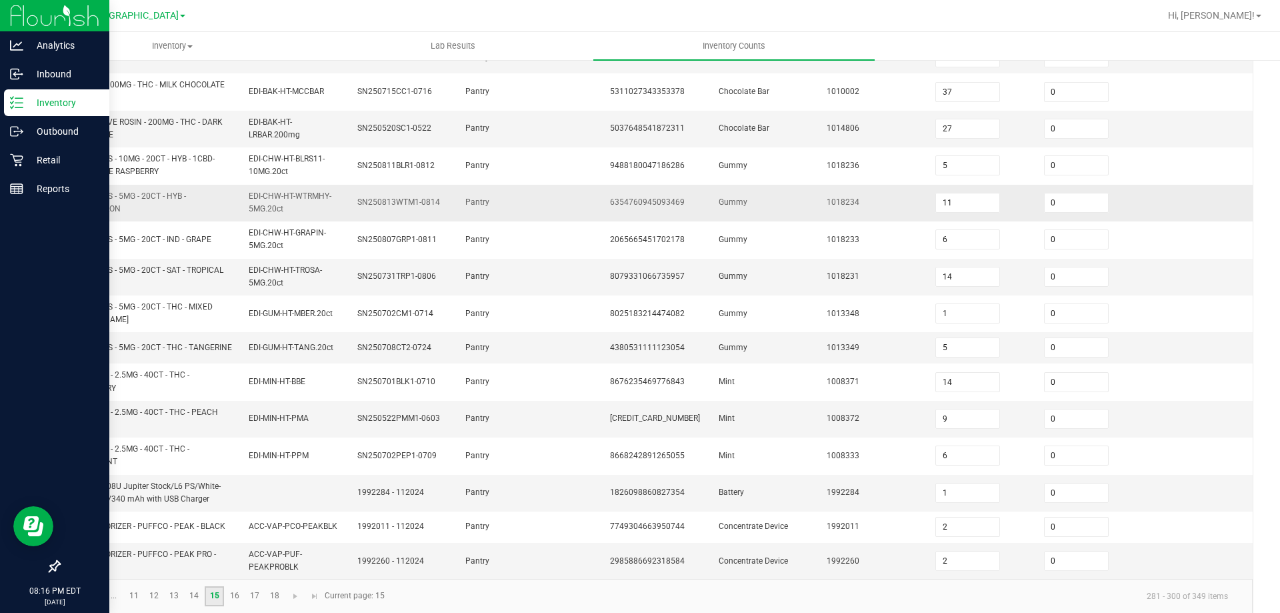
scroll to position [372, 0]
